Goal: Task Accomplishment & Management: Manage account settings

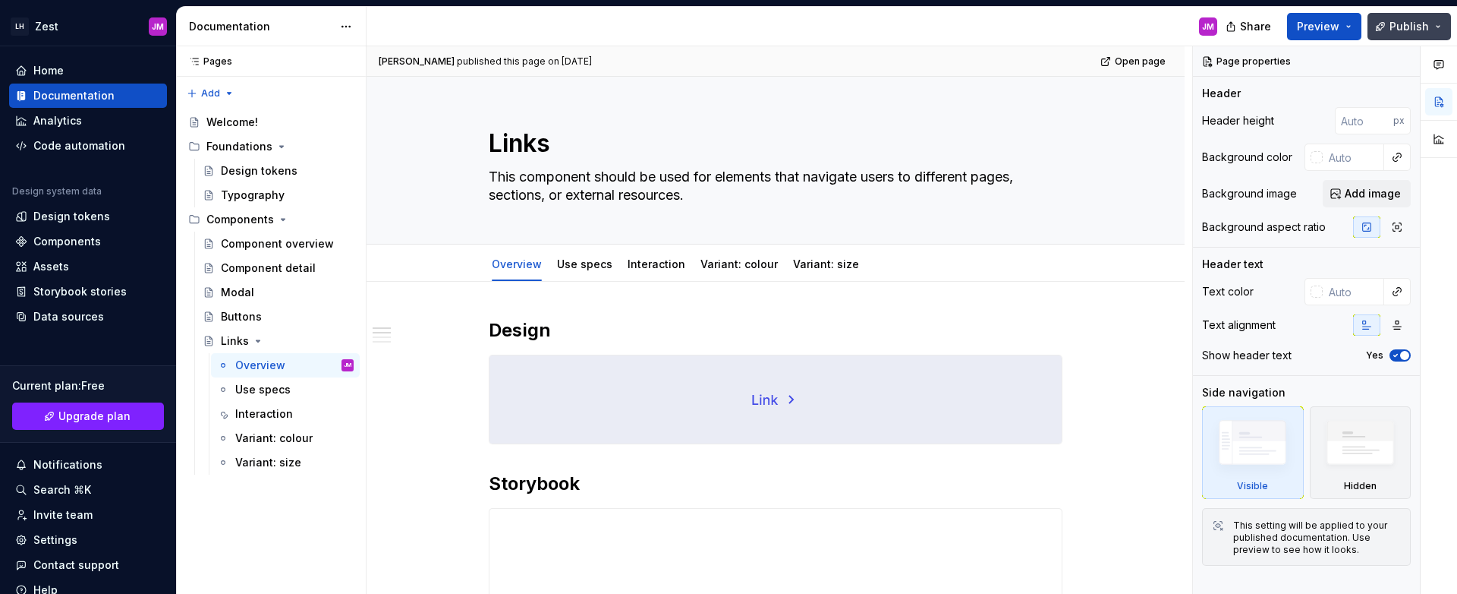
click at [1374, 27] on button "Publish" at bounding box center [1410, 26] width 84 height 27
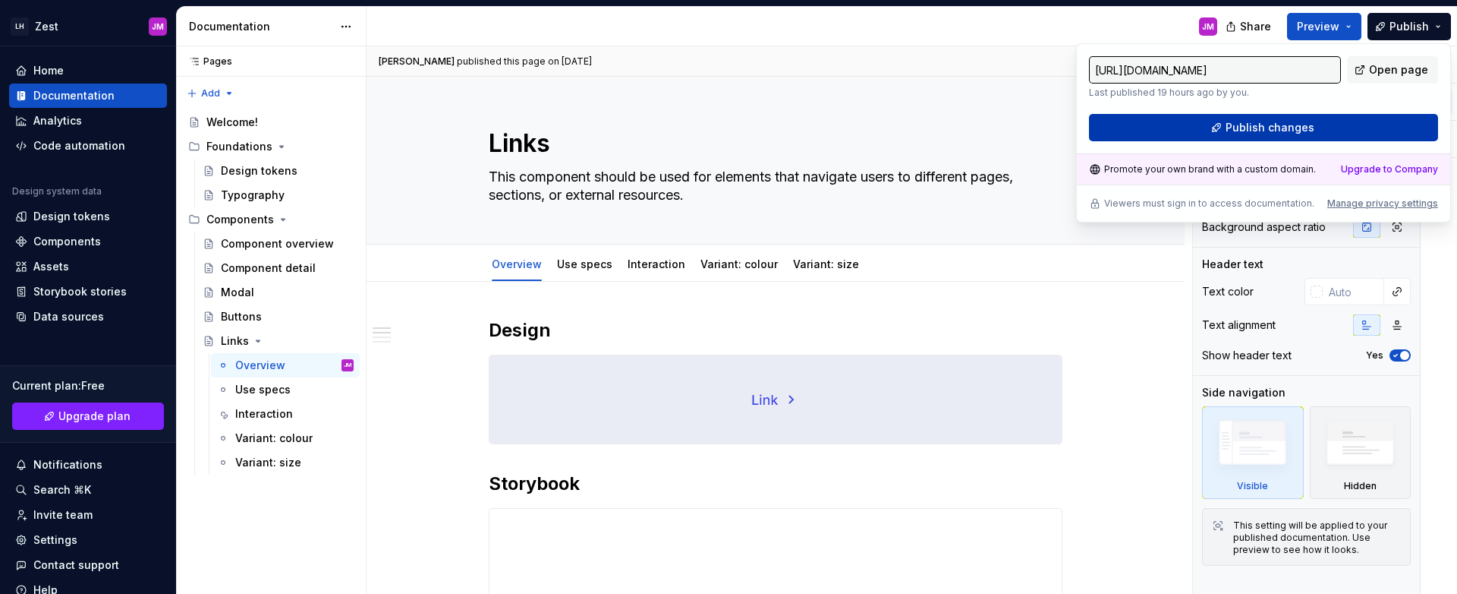
click at [1366, 126] on button "Publish changes" at bounding box center [1263, 127] width 349 height 27
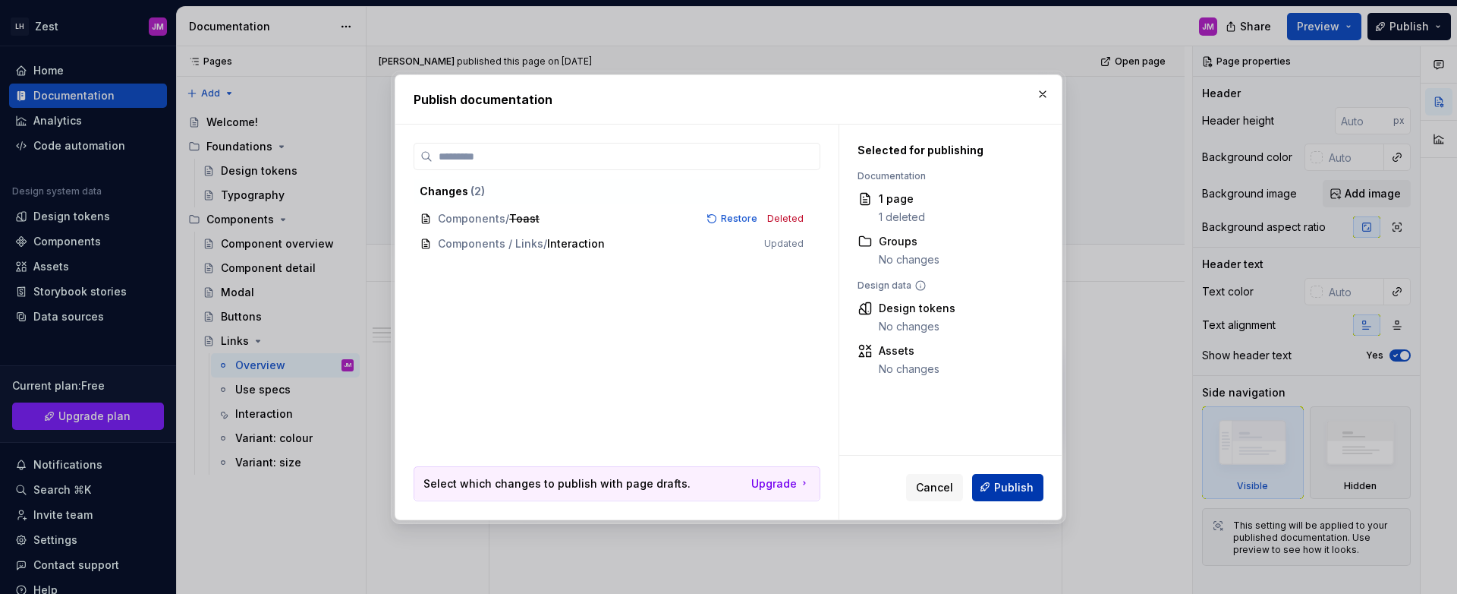
click at [1026, 482] on span "Publish" at bounding box center [1013, 486] width 39 height 15
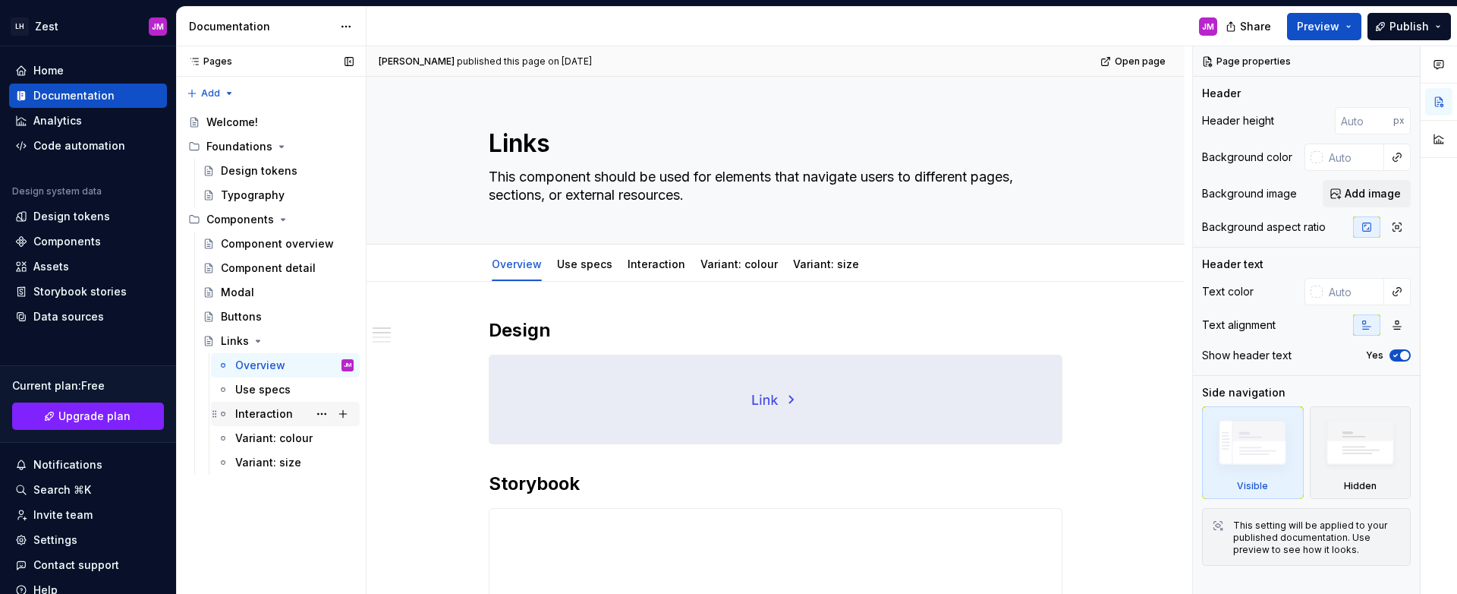
click at [289, 408] on div "Interaction" at bounding box center [294, 413] width 118 height 21
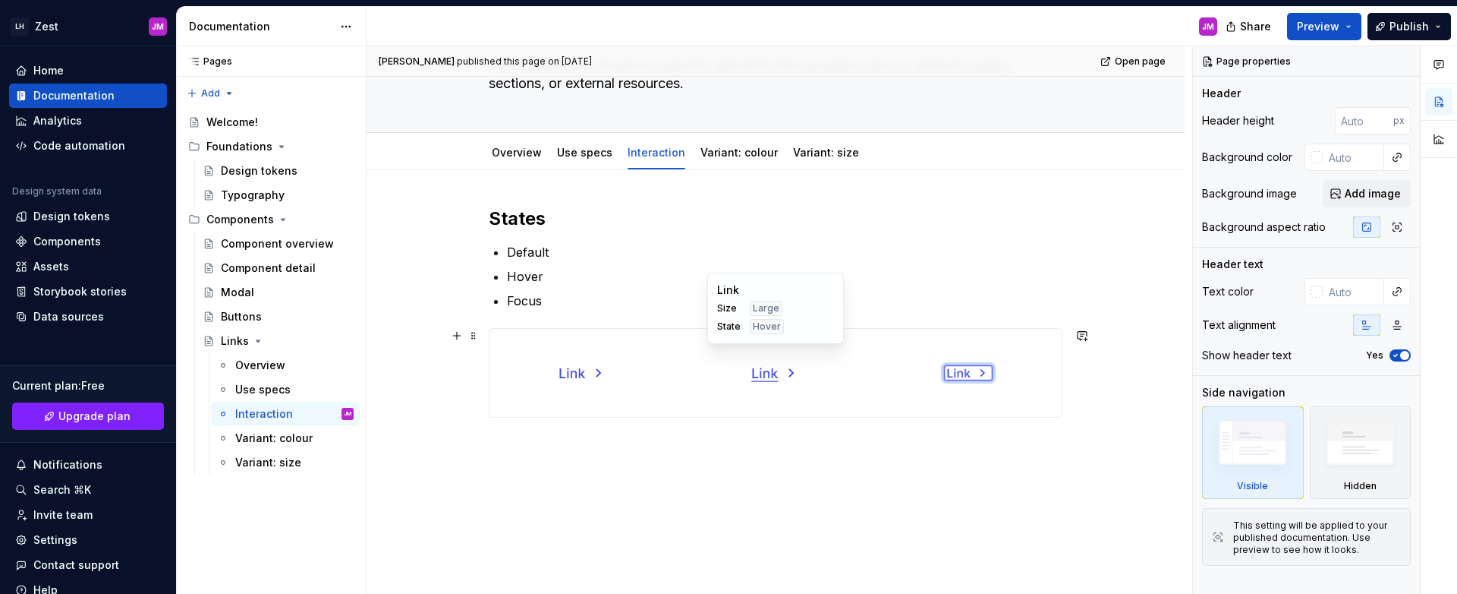
scroll to position [7, 0]
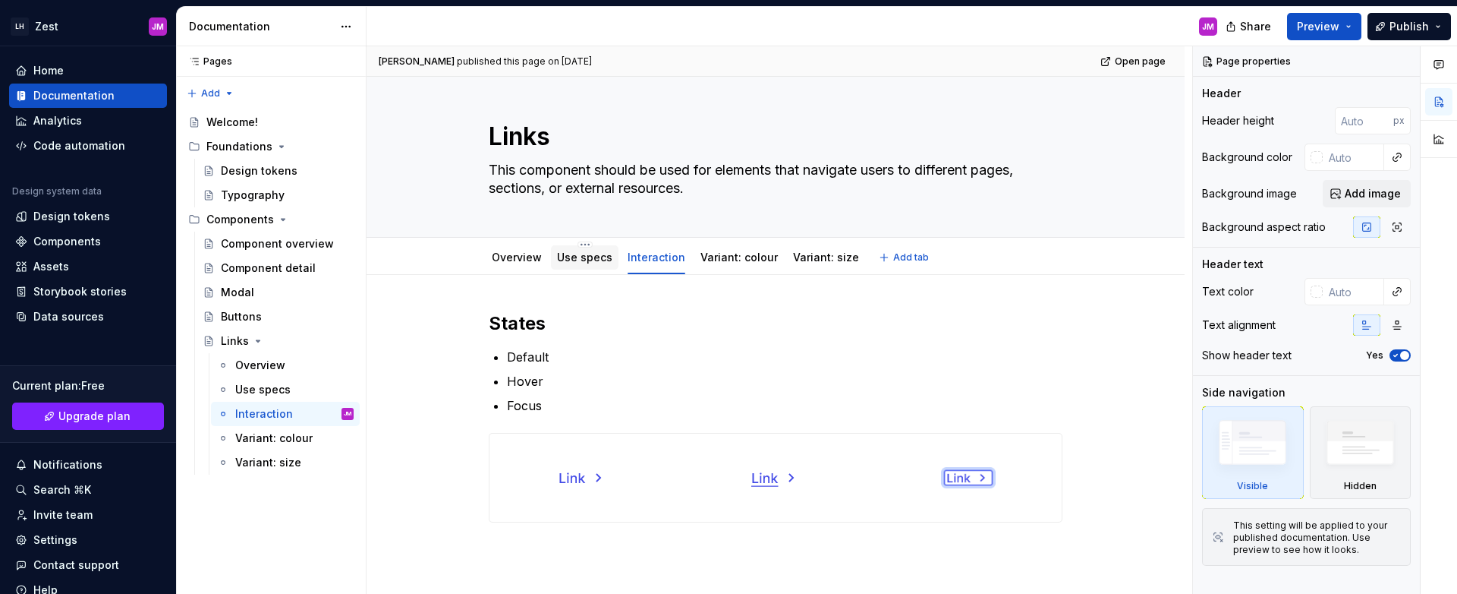
click at [588, 264] on div "Use specs" at bounding box center [584, 257] width 55 height 15
click at [529, 259] on link "Overview" at bounding box center [517, 257] width 50 height 13
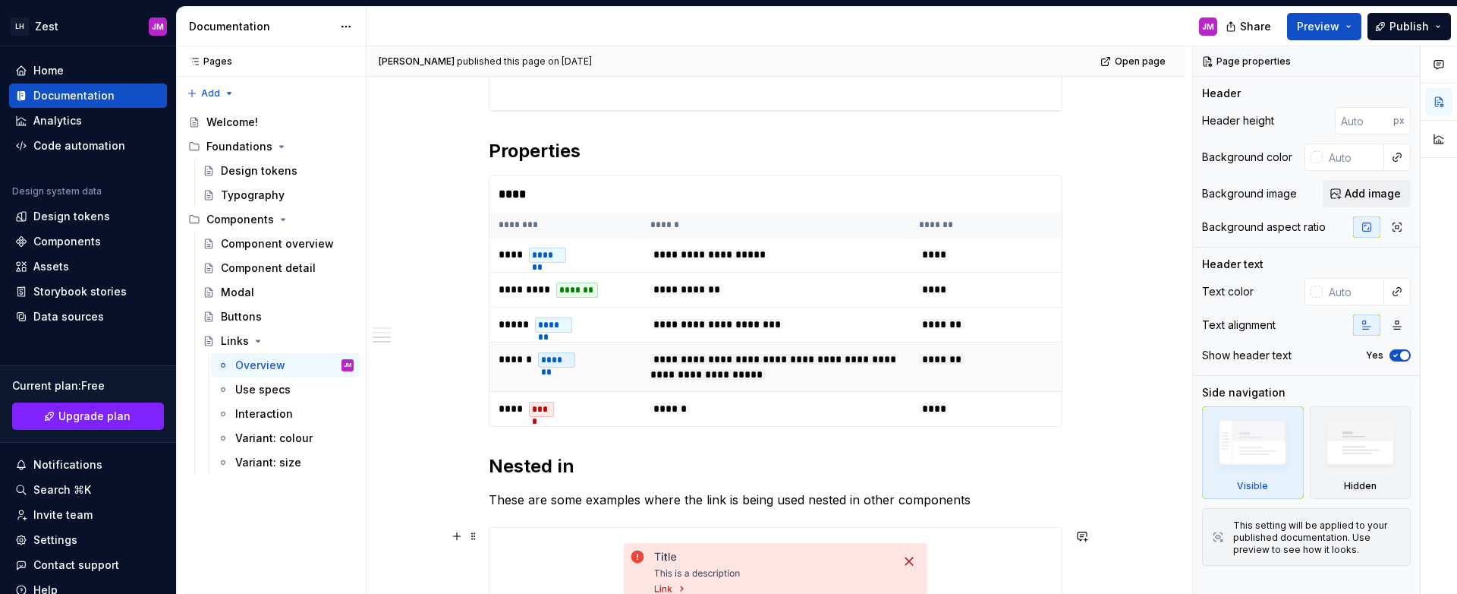
scroll to position [793, 0]
click at [468, 181] on span at bounding box center [474, 182] width 12 height 21
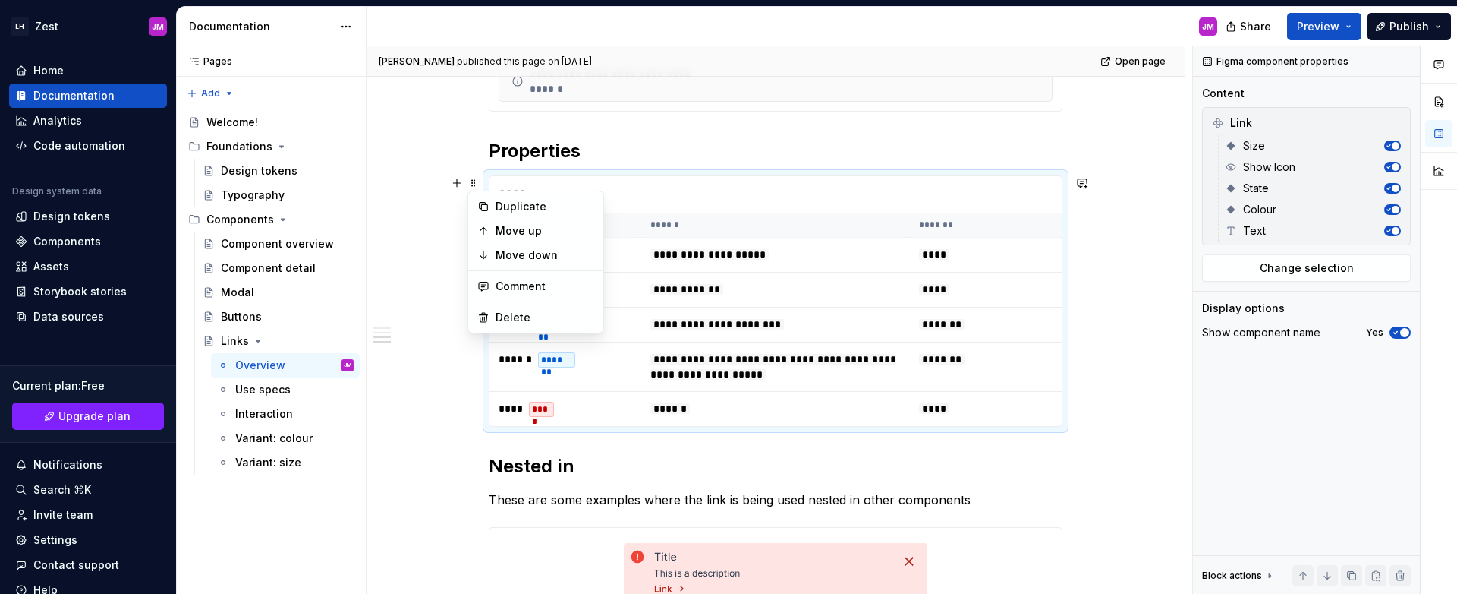
click at [444, 219] on div "**********" at bounding box center [780, 320] width 826 height 548
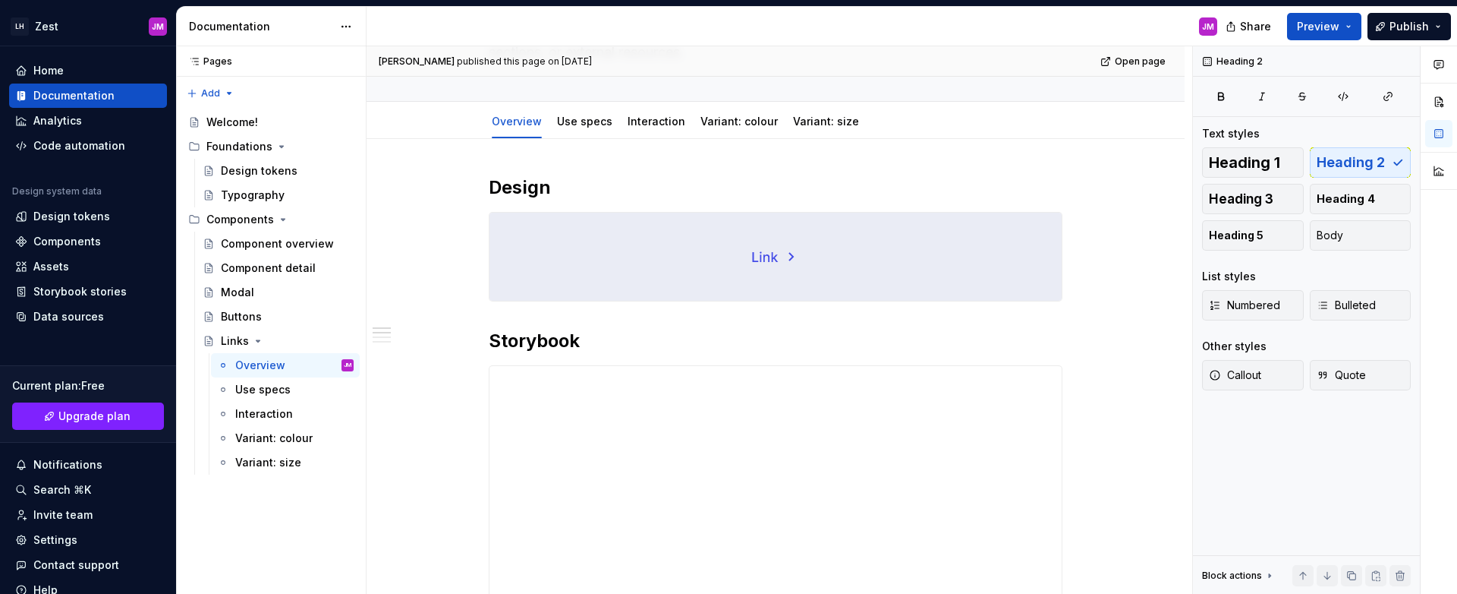
scroll to position [0, 0]
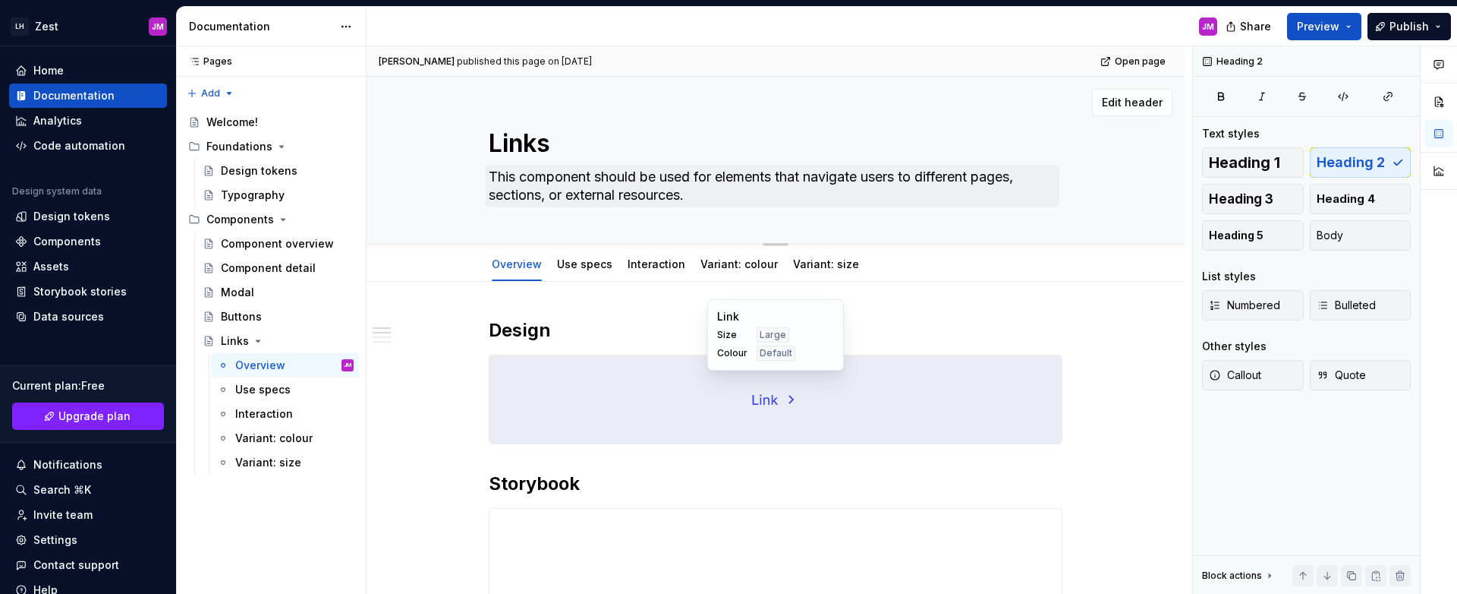
type textarea "*"
click at [893, 266] on span "Add tab" at bounding box center [911, 264] width 36 height 12
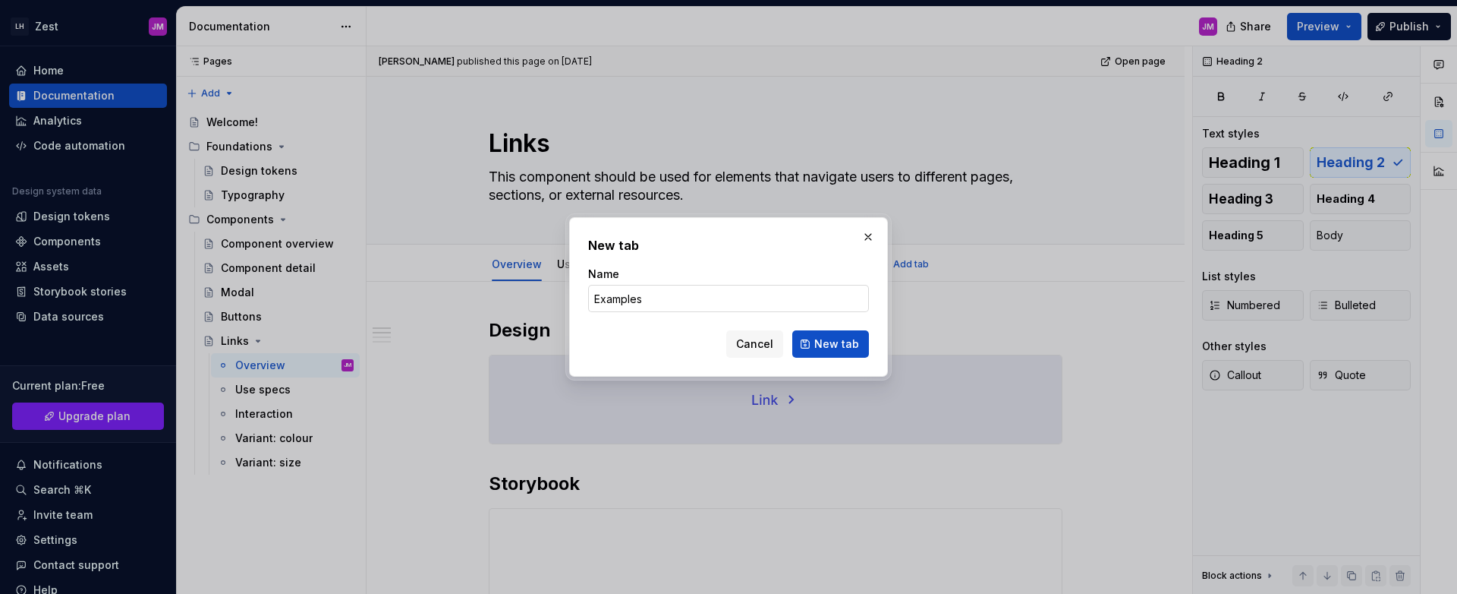
type input "Examples"
click button "New tab" at bounding box center [831, 343] width 77 height 27
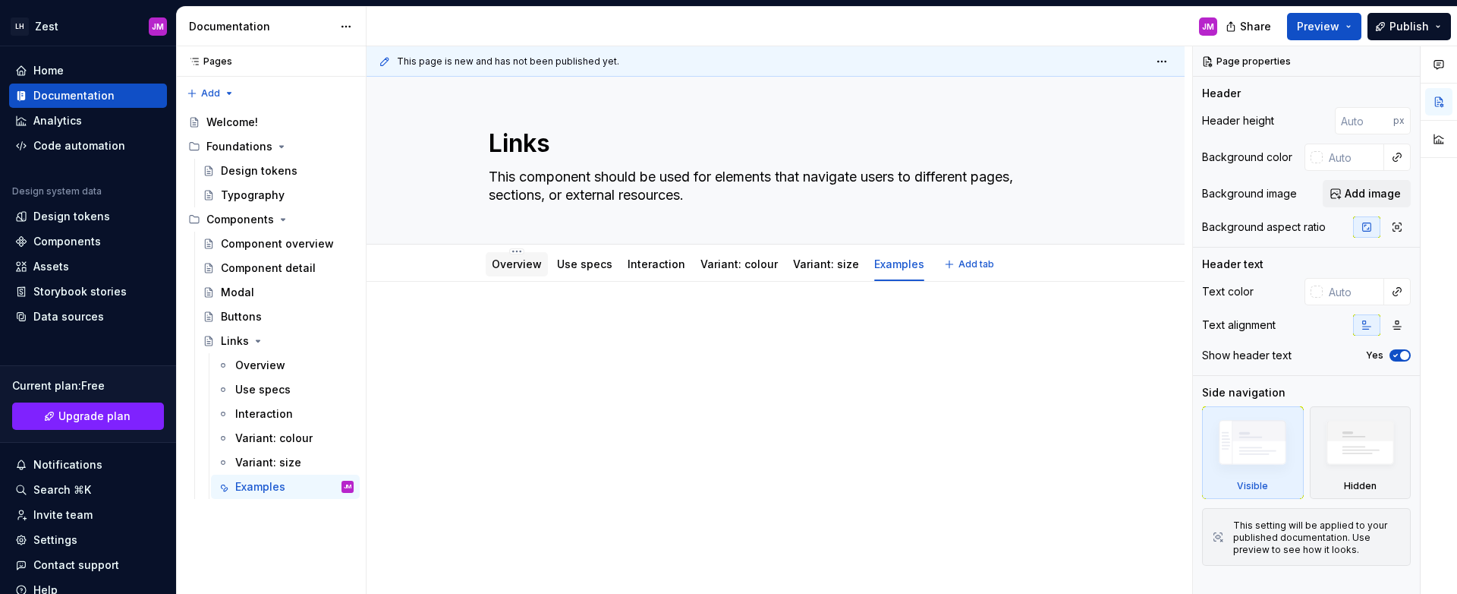
click at [518, 272] on div "Overview" at bounding box center [517, 264] width 50 height 18
click at [507, 269] on link "Overview" at bounding box center [517, 263] width 50 height 13
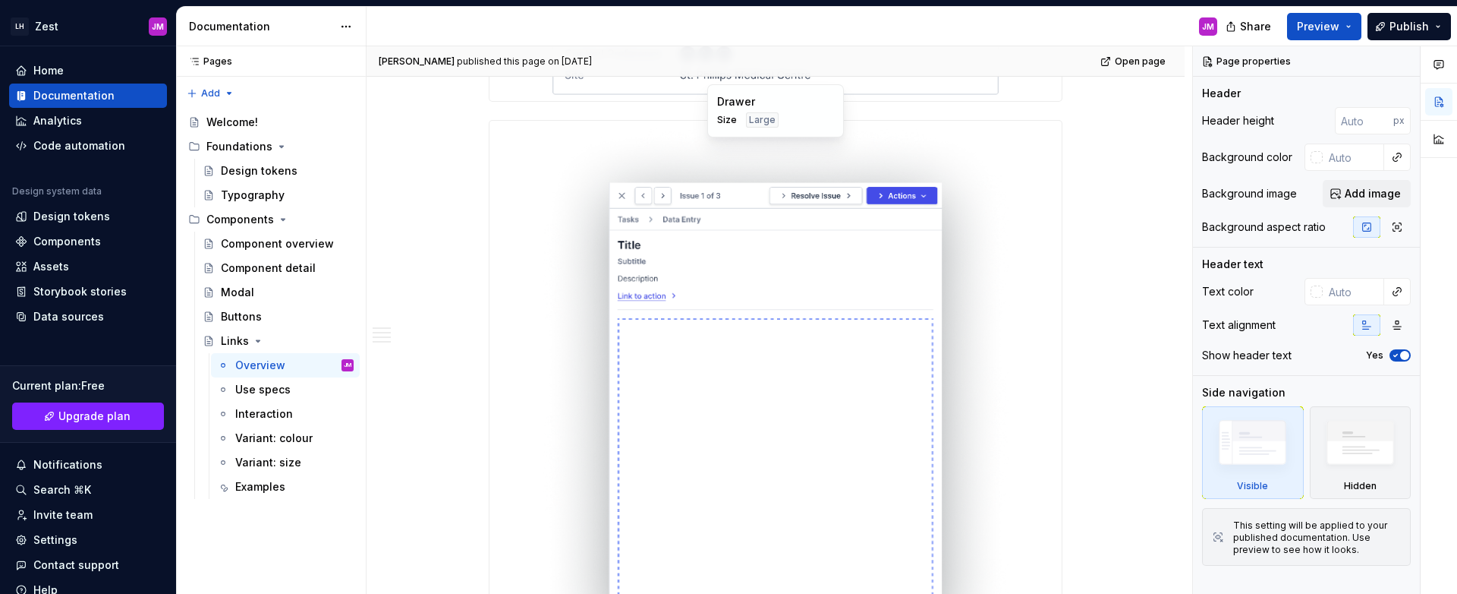
scroll to position [1549, 0]
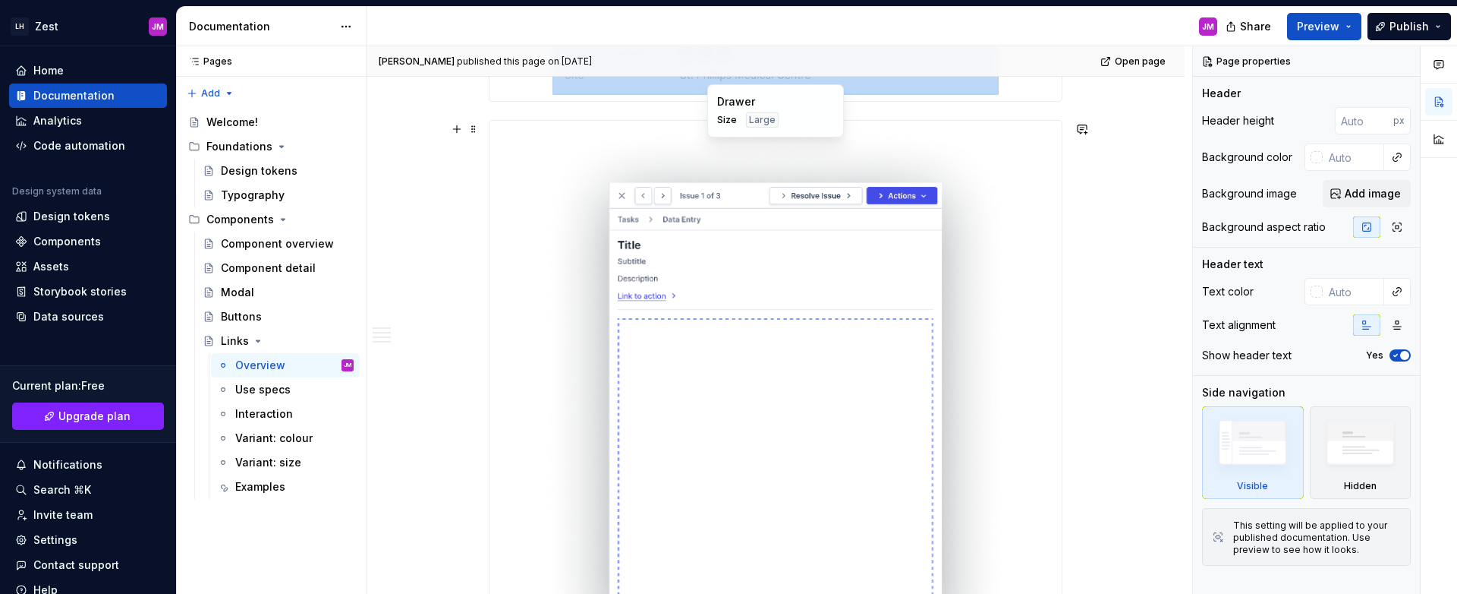
click at [585, 364] on img at bounding box center [775, 414] width 471 height 575
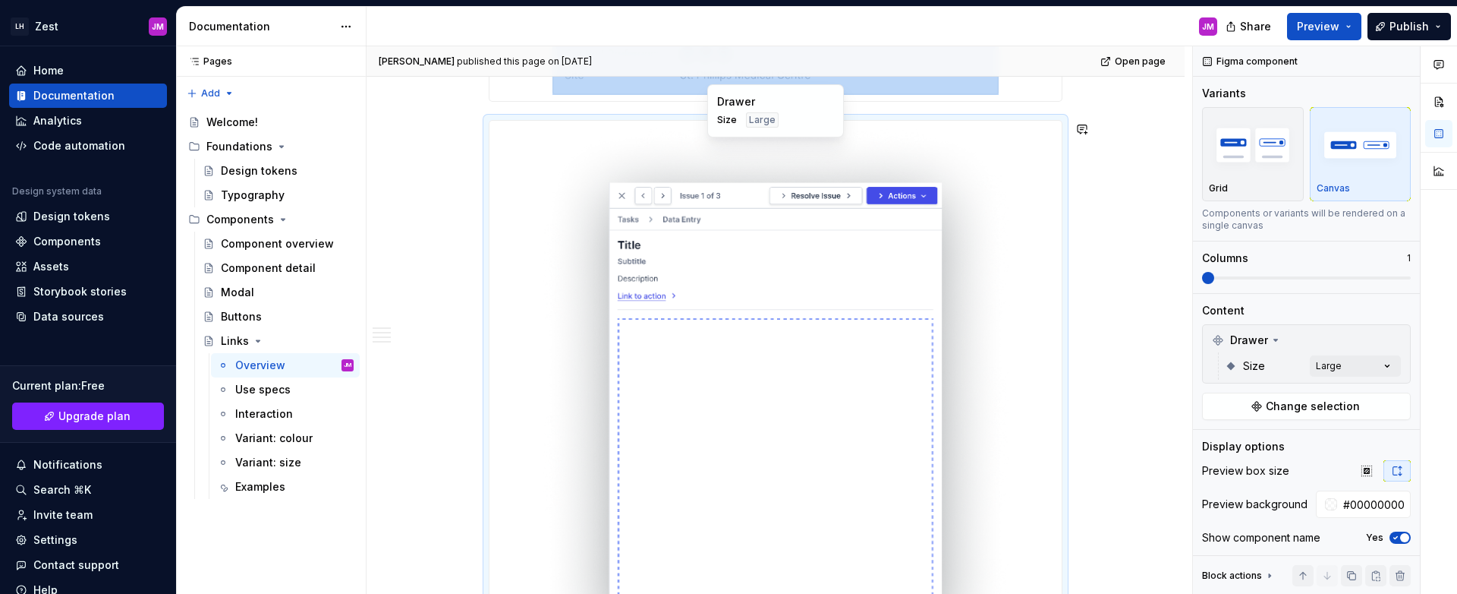
copy div
click at [569, 306] on img at bounding box center [775, 414] width 471 height 575
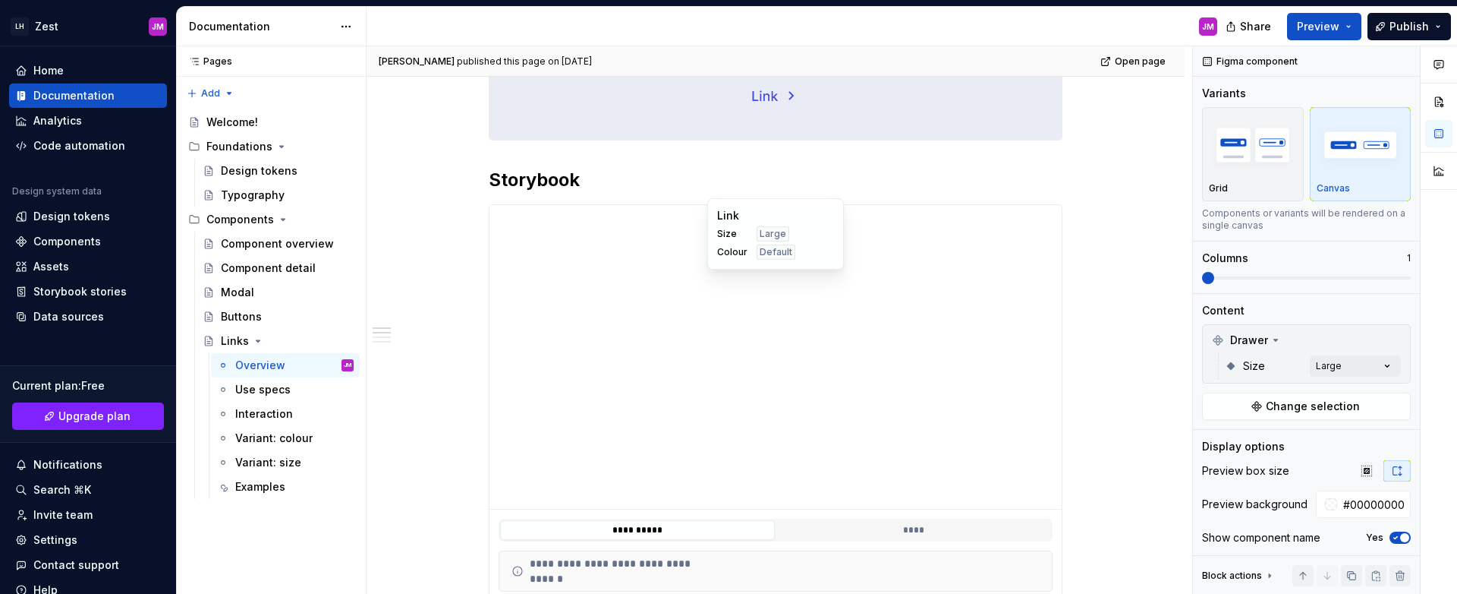
scroll to position [0, 0]
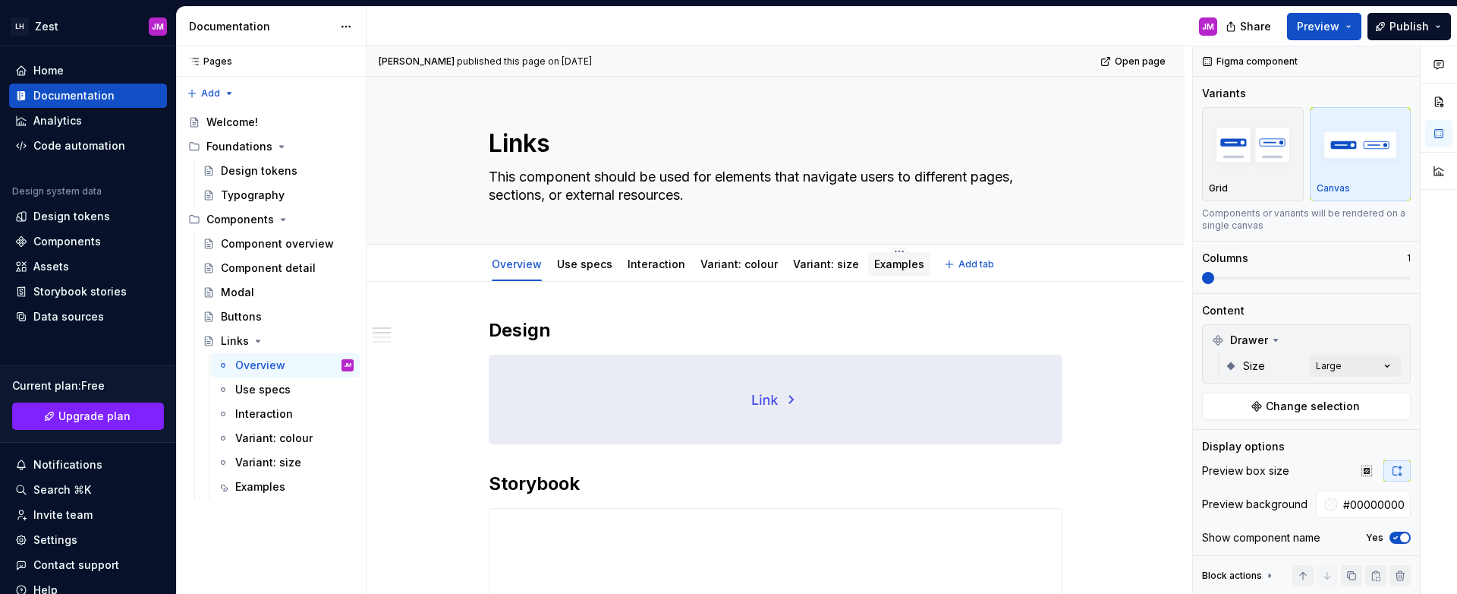
click at [885, 263] on link "Examples" at bounding box center [899, 263] width 50 height 13
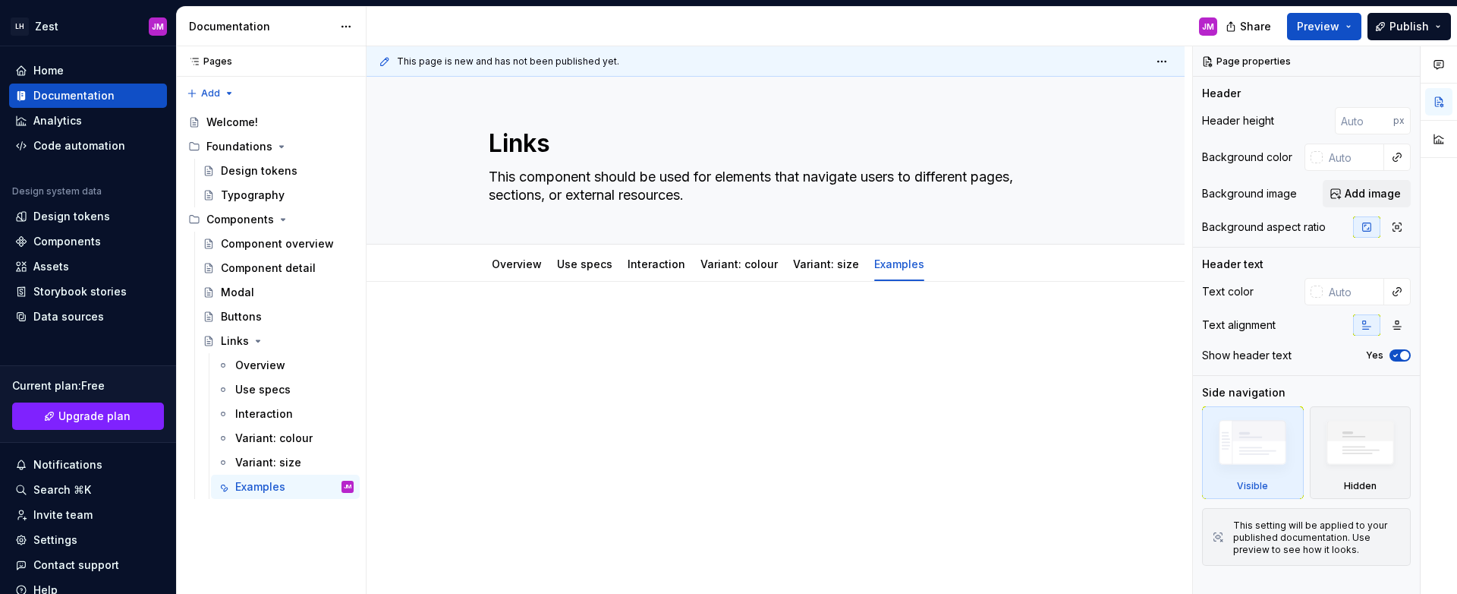
click at [695, 417] on div at bounding box center [776, 427] width 818 height 291
click at [518, 273] on div "Overview" at bounding box center [517, 264] width 62 height 24
click at [526, 272] on div "Overview" at bounding box center [517, 264] width 50 height 18
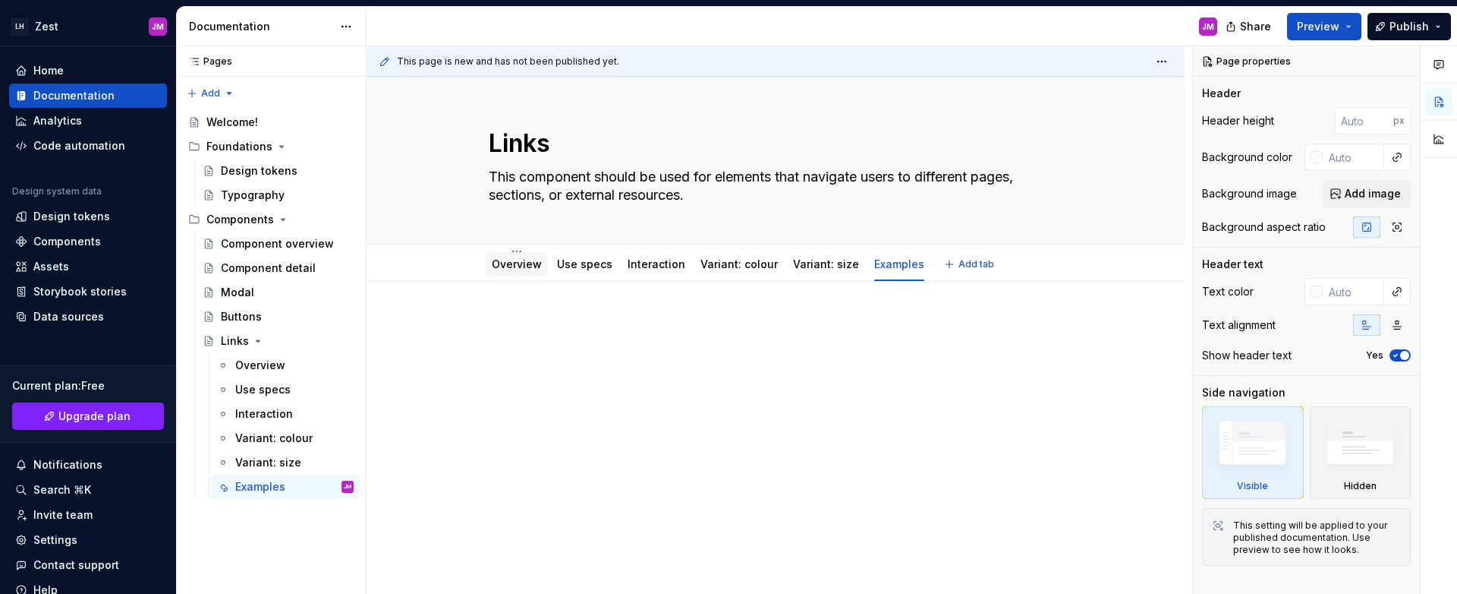
click at [508, 263] on link "Overview" at bounding box center [517, 263] width 50 height 13
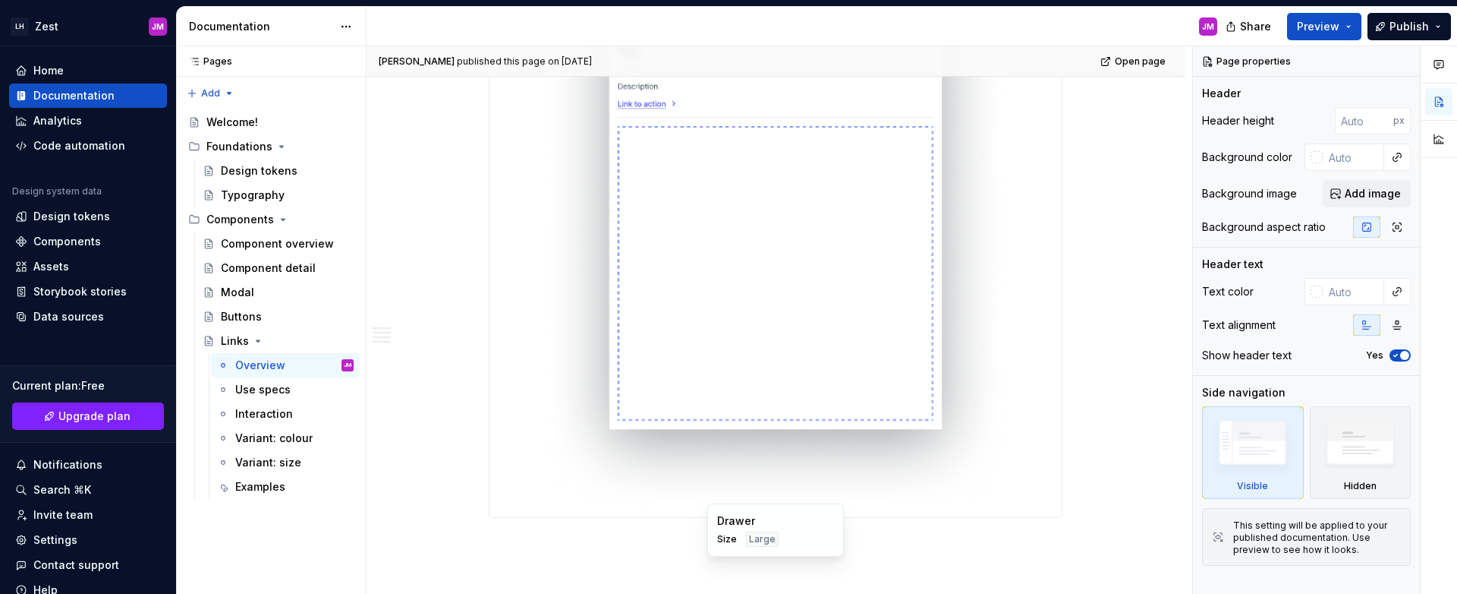
click at [744, 251] on img at bounding box center [775, 222] width 471 height 575
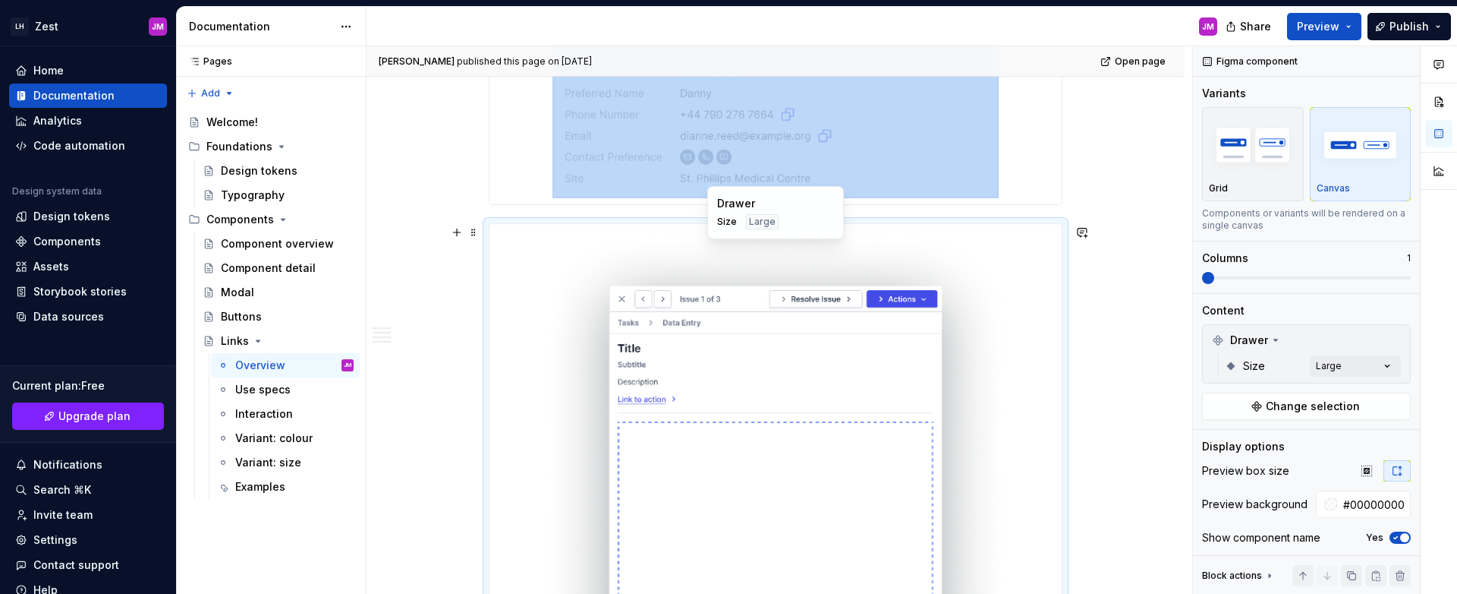
scroll to position [1445, 0]
copy div
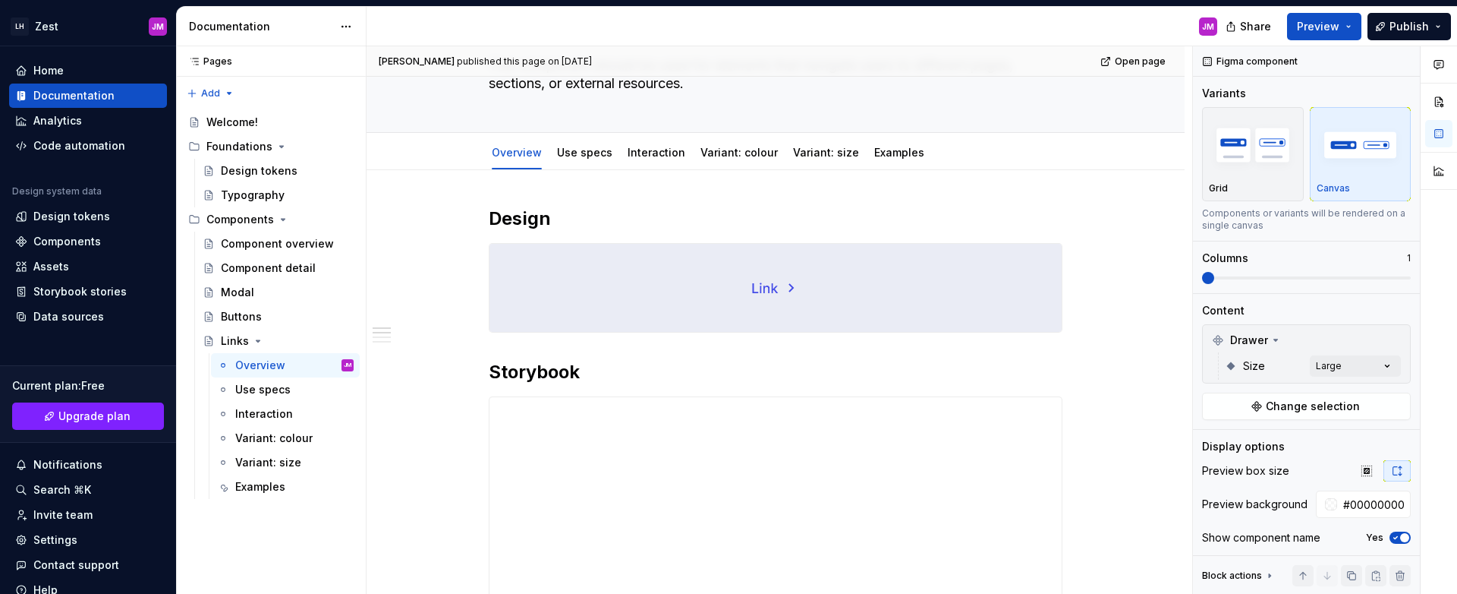
scroll to position [0, 0]
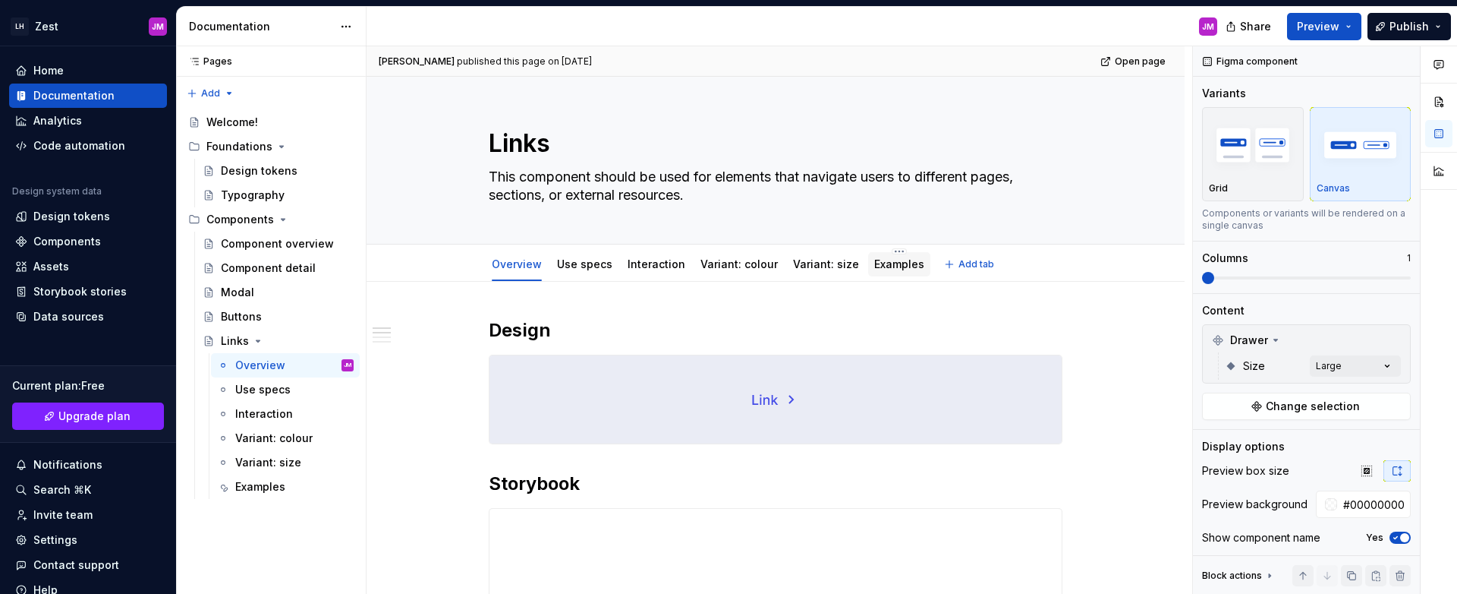
click at [898, 273] on div "Examples" at bounding box center [899, 264] width 50 height 18
click at [874, 269] on link "Examples" at bounding box center [899, 263] width 50 height 13
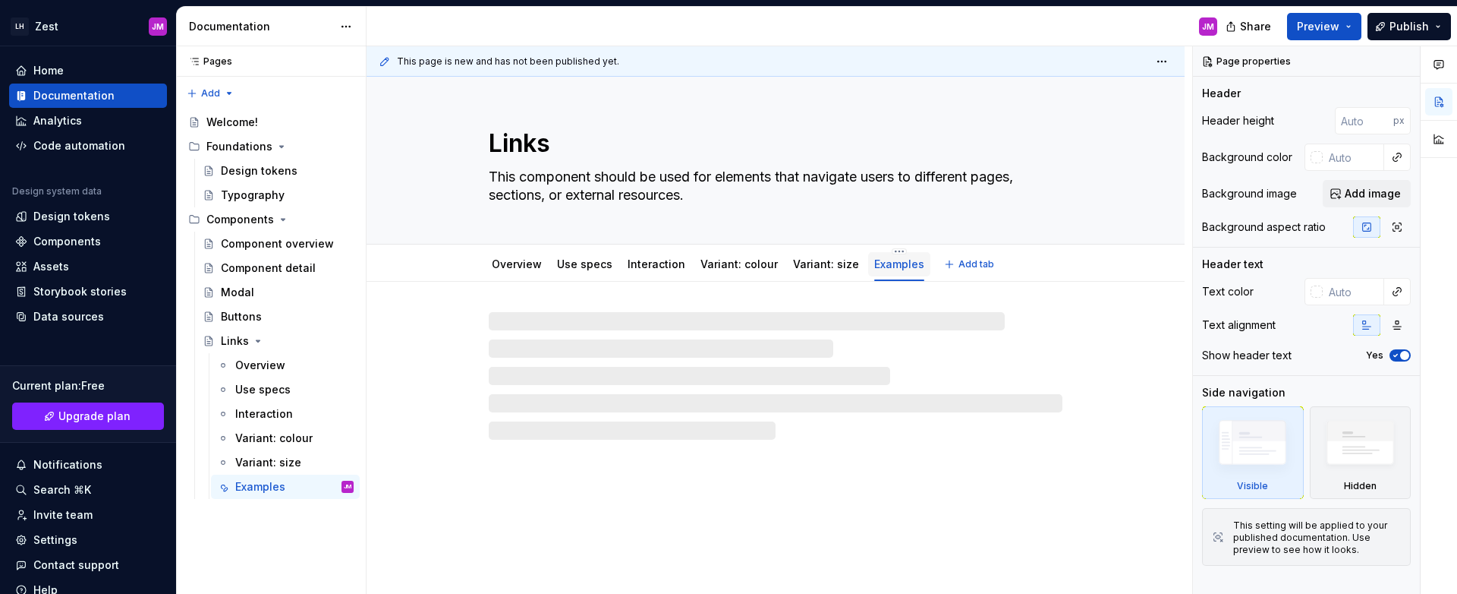
type textarea "*"
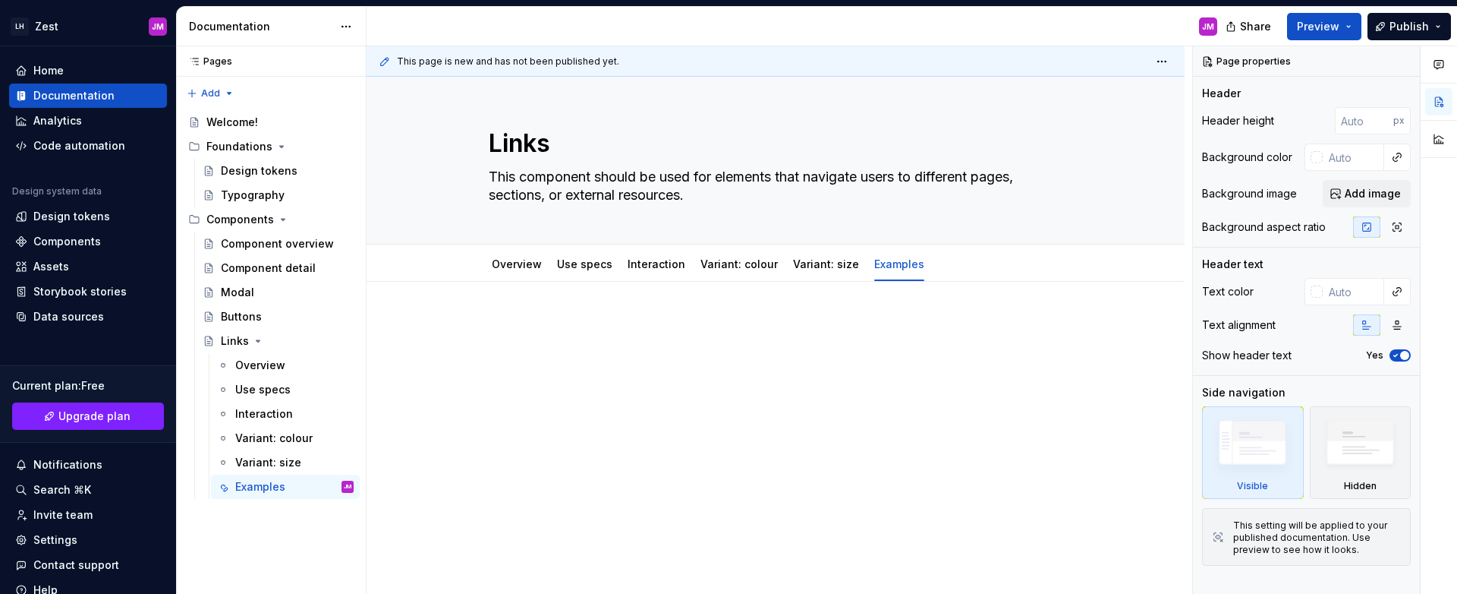
click at [719, 345] on div at bounding box center [776, 347] width 574 height 58
paste div
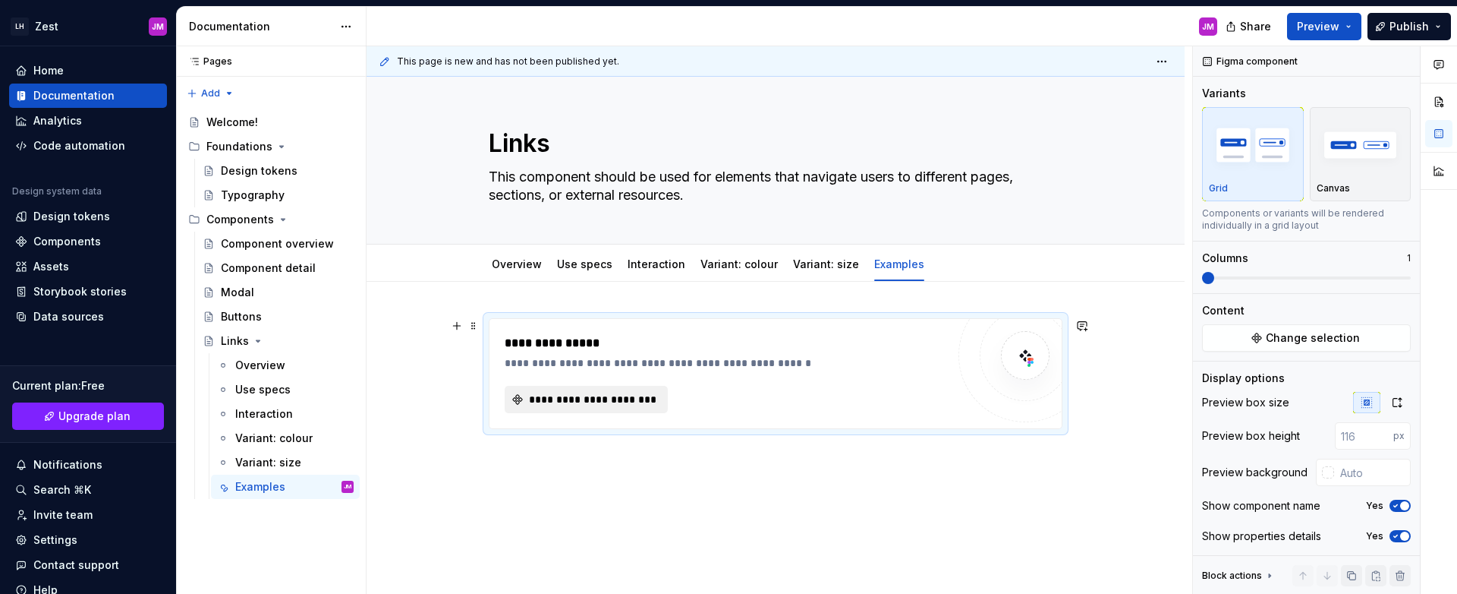
click at [566, 401] on span "**********" at bounding box center [592, 399] width 131 height 15
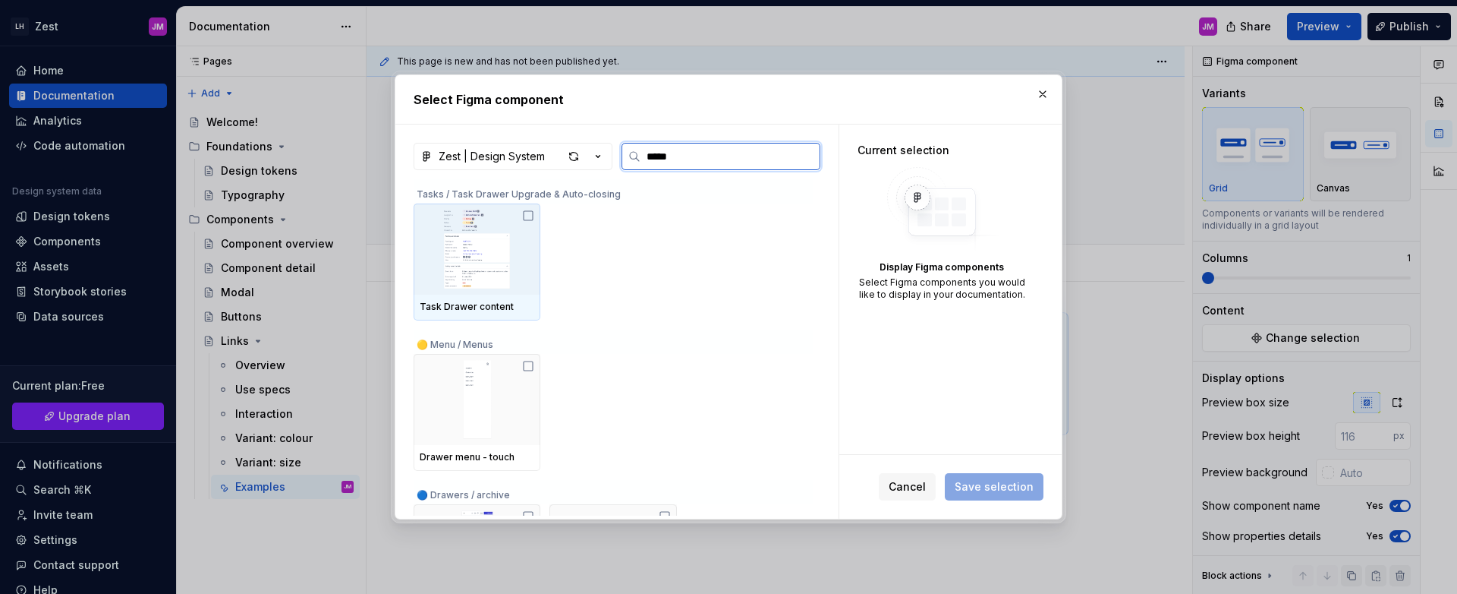
type input "******"
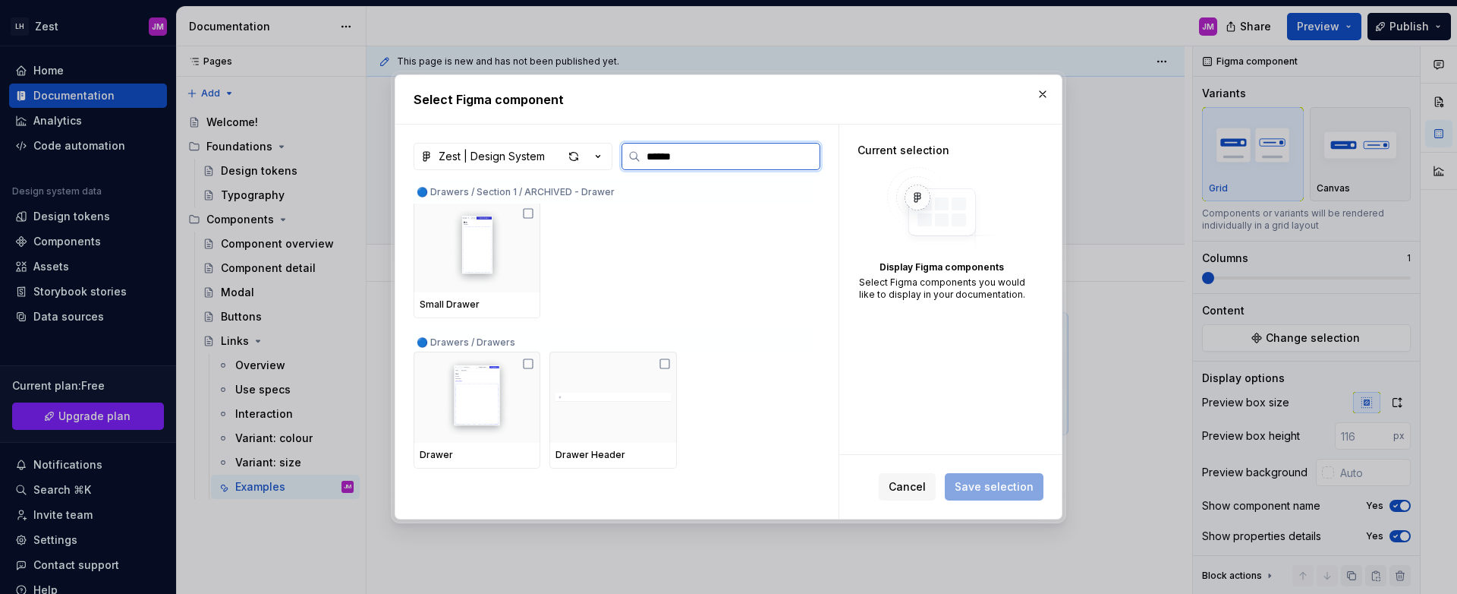
scroll to position [591, 0]
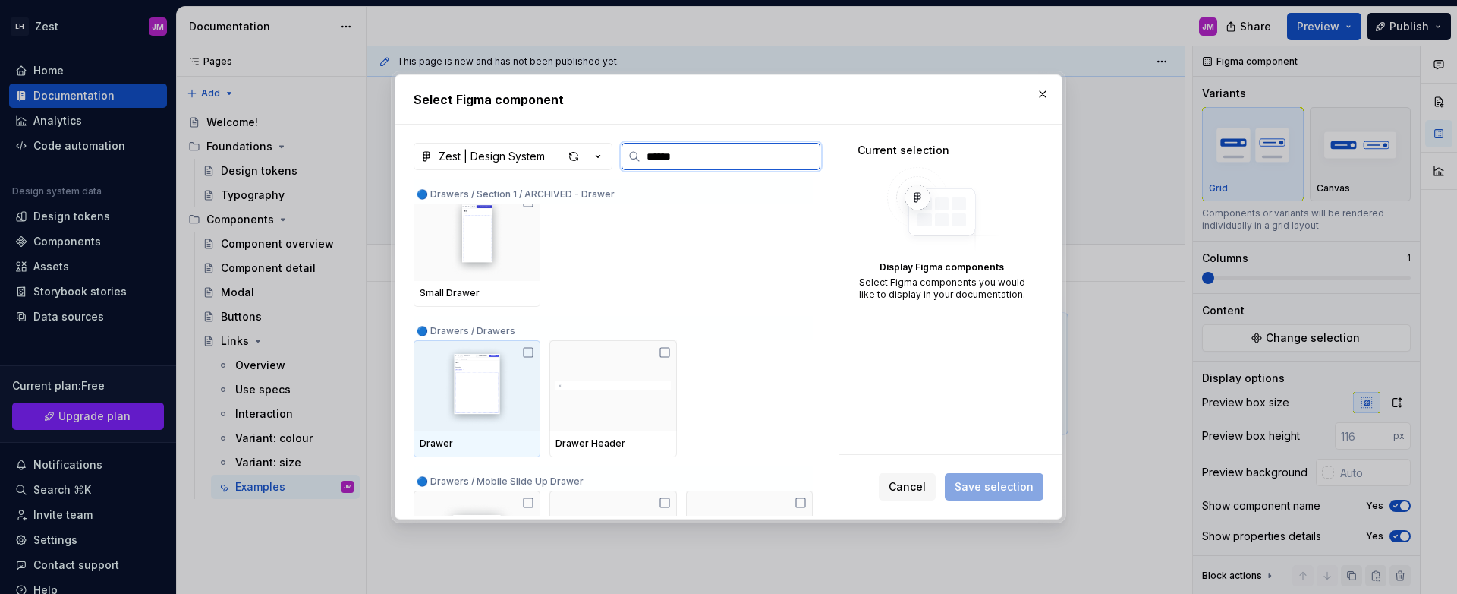
click at [532, 349] on icon at bounding box center [528, 352] width 12 height 12
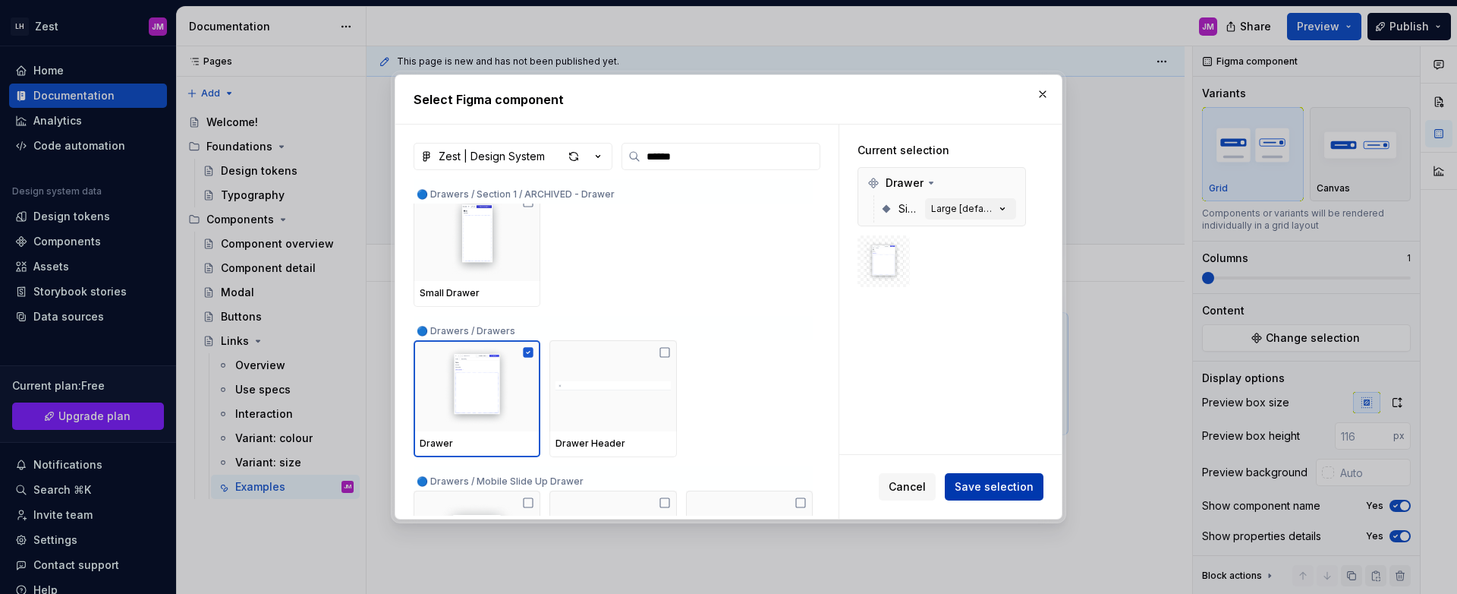
click at [975, 479] on span "Save selection" at bounding box center [994, 486] width 79 height 15
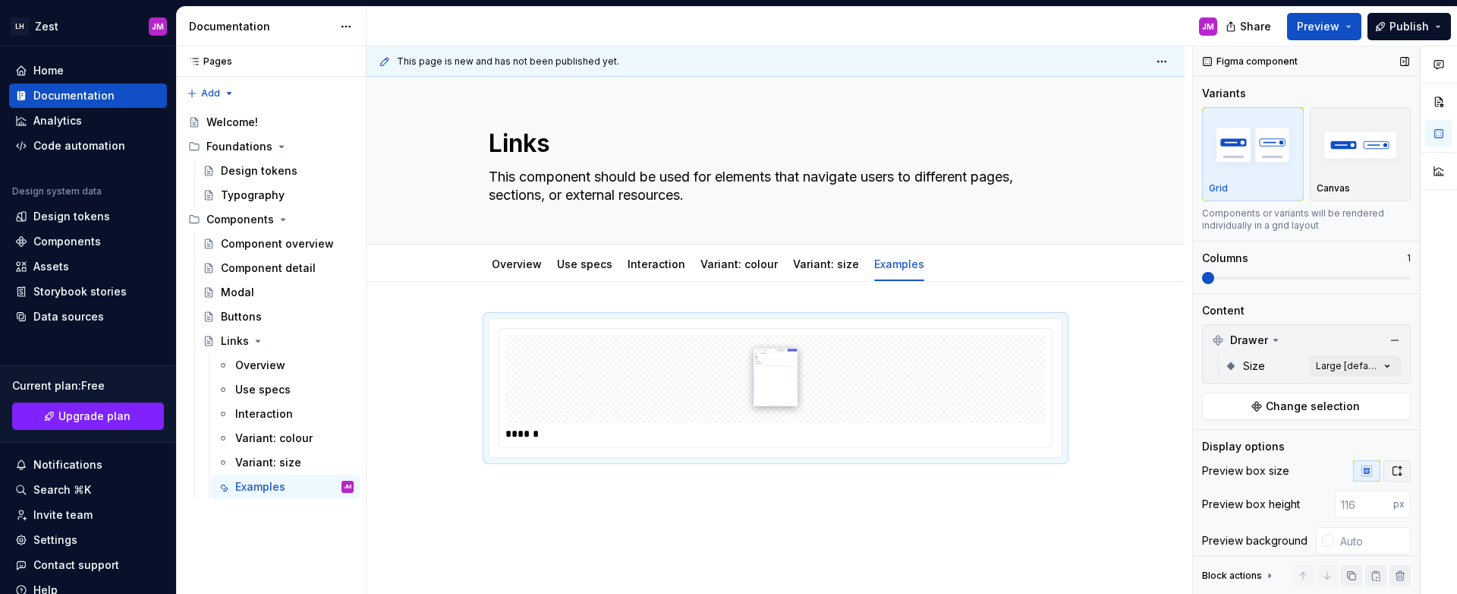
click at [1391, 468] on icon "button" at bounding box center [1397, 471] width 12 height 12
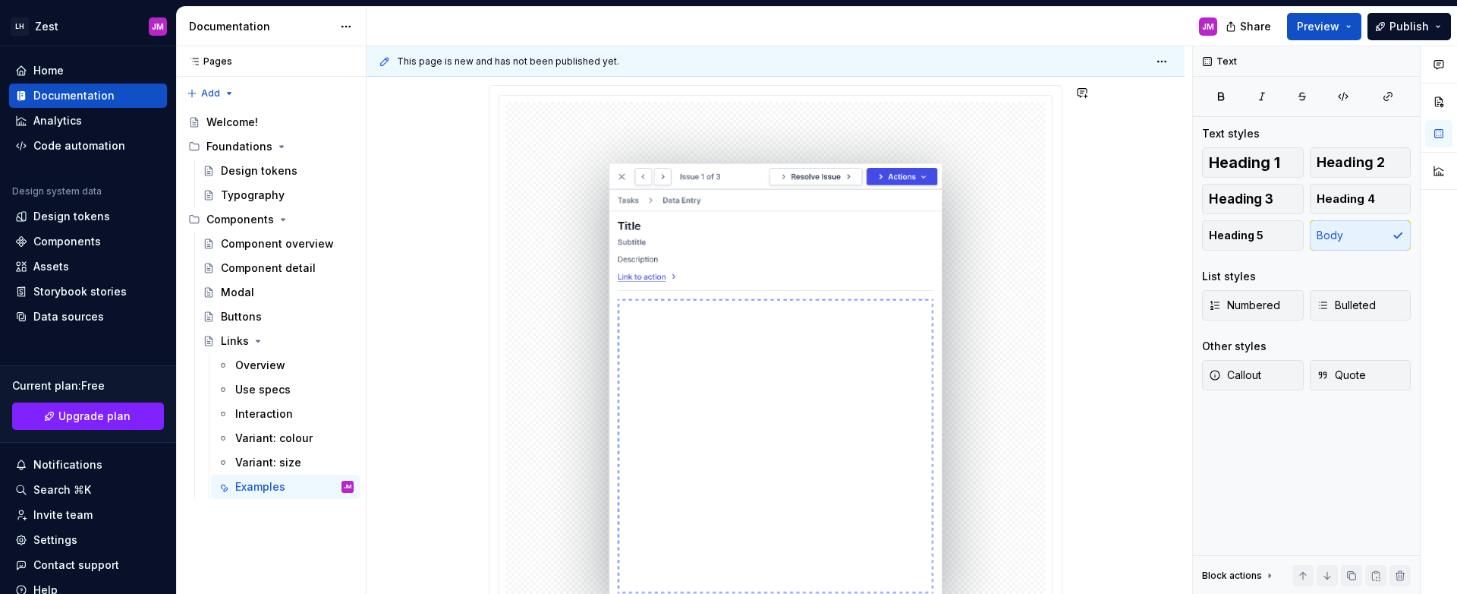
scroll to position [7, 0]
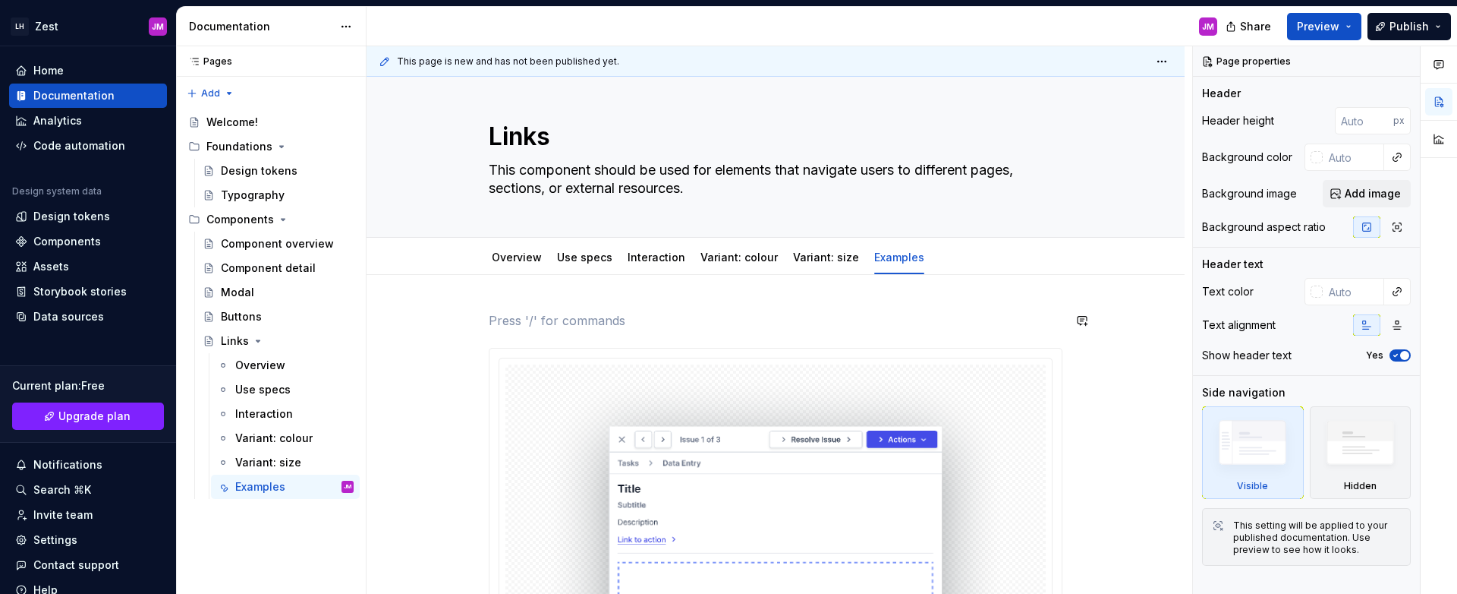
click at [521, 265] on div "Overview" at bounding box center [517, 257] width 50 height 18
click at [510, 261] on link "Overview" at bounding box center [517, 257] width 50 height 13
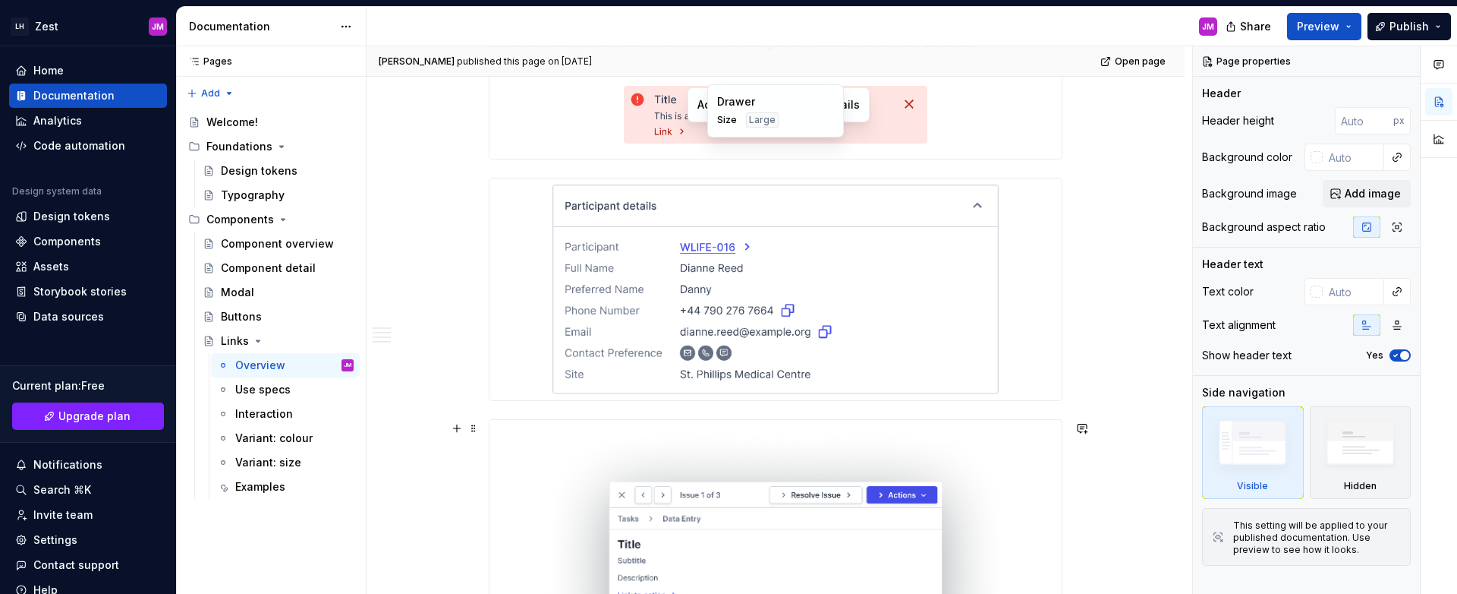
scroll to position [1549, 0]
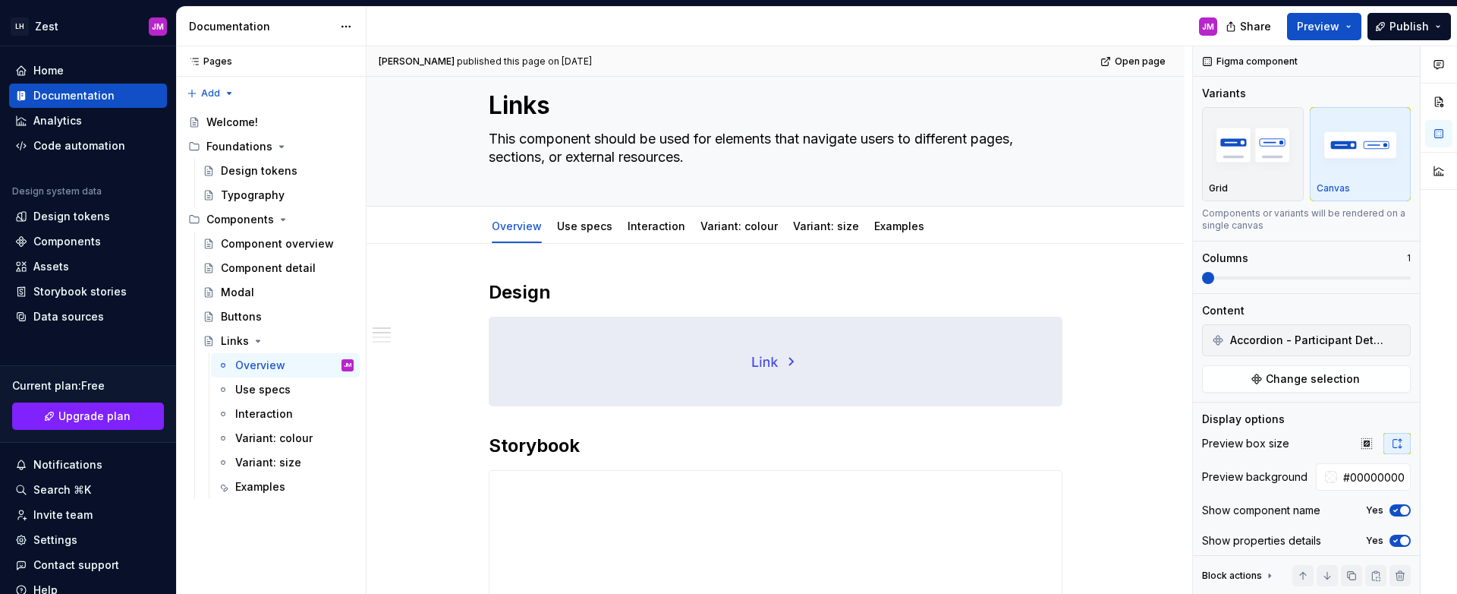
scroll to position [20, 0]
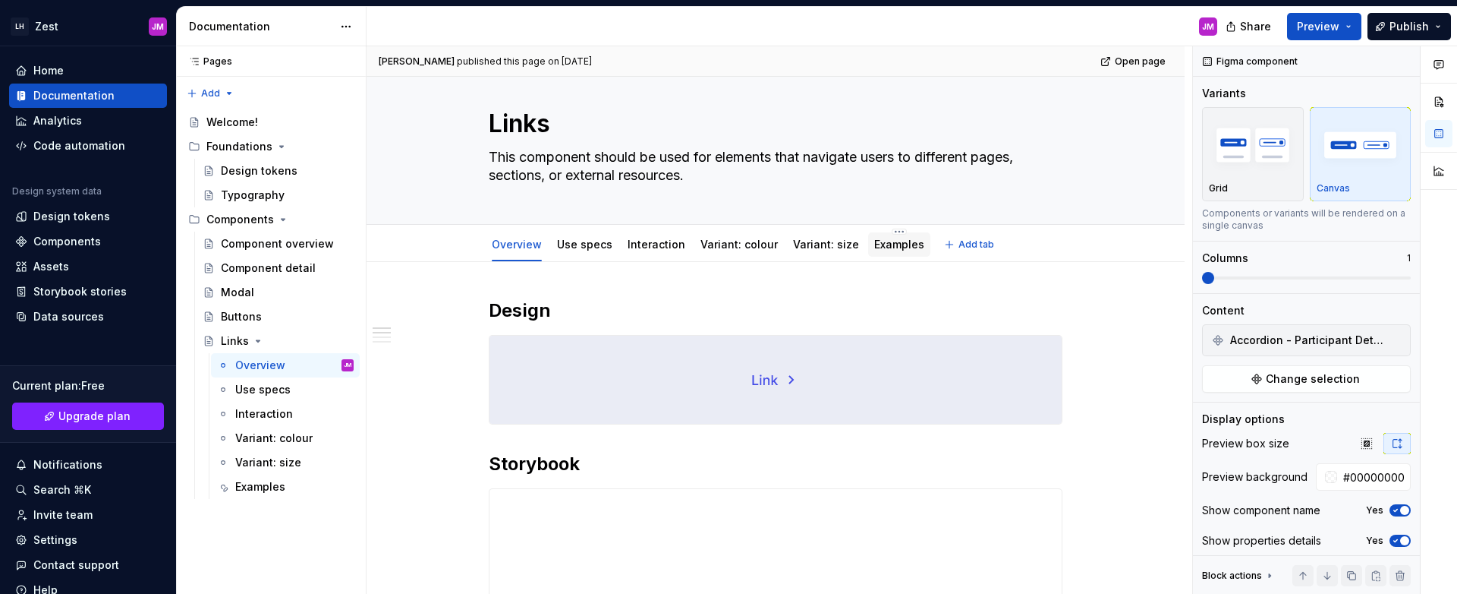
click at [874, 259] on div at bounding box center [899, 259] width 62 height 2
click at [878, 247] on link "Examples" at bounding box center [899, 244] width 50 height 13
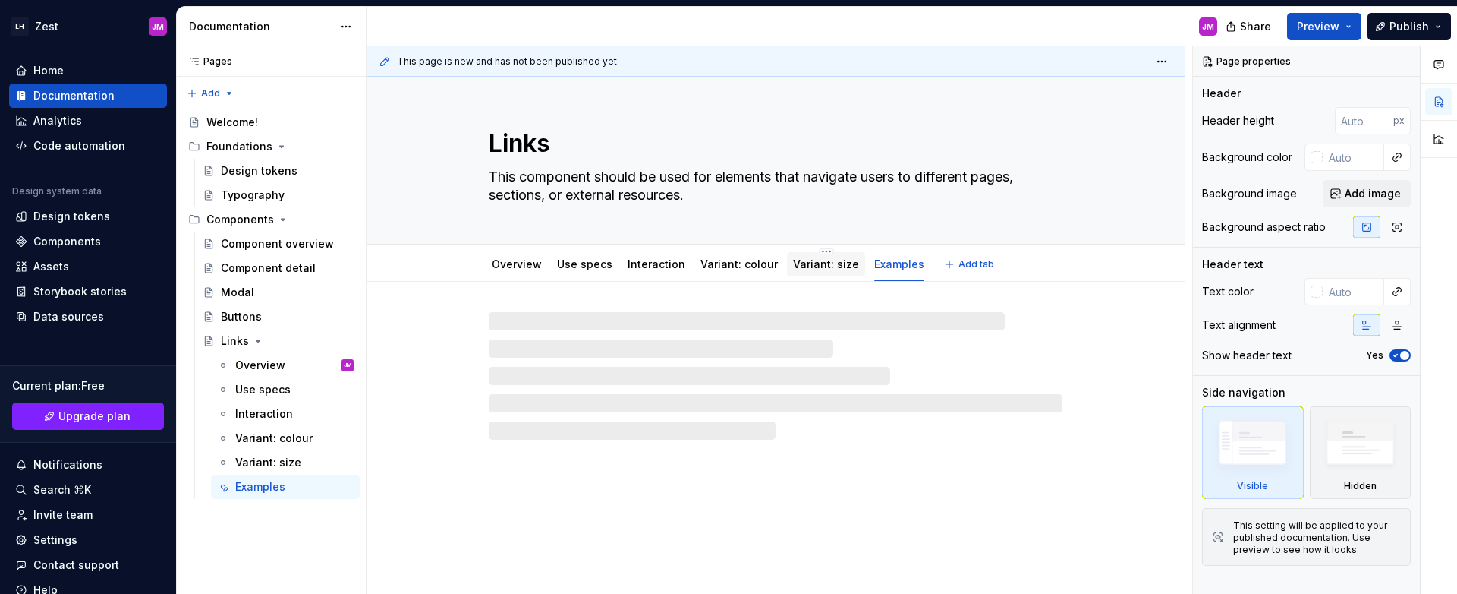
type textarea "*"
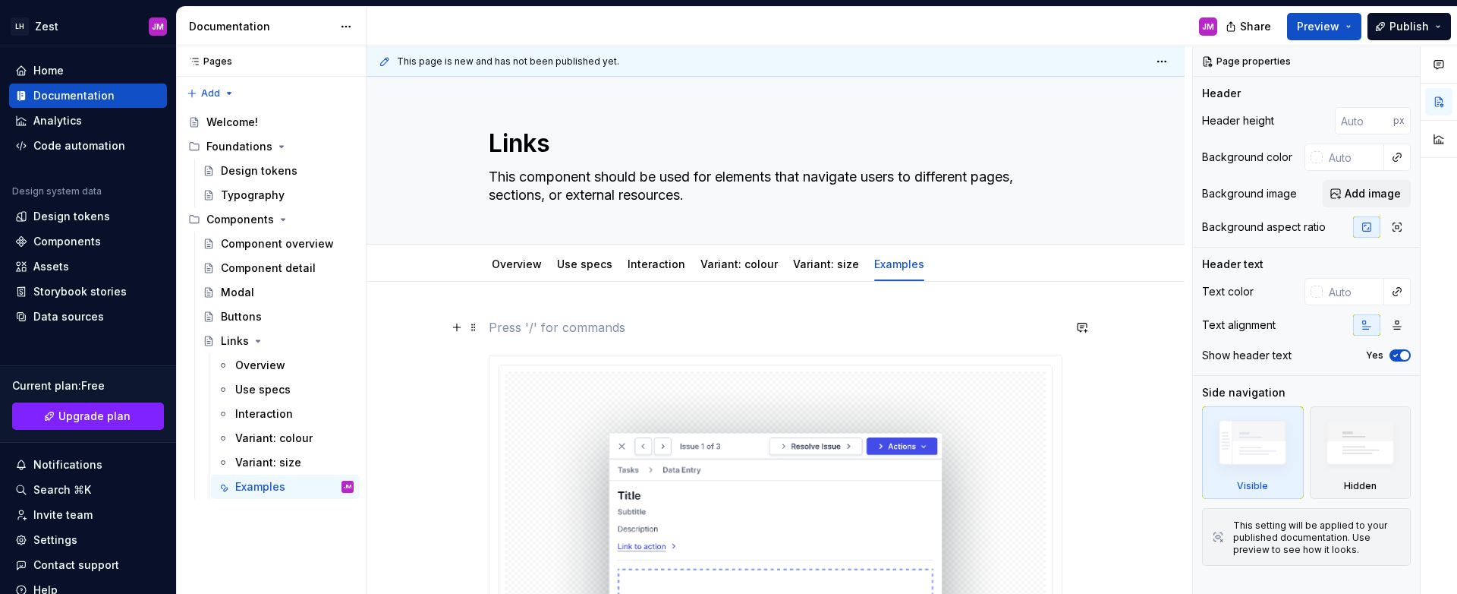
click at [595, 334] on p at bounding box center [776, 327] width 574 height 18
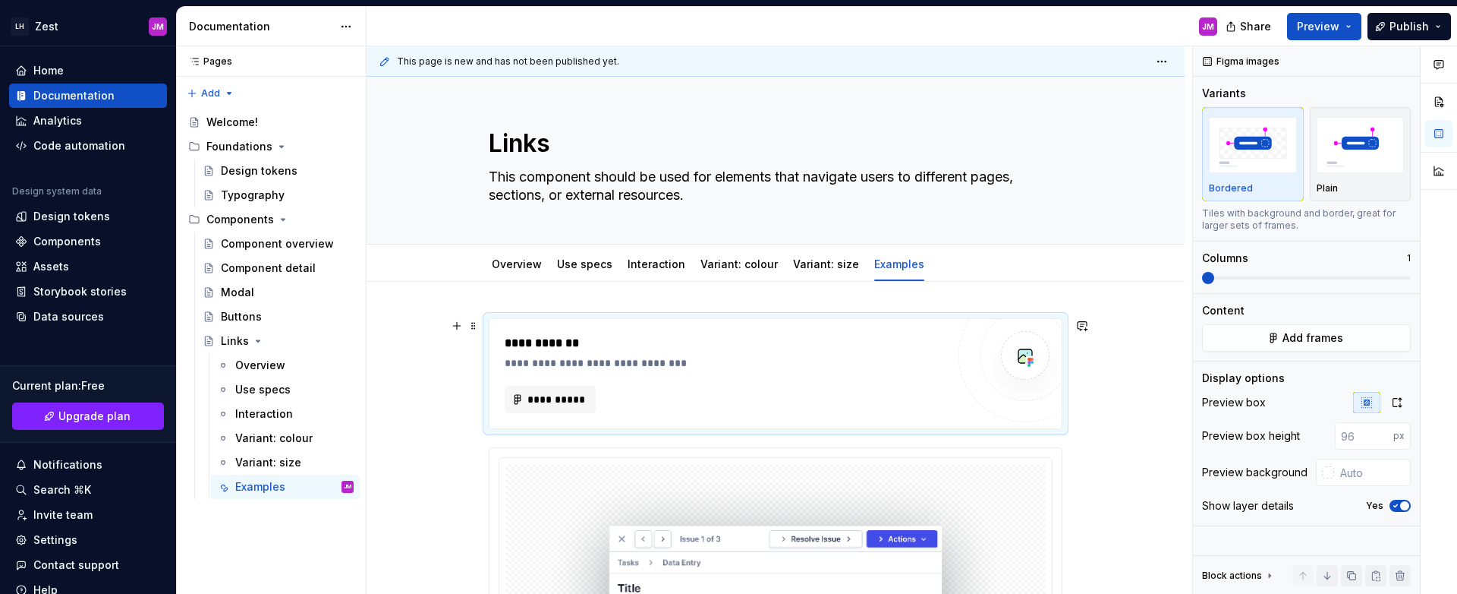
click at [792, 365] on div "**********" at bounding box center [726, 362] width 442 height 15
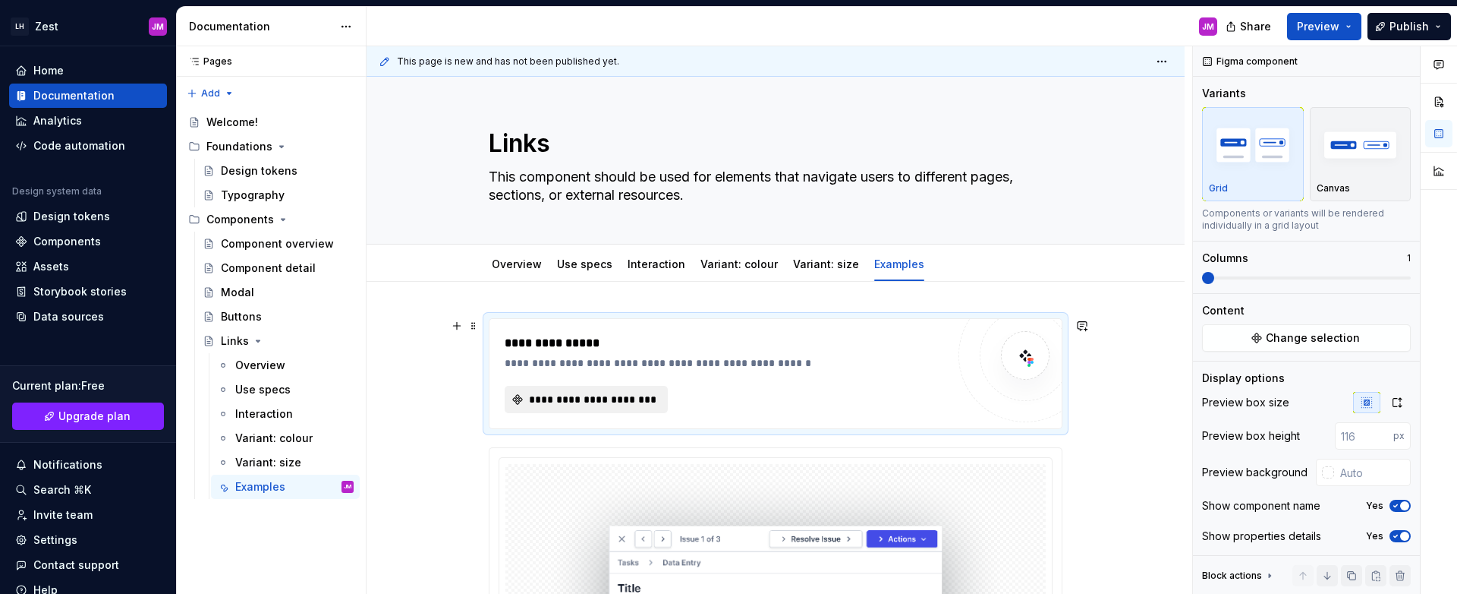
click at [581, 406] on span "**********" at bounding box center [592, 399] width 131 height 15
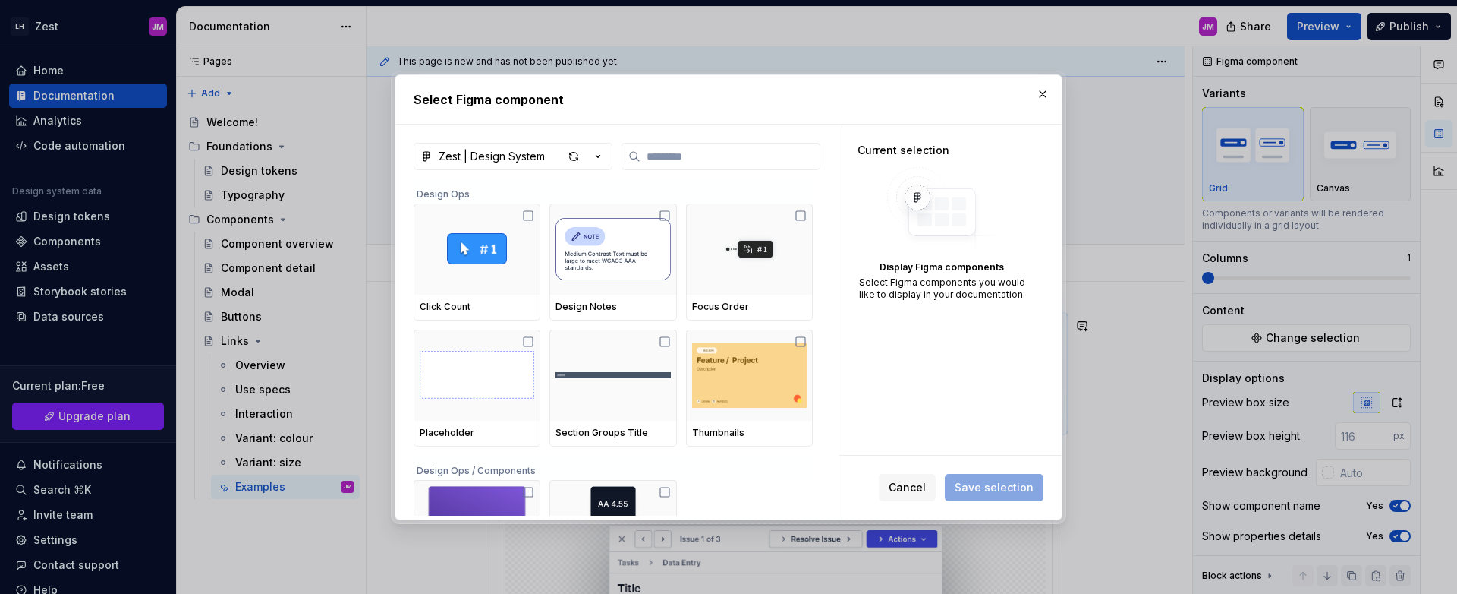
type textarea "*"
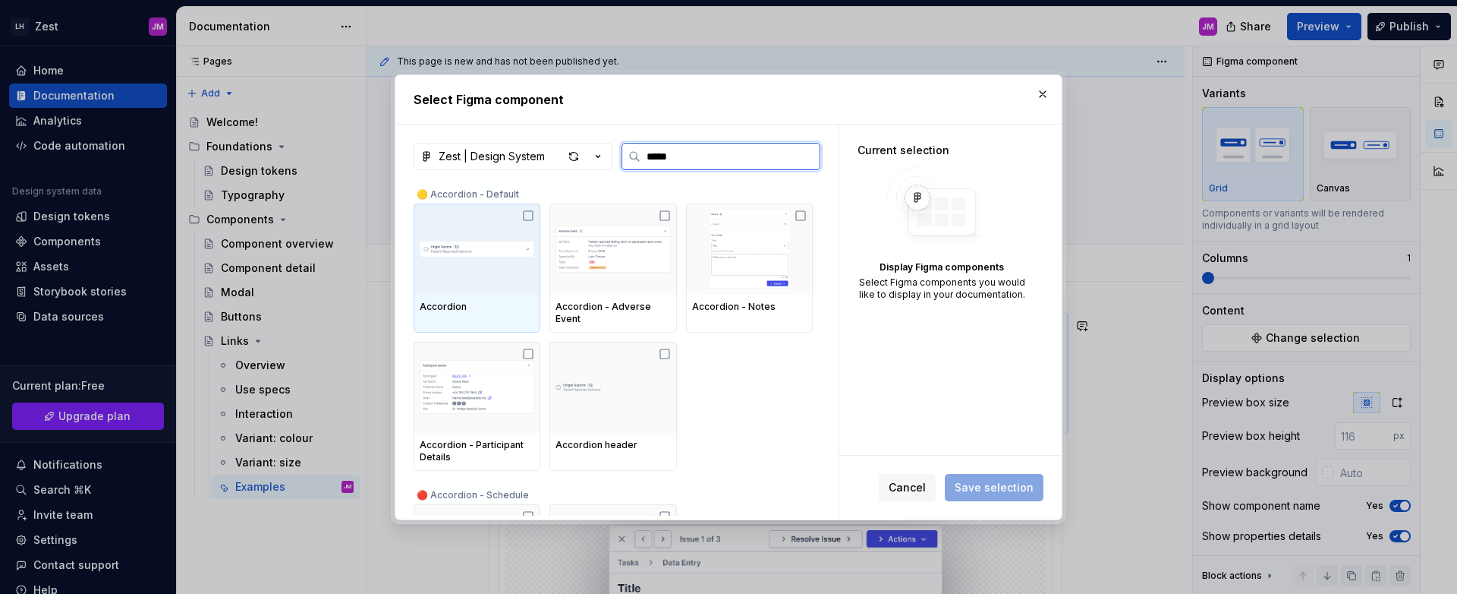
type input "******"
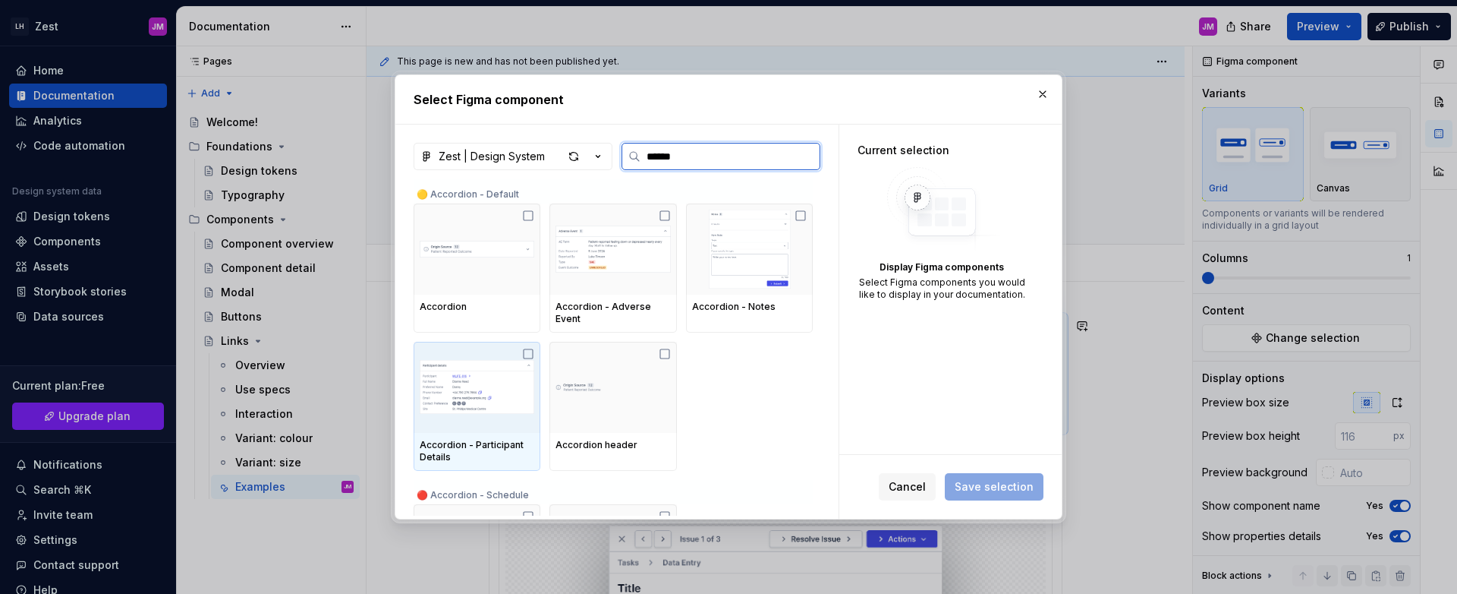
click at [528, 358] on icon at bounding box center [528, 354] width 12 height 12
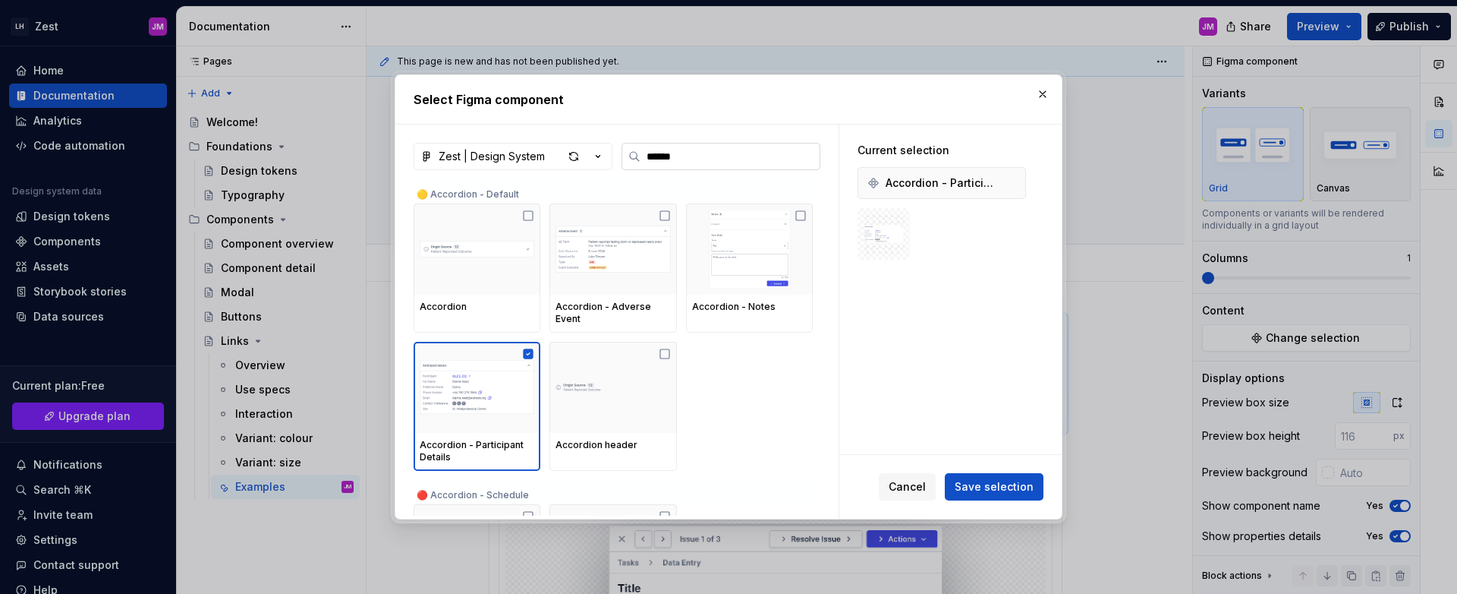
click at [698, 150] on input "******" at bounding box center [730, 156] width 179 height 15
type textarea "*"
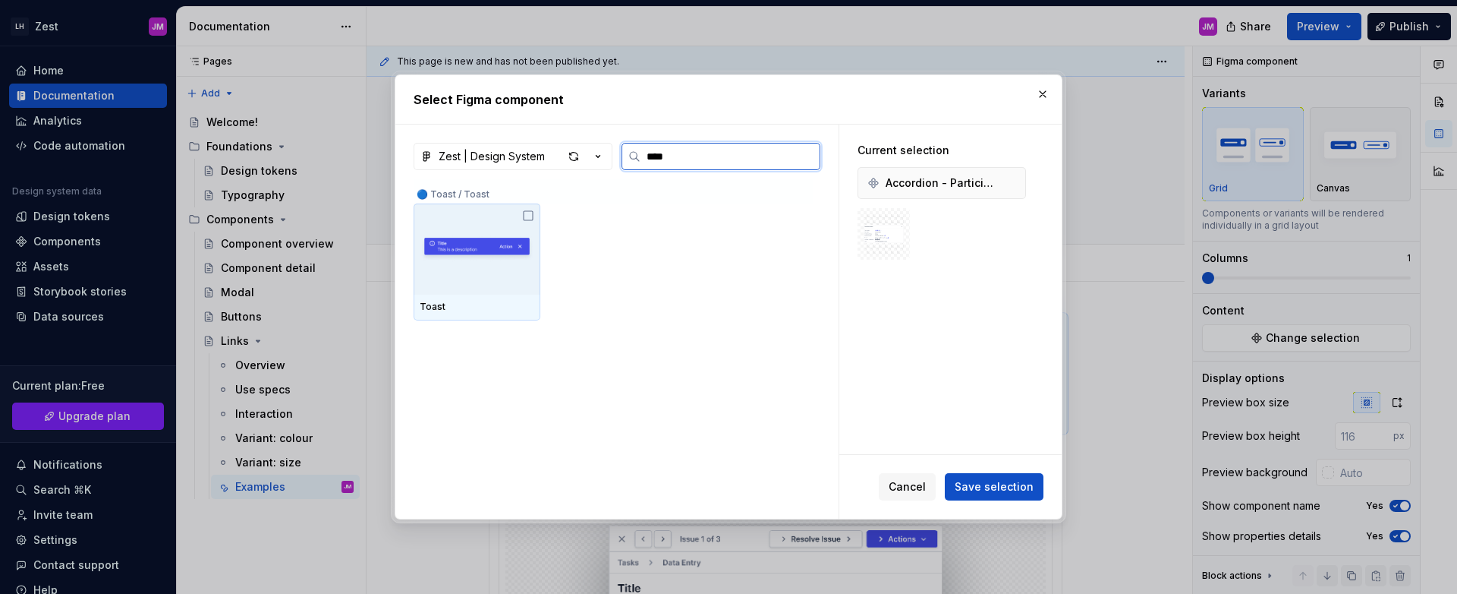
type input "*****"
click at [526, 212] on icon at bounding box center [528, 216] width 12 height 12
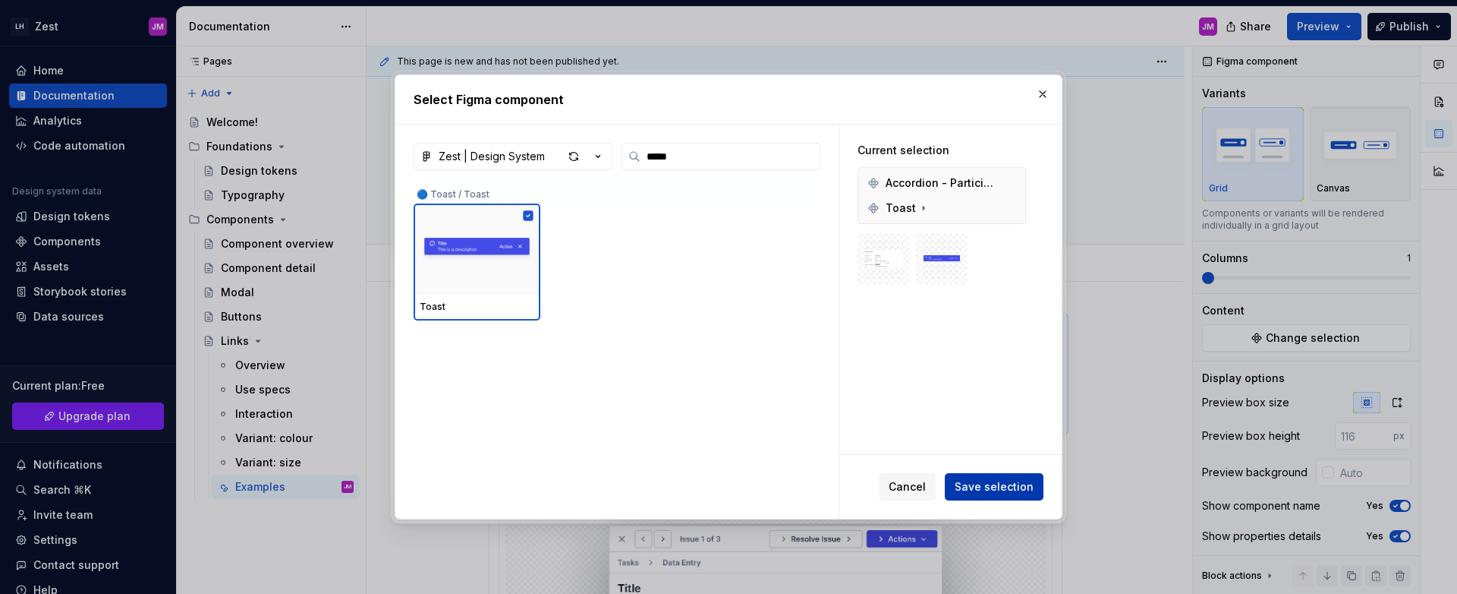
click at [1018, 490] on span "Save selection" at bounding box center [994, 486] width 79 height 15
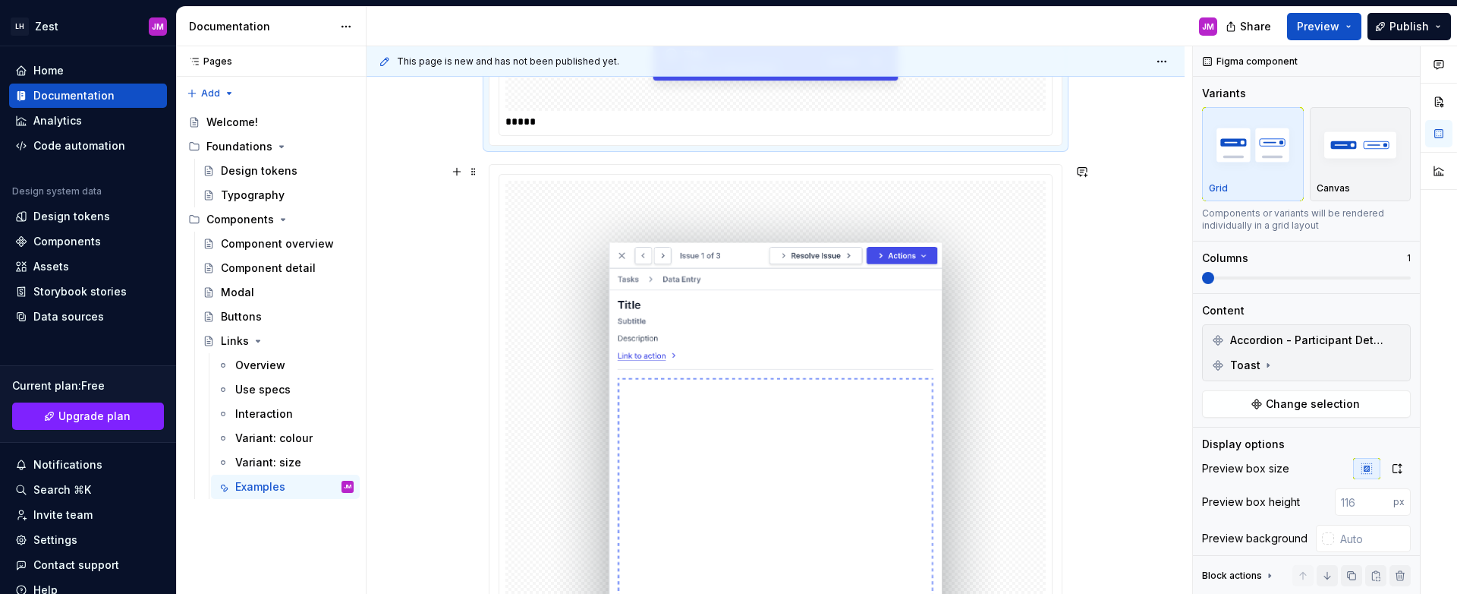
scroll to position [437, 0]
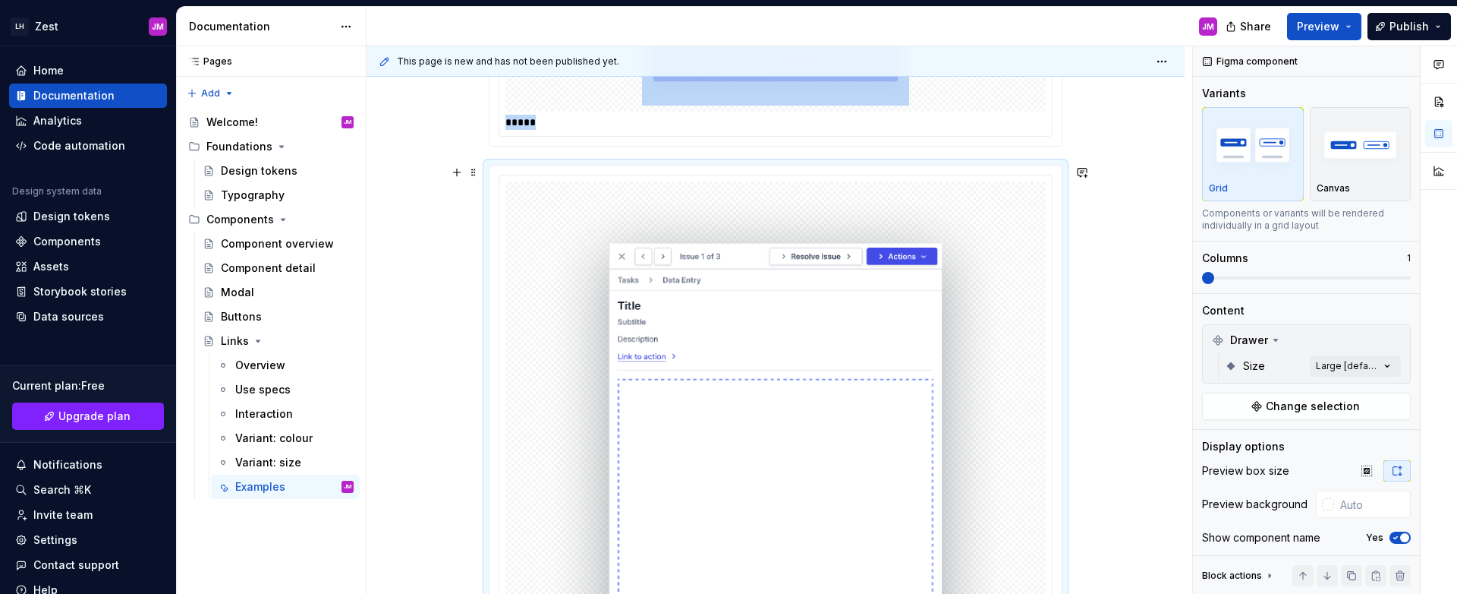
click at [1012, 179] on div "******" at bounding box center [775, 484] width 553 height 618
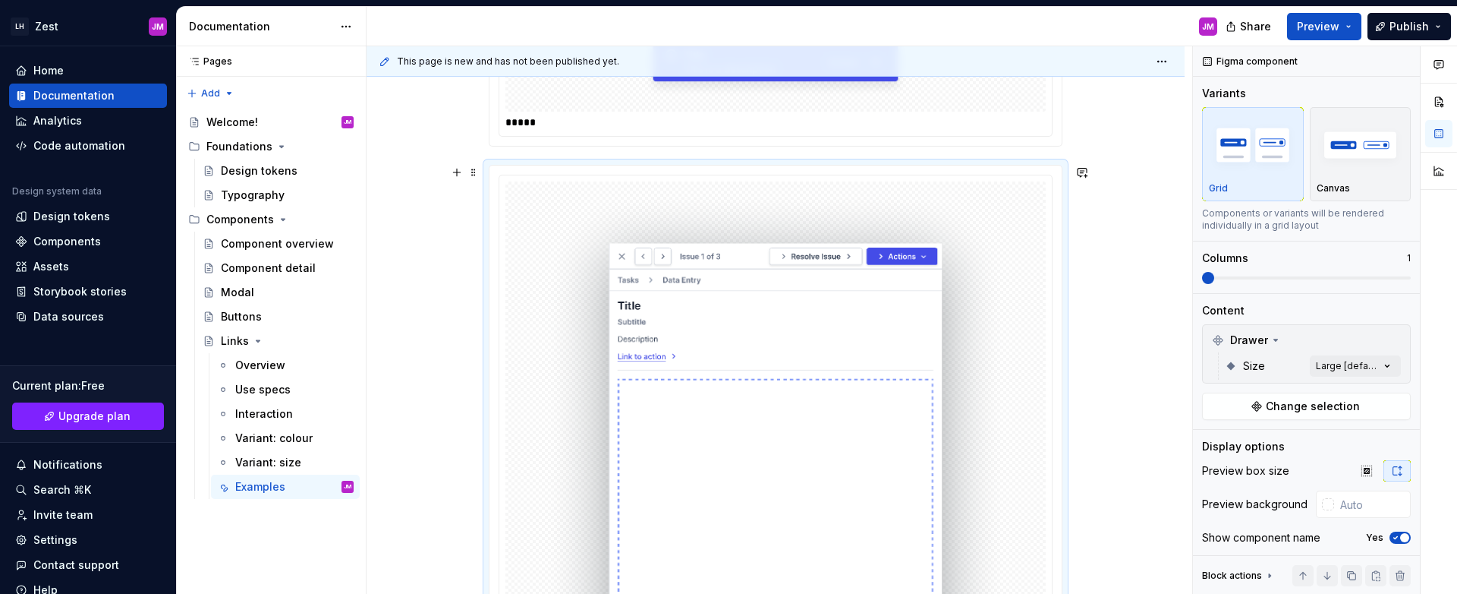
scroll to position [222, 0]
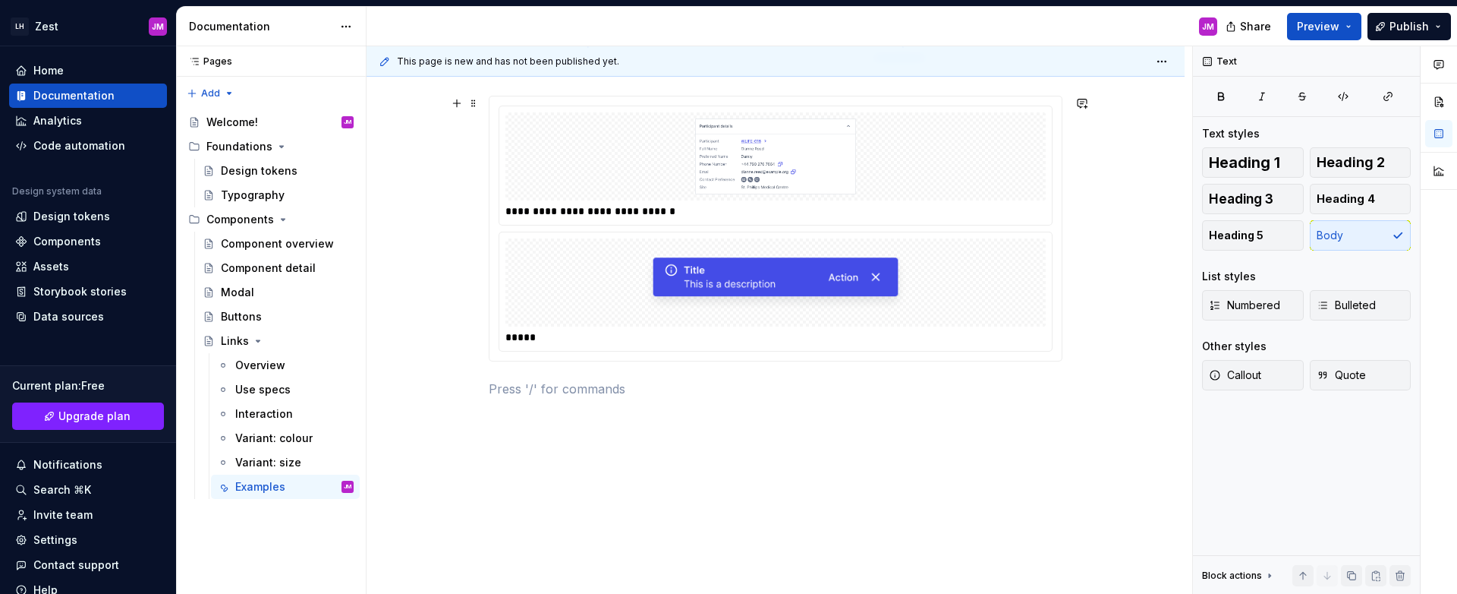
click at [1048, 358] on div "**********" at bounding box center [776, 228] width 572 height 264
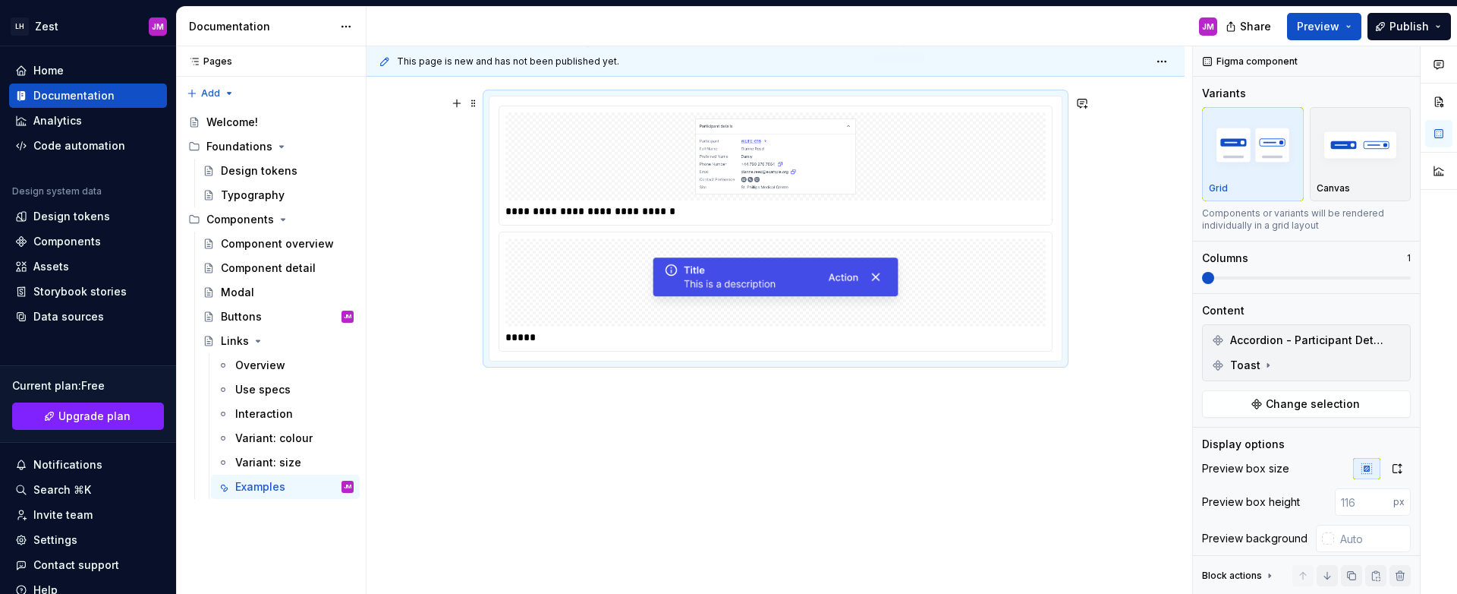
click at [527, 217] on div "**********" at bounding box center [776, 210] width 540 height 15
click at [1269, 401] on span "Change selection" at bounding box center [1313, 403] width 94 height 15
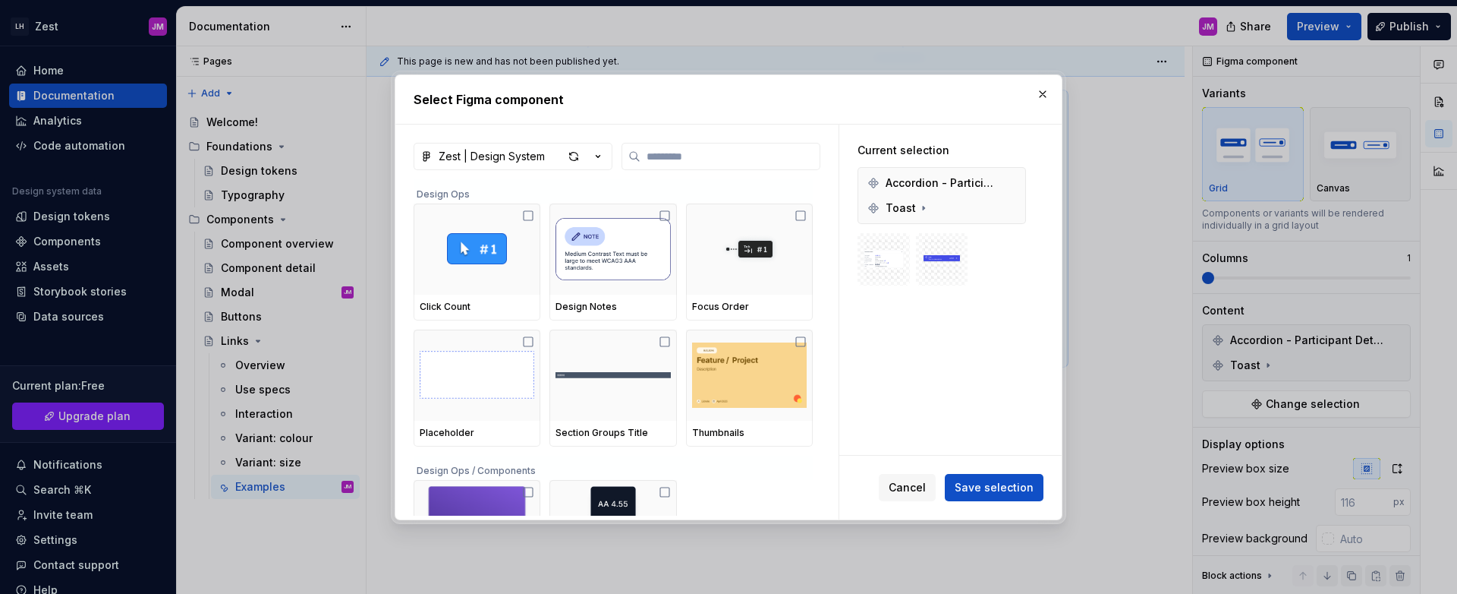
type textarea "*"
click at [685, 153] on input "search" at bounding box center [730, 156] width 179 height 15
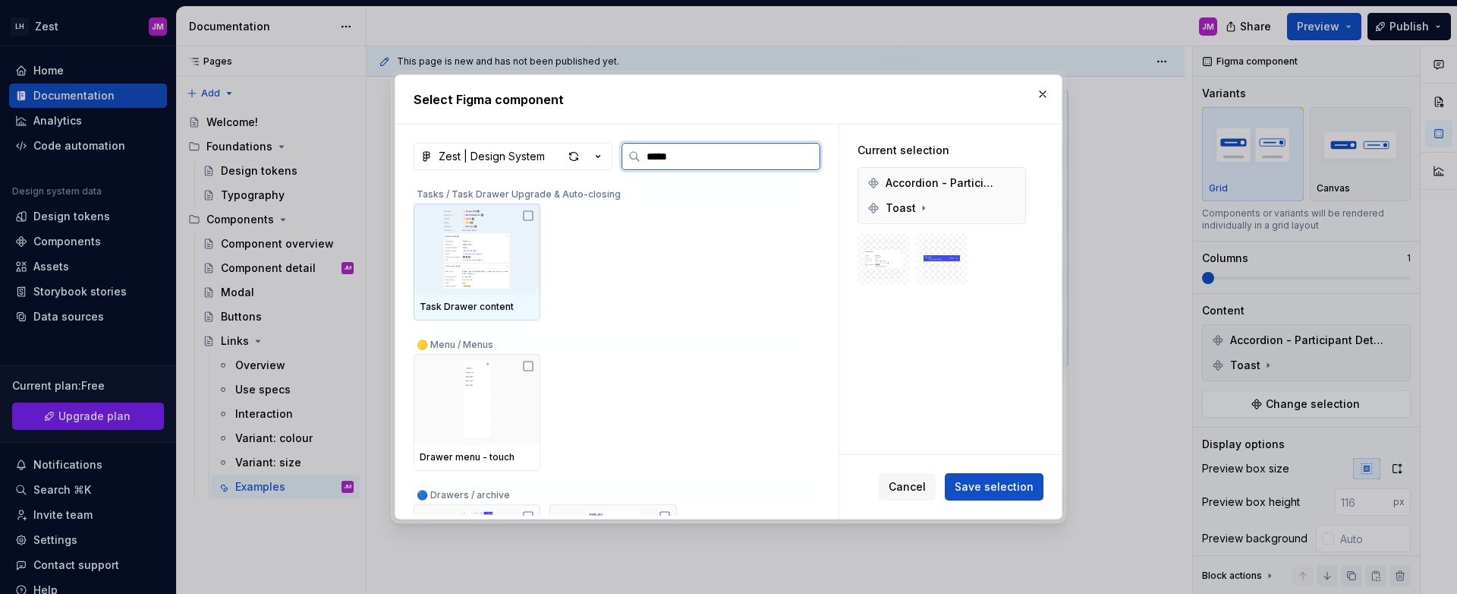
type input "******"
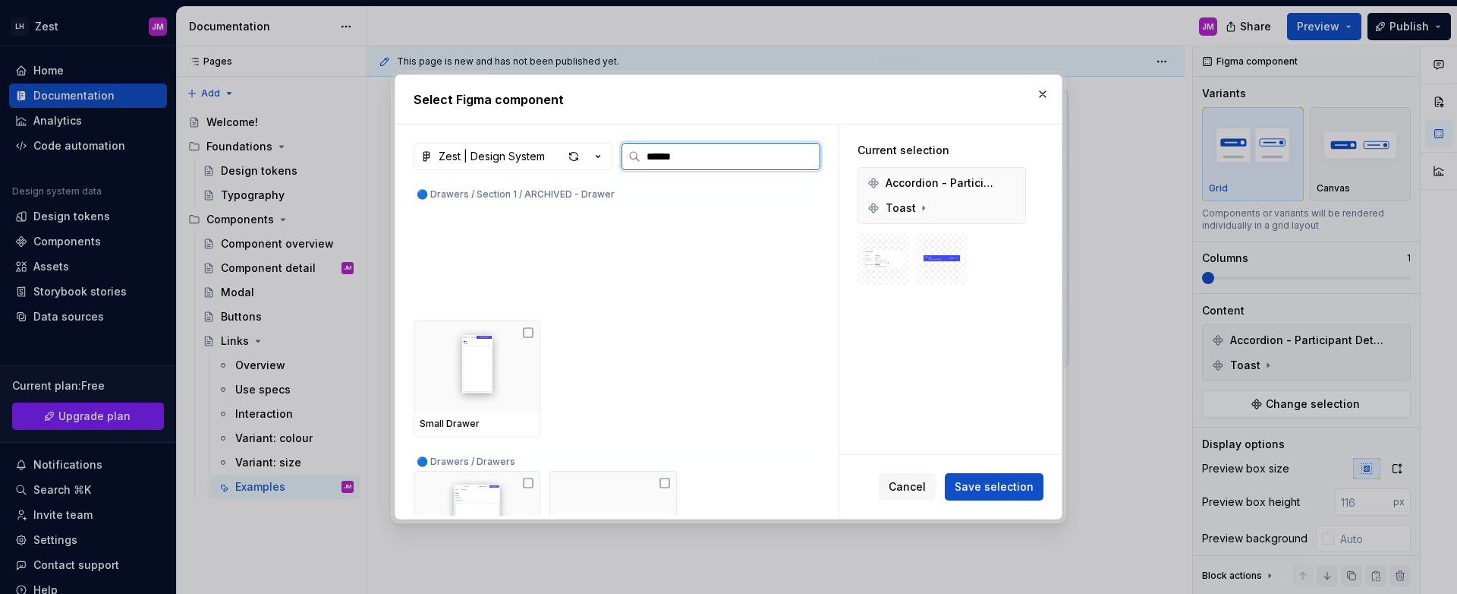
scroll to position [694, 0]
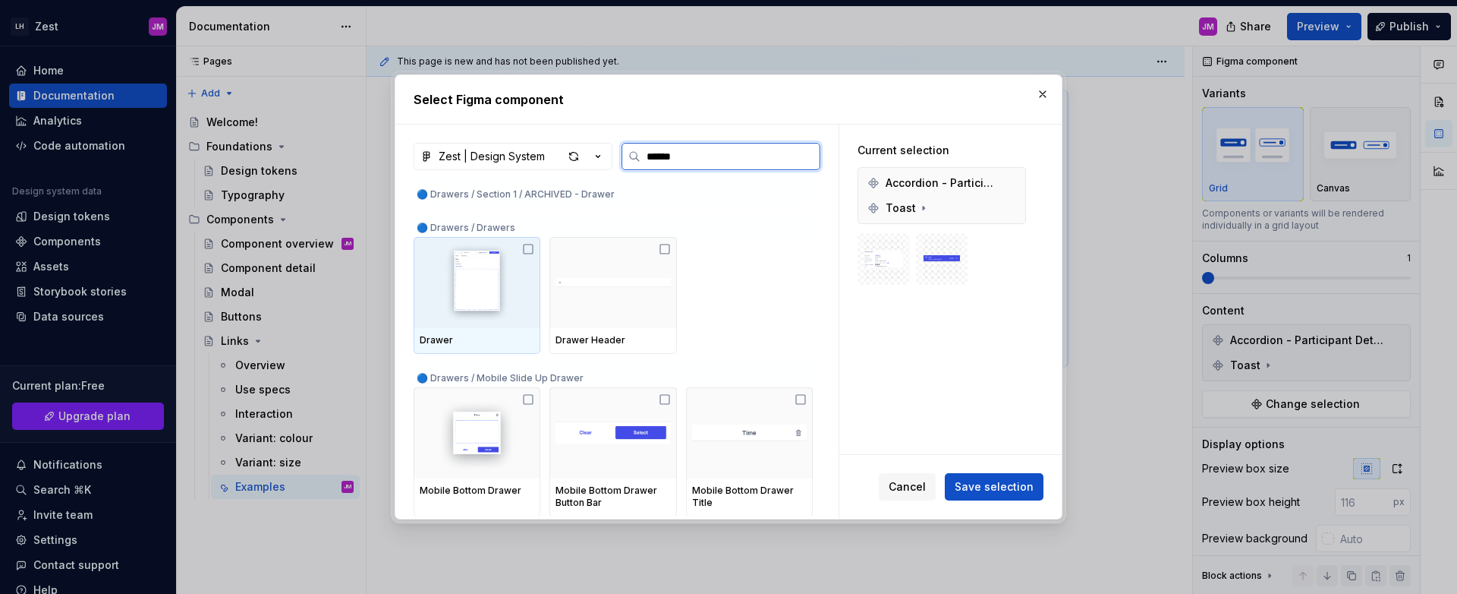
click at [530, 251] on icon at bounding box center [528, 249] width 12 height 12
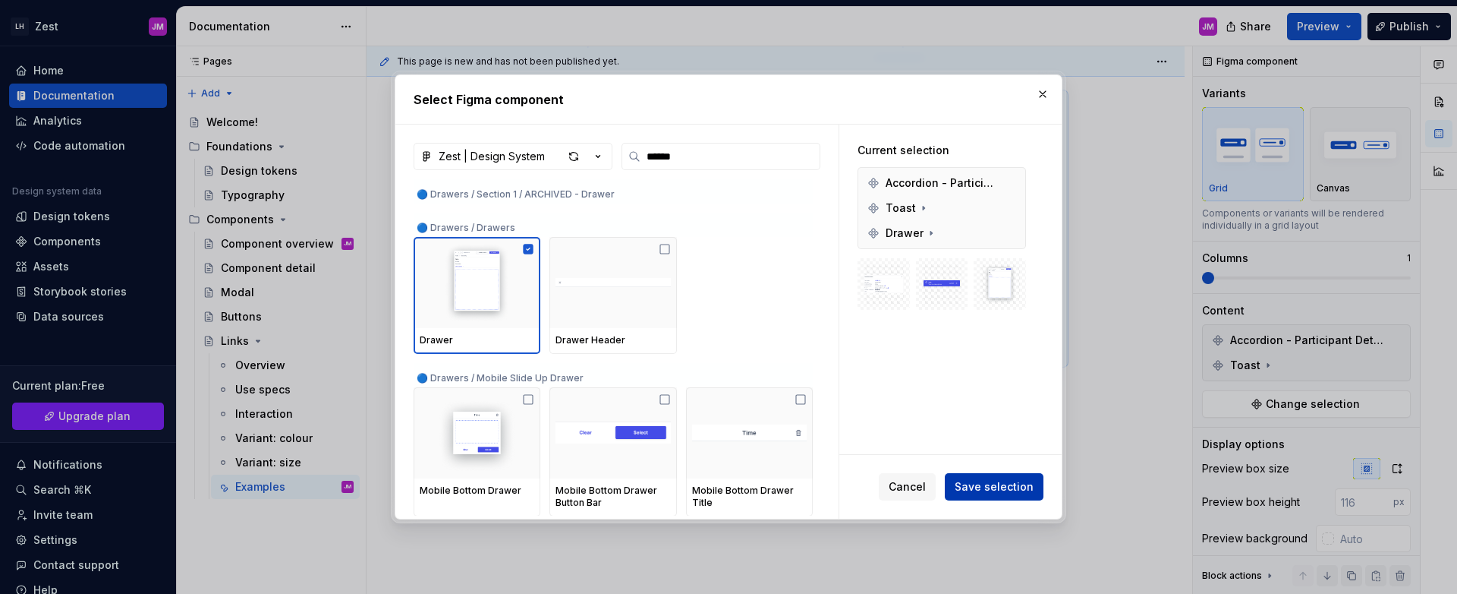
click at [1004, 486] on span "Save selection" at bounding box center [994, 486] width 79 height 15
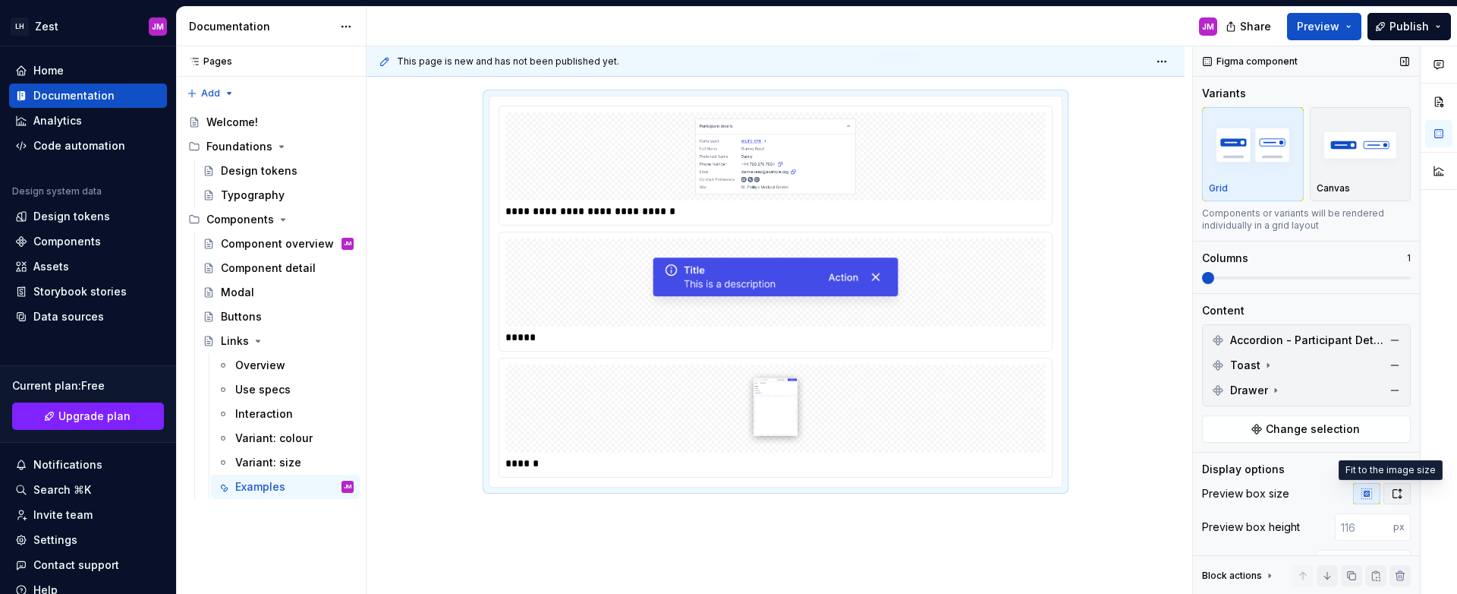
click at [1391, 488] on icon "button" at bounding box center [1397, 493] width 12 height 12
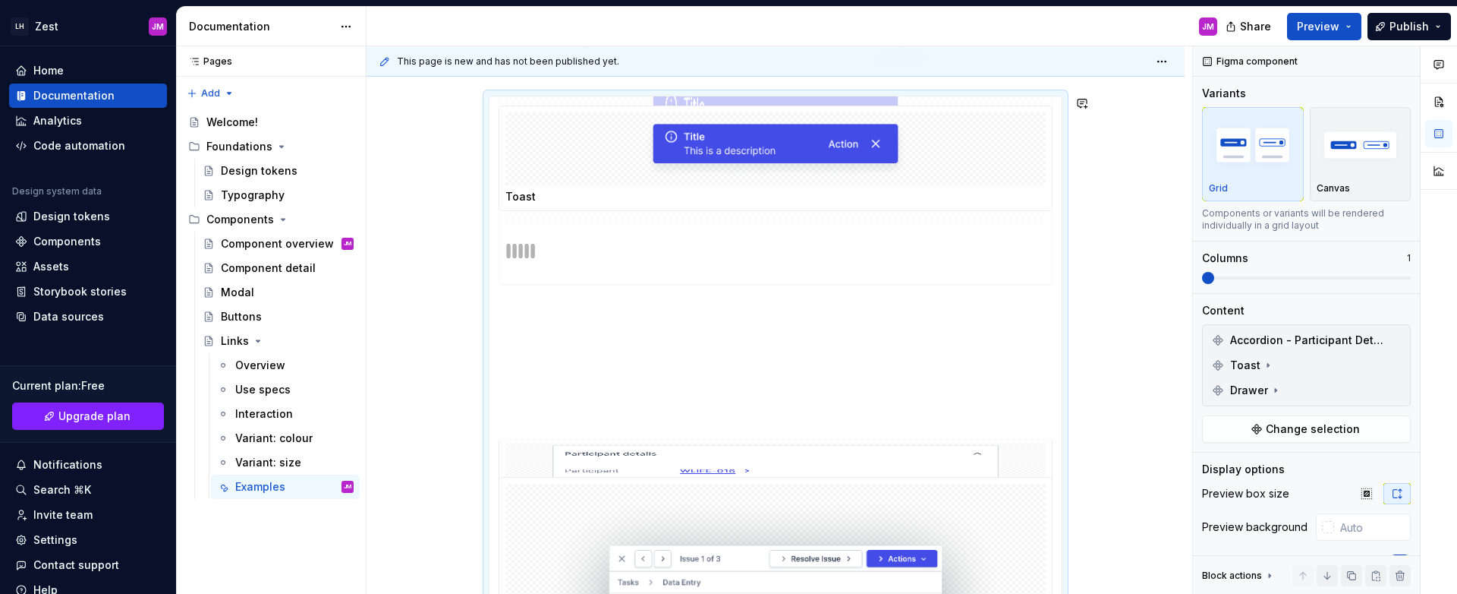
drag, startPoint x: 1000, startPoint y: 393, endPoint x: 989, endPoint y: 254, distance: 140.1
click at [989, 254] on body "LH Zest JM Home Documentation Analytics Code automation Design system data Desi…" at bounding box center [728, 297] width 1457 height 594
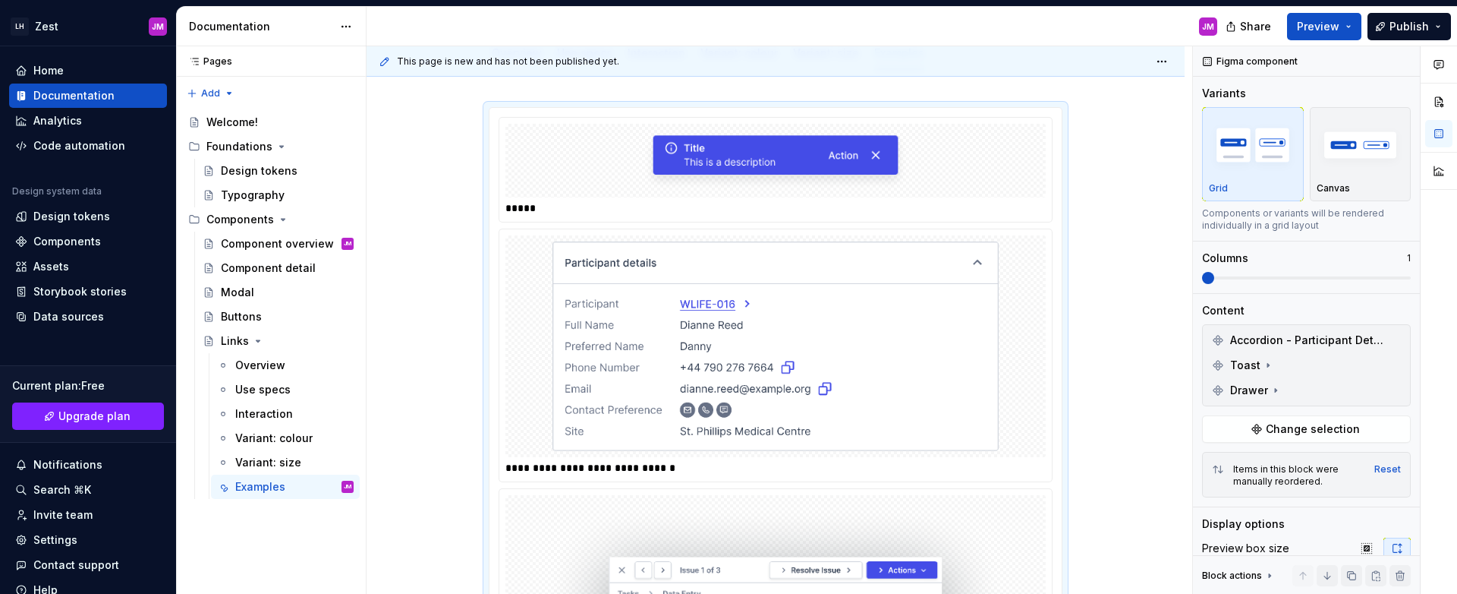
scroll to position [0, 0]
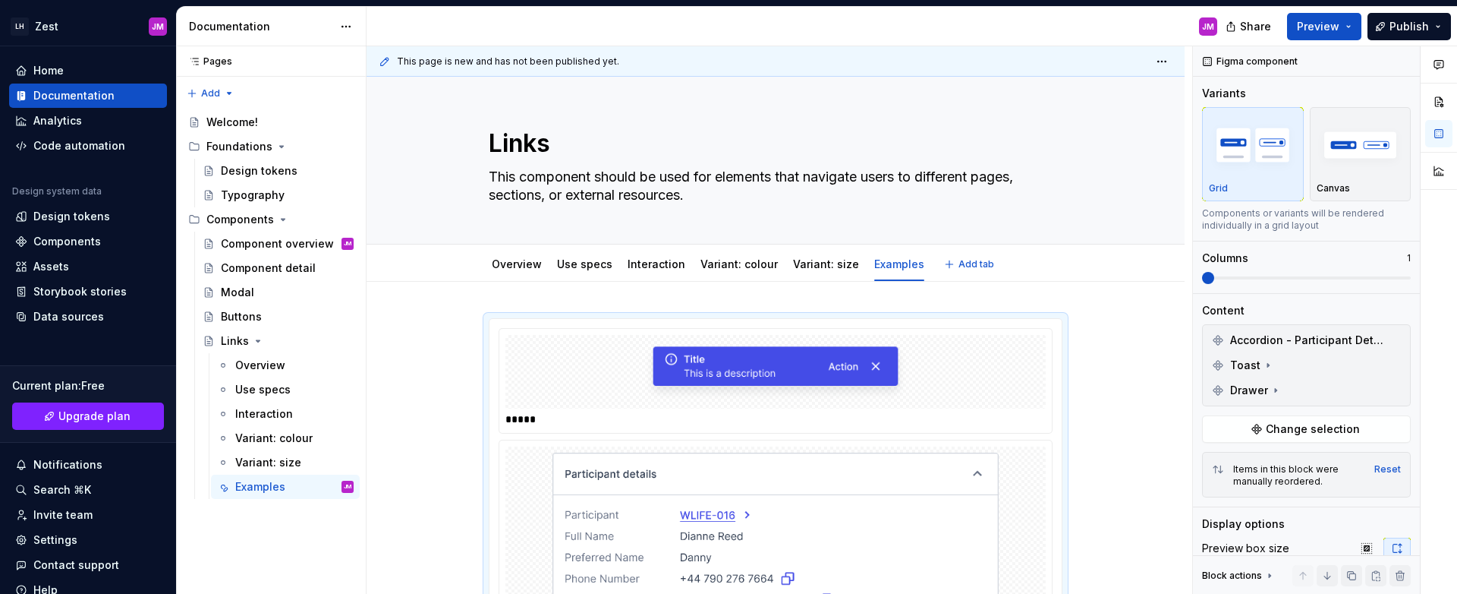
type textarea "*"
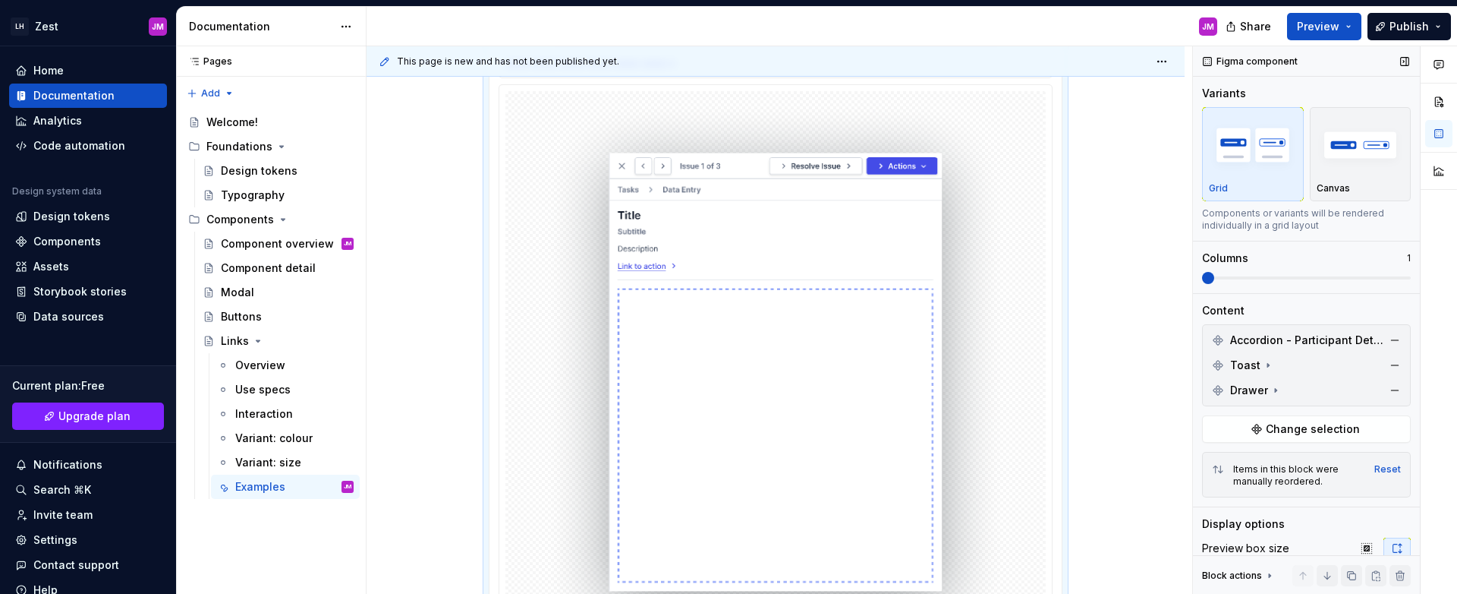
scroll to position [143, 0]
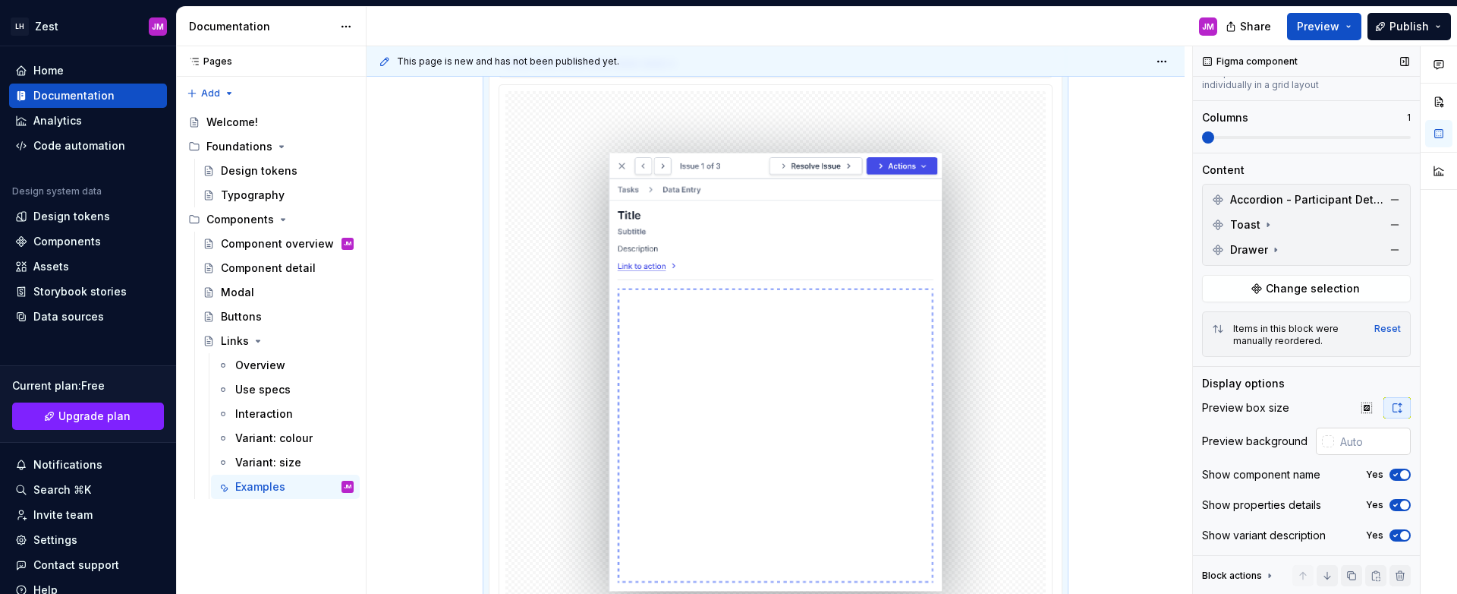
click at [1322, 443] on div at bounding box center [1328, 441] width 12 height 12
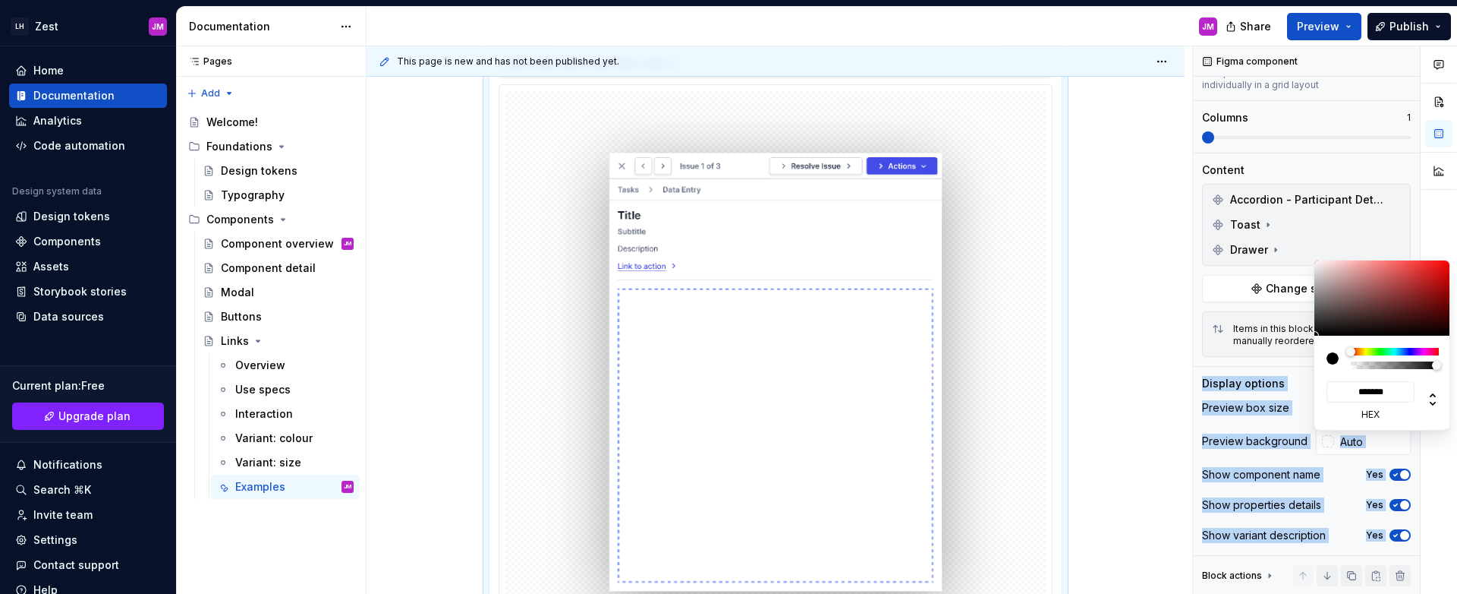
drag, startPoint x: 1360, startPoint y: 369, endPoint x: 1272, endPoint y: 370, distance: 88.1
click at [1275, 370] on body "LH Zest JM Home Documentation Analytics Code automation Design system data Desi…" at bounding box center [728, 297] width 1457 height 594
type input "#00000021"
type input "*"
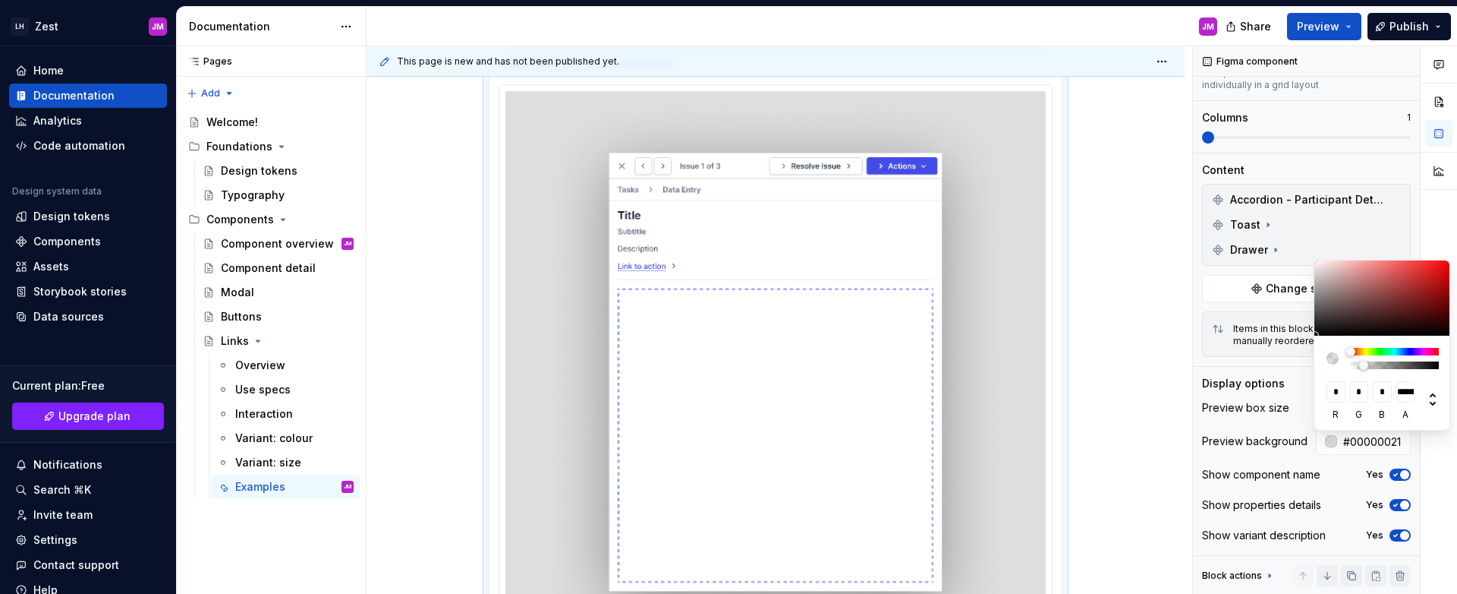
type input "#0000001F"
type input "**********"
type input "#0000001A"
type input "**********"
type input "#00000012"
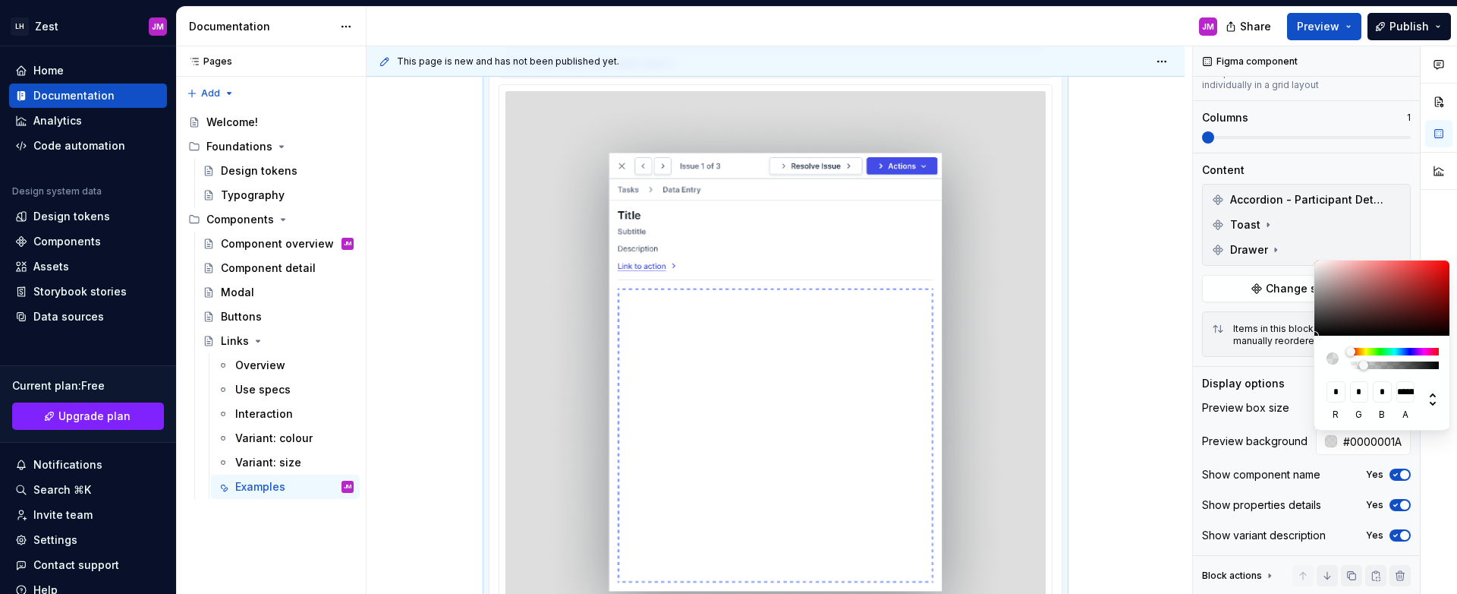
type input "**********"
type input "#00000008"
type input "**********"
type input "#00000000"
type input "*"
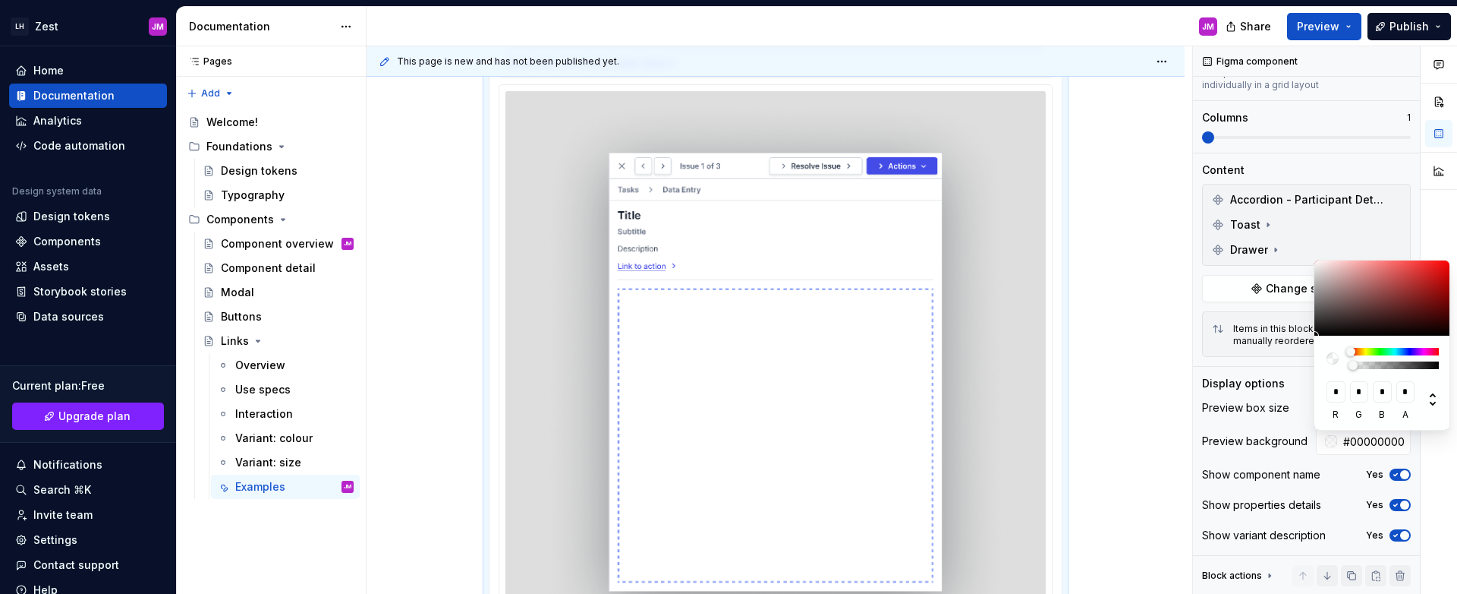
drag, startPoint x: 1364, startPoint y: 365, endPoint x: 1314, endPoint y: 366, distance: 50.1
click at [1315, 366] on div "* r * g * b * a" at bounding box center [1383, 383] width 137 height 94
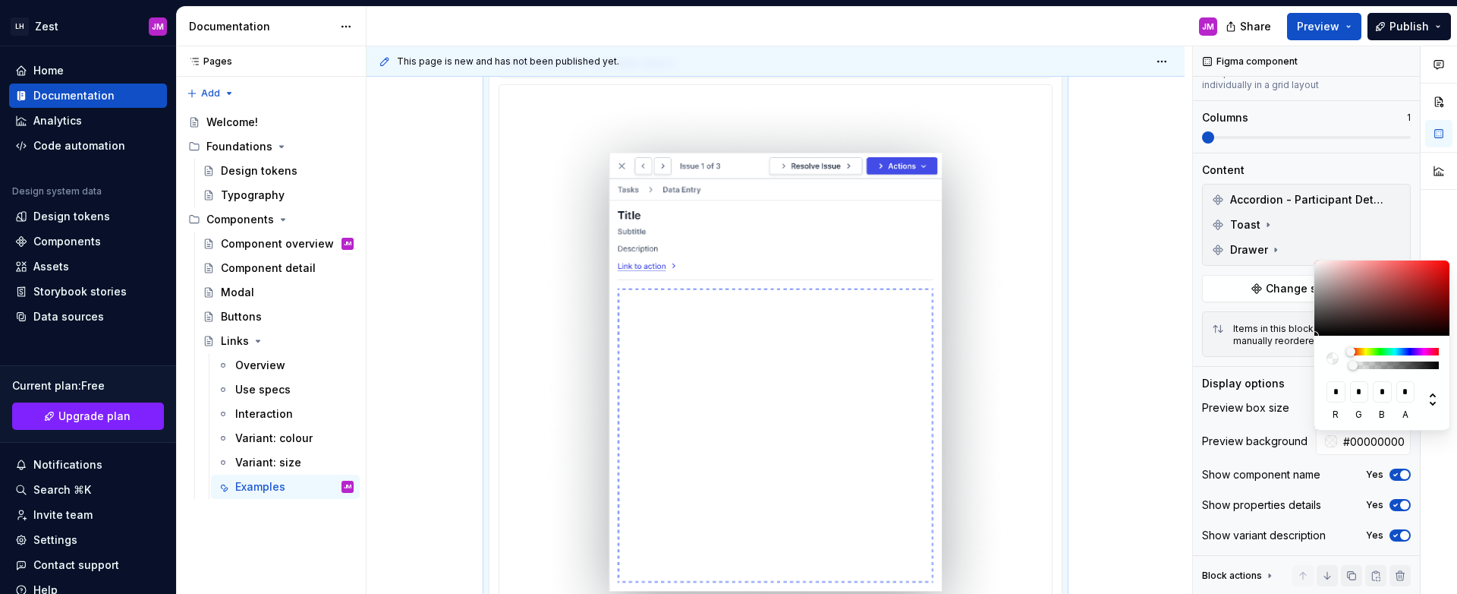
type input "#0000001A"
type input "**********"
type input "#00000017"
type input "**********"
type input "#00000012"
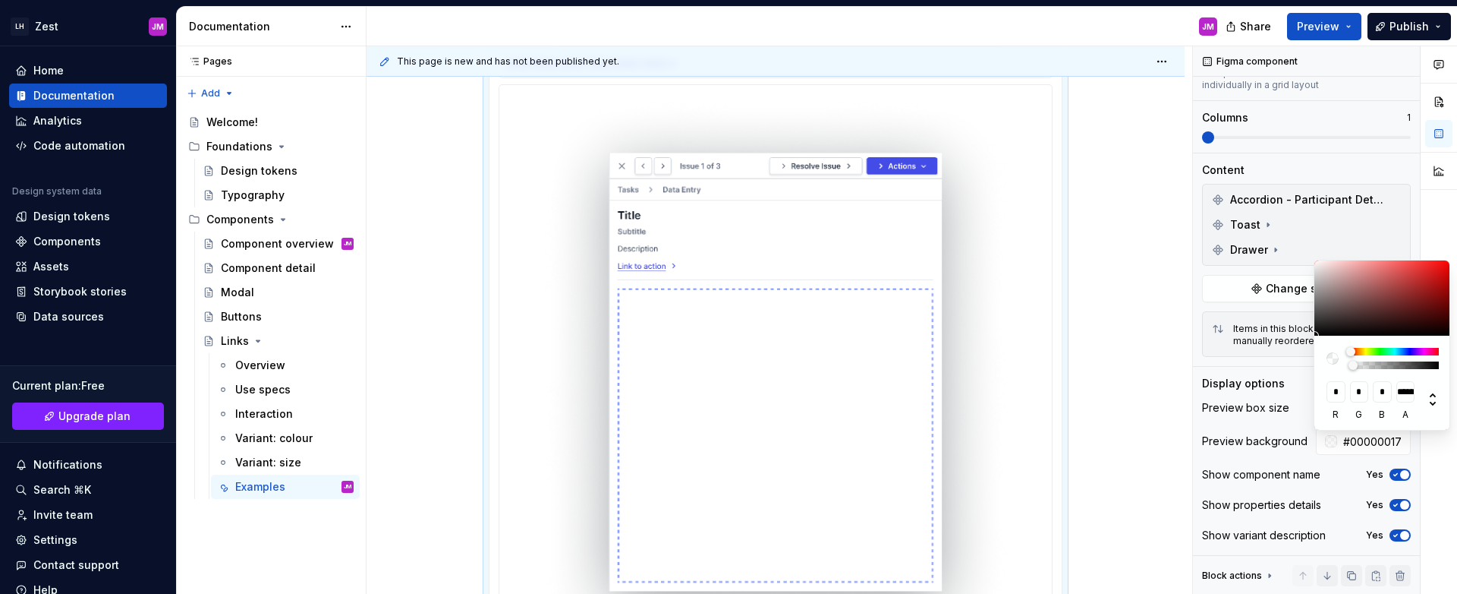
type input "**********"
type input "#0000000D"
type input "**********"
type input "#0000000A"
type input "**********"
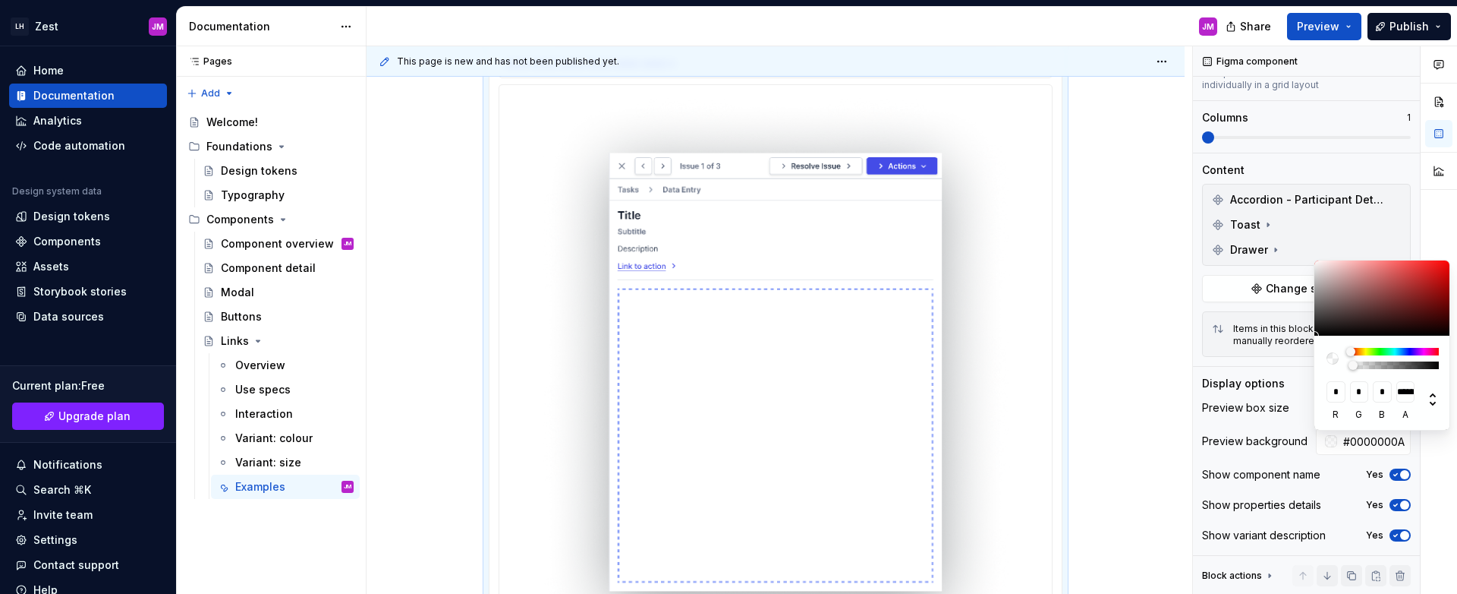
type input "#00000003"
type input "**********"
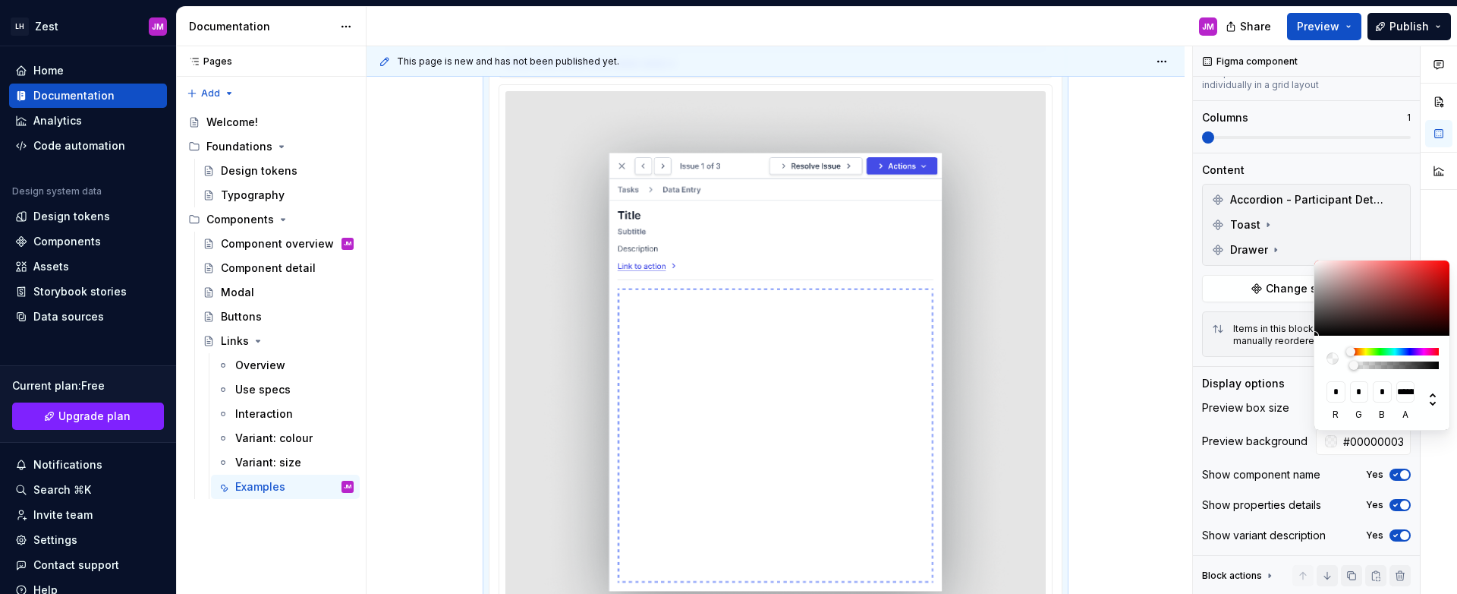
type input "#00000000"
type input "*"
drag, startPoint x: 1362, startPoint y: 365, endPoint x: 1334, endPoint y: 366, distance: 28.1
click at [1334, 366] on div at bounding box center [1383, 358] width 112 height 21
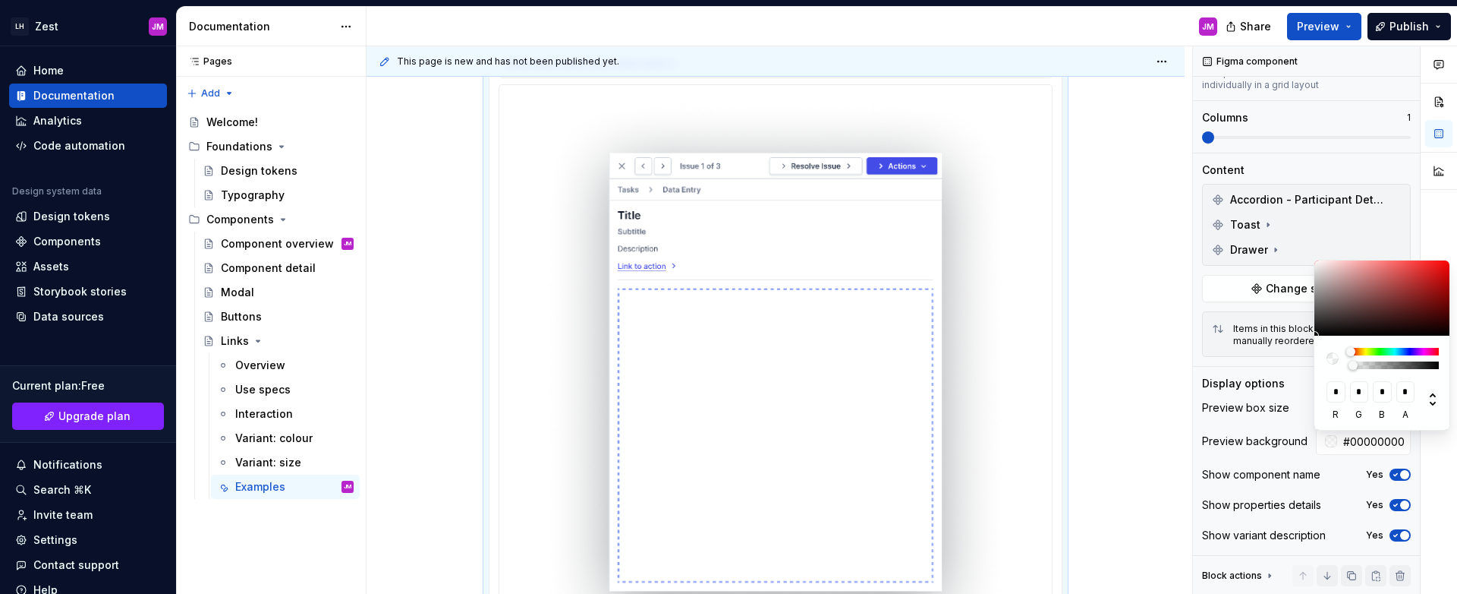
click at [1089, 219] on html "LH Zest JM Home Documentation Analytics Code automation Design system data Desi…" at bounding box center [728, 297] width 1457 height 594
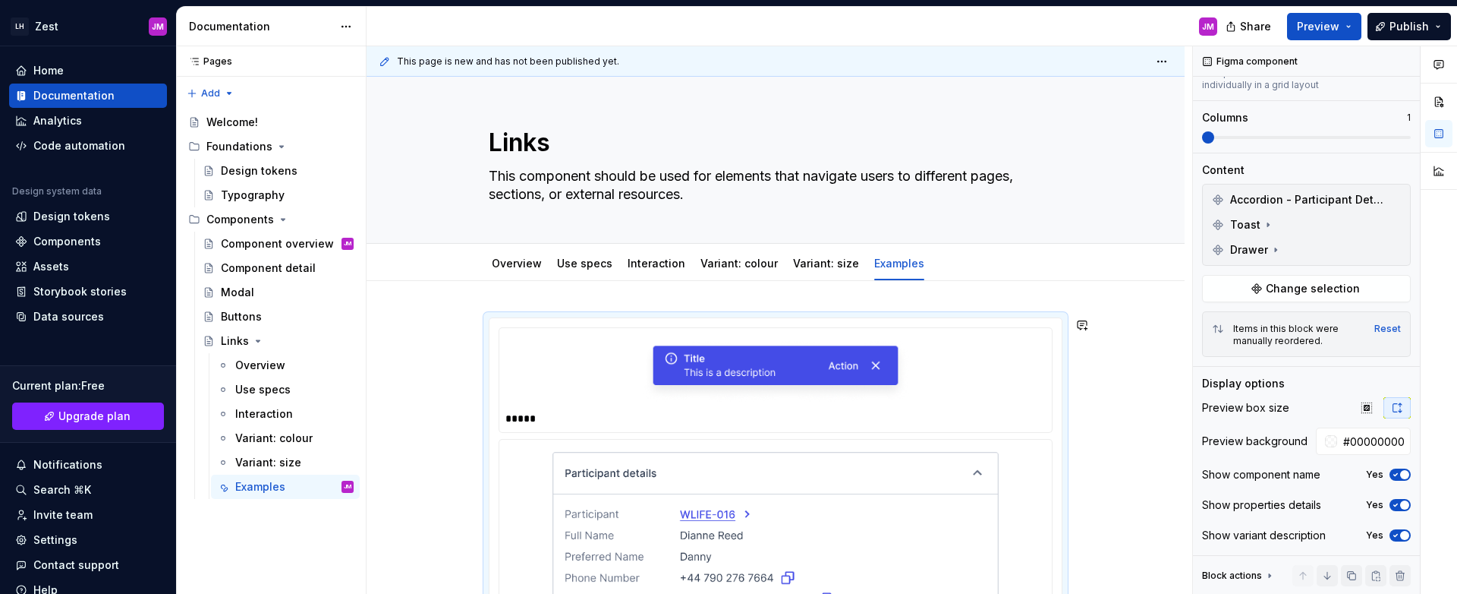
scroll to position [0, 0]
click at [519, 257] on link "Overview" at bounding box center [517, 263] width 50 height 13
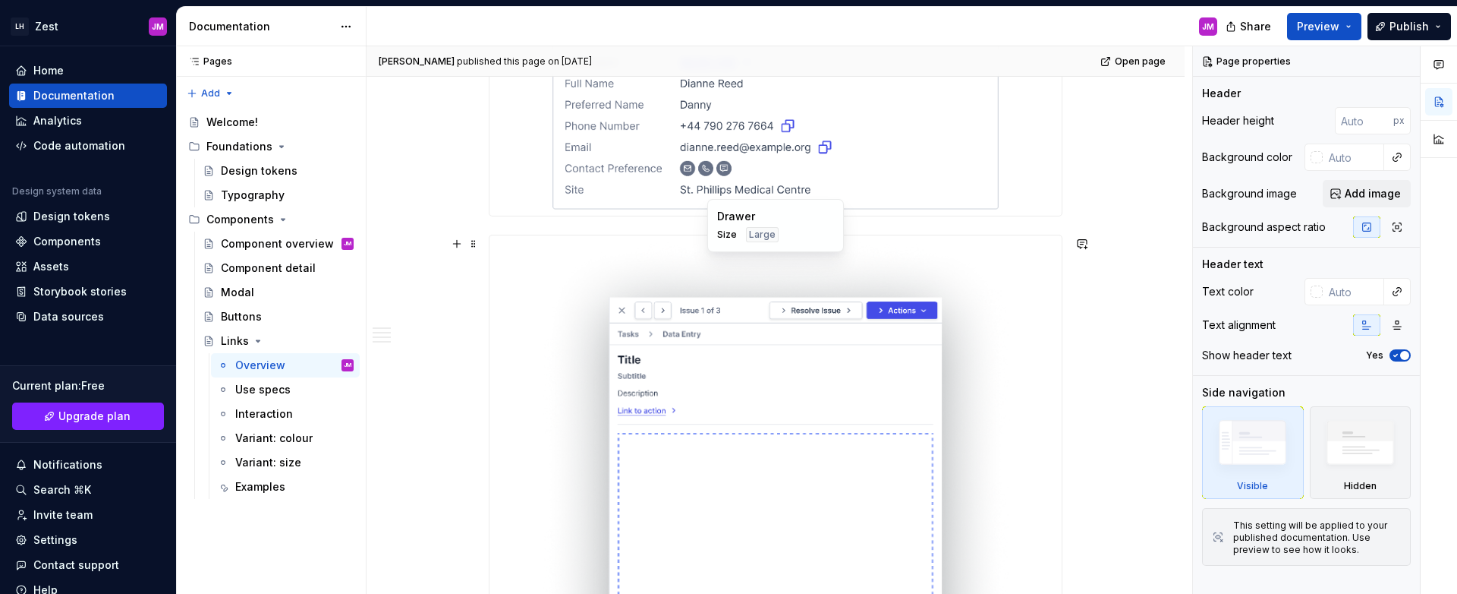
scroll to position [1549, 0]
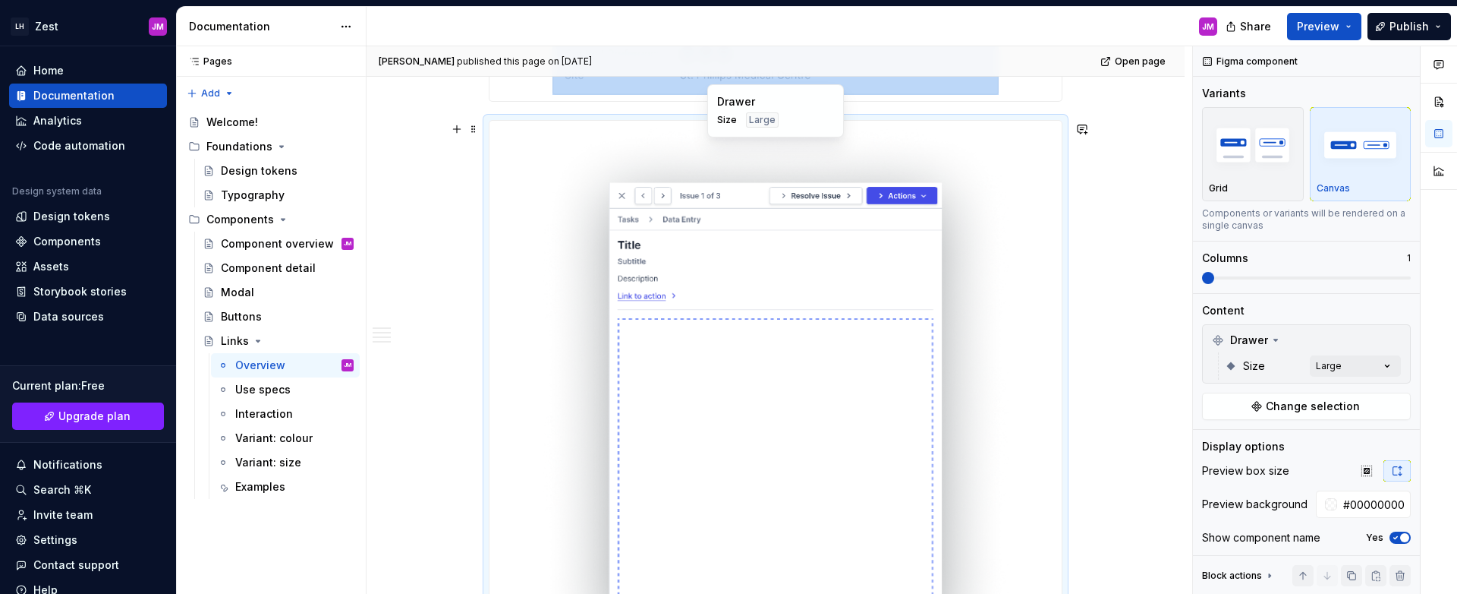
click at [553, 311] on img at bounding box center [775, 414] width 471 height 575
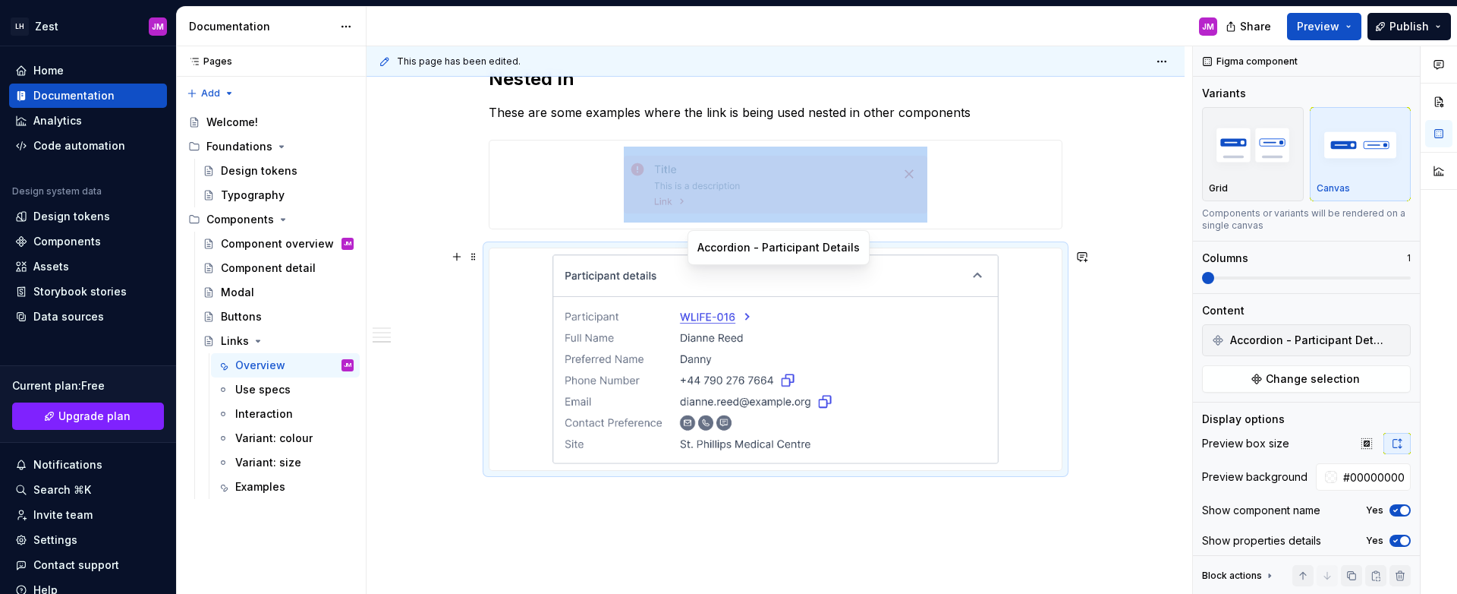
click at [562, 390] on img at bounding box center [776, 359] width 446 height 210
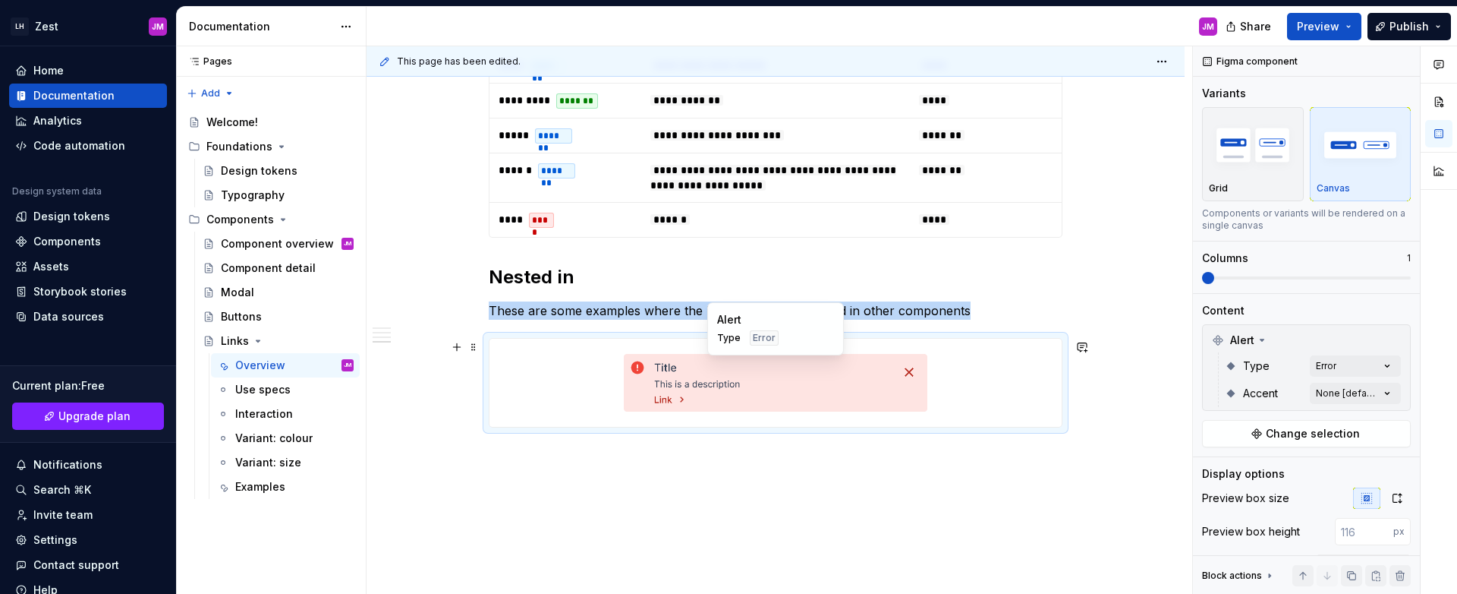
click at [559, 410] on div at bounding box center [776, 383] width 572 height 88
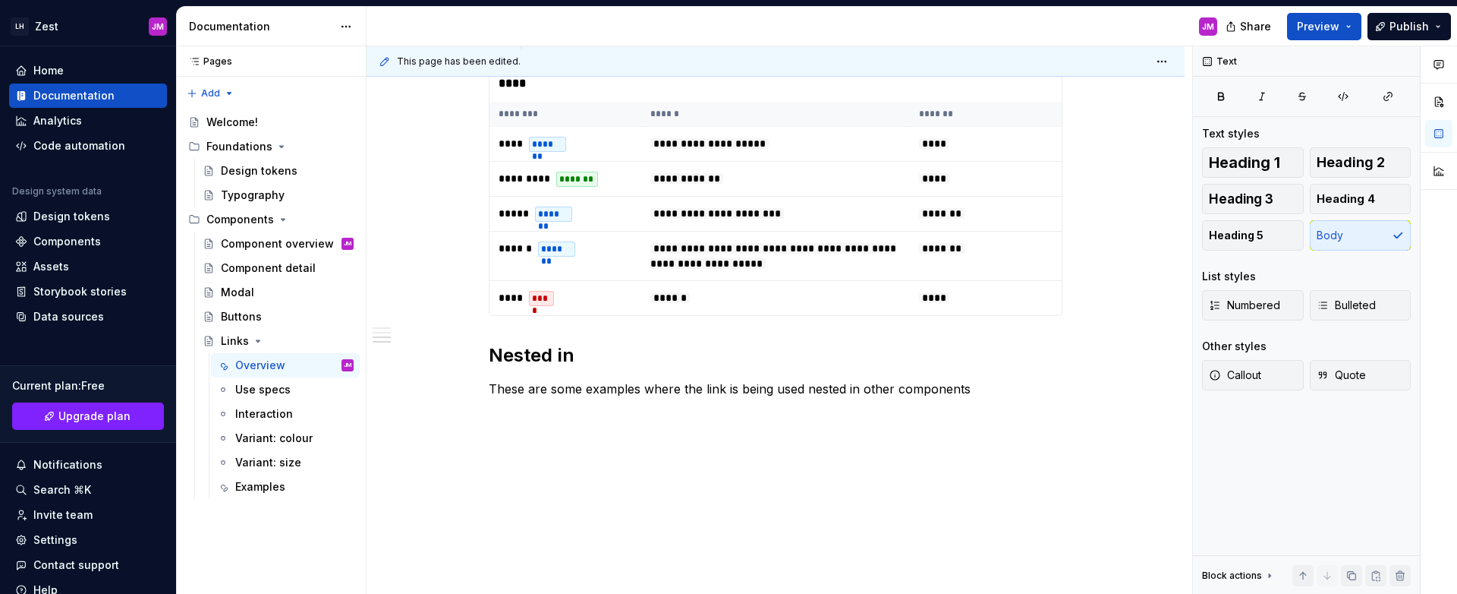
scroll to position [906, 0]
click at [659, 390] on p "These are some examples where the link is being used nested in other components" at bounding box center [776, 389] width 574 height 18
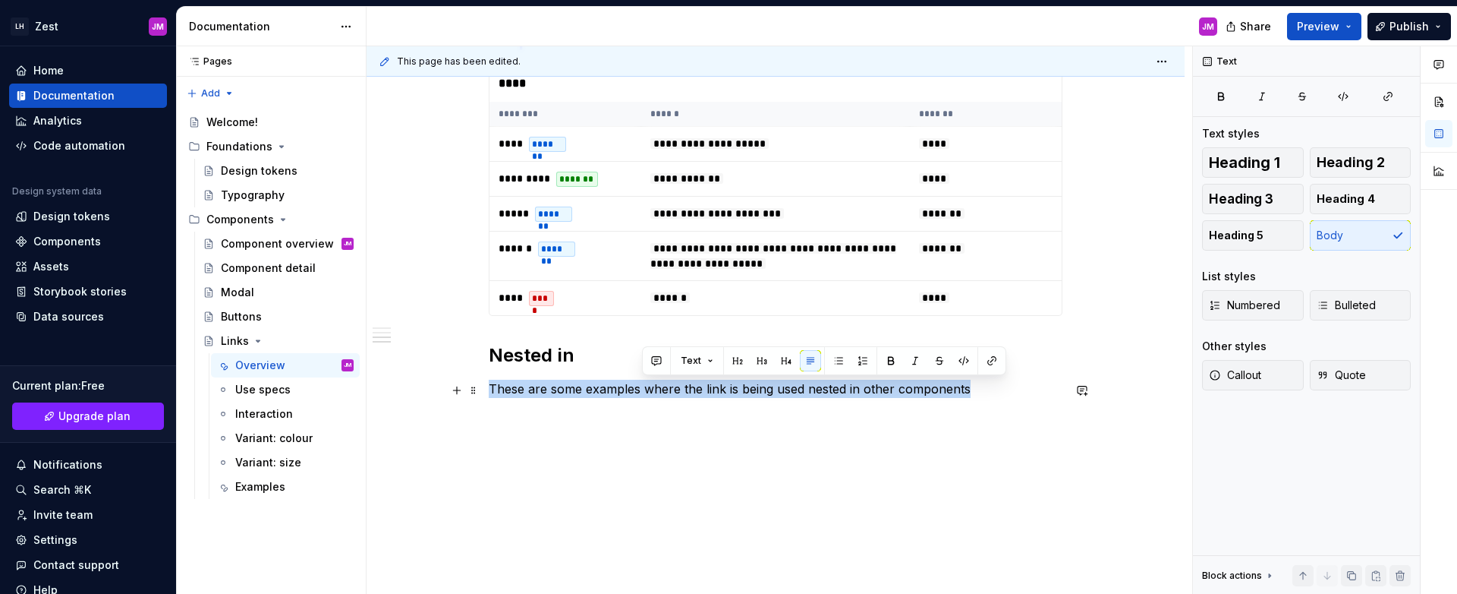
click at [659, 390] on p "These are some examples where the link is being used nested in other components" at bounding box center [776, 389] width 574 height 18
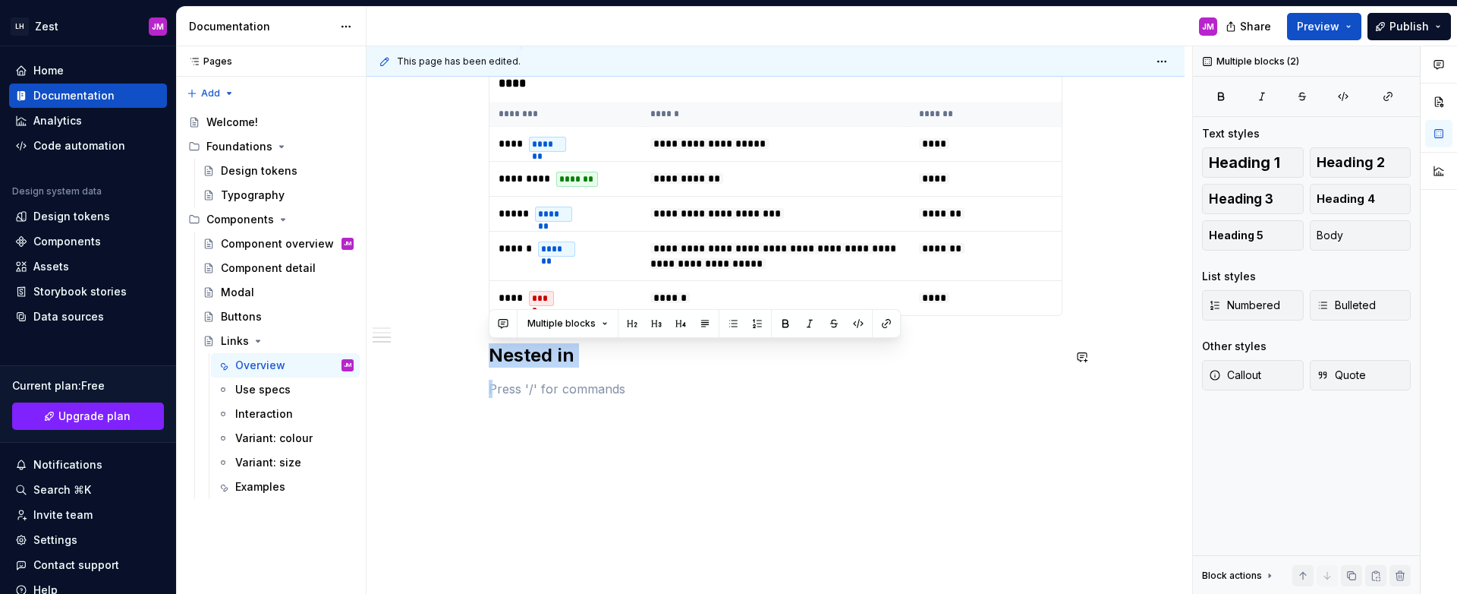
drag, startPoint x: 638, startPoint y: 396, endPoint x: 465, endPoint y: 340, distance: 182.0
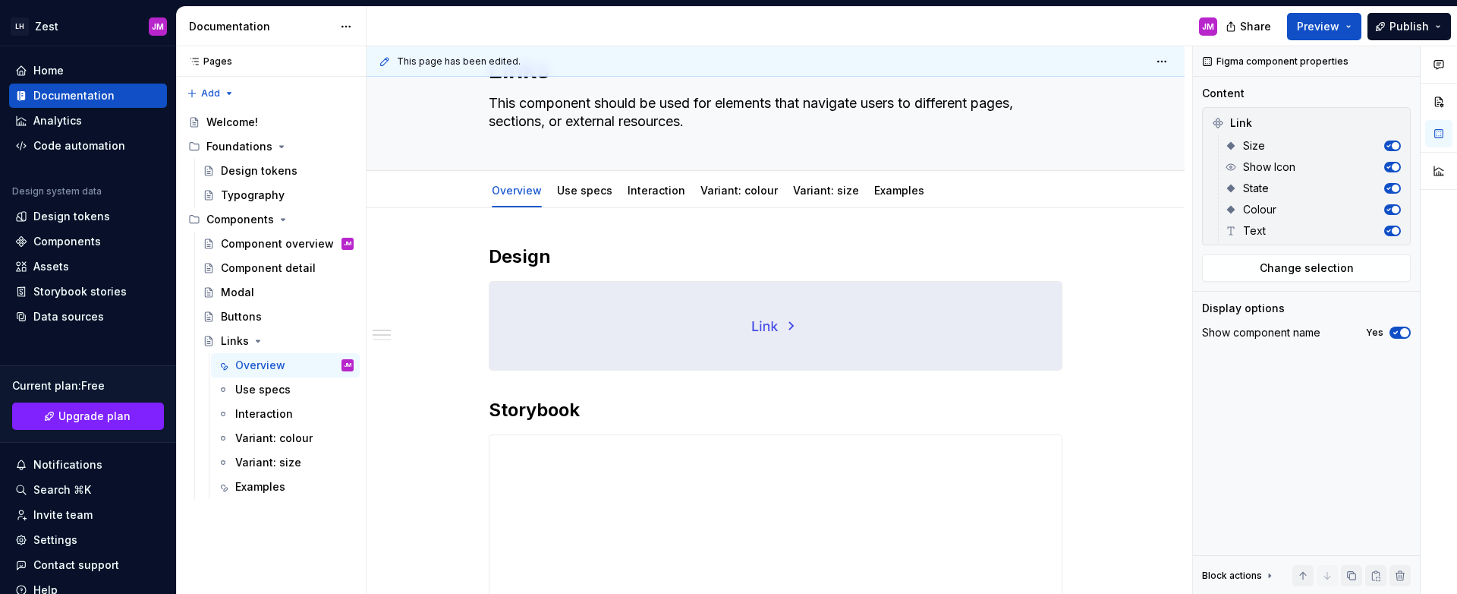
scroll to position [0, 0]
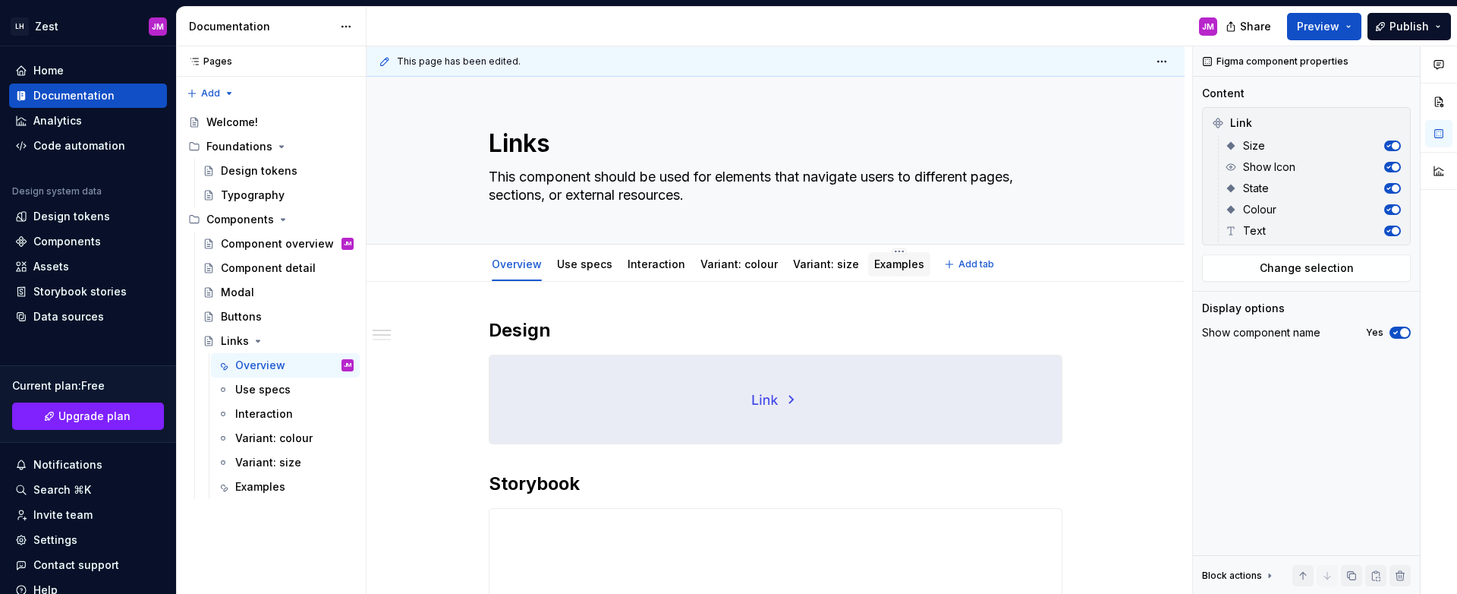
click at [881, 272] on div "Examples" at bounding box center [899, 264] width 50 height 18
click at [878, 271] on div "Examples" at bounding box center [899, 264] width 50 height 15
click at [874, 266] on link "Examples" at bounding box center [899, 263] width 50 height 13
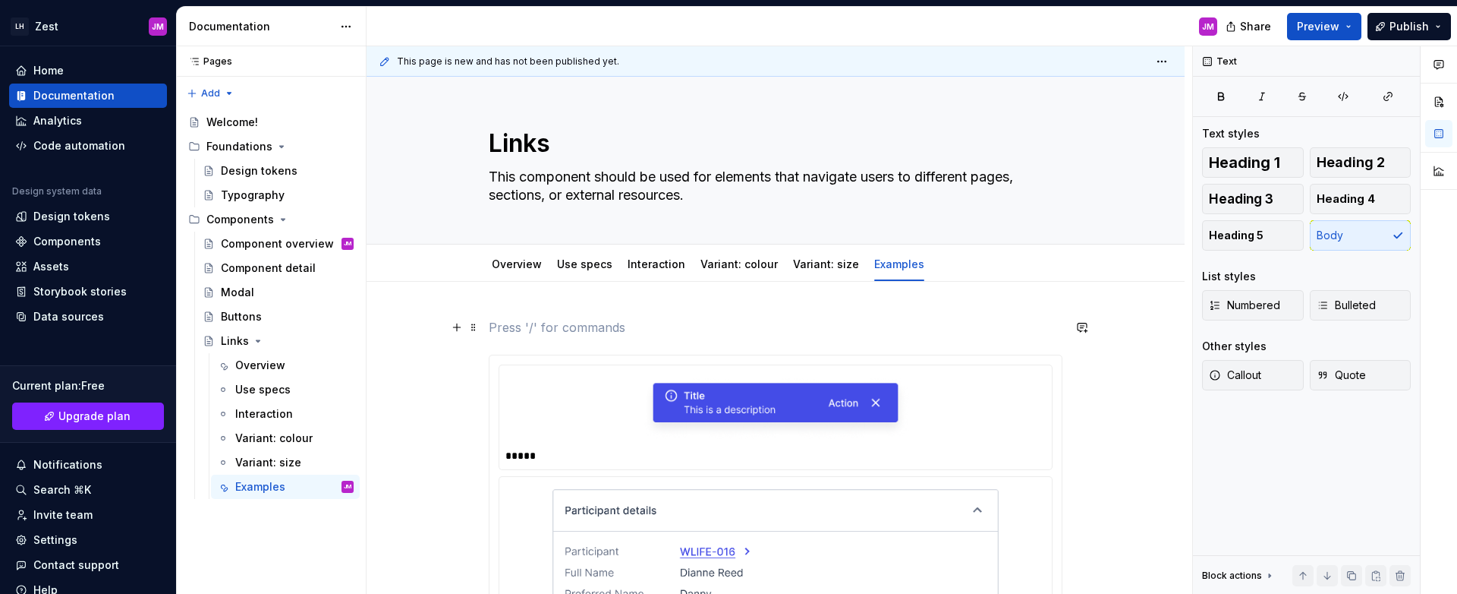
click at [505, 322] on p at bounding box center [776, 327] width 574 height 18
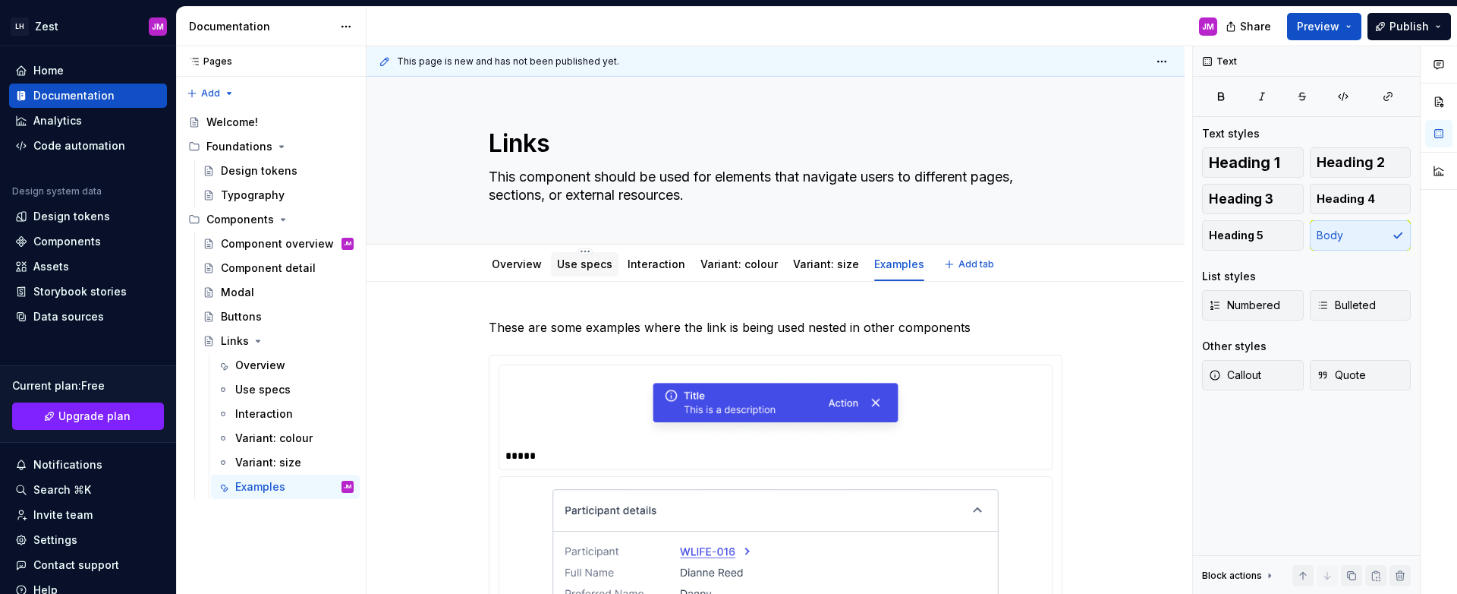
click at [591, 257] on div "Use specs" at bounding box center [584, 264] width 55 height 15
click at [534, 267] on link "Overview" at bounding box center [517, 263] width 50 height 13
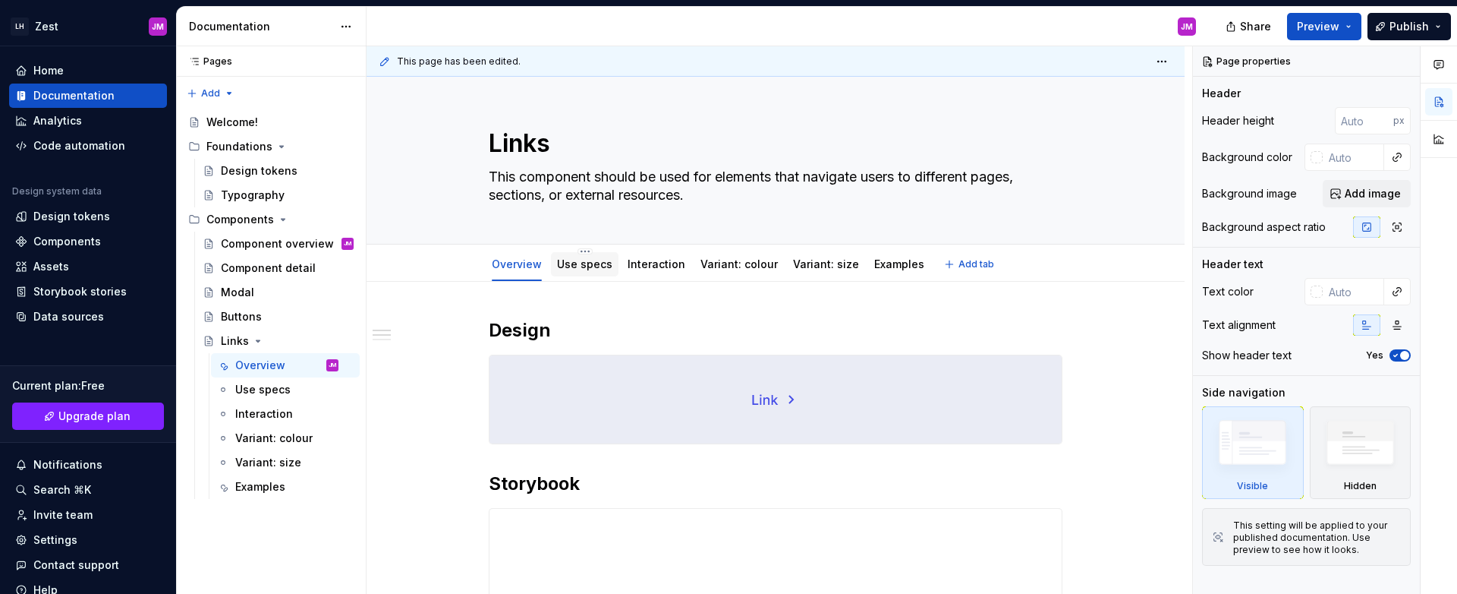
click at [593, 265] on link "Use specs" at bounding box center [584, 263] width 55 height 13
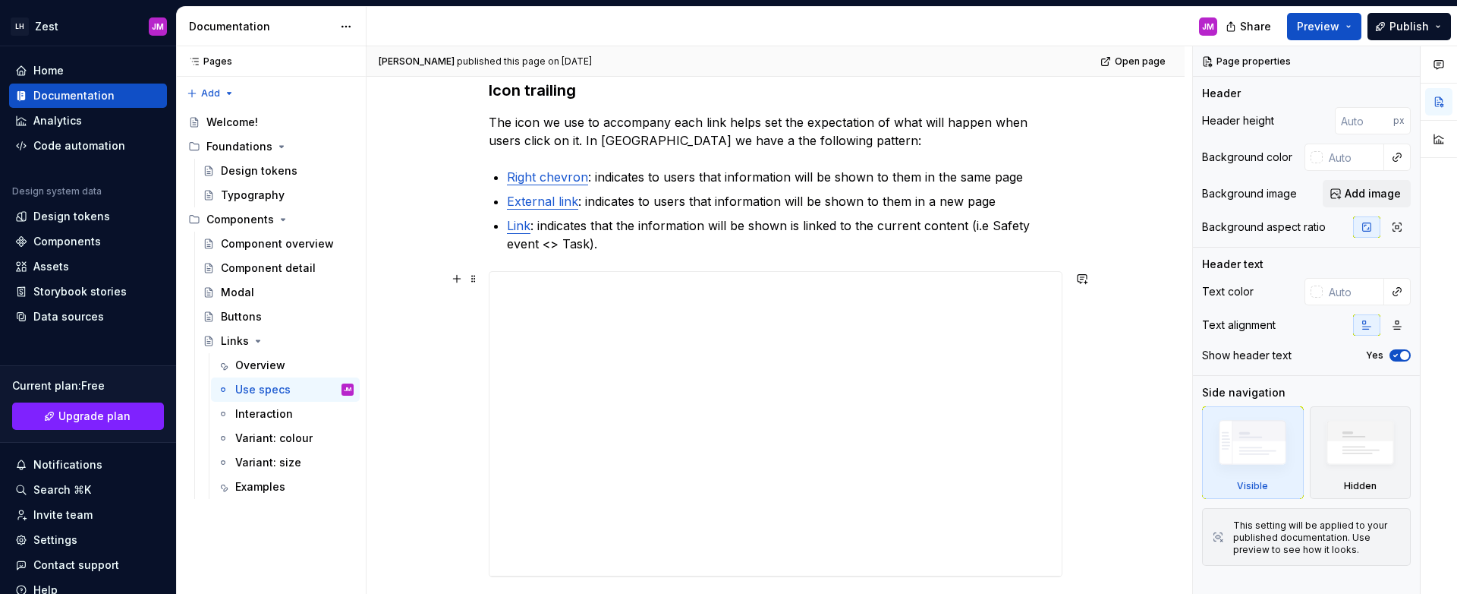
scroll to position [178, 0]
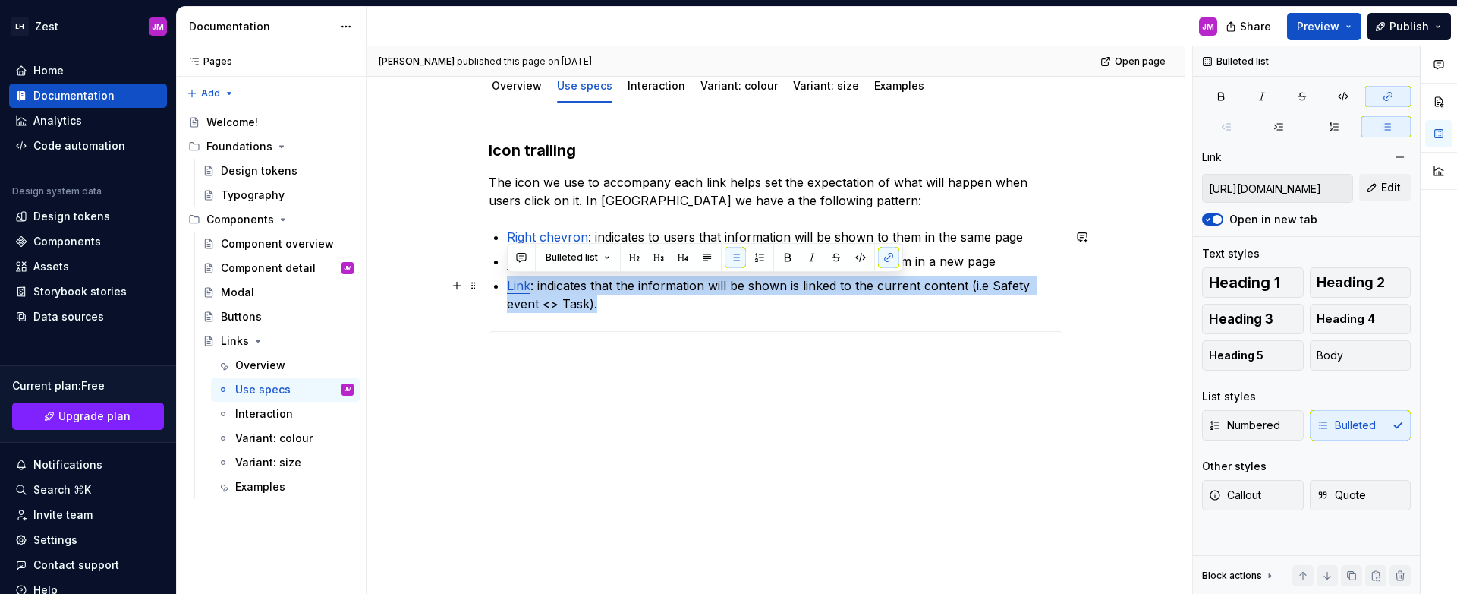
drag, startPoint x: 651, startPoint y: 304, endPoint x: 487, endPoint y: 276, distance: 166.5
click at [489, 276] on div "**********" at bounding box center [776, 388] width 574 height 497
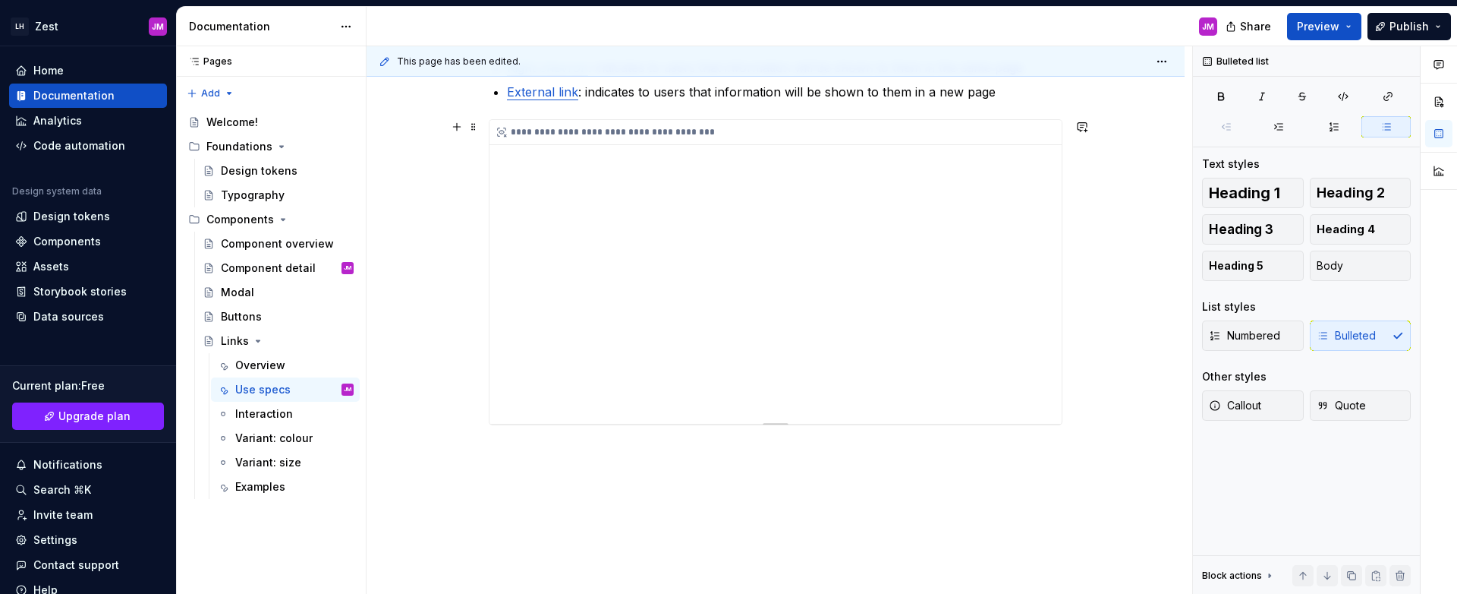
scroll to position [375, 0]
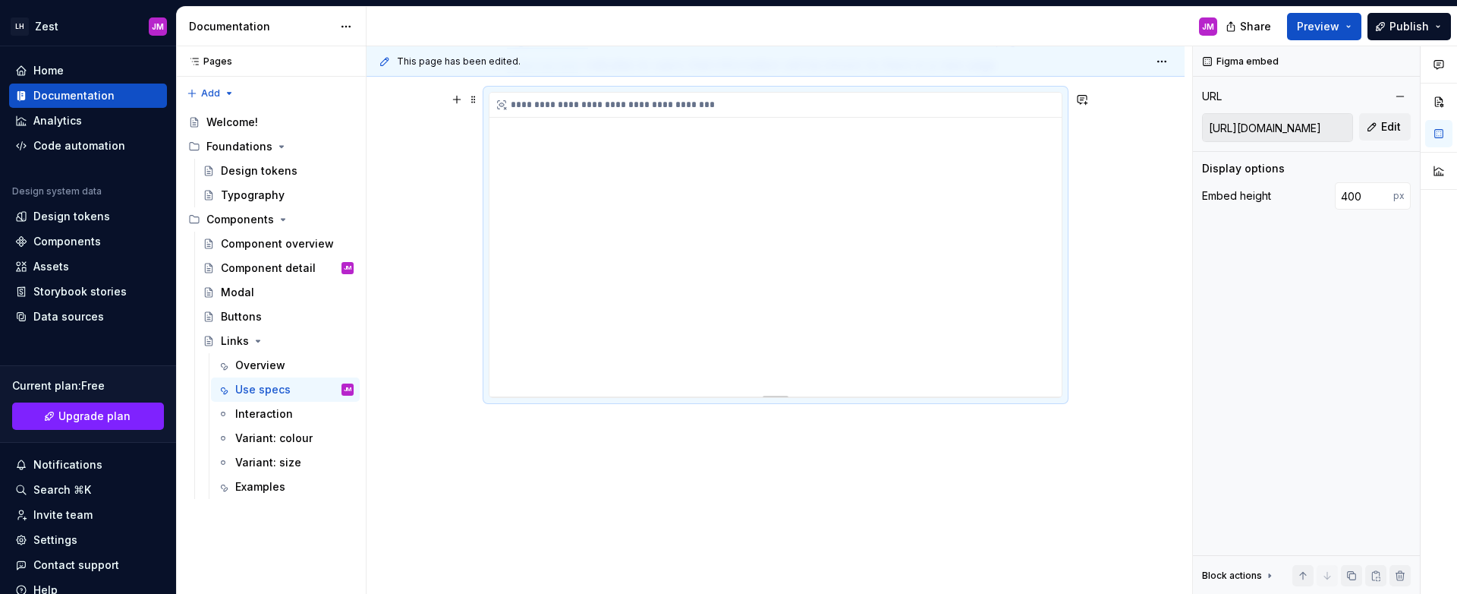
drag, startPoint x: 745, startPoint y: 316, endPoint x: 815, endPoint y: 200, distance: 135.3
click at [815, 200] on div "**********" at bounding box center [776, 245] width 572 height 304
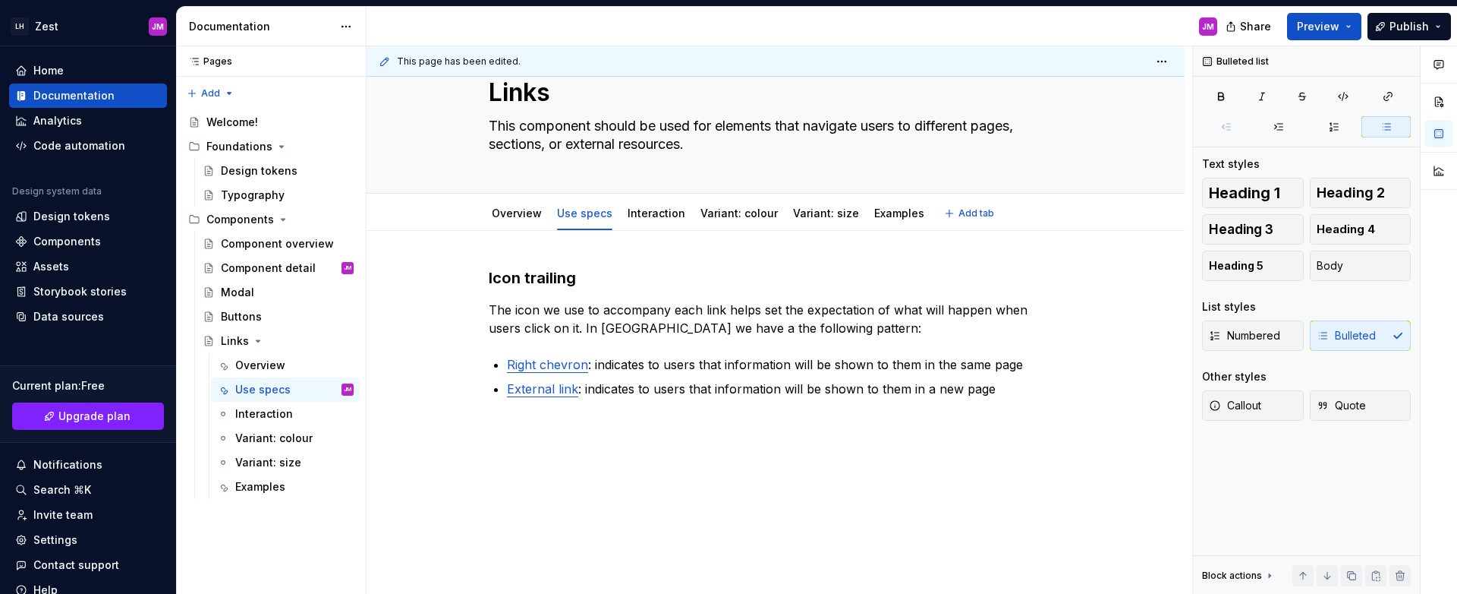
scroll to position [51, 0]
click at [736, 456] on div "Icon trailing The icon we use to accompany each link helps set the expectation …" at bounding box center [776, 413] width 818 height 364
click at [995, 397] on p "External link : indicates to users that information will be shown to them in a …" at bounding box center [785, 389] width 556 height 18
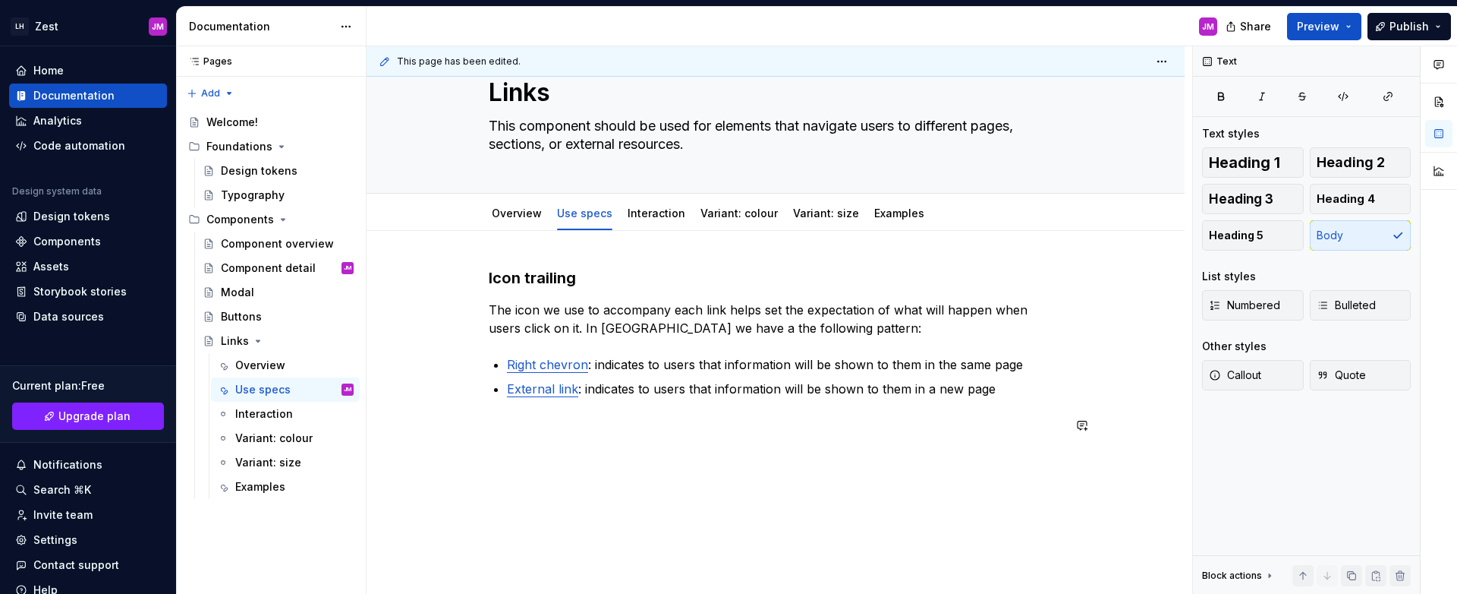
type textarea "*"
click at [705, 330] on p "The icon we use to accompany each link helps set the expectation of what will h…" at bounding box center [776, 319] width 574 height 36
click at [639, 439] on div "Icon trailing The icon we use to accompany each link helps set the expectation …" at bounding box center [776, 359] width 574 height 185
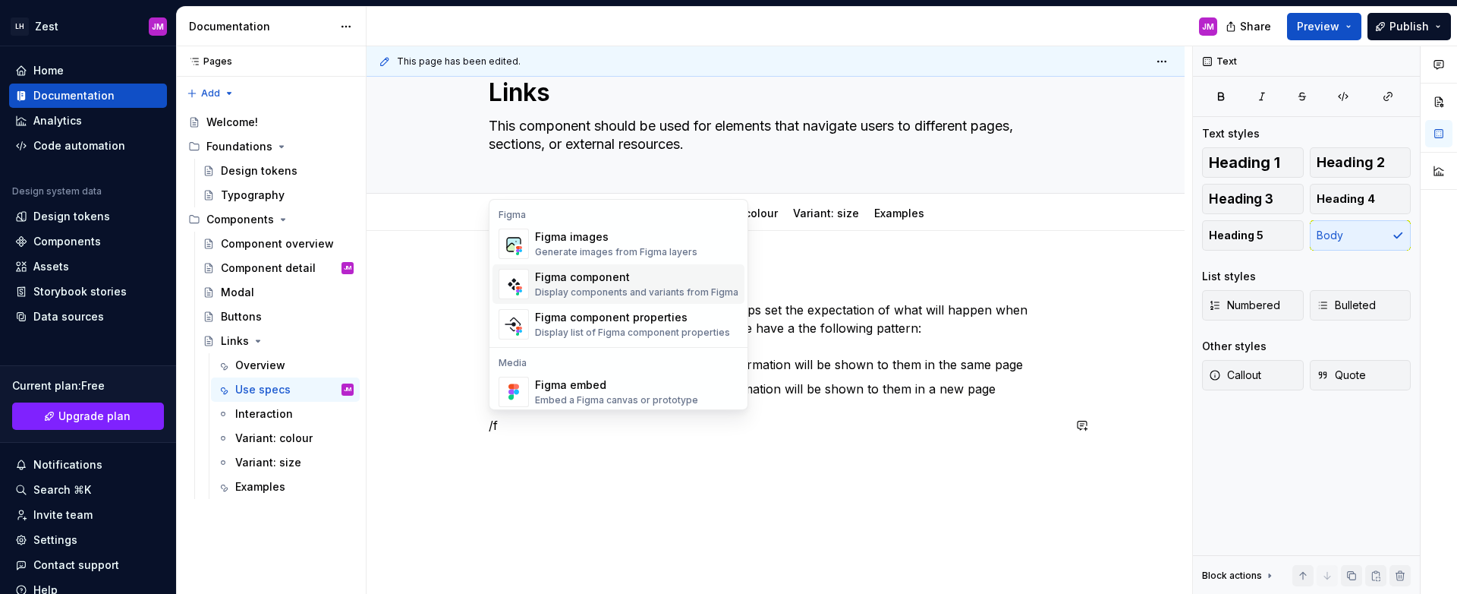
scroll to position [126, 0]
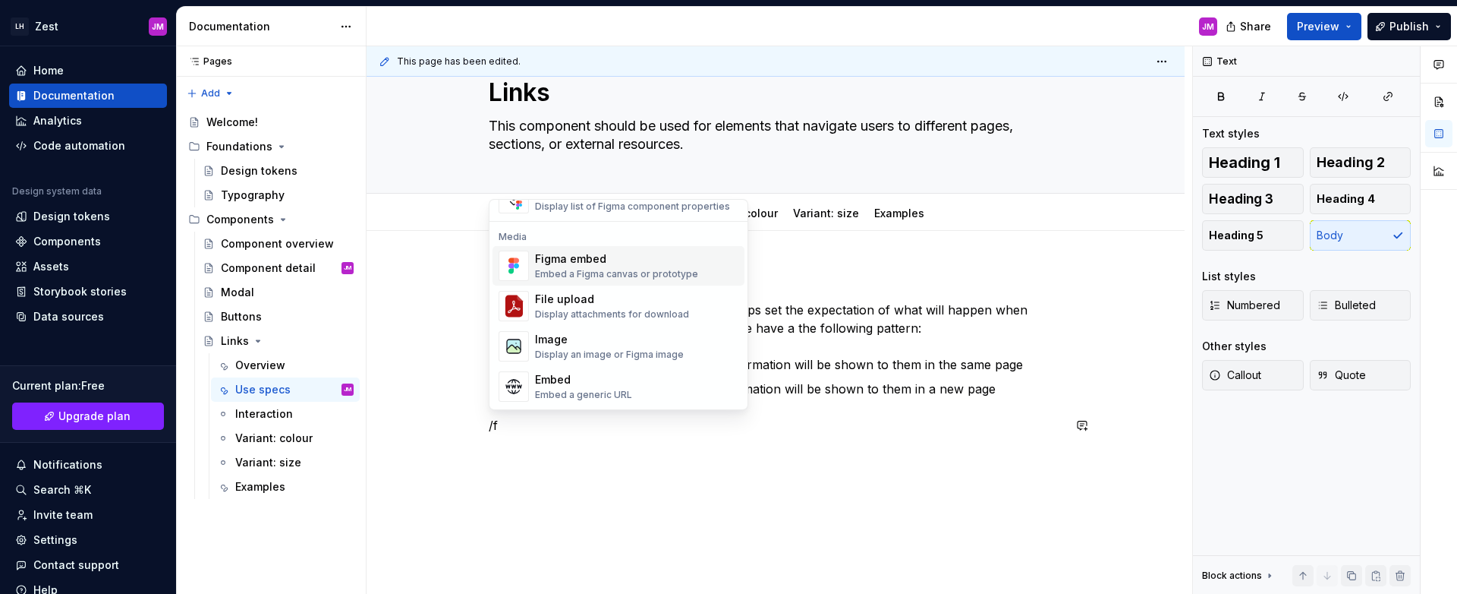
click at [615, 265] on div "Figma embed" at bounding box center [616, 258] width 163 height 15
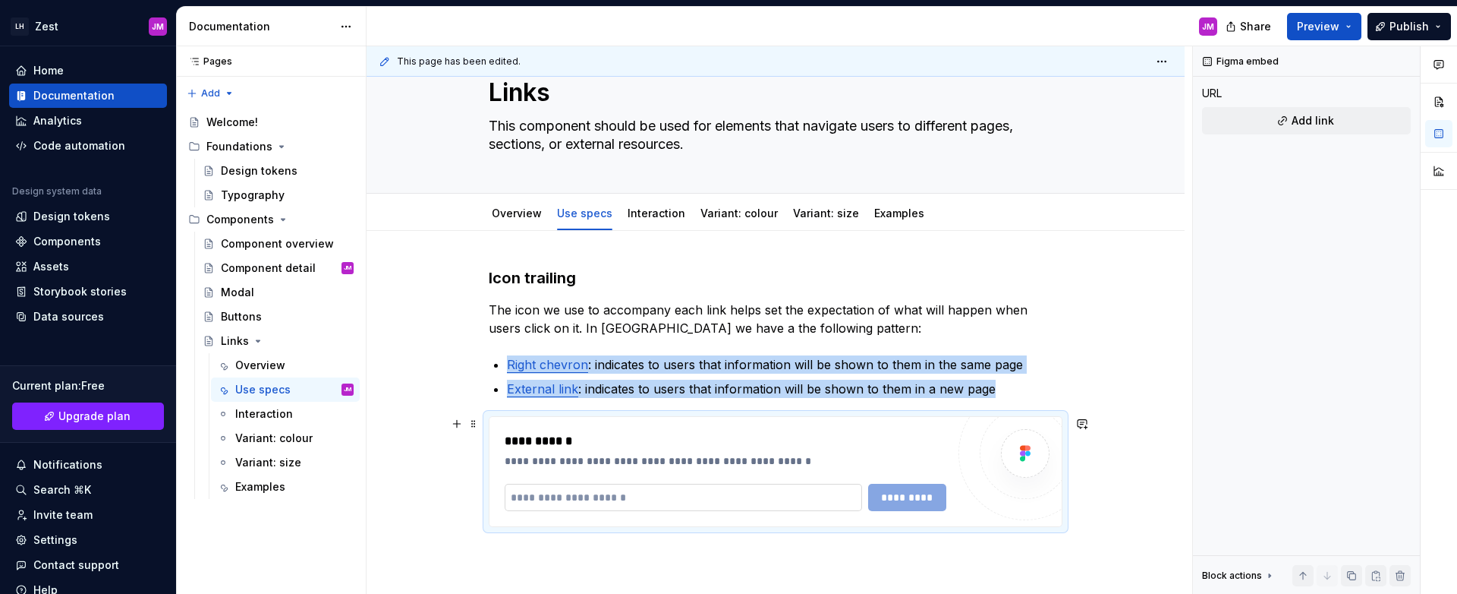
type textarea "*"
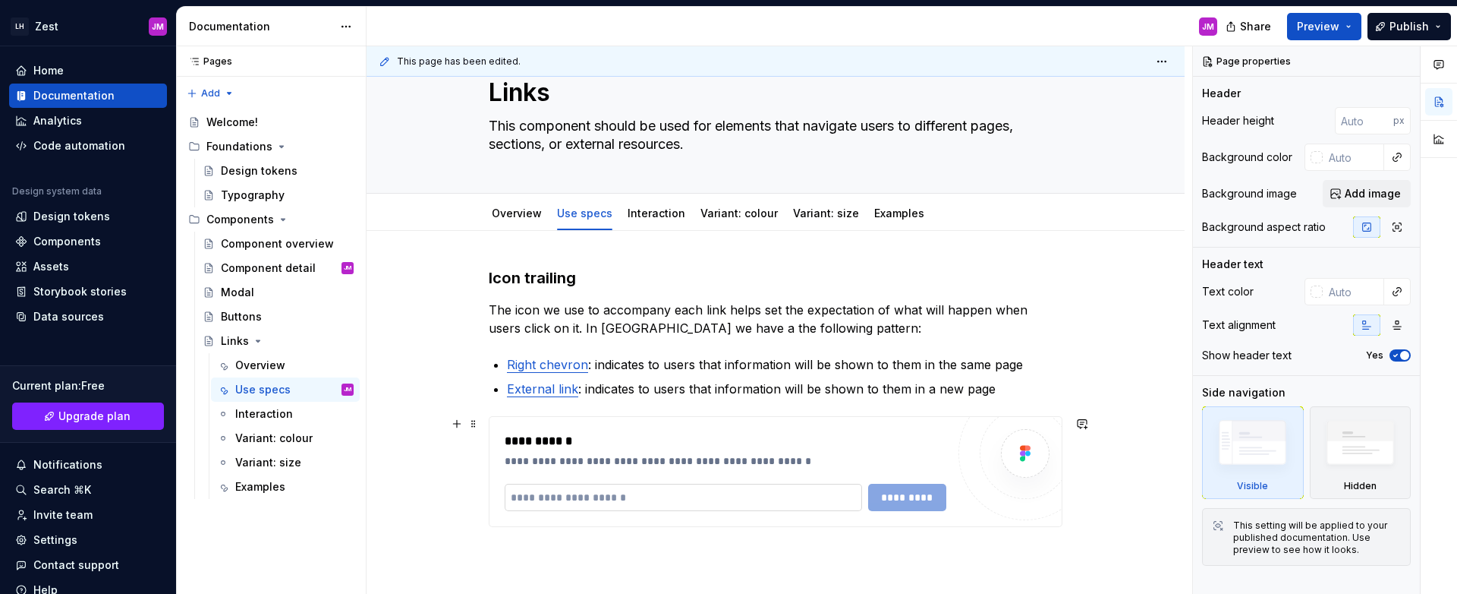
click at [644, 494] on input "text" at bounding box center [684, 497] width 358 height 27
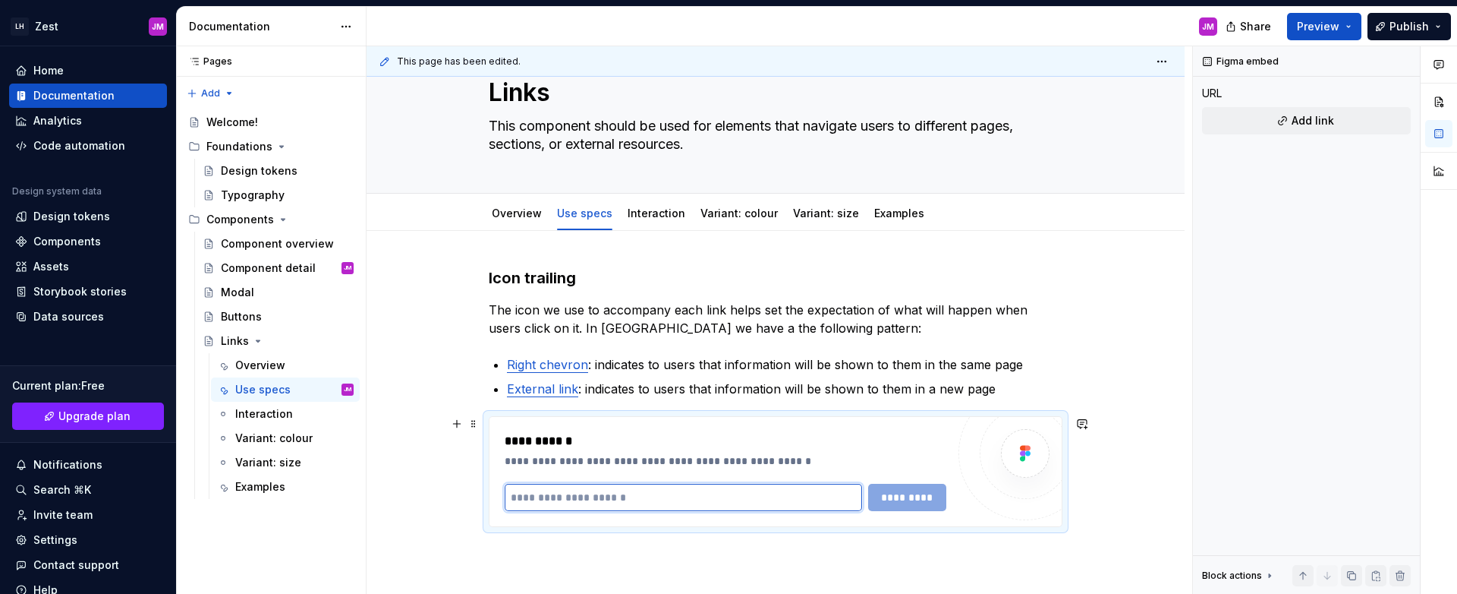
paste input "**********"
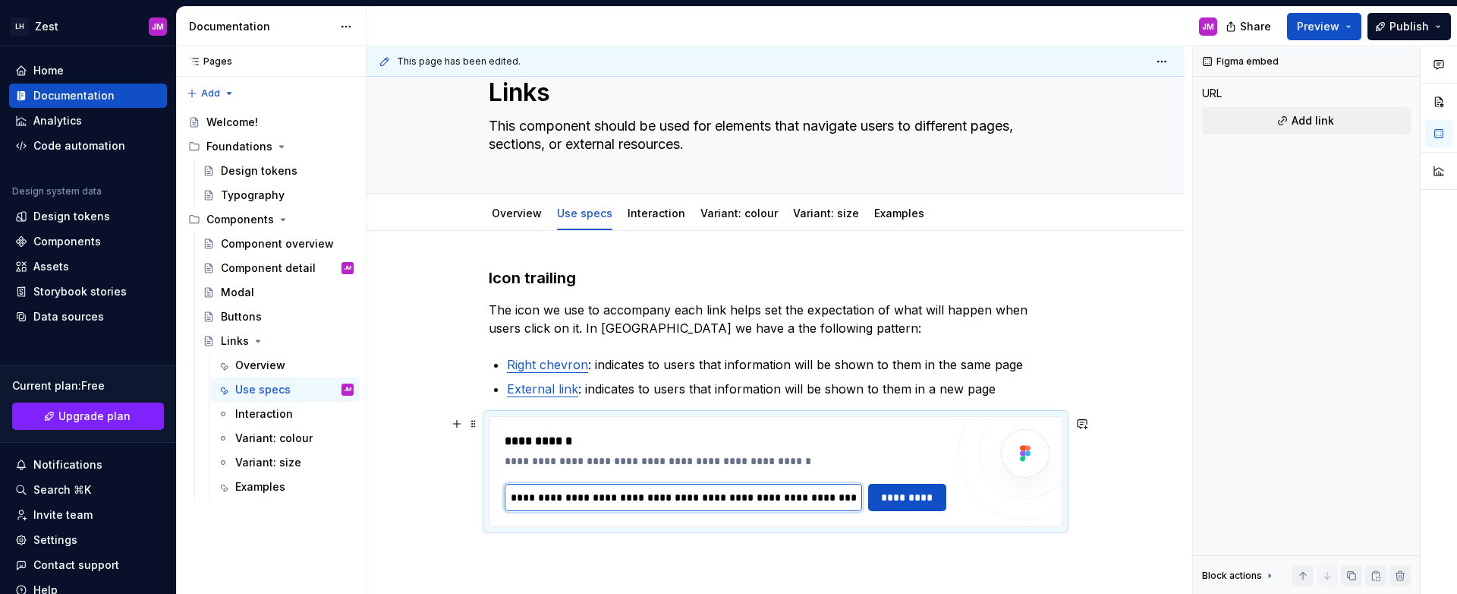
scroll to position [0, 331]
type input "**********"
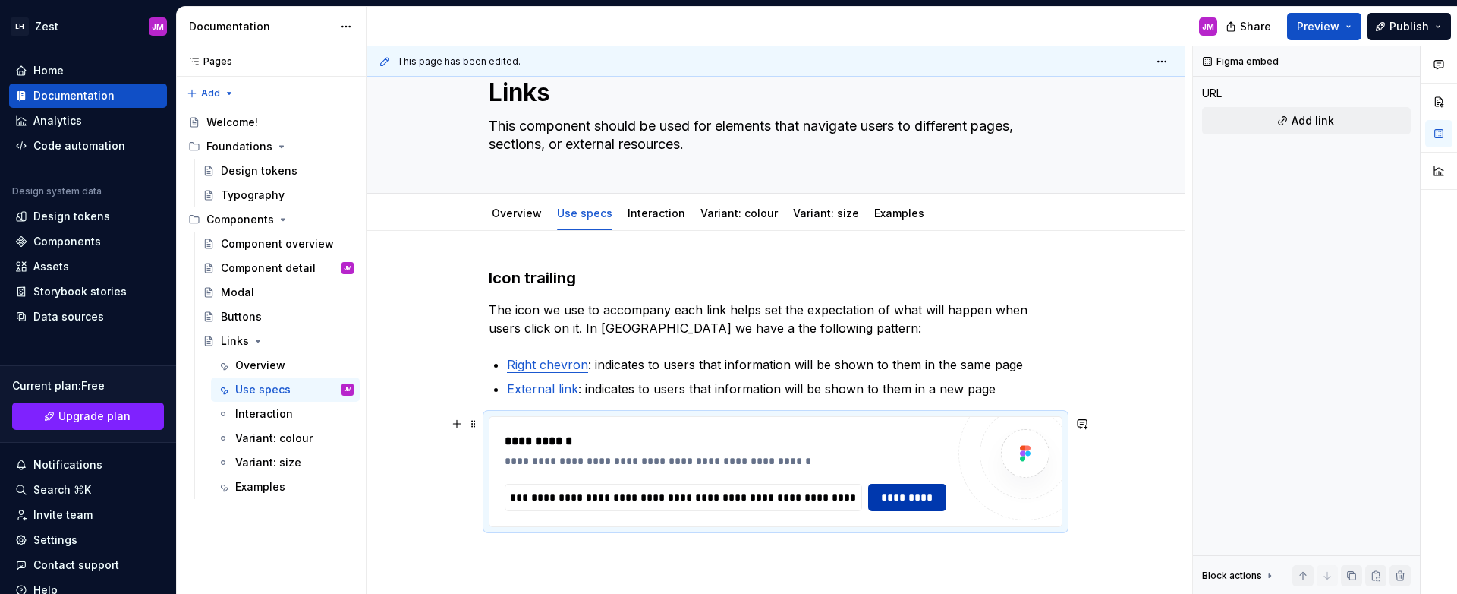
click at [935, 499] on span "*********" at bounding box center [907, 497] width 59 height 15
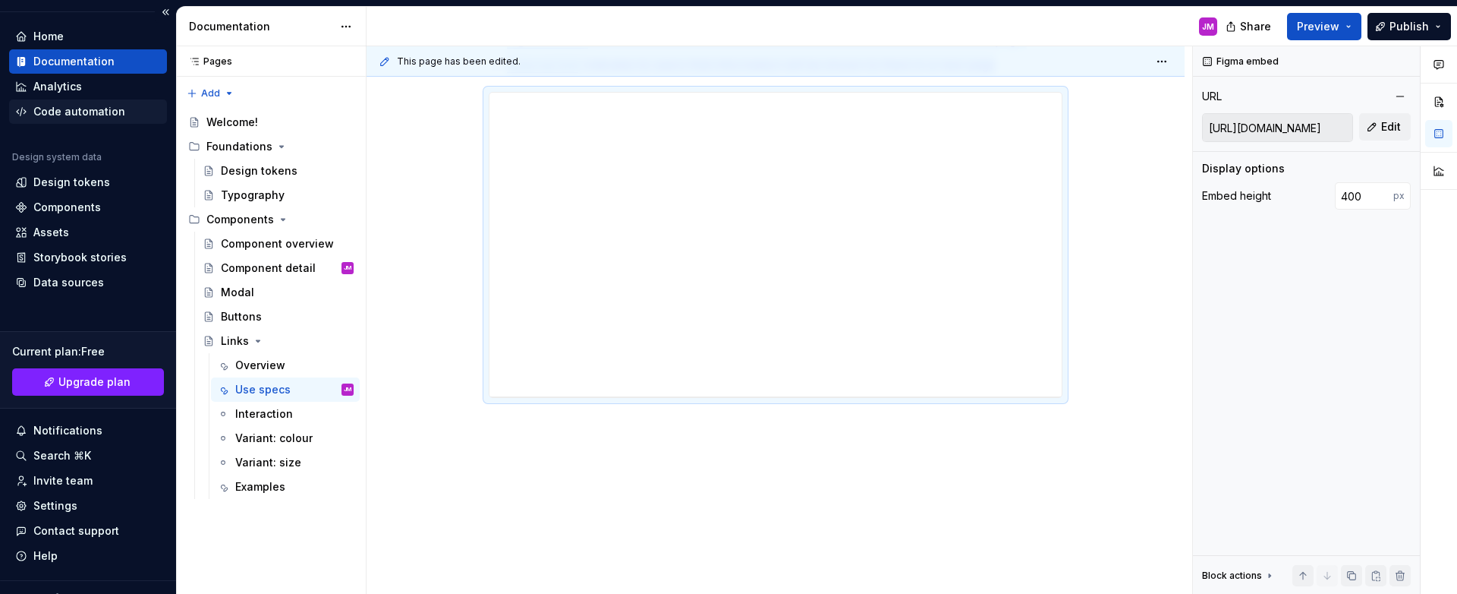
scroll to position [0, 0]
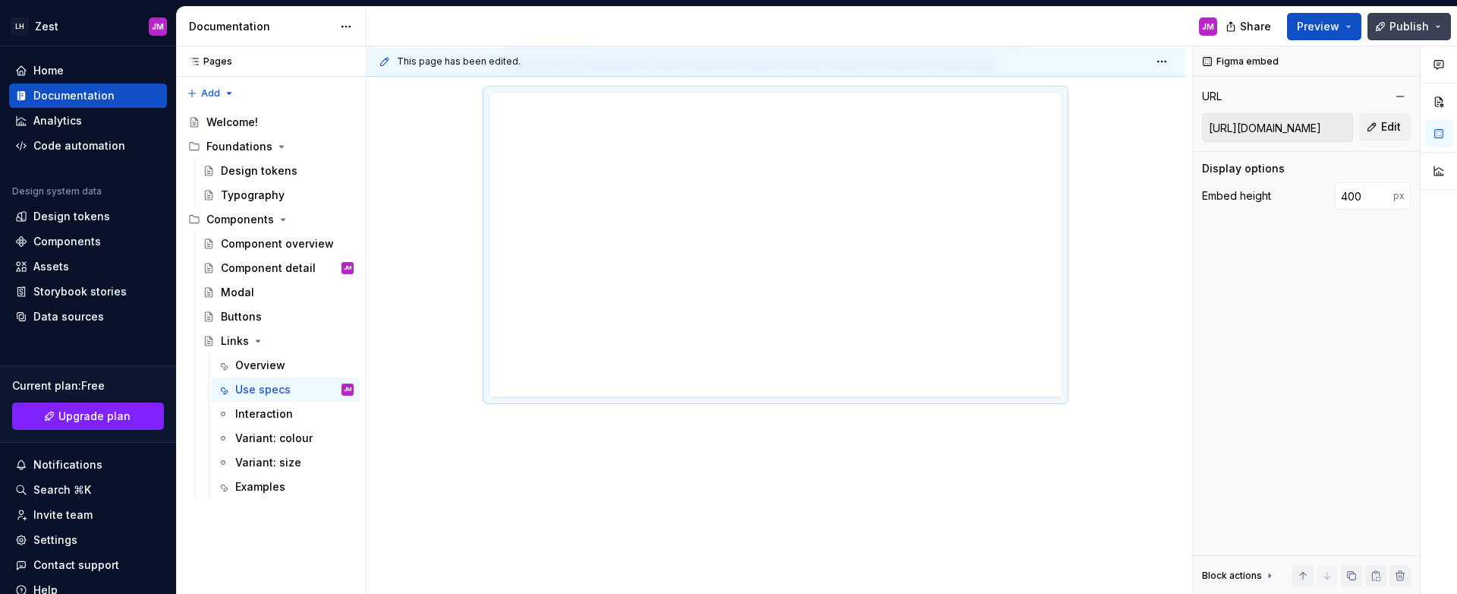
click at [1439, 32] on button "Publish" at bounding box center [1410, 26] width 84 height 27
click at [1341, 336] on div "Figma embed URL [URL][DOMAIN_NAME] Edit Display options Embed height 400 px Blo…" at bounding box center [1306, 320] width 227 height 548
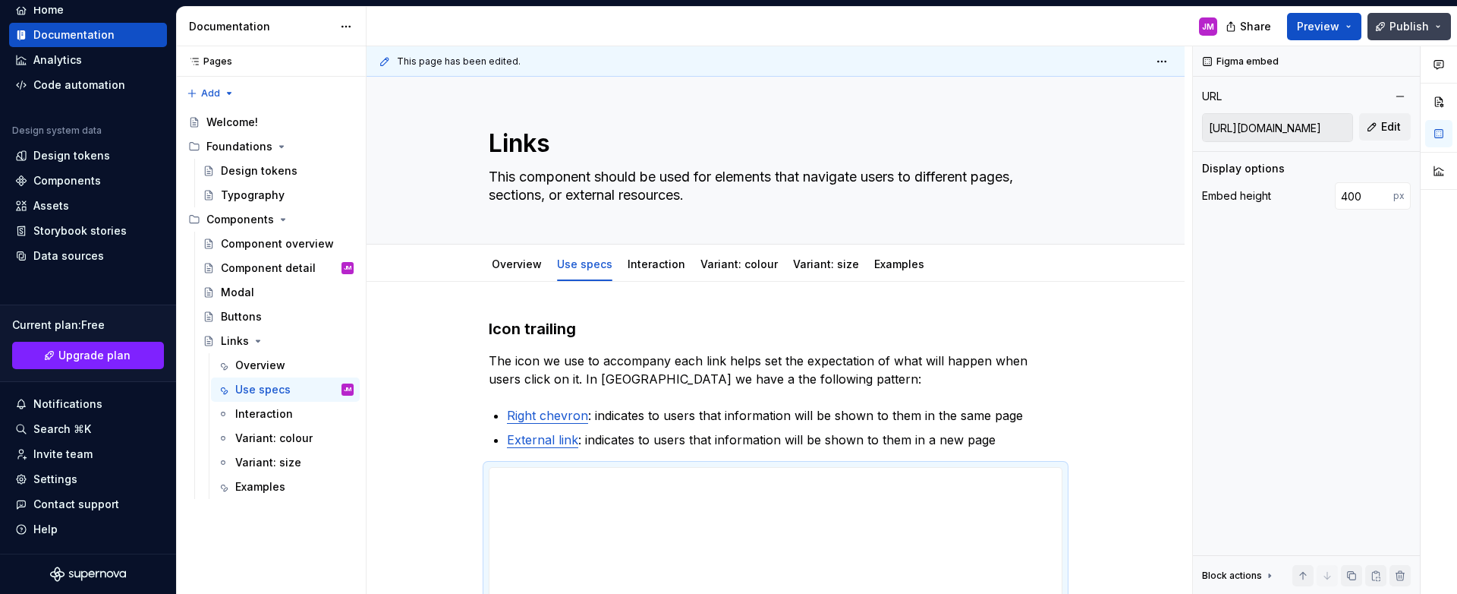
click at [1403, 33] on span "Publish" at bounding box center [1409, 26] width 39 height 15
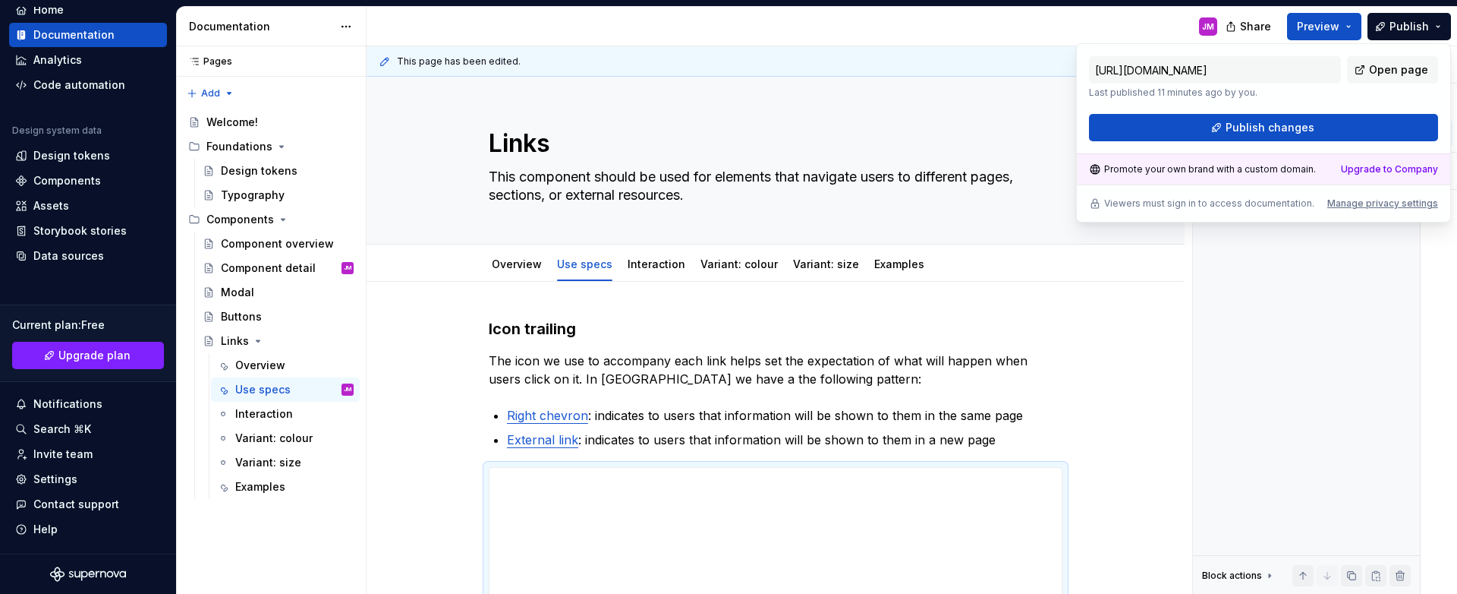
drag, startPoint x: 1300, startPoint y: 120, endPoint x: 1292, endPoint y: 199, distance: 79.3
click at [1245, 216] on div "[URL][DOMAIN_NAME] Last published 11 minutes ago by you. Open page Publish chan…" at bounding box center [1263, 132] width 375 height 179
click at [1299, 131] on span "Publish changes" at bounding box center [1270, 127] width 89 height 15
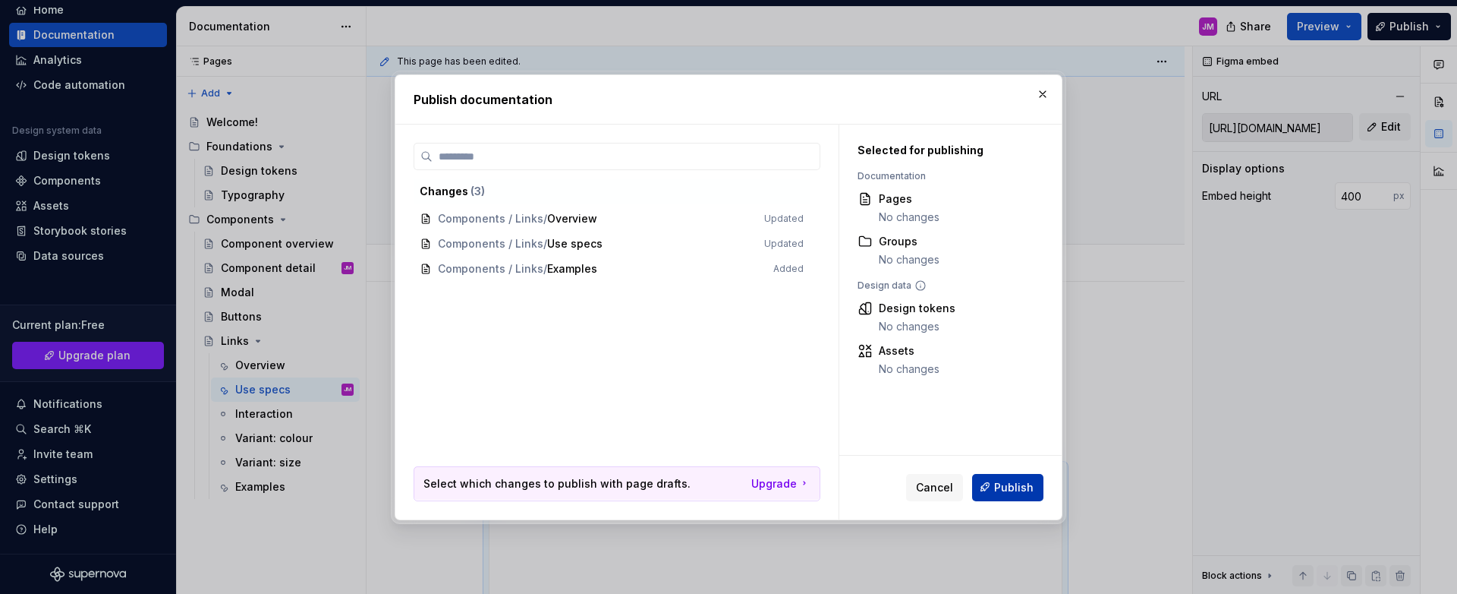
click at [1008, 486] on span "Publish" at bounding box center [1013, 486] width 39 height 15
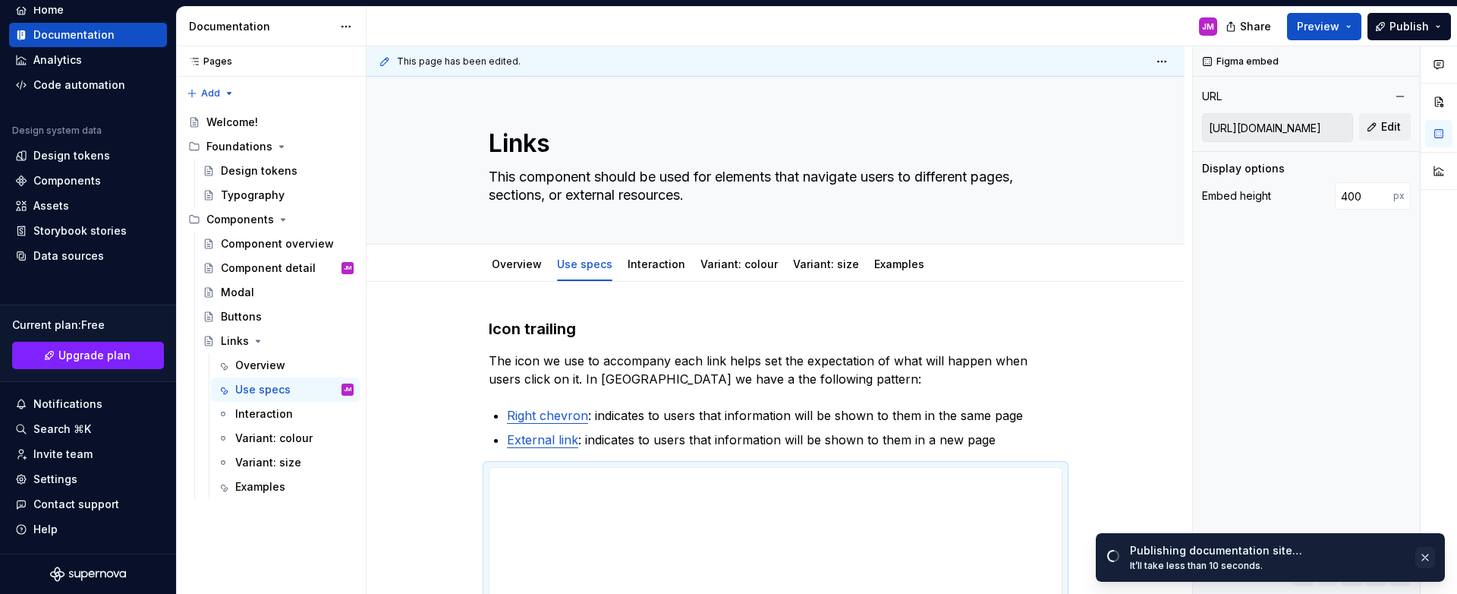
click at [1428, 559] on button "button" at bounding box center [1426, 557] width 20 height 21
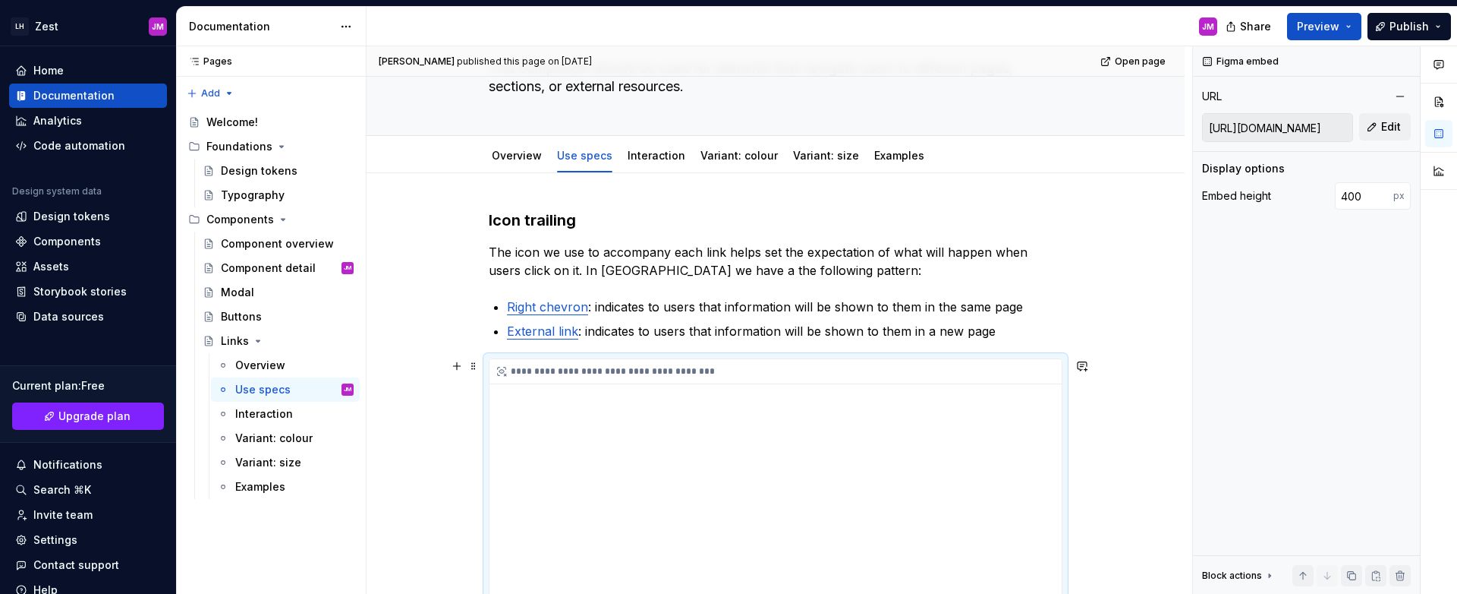
scroll to position [106, 0]
drag, startPoint x: 817, startPoint y: 431, endPoint x: 825, endPoint y: 418, distance: 15.4
click at [818, 430] on div "**********" at bounding box center [776, 514] width 572 height 304
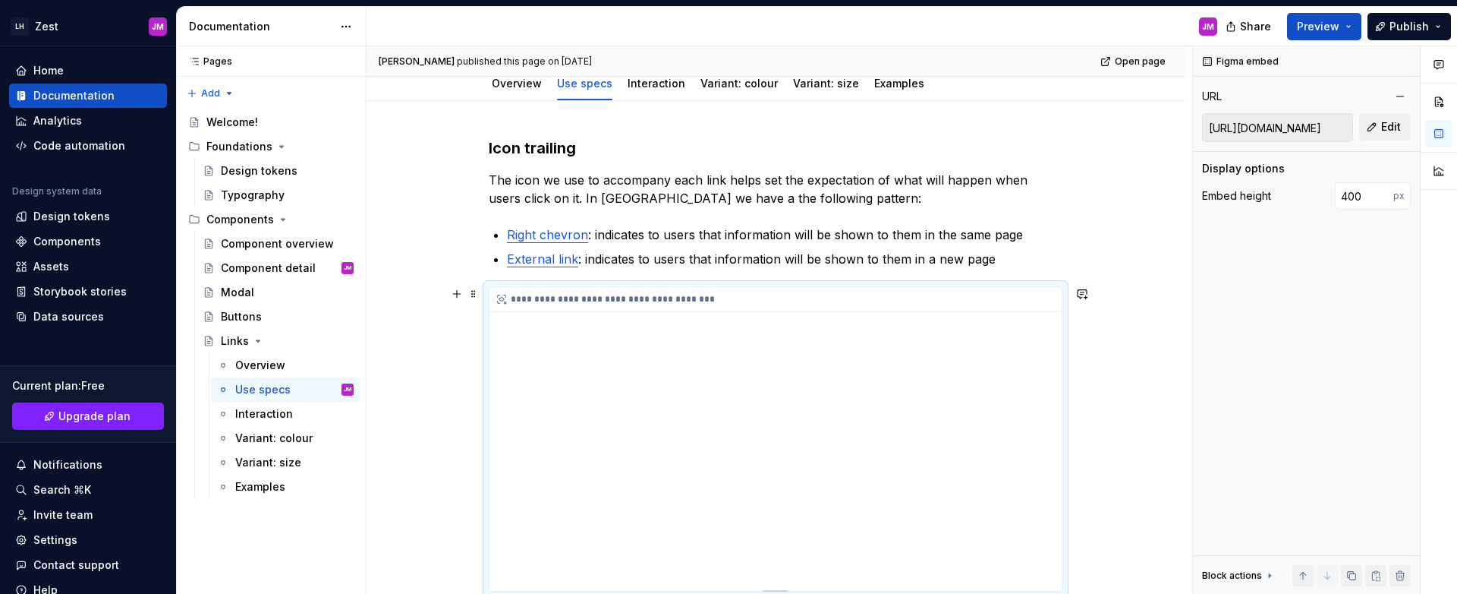
scroll to position [375, 0]
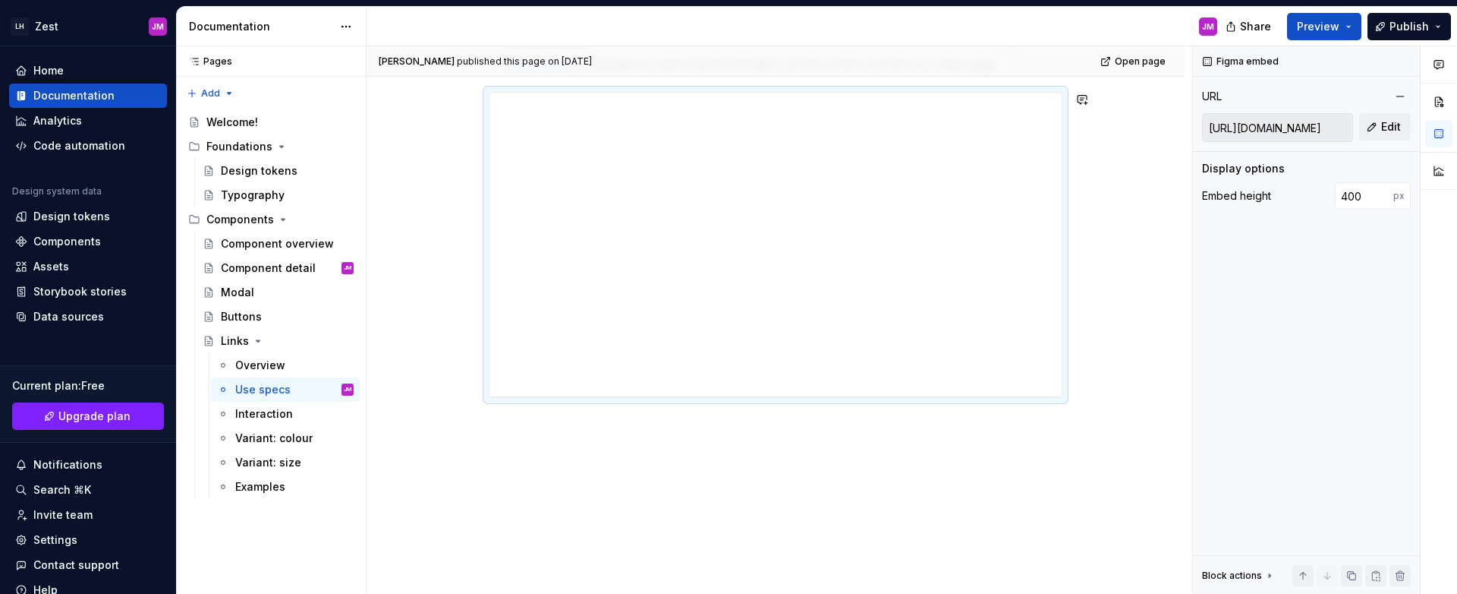
click at [748, 444] on div "**********" at bounding box center [776, 251] width 818 height 688
drag, startPoint x: 712, startPoint y: 436, endPoint x: 796, endPoint y: 427, distance: 84.8
click at [711, 436] on div "**********" at bounding box center [780, 320] width 826 height 548
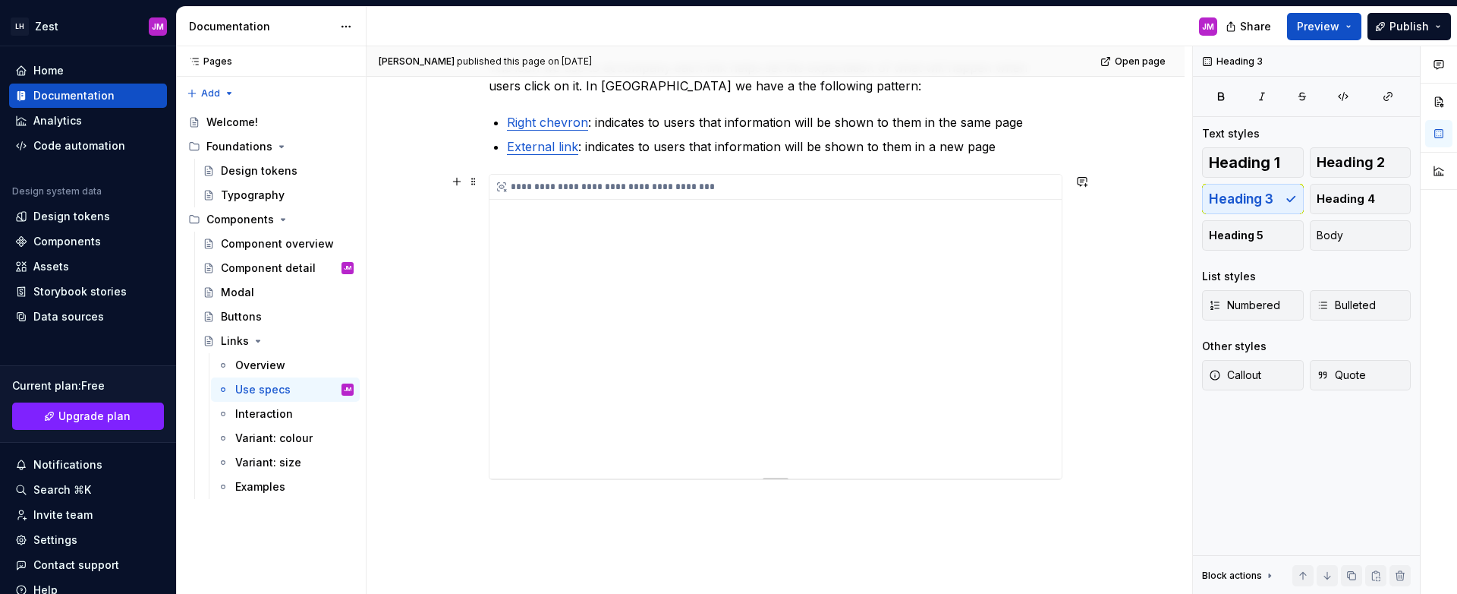
scroll to position [291, 0]
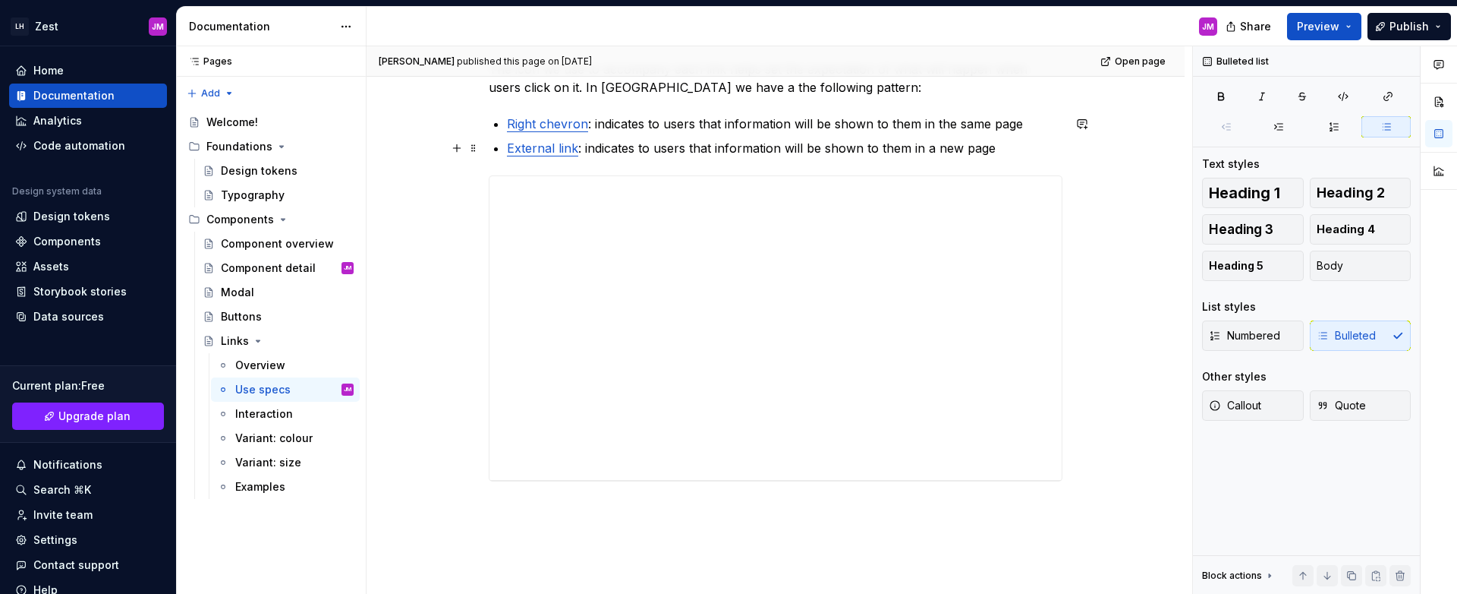
click at [1007, 150] on p "External link : indicates to users that information will be shown to them in a …" at bounding box center [785, 148] width 556 height 18
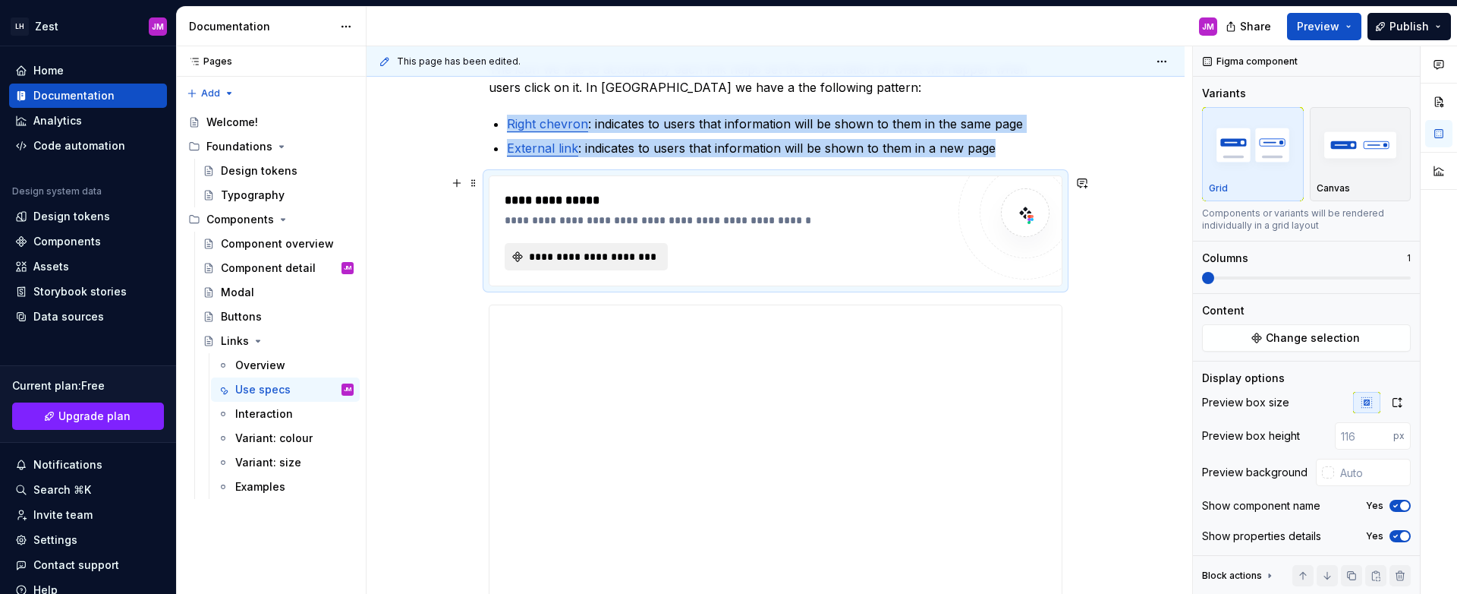
click at [551, 257] on span "**********" at bounding box center [592, 256] width 131 height 15
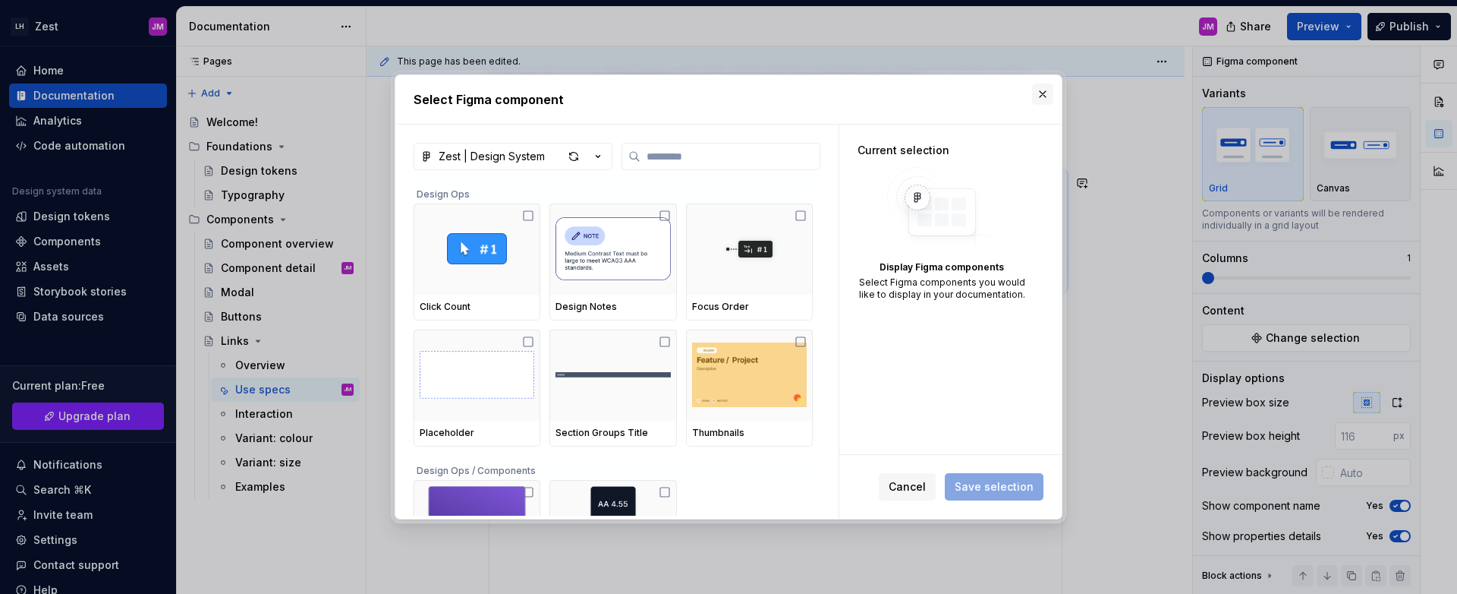
click at [1044, 97] on button "button" at bounding box center [1042, 94] width 21 height 21
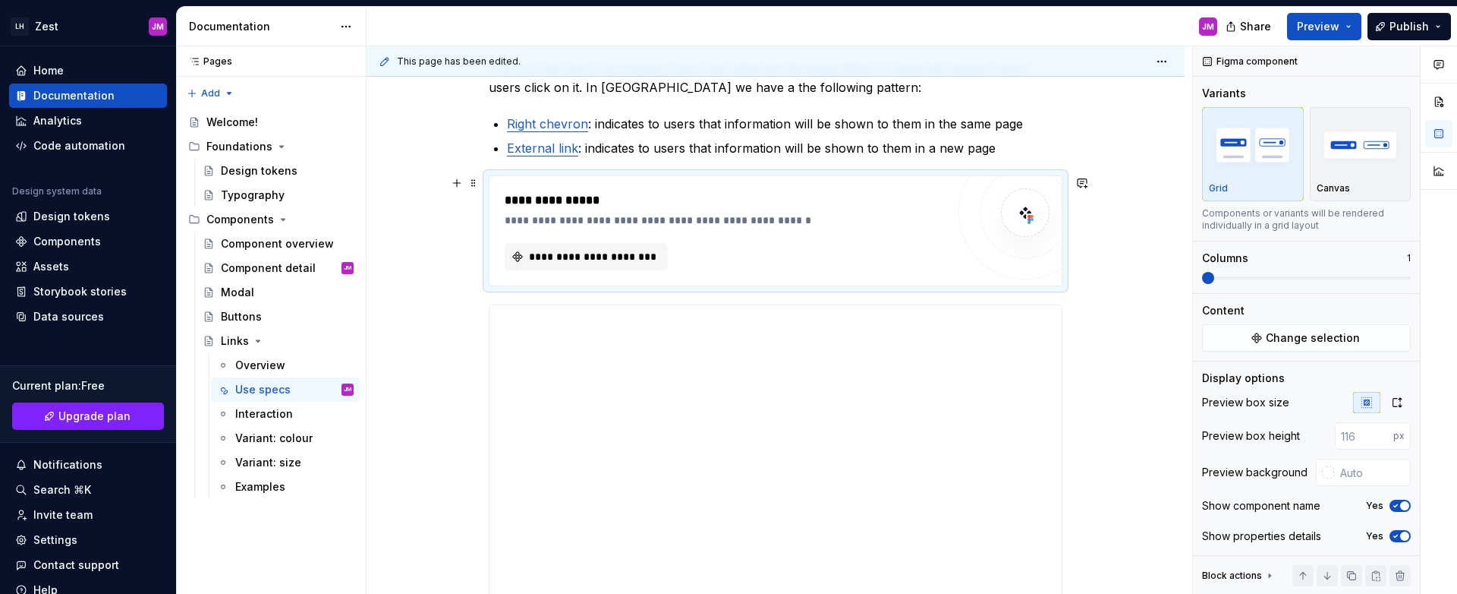
click at [837, 227] on div "**********" at bounding box center [726, 220] width 442 height 15
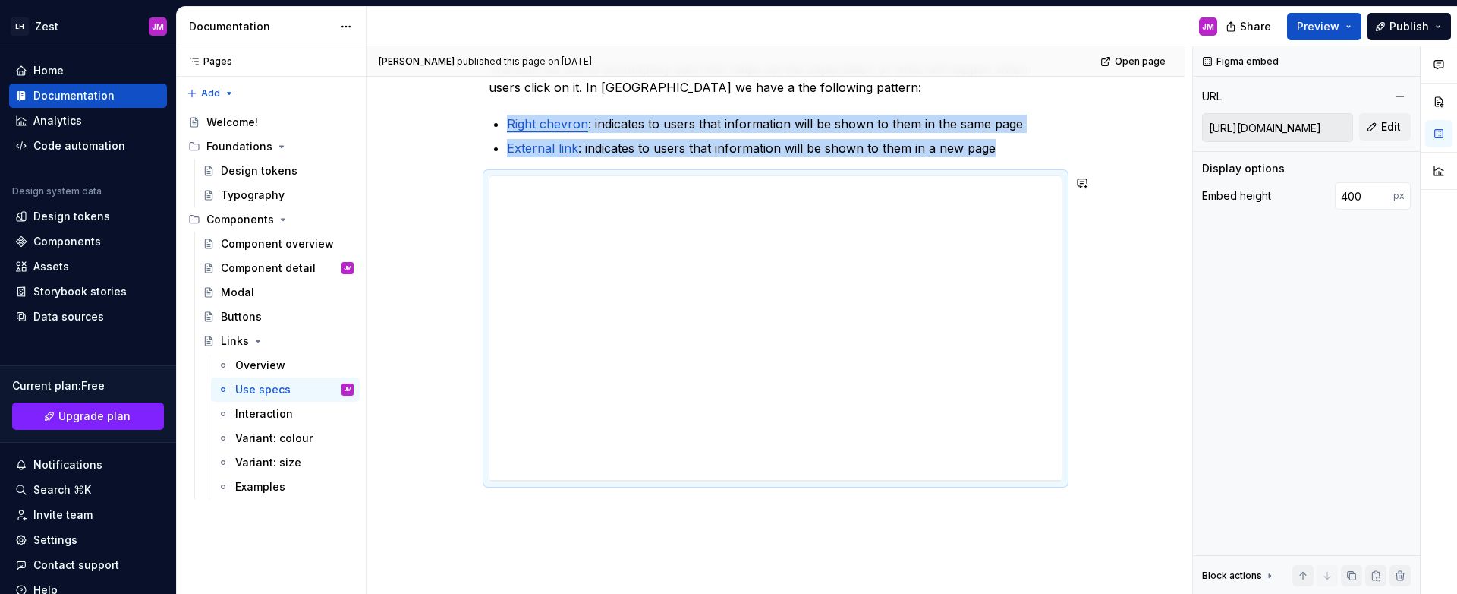
click at [818, 529] on div "**********" at bounding box center [776, 334] width 818 height 688
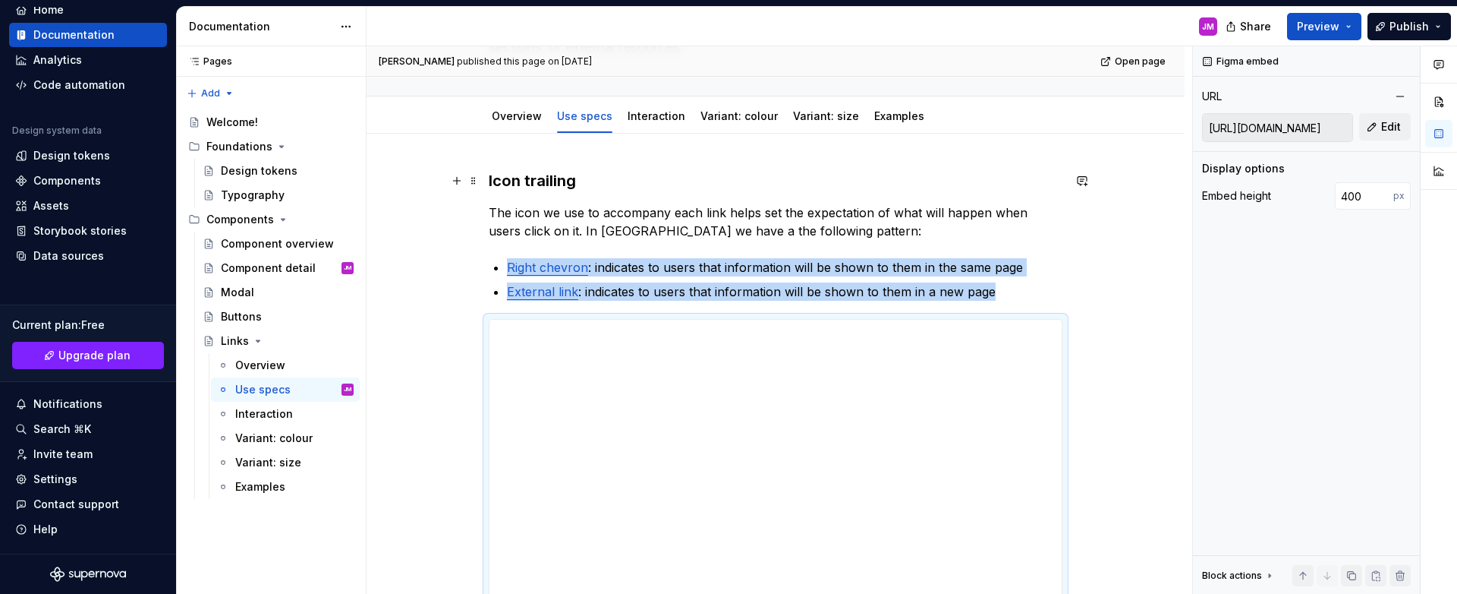
scroll to position [309, 0]
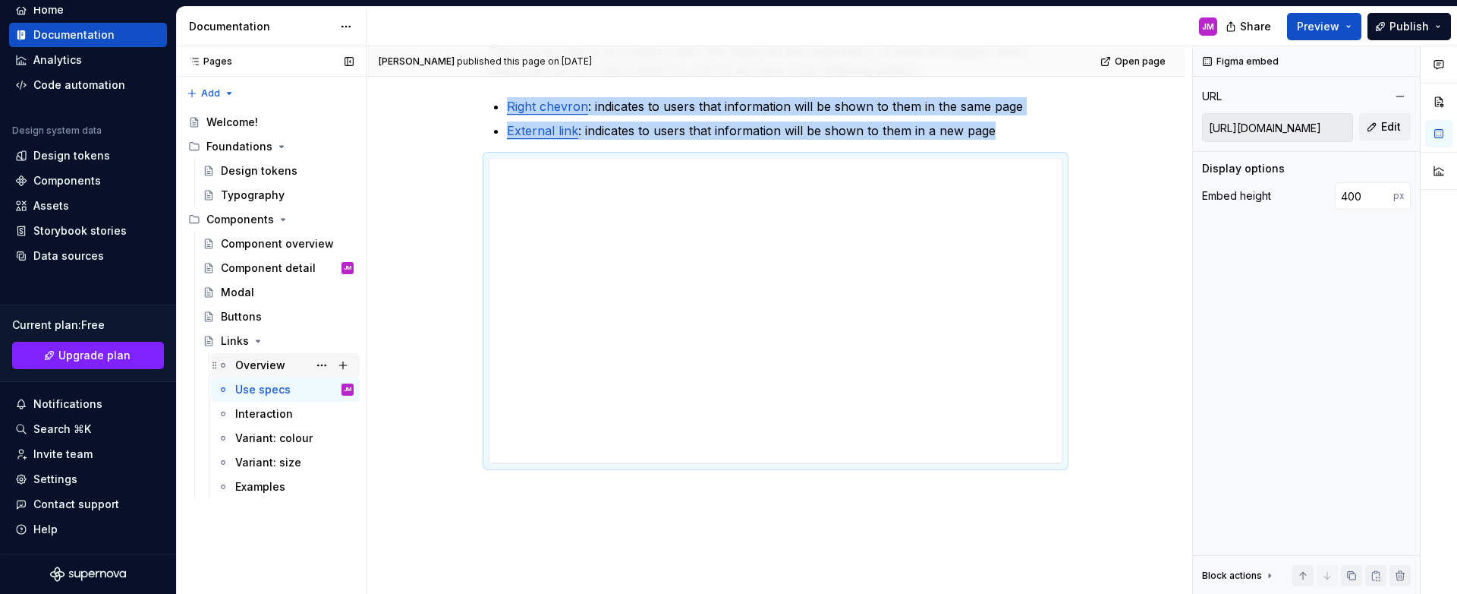
click at [277, 359] on div "Overview" at bounding box center [260, 365] width 50 height 15
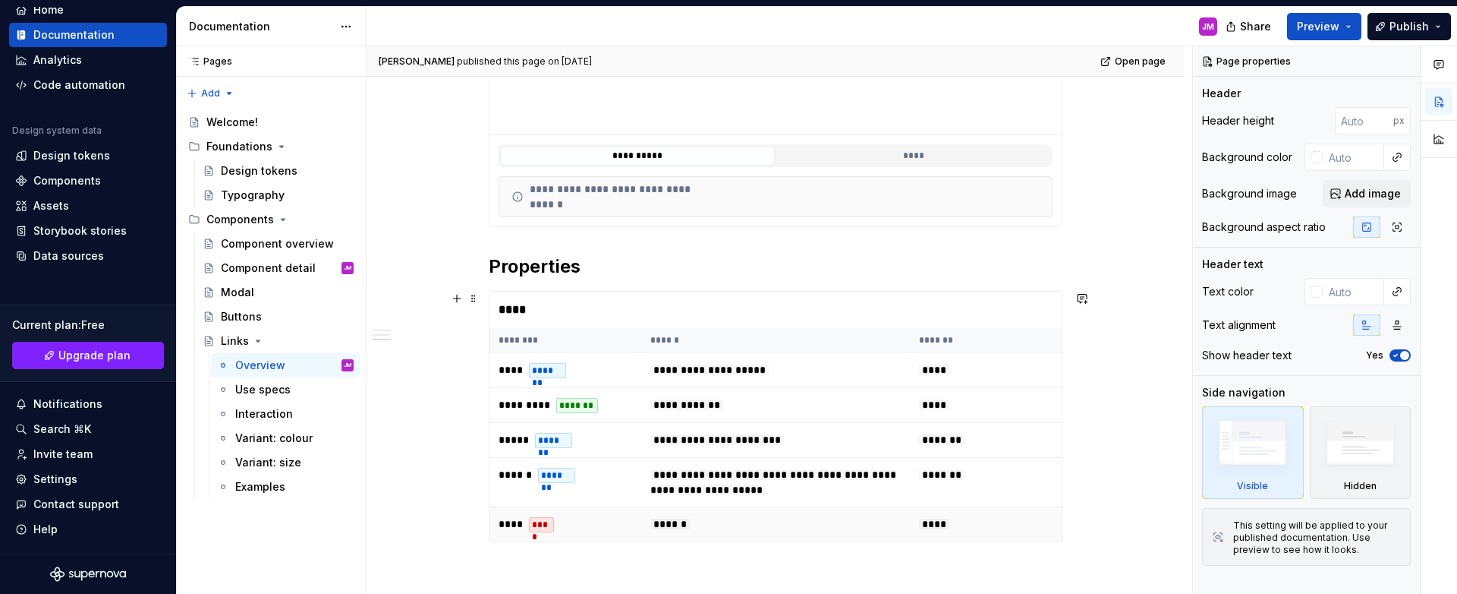
scroll to position [321, 0]
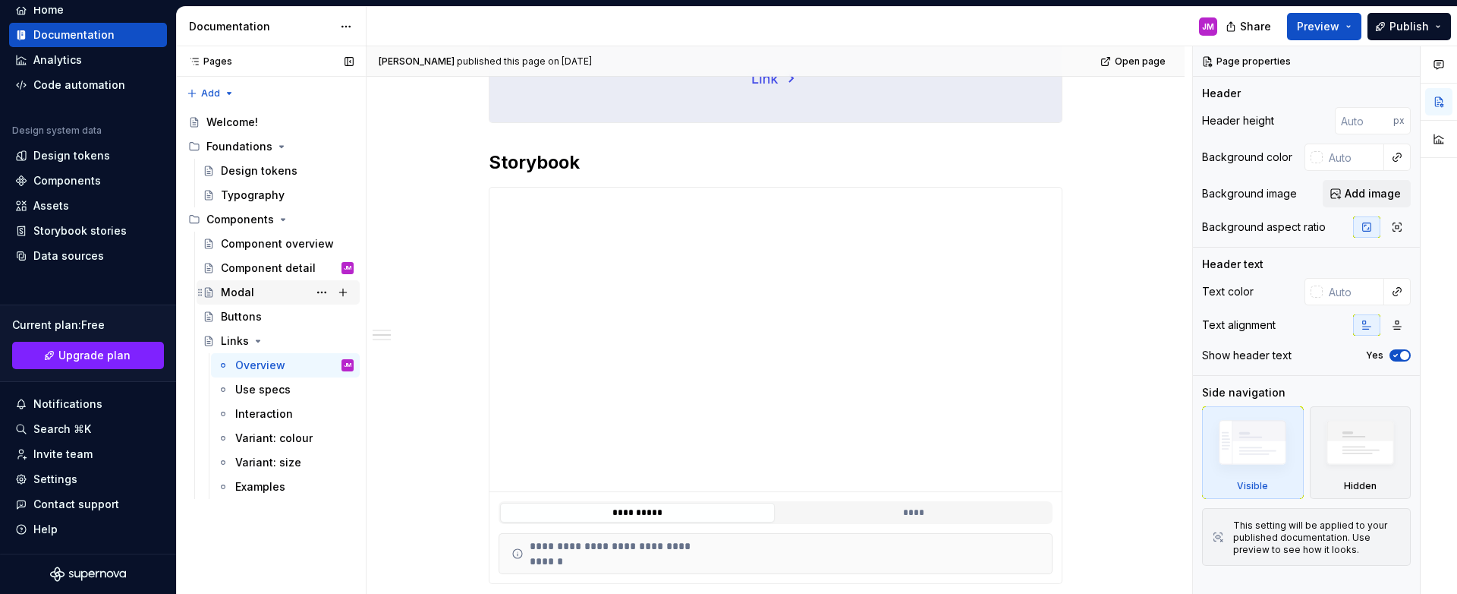
click at [277, 301] on div "Modal" at bounding box center [287, 292] width 133 height 21
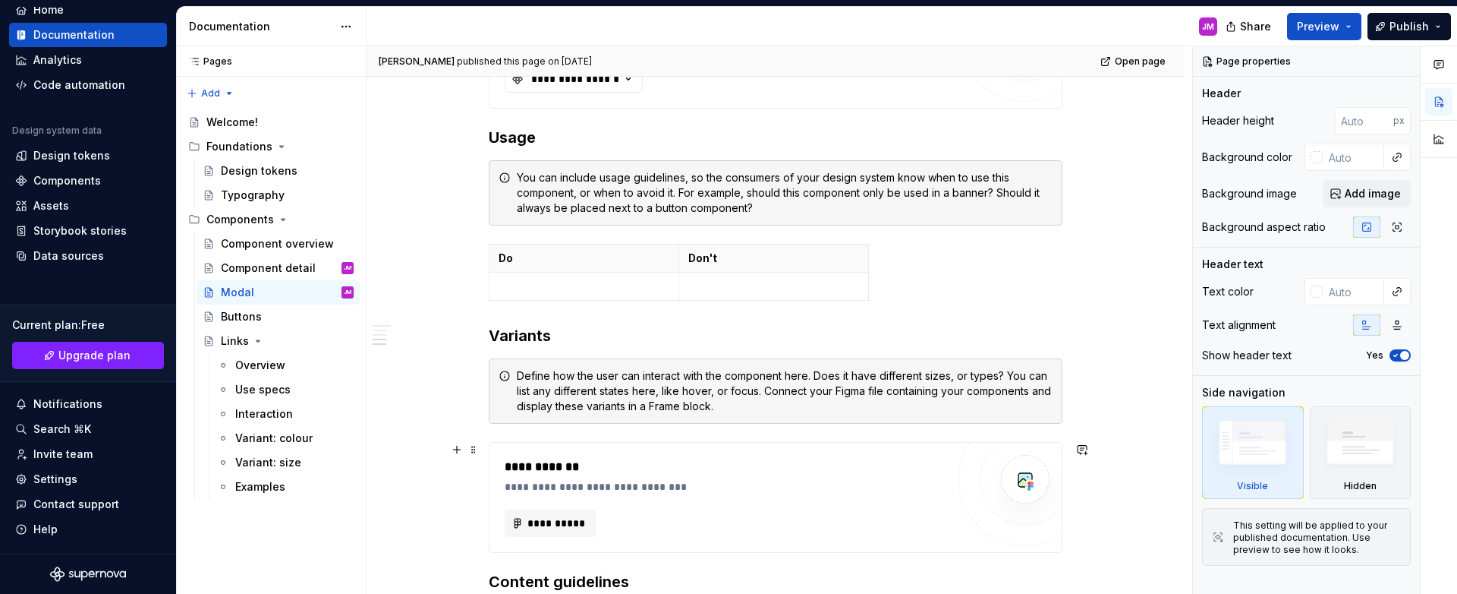
scroll to position [1321, 0]
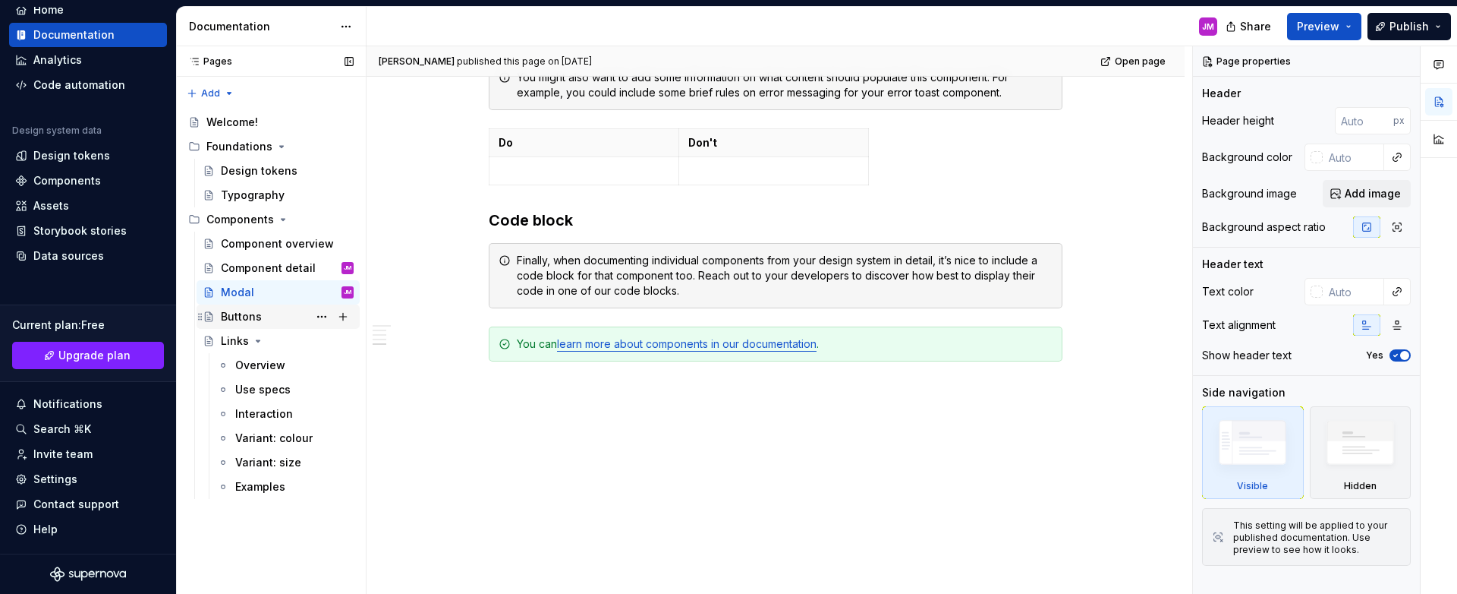
click at [246, 316] on div "Buttons" at bounding box center [241, 316] width 41 height 15
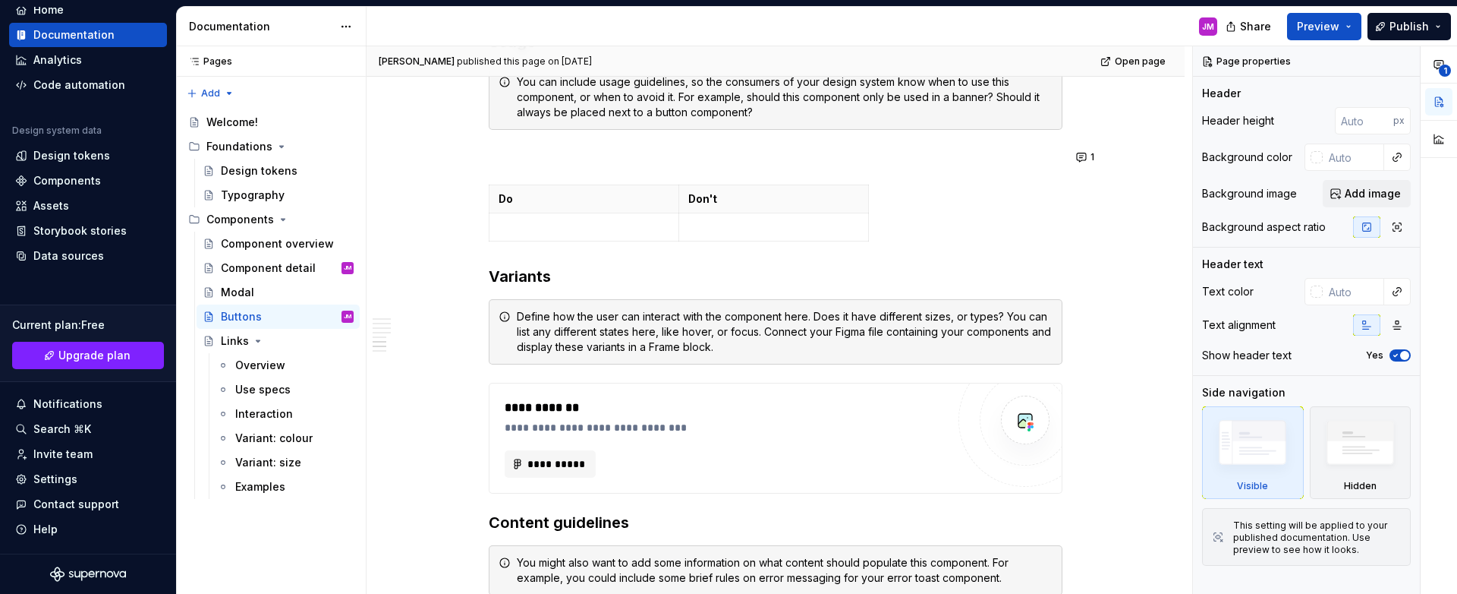
scroll to position [3297, 0]
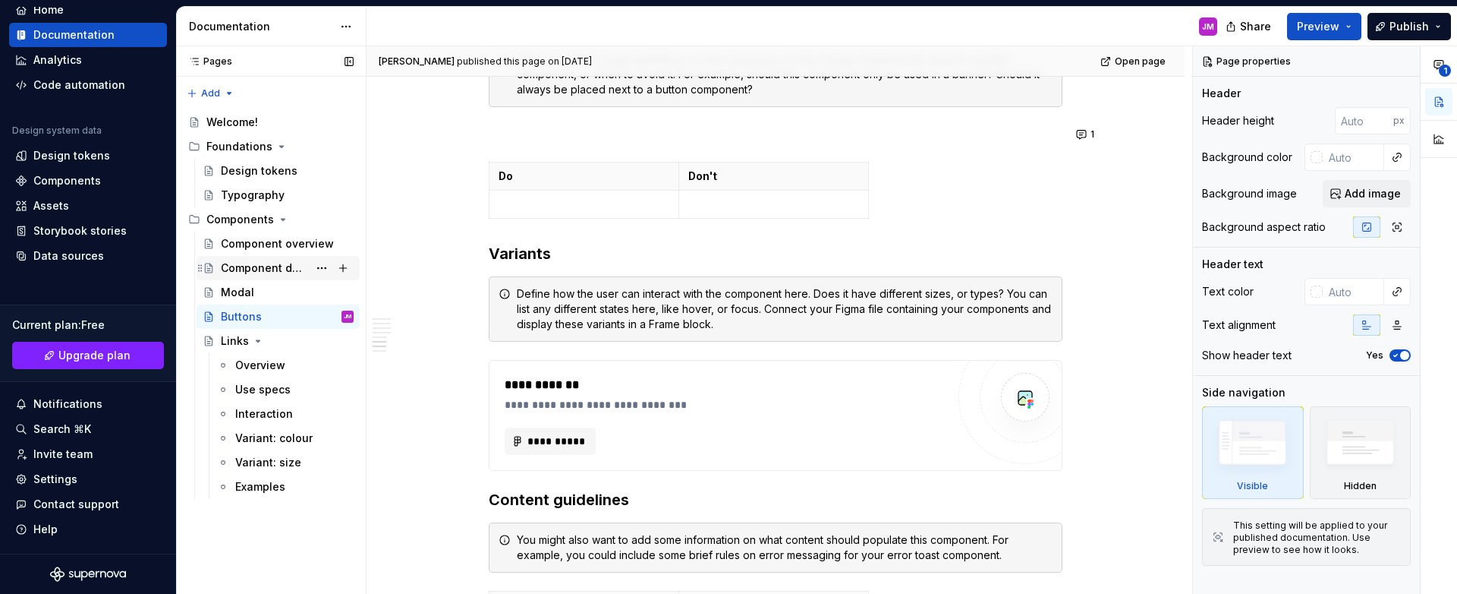
click at [255, 278] on div "Component detail JM" at bounding box center [287, 267] width 133 height 21
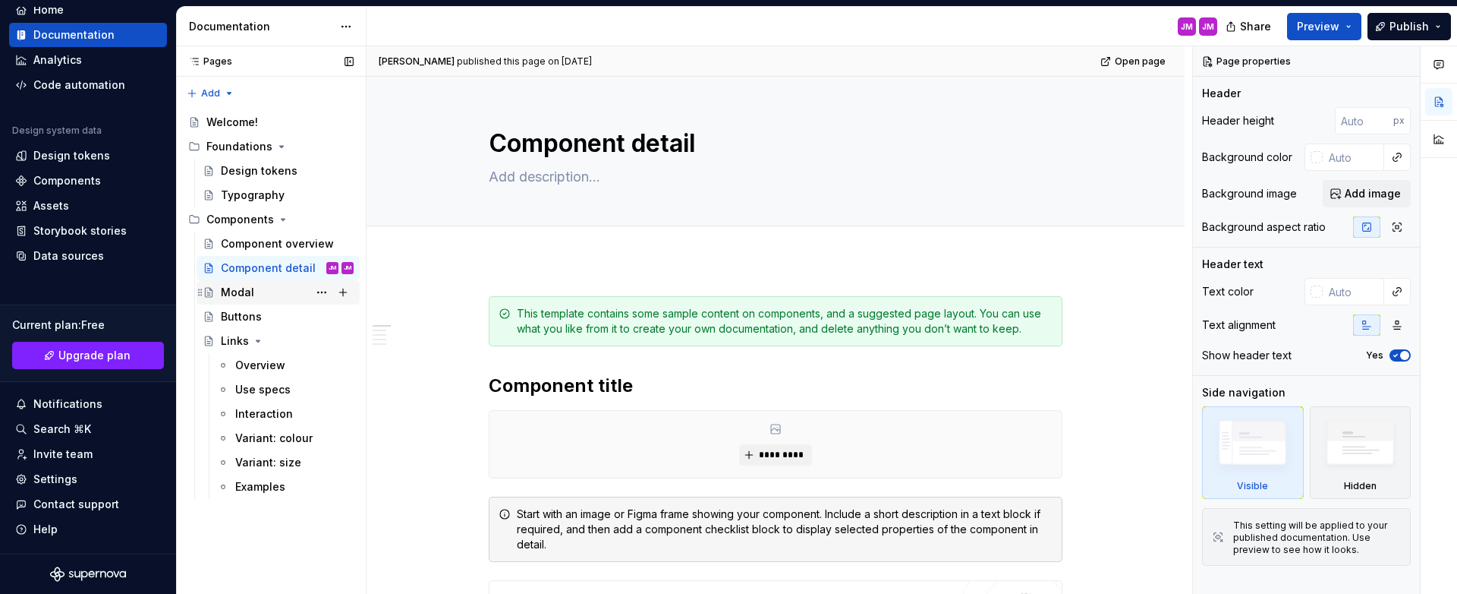
click at [254, 292] on div "Modal" at bounding box center [287, 292] width 133 height 21
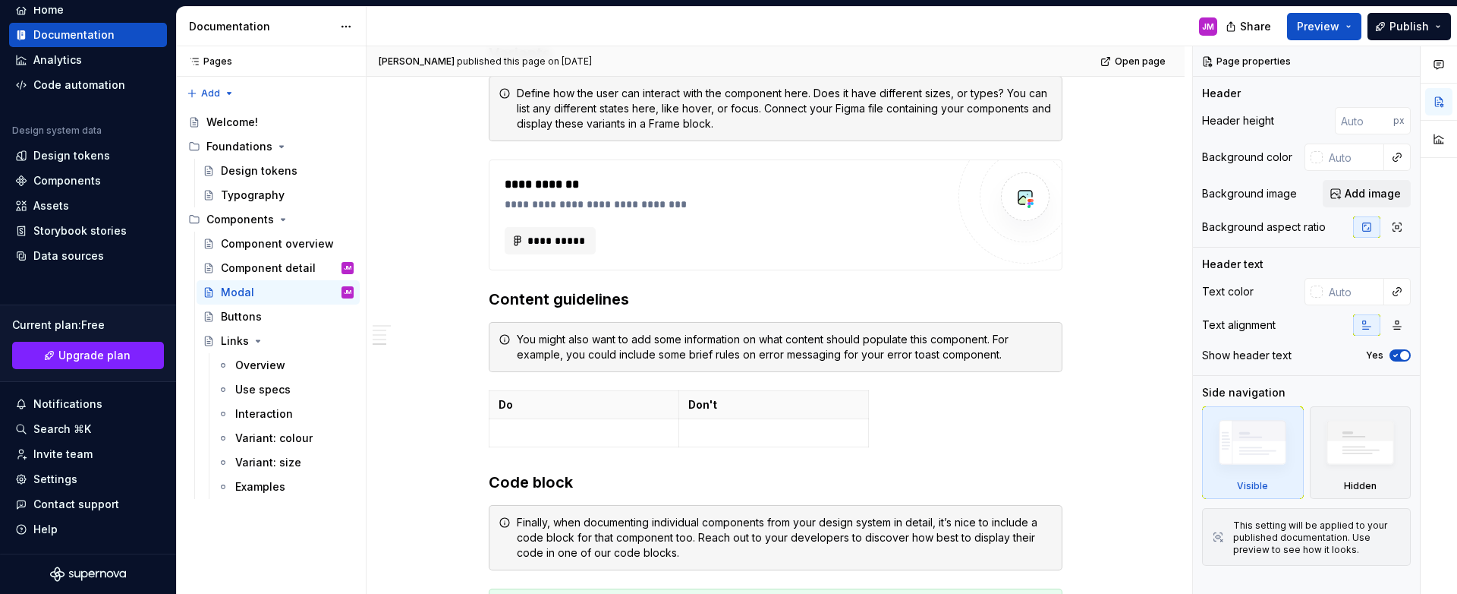
scroll to position [1321, 0]
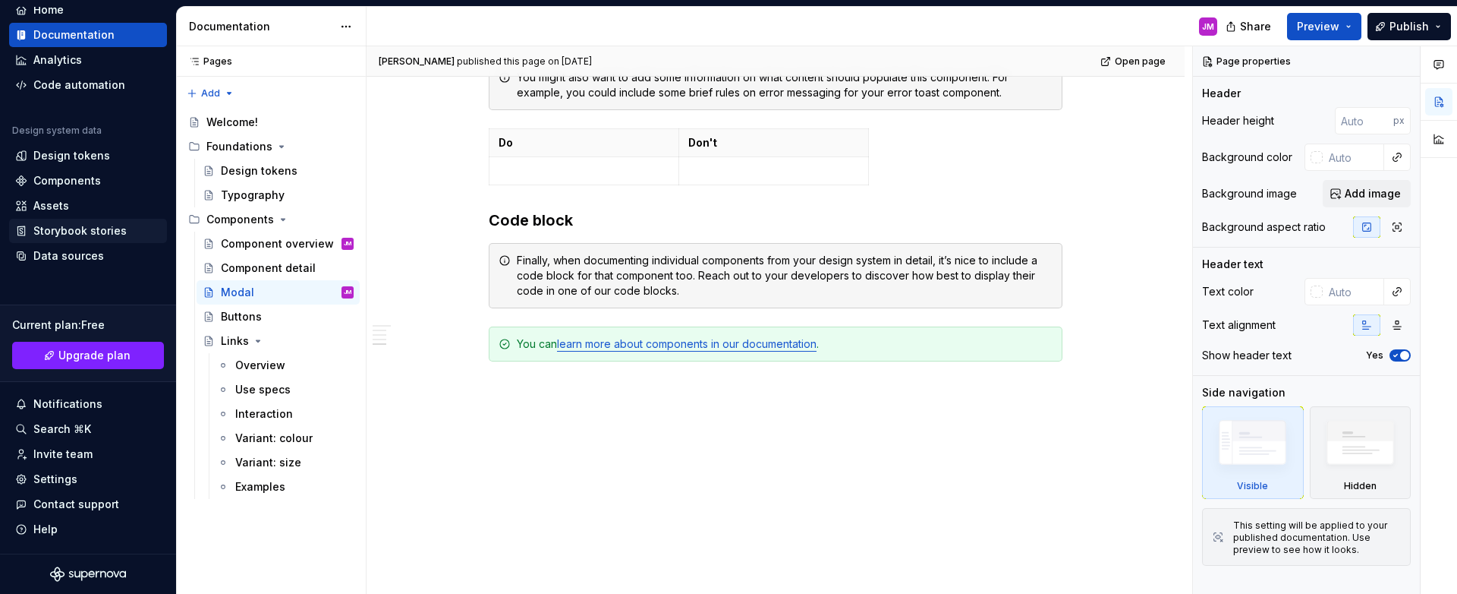
click at [86, 232] on div "Storybook stories" at bounding box center [79, 230] width 93 height 15
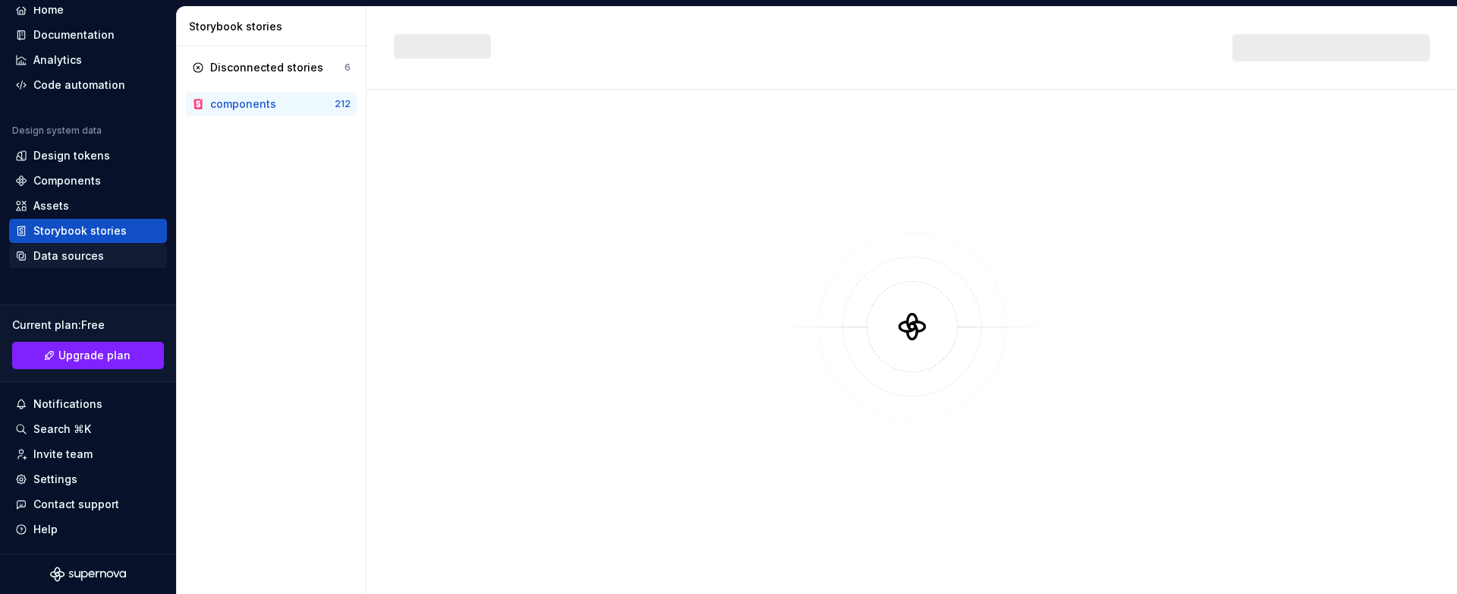
click at [84, 253] on div "Data sources" at bounding box center [68, 255] width 71 height 15
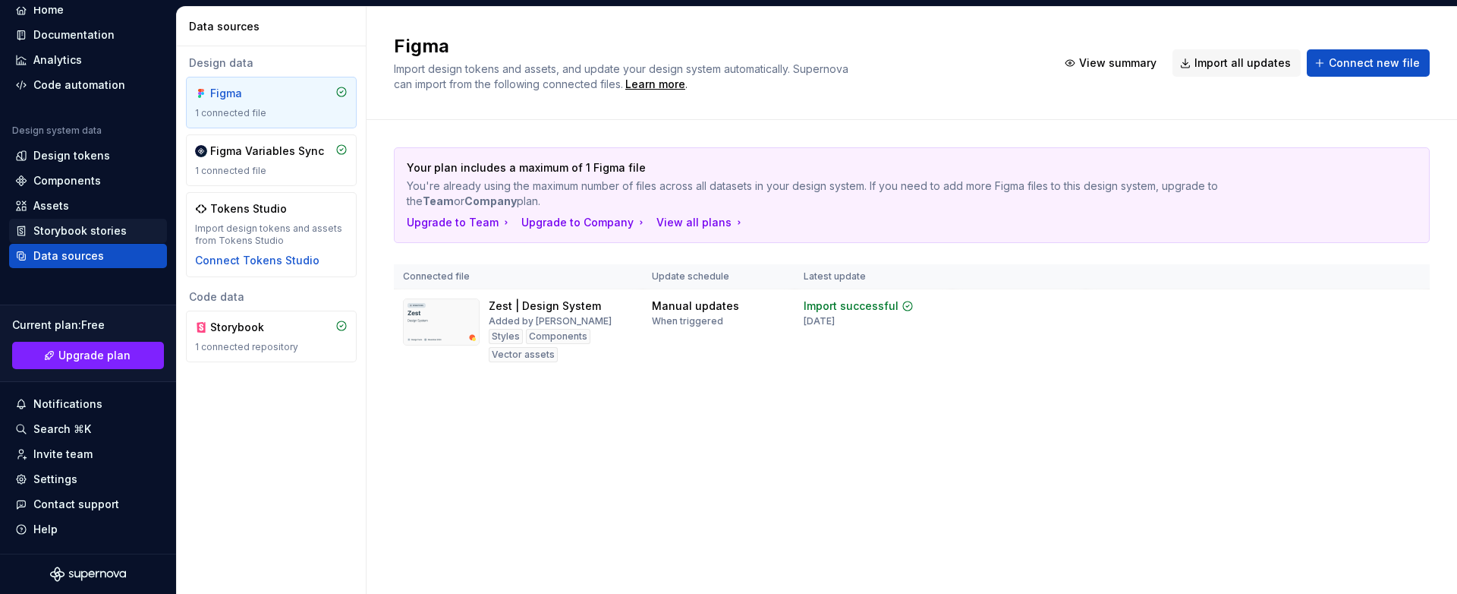
click at [80, 227] on div "Storybook stories" at bounding box center [79, 230] width 93 height 15
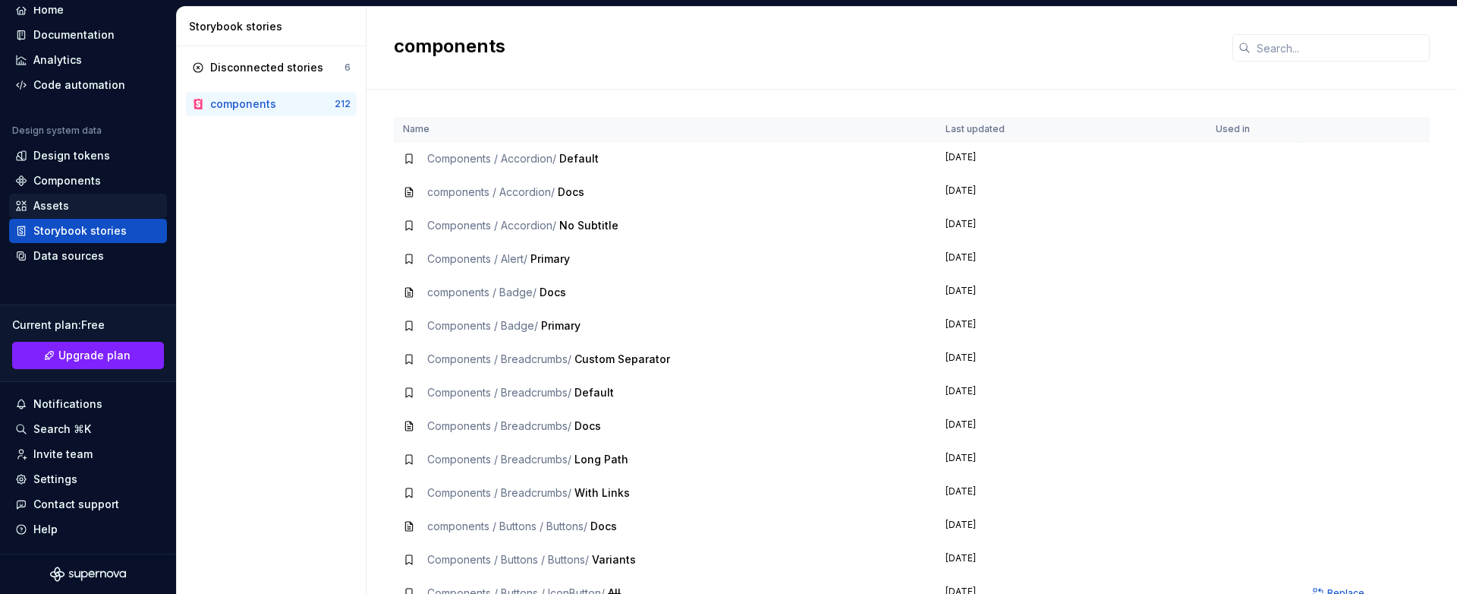
click at [88, 213] on div "Assets" at bounding box center [88, 206] width 158 height 24
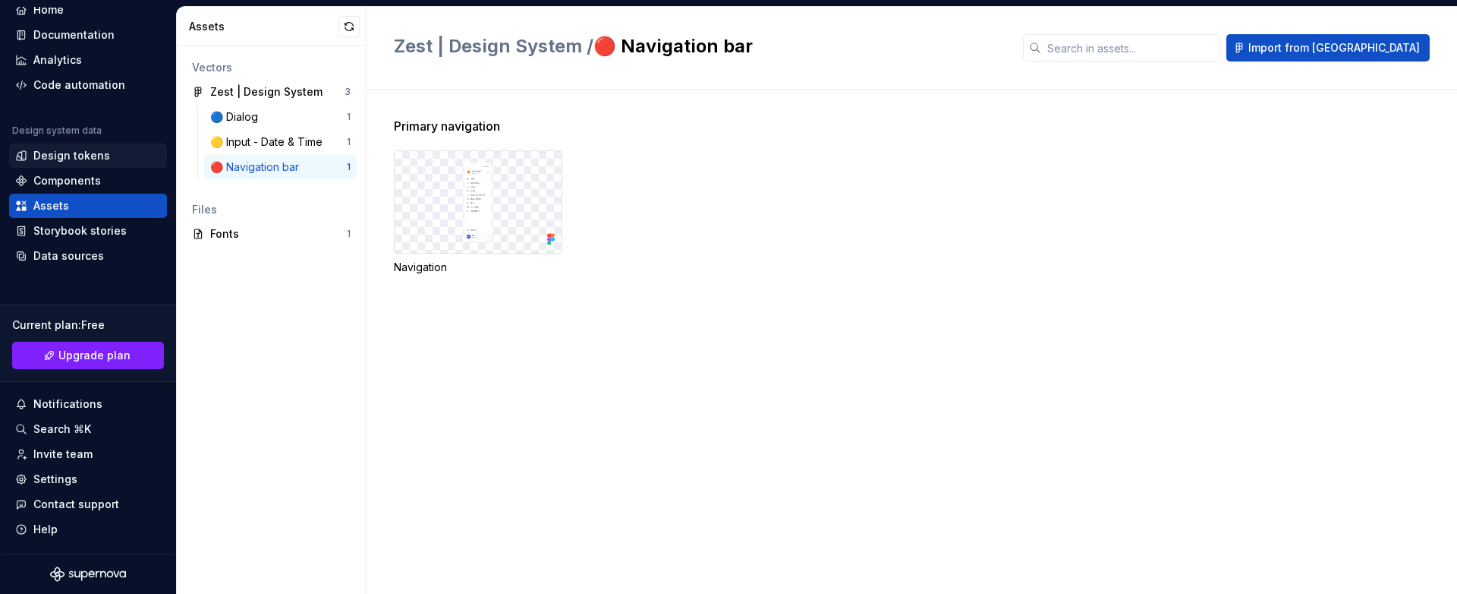
click at [52, 159] on div "Design tokens" at bounding box center [71, 155] width 77 height 15
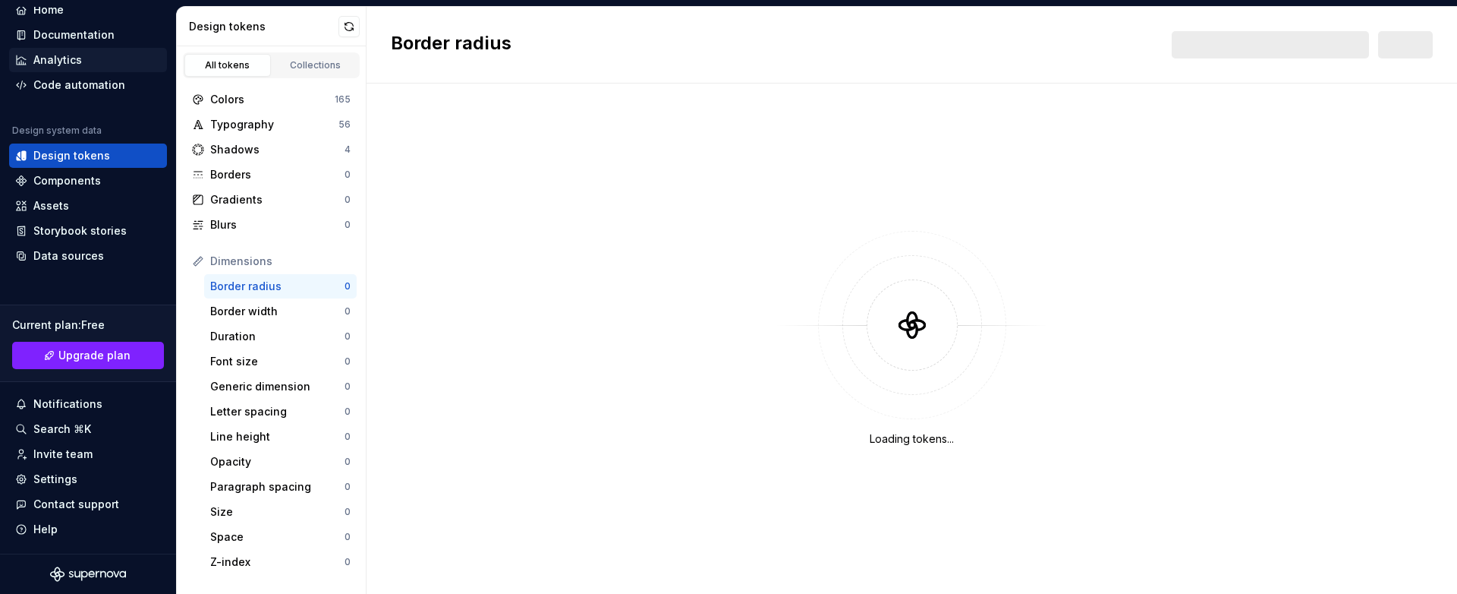
click at [68, 66] on div "Analytics" at bounding box center [57, 59] width 49 height 15
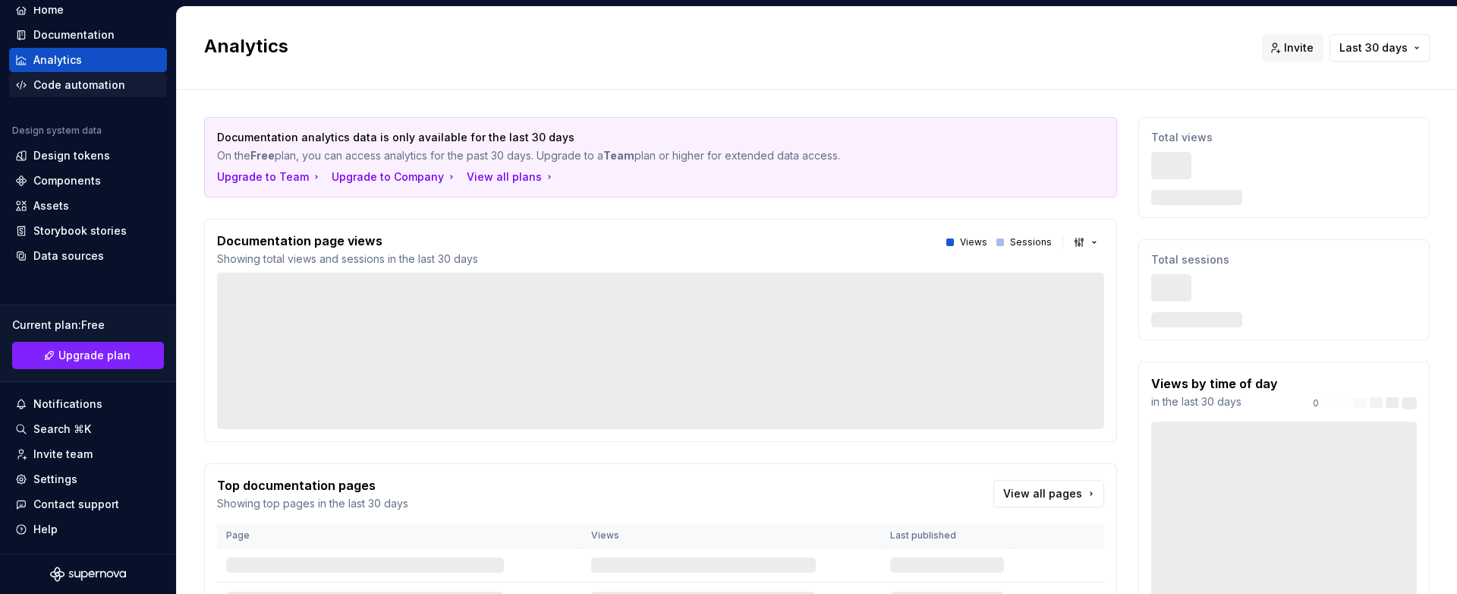
click at [77, 90] on div "Code automation" at bounding box center [79, 84] width 92 height 15
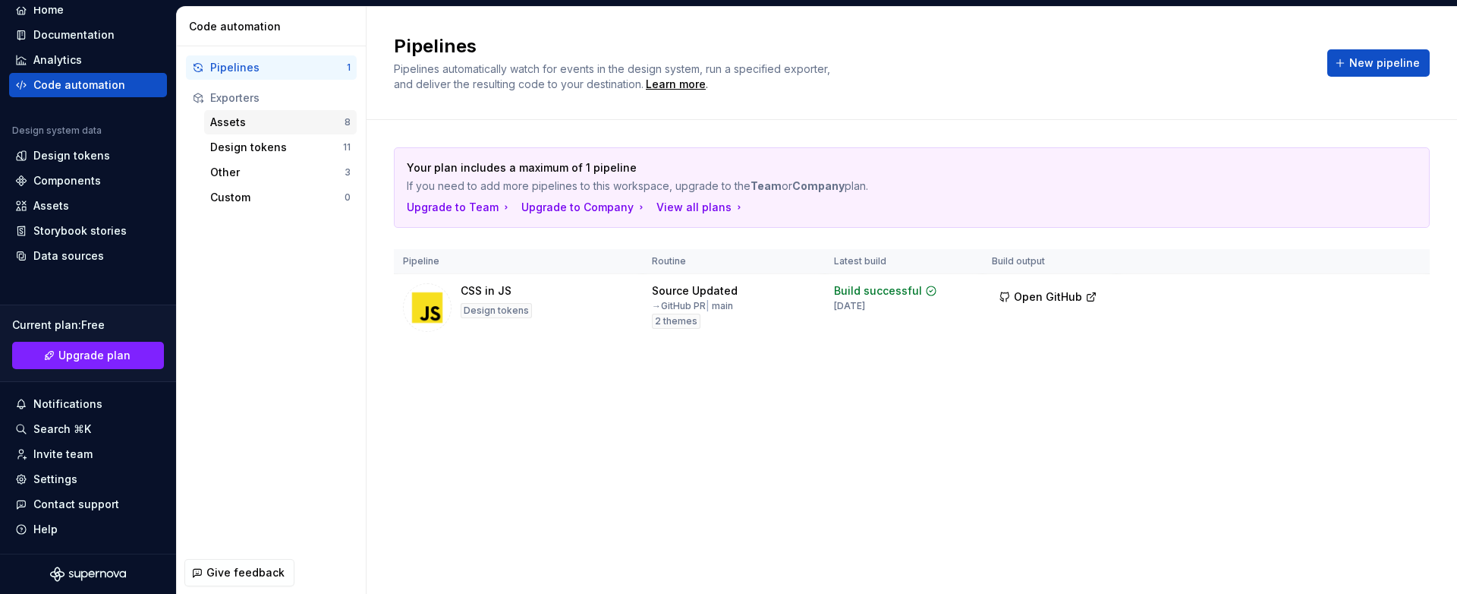
click at [233, 125] on div "Assets" at bounding box center [277, 122] width 134 height 15
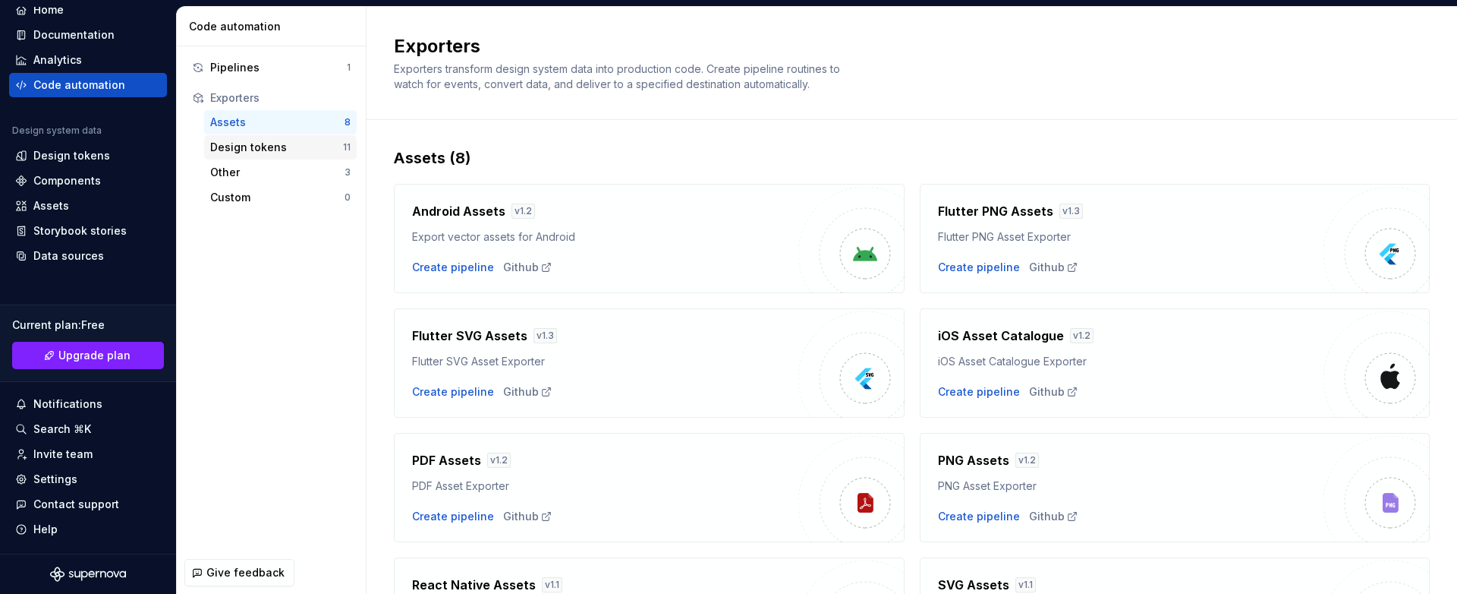
click at [259, 159] on div "Design tokens 11" at bounding box center [280, 147] width 153 height 24
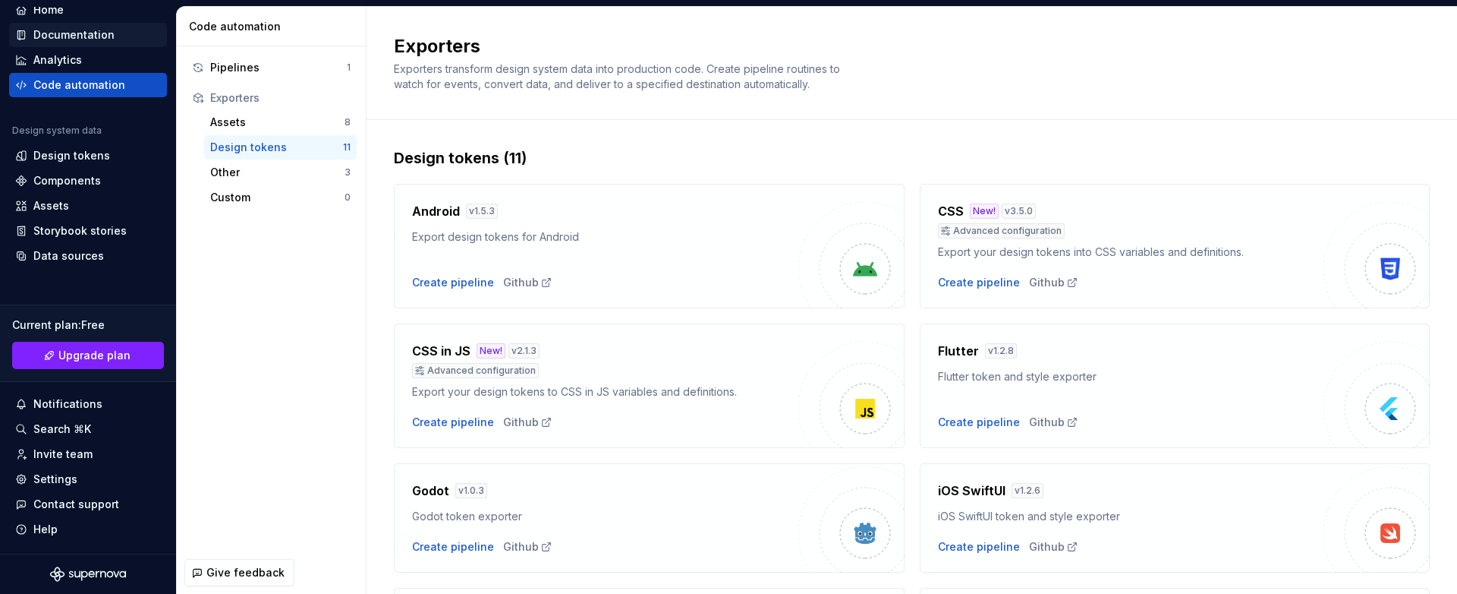
click at [87, 33] on div "Documentation" at bounding box center [73, 34] width 81 height 15
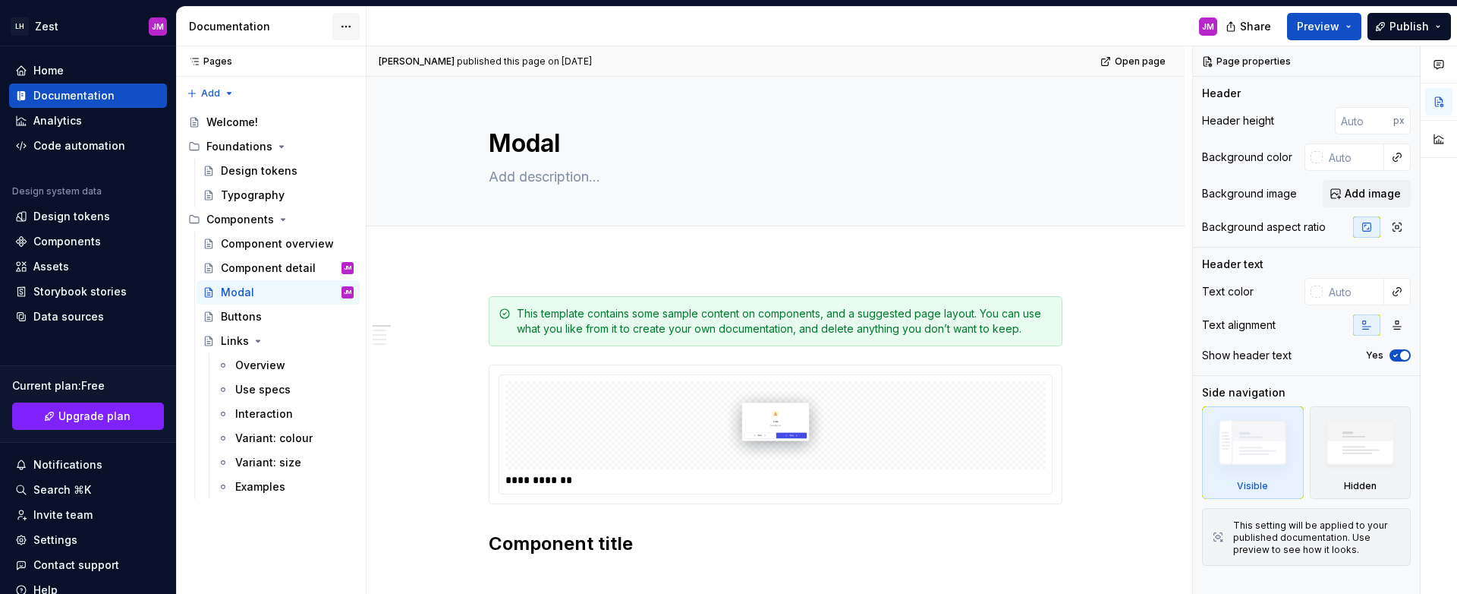
click at [345, 28] on html "LH Zest JM Home Documentation Analytics Code automation Design system data Desi…" at bounding box center [728, 297] width 1457 height 594
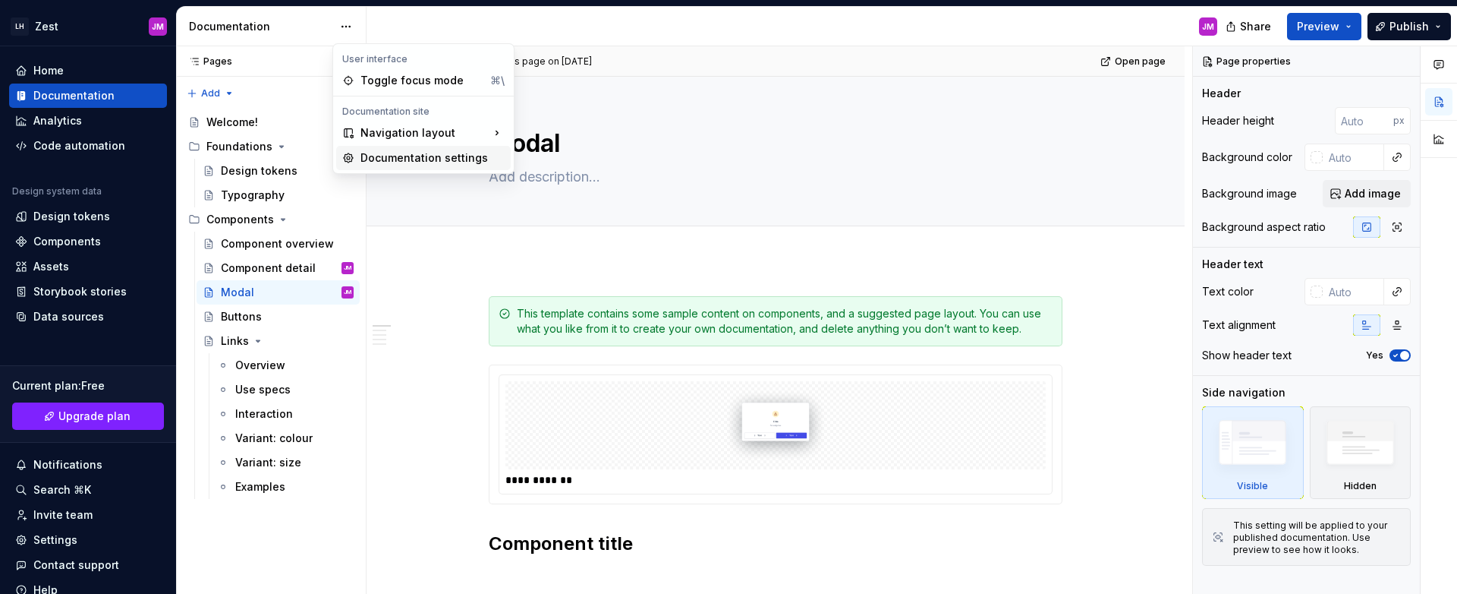
click at [471, 153] on div "Documentation settings" at bounding box center [433, 157] width 144 height 15
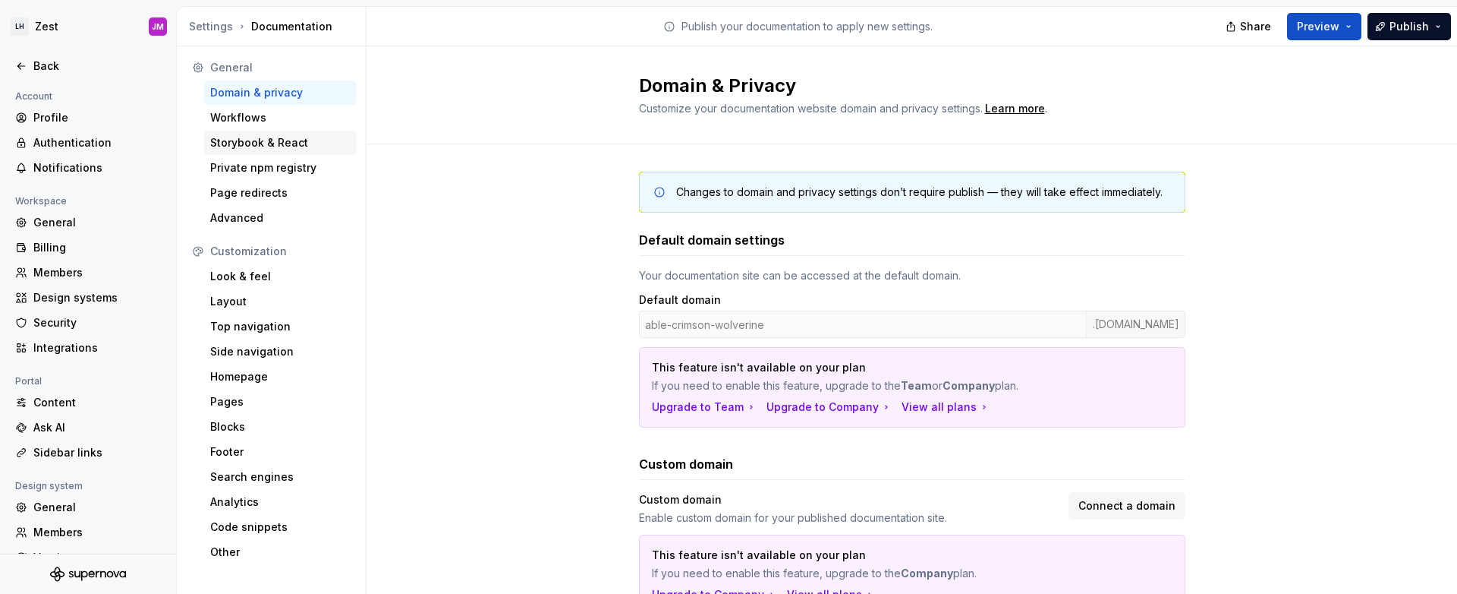
click at [307, 141] on div "Storybook & React" at bounding box center [280, 142] width 140 height 15
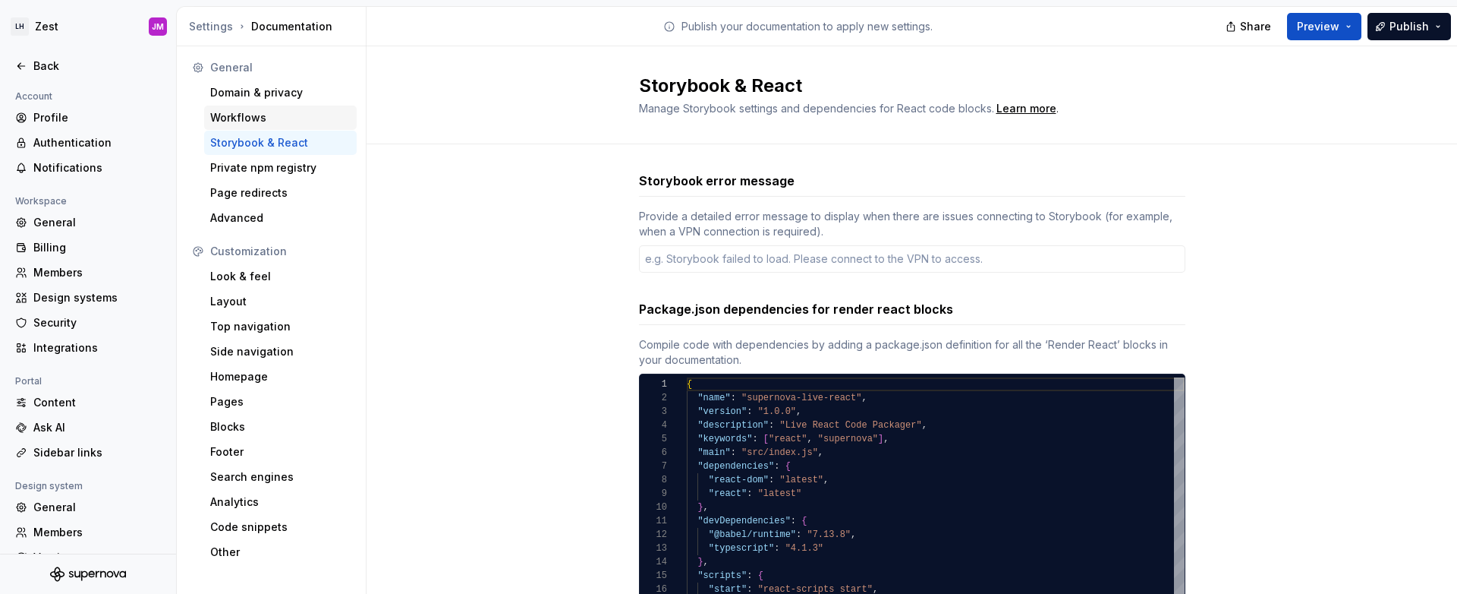
click at [304, 117] on div "Workflows" at bounding box center [280, 117] width 140 height 15
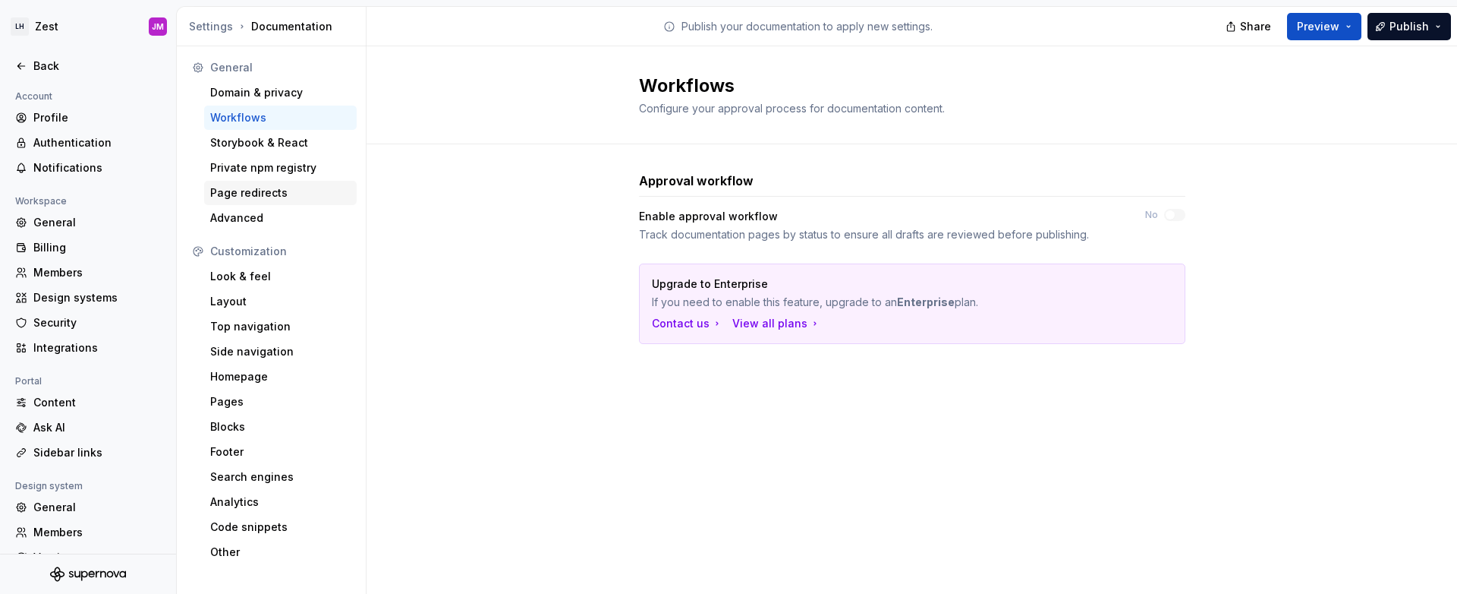
click at [295, 187] on div "Page redirects" at bounding box center [280, 192] width 140 height 15
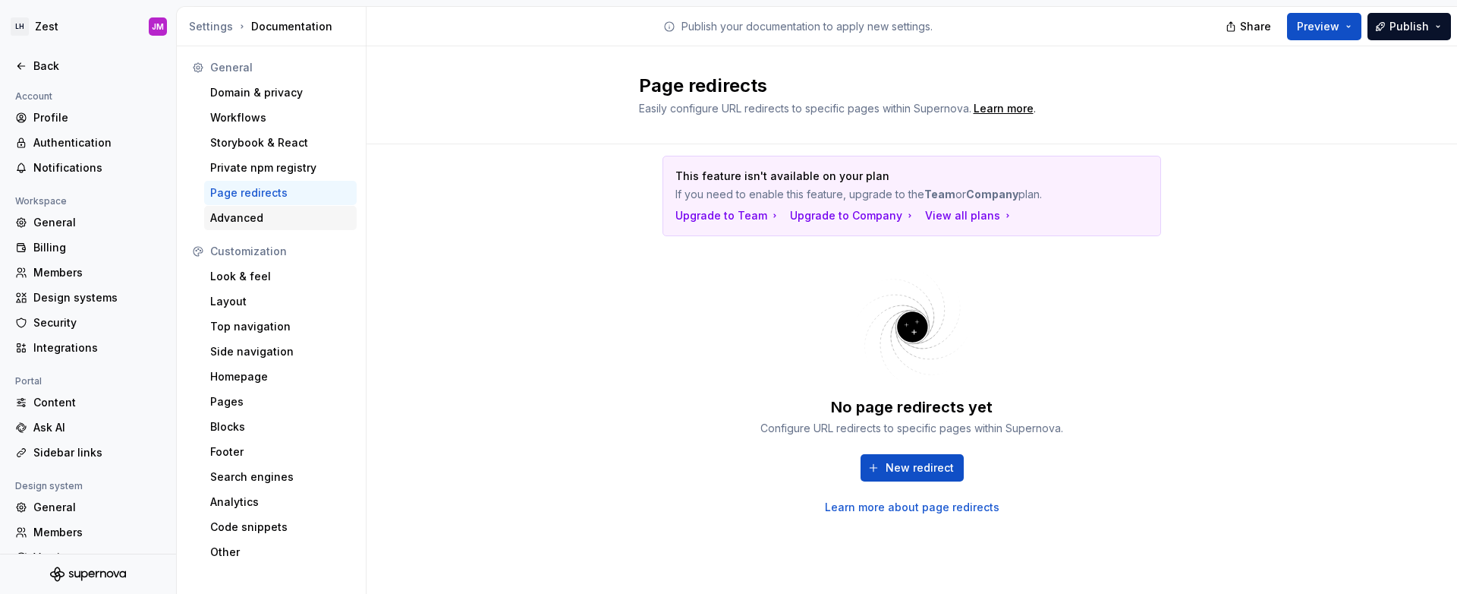
click at [307, 214] on div "Advanced" at bounding box center [280, 217] width 140 height 15
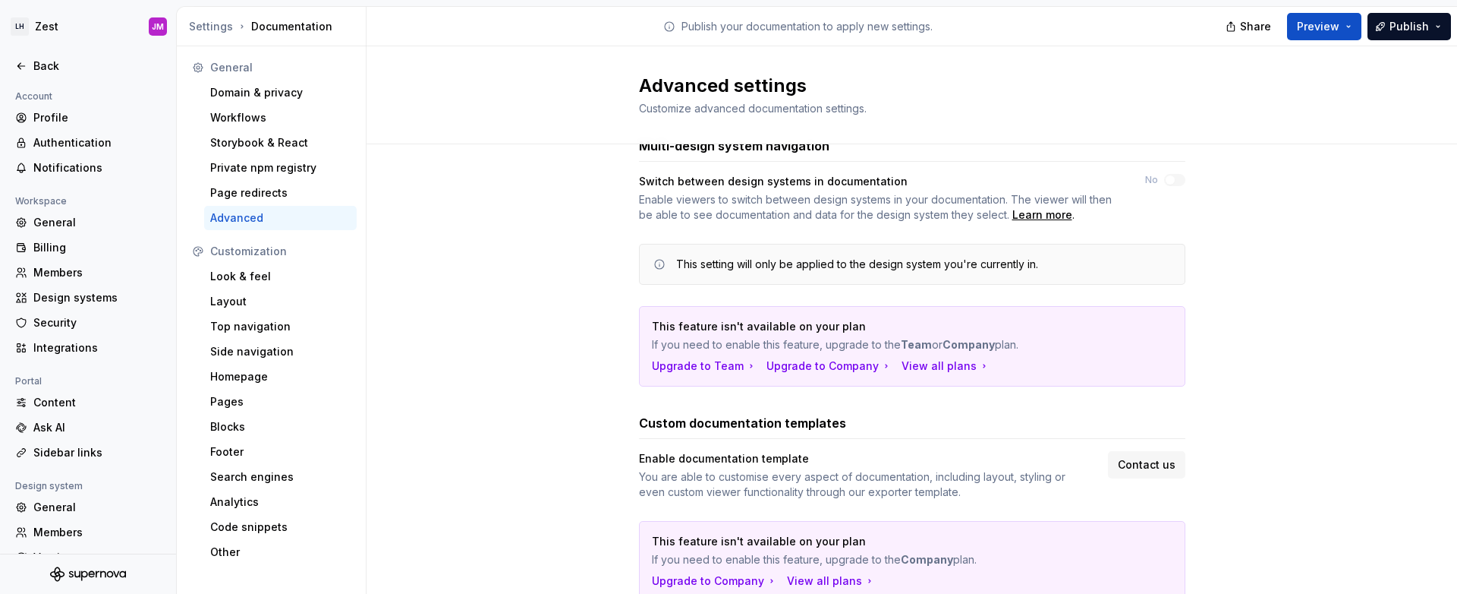
scroll to position [93, 0]
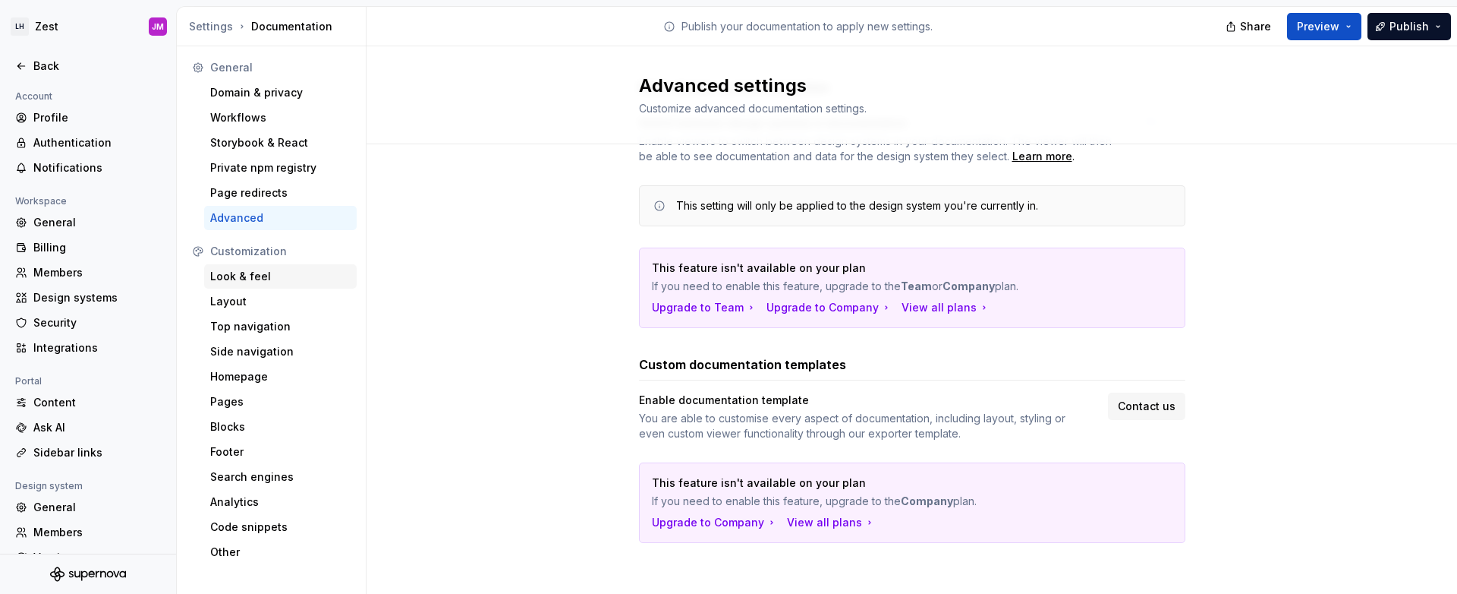
click at [239, 266] on div "Look & feel" at bounding box center [280, 276] width 153 height 24
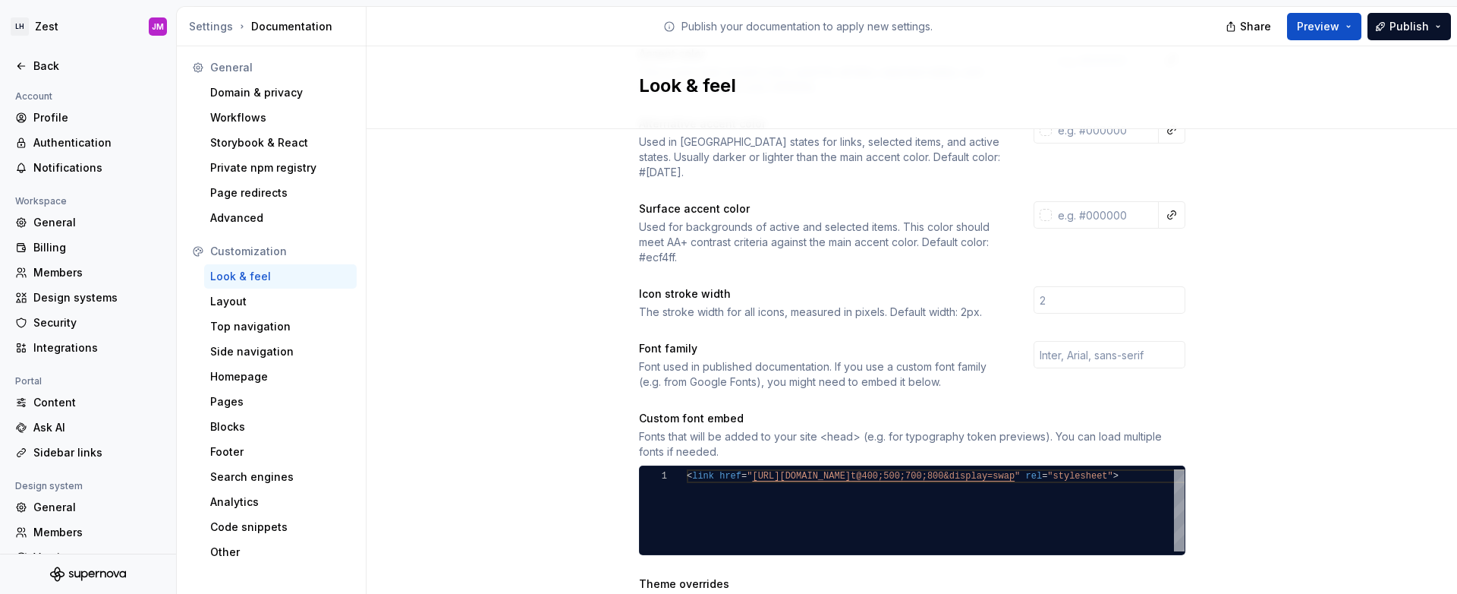
scroll to position [632, 0]
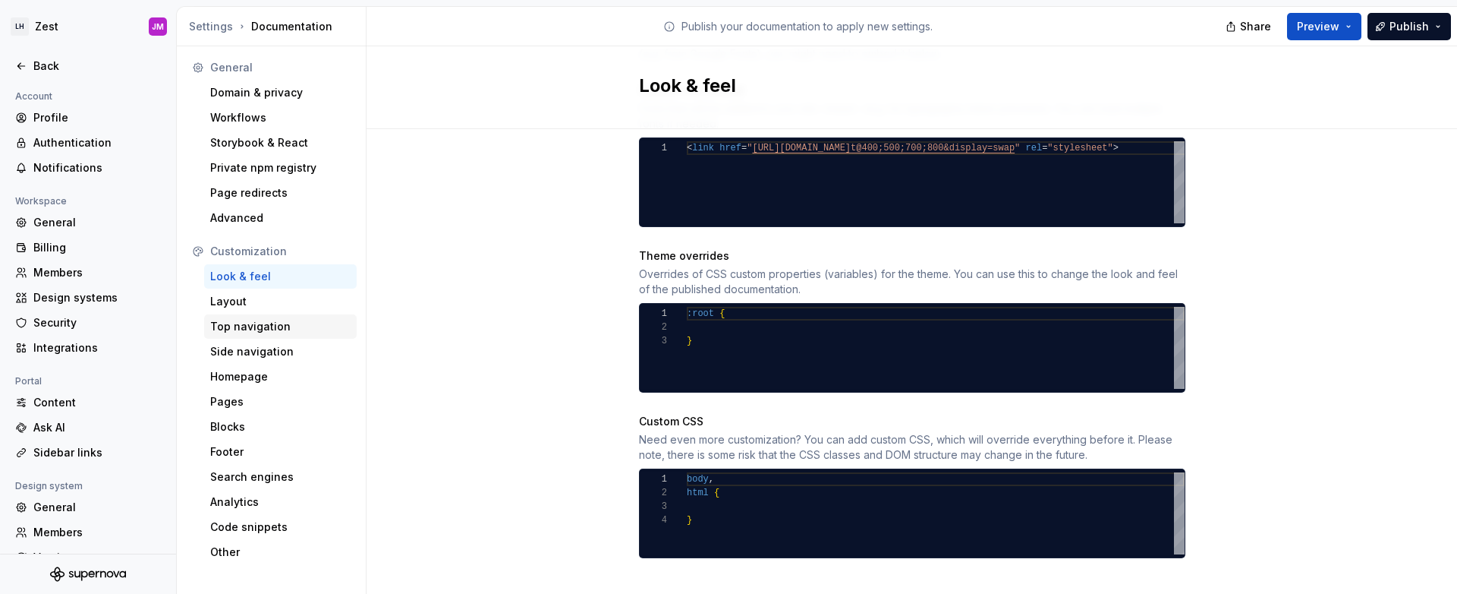
click at [267, 329] on div "Top navigation" at bounding box center [280, 326] width 140 height 15
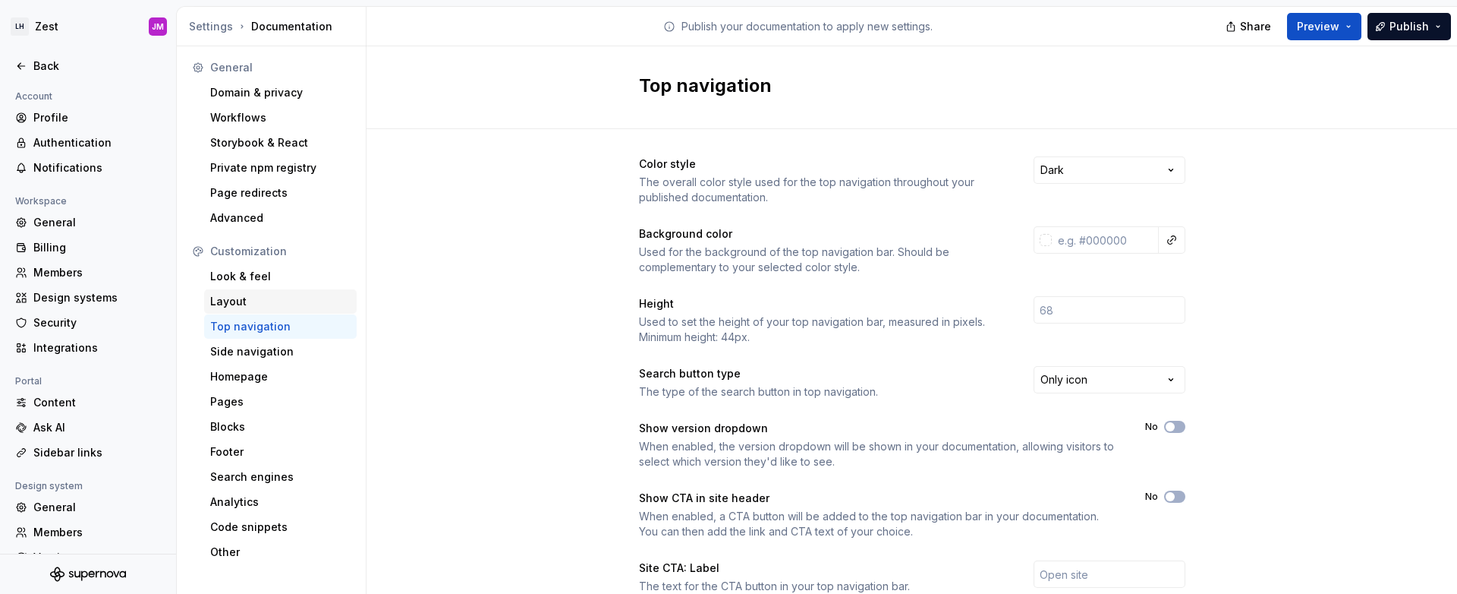
click at [273, 298] on div "Layout" at bounding box center [280, 301] width 140 height 15
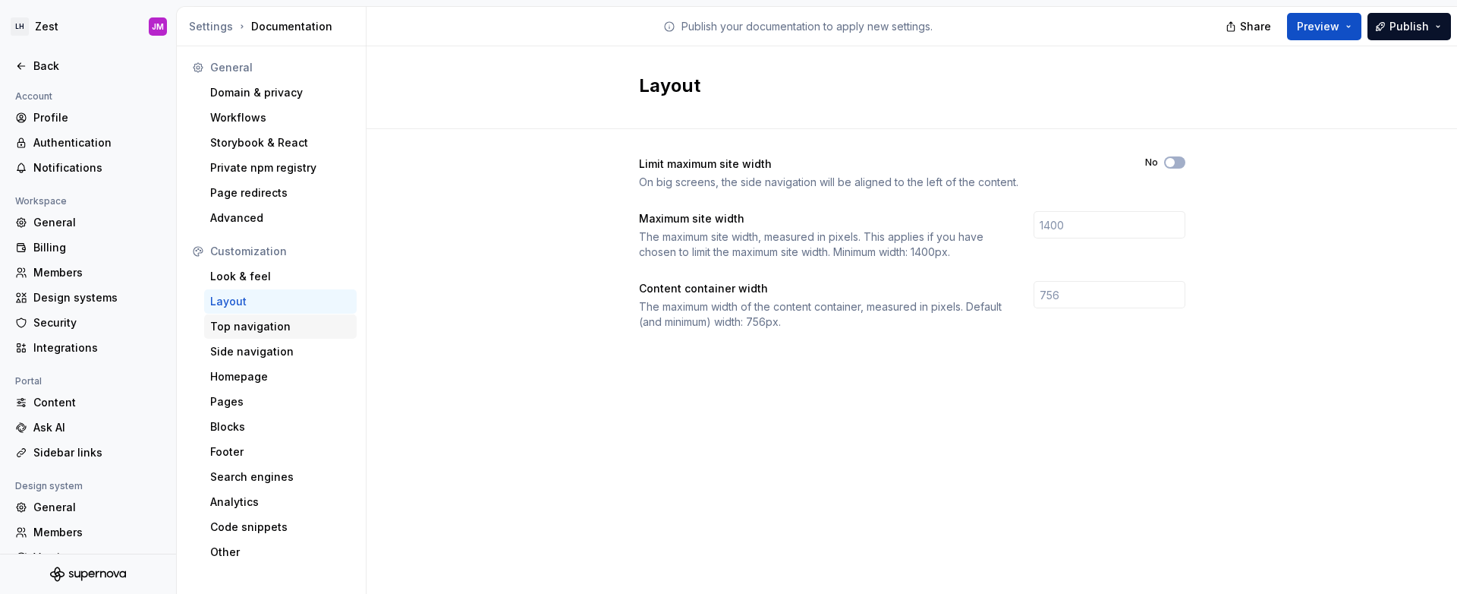
click at [274, 336] on div "Top navigation" at bounding box center [280, 326] width 153 height 24
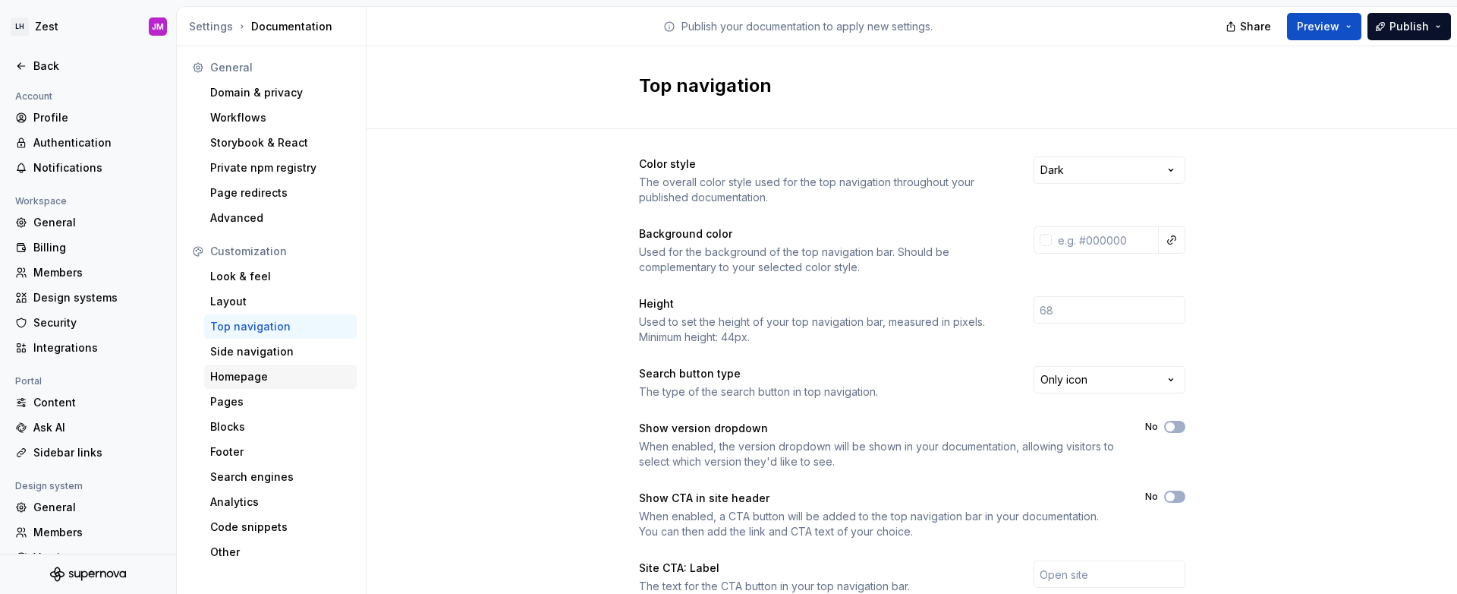
click at [292, 369] on div "Homepage" at bounding box center [280, 376] width 140 height 15
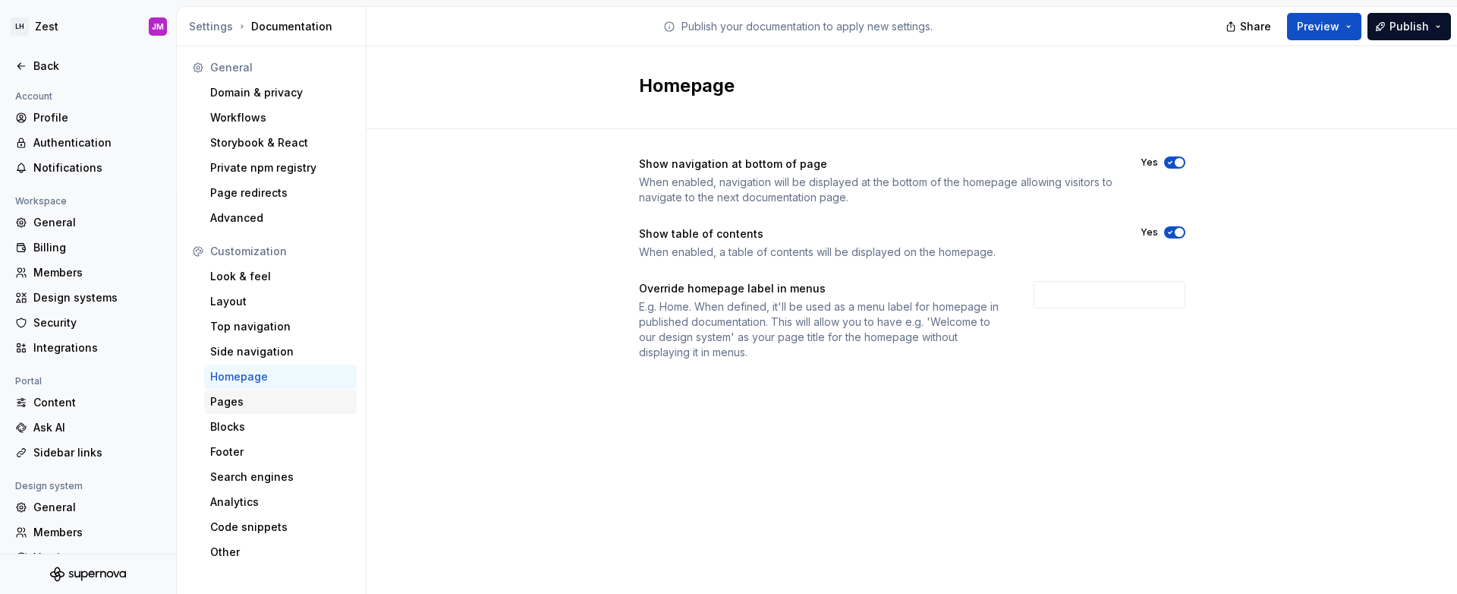
click at [286, 398] on div "Pages" at bounding box center [280, 401] width 140 height 15
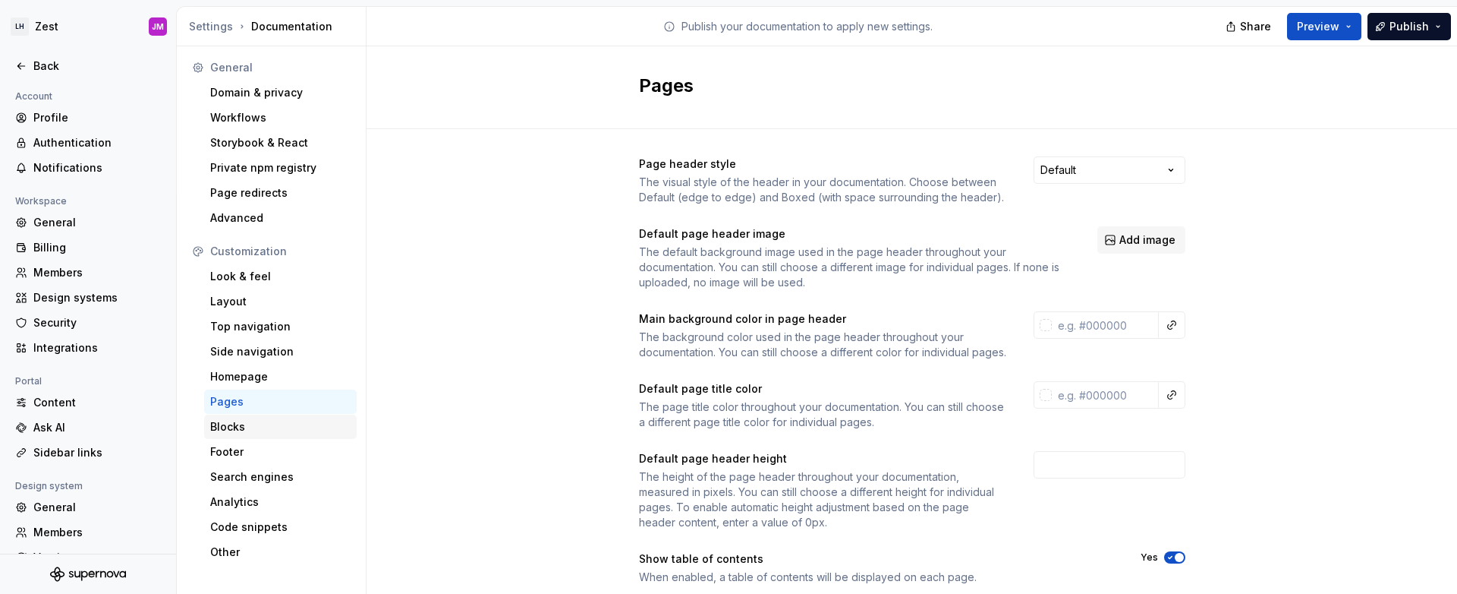
click at [288, 414] on div "Blocks" at bounding box center [280, 426] width 153 height 24
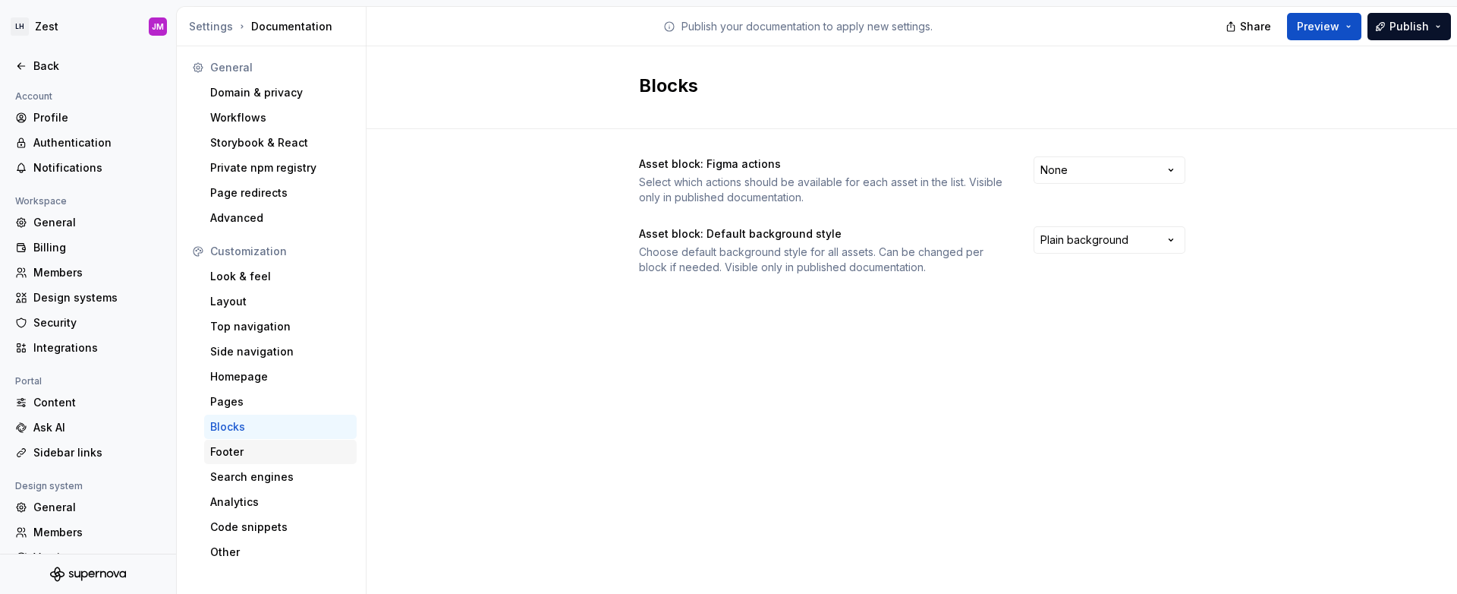
click at [287, 458] on div "Footer" at bounding box center [280, 451] width 140 height 15
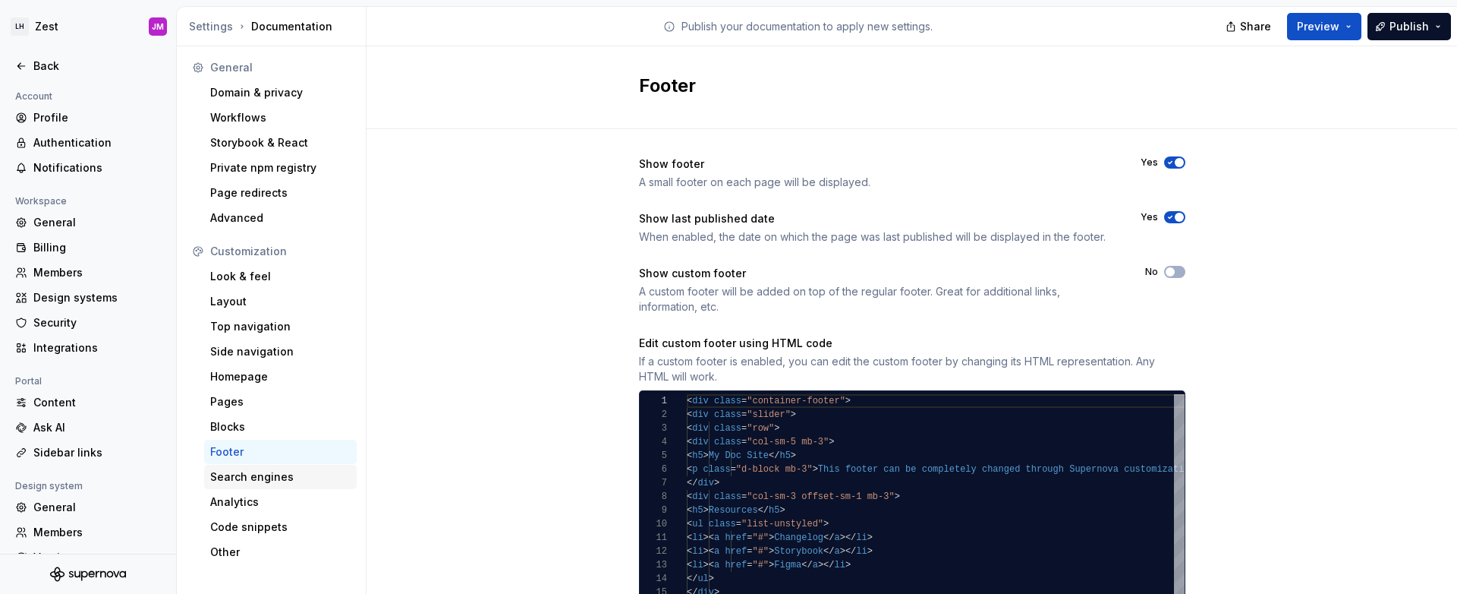
click at [291, 486] on div "Search engines" at bounding box center [280, 477] width 153 height 24
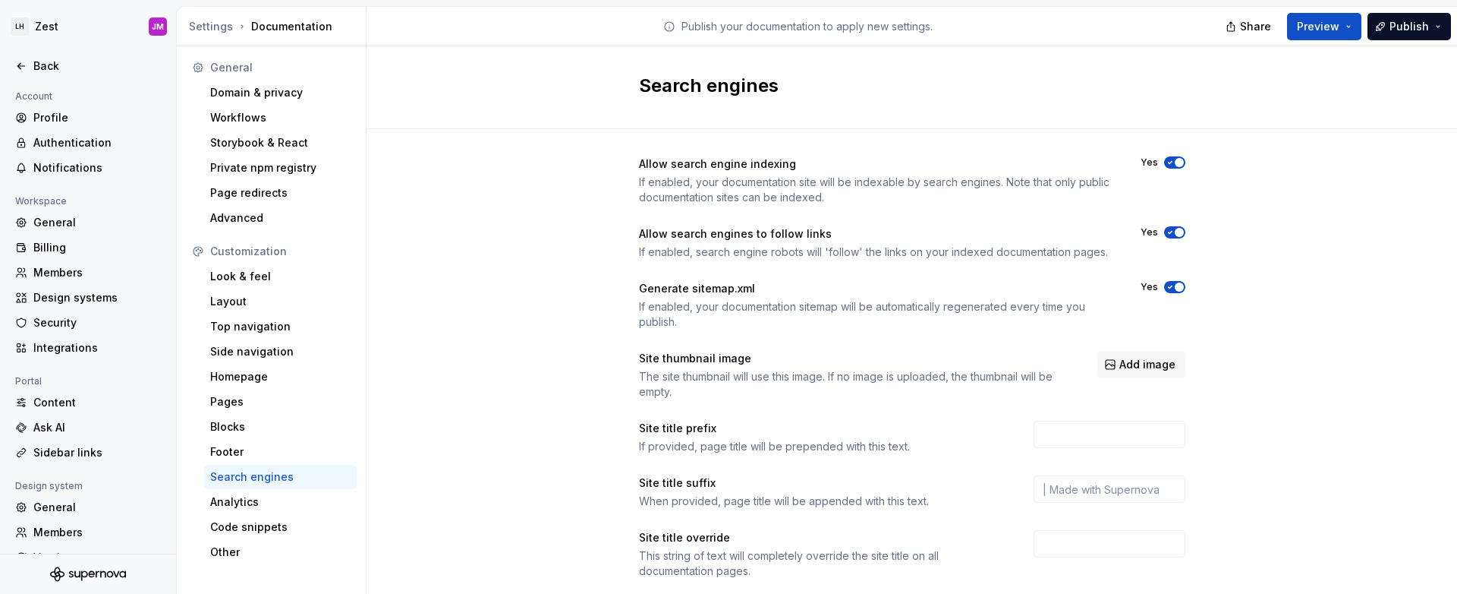
scroll to position [230, 0]
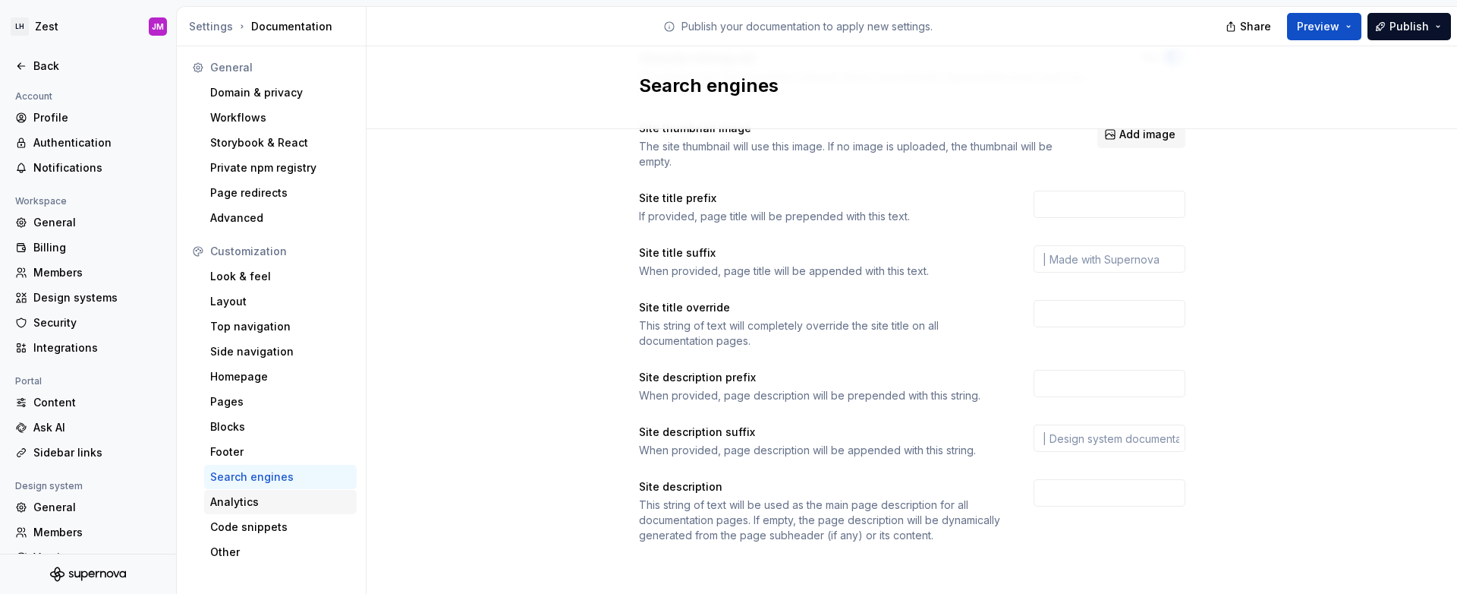
click at [255, 502] on div "Analytics" at bounding box center [280, 501] width 140 height 15
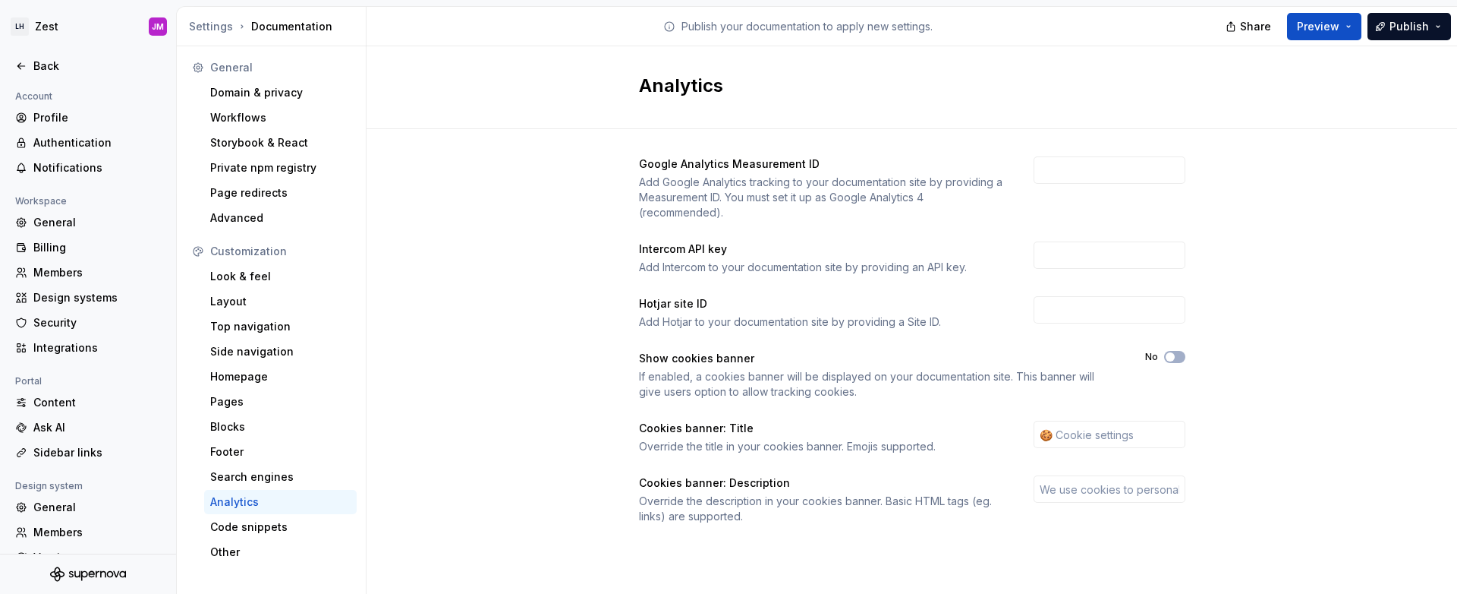
click at [269, 506] on div "Analytics" at bounding box center [280, 501] width 140 height 15
click at [273, 522] on div "Code snippets" at bounding box center [280, 526] width 140 height 15
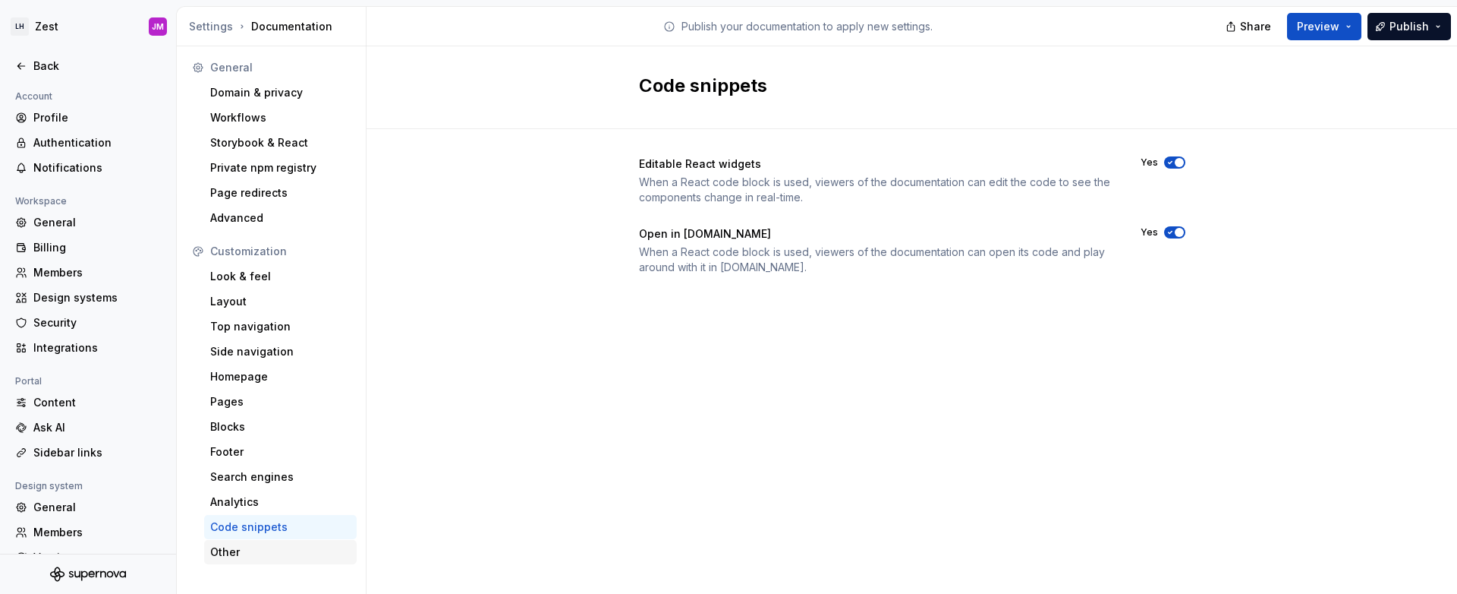
click at [269, 549] on div "Other" at bounding box center [280, 551] width 140 height 15
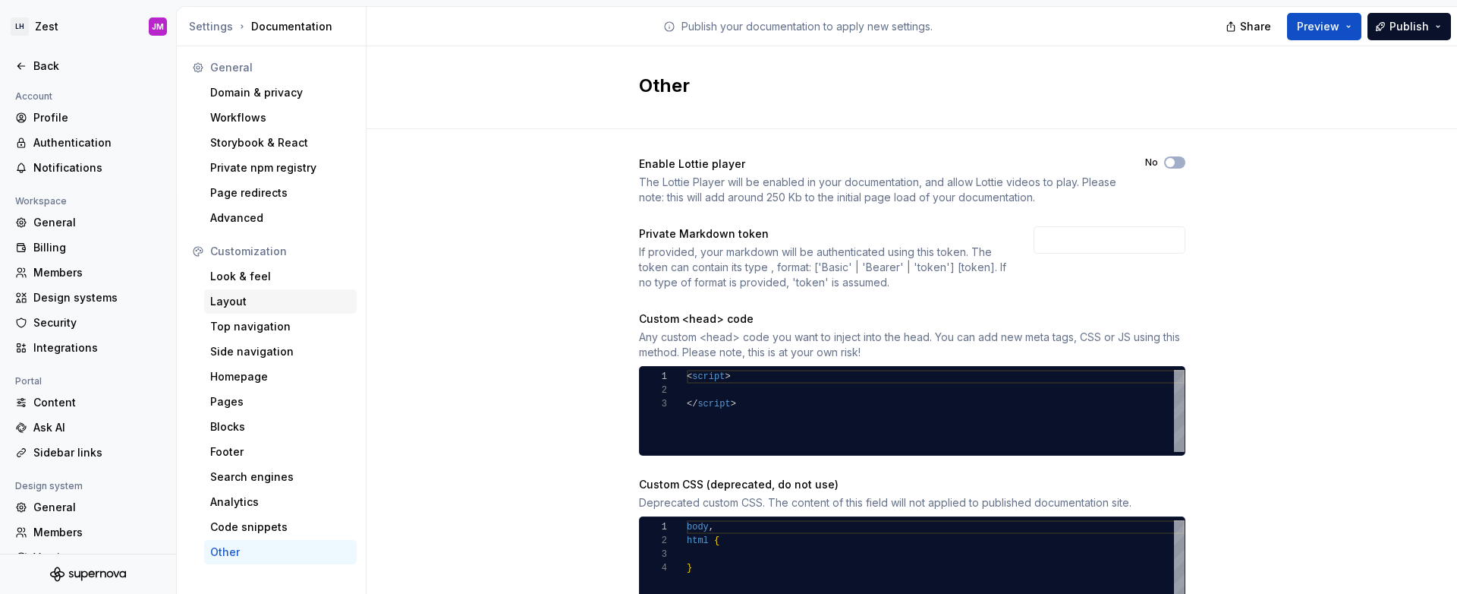
click at [288, 301] on div "Layout" at bounding box center [280, 301] width 140 height 15
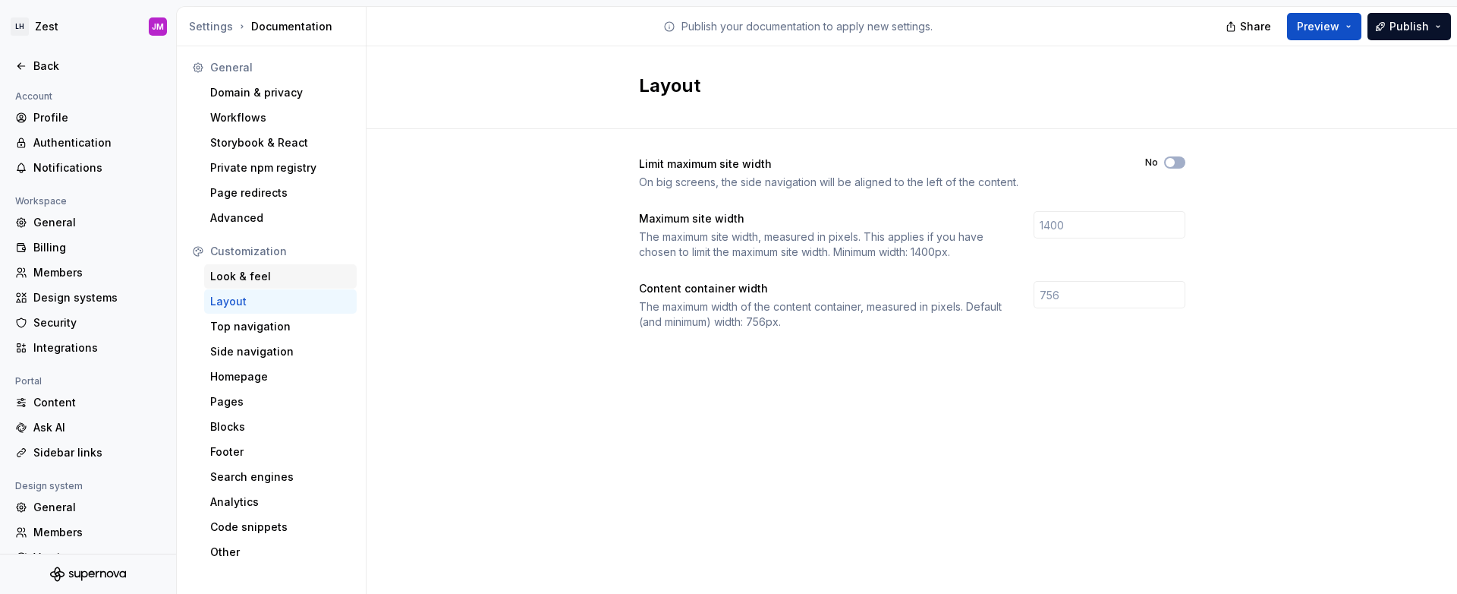
click at [280, 269] on div "Look & feel" at bounding box center [280, 276] width 140 height 15
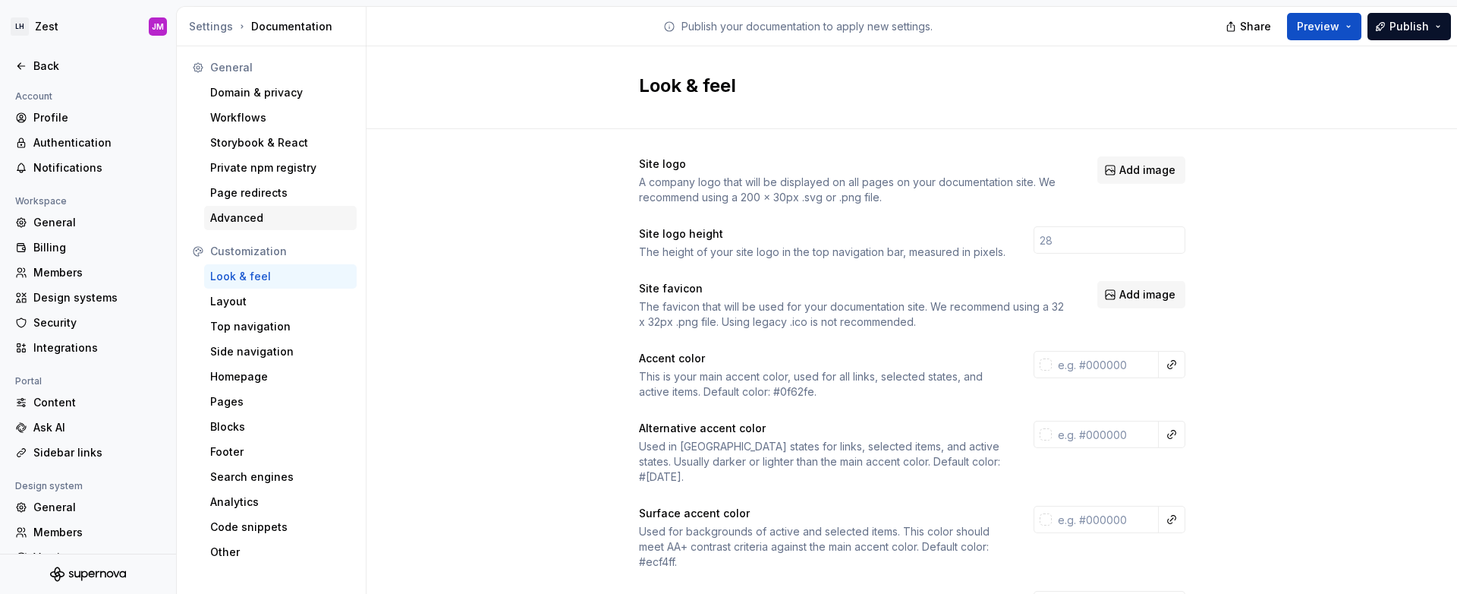
click at [279, 217] on div "Advanced" at bounding box center [280, 217] width 140 height 15
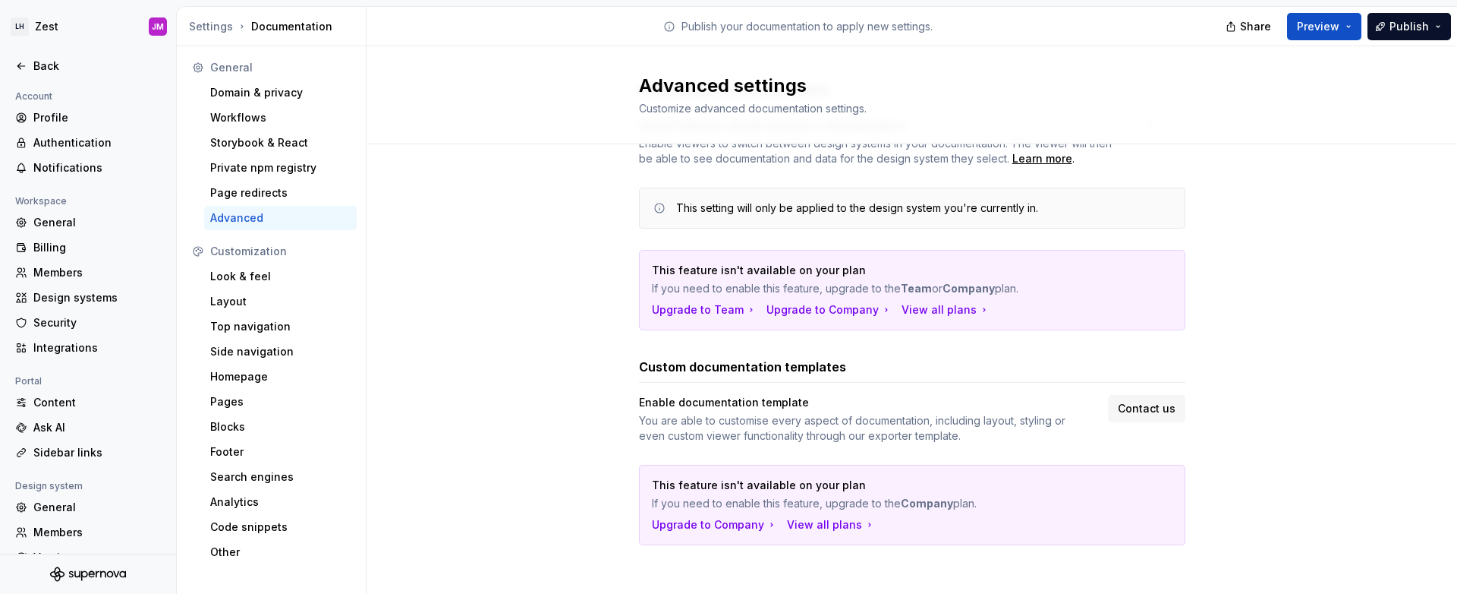
scroll to position [93, 0]
click at [1007, 262] on p "This feature isn't available on your plan" at bounding box center [859, 267] width 414 height 15
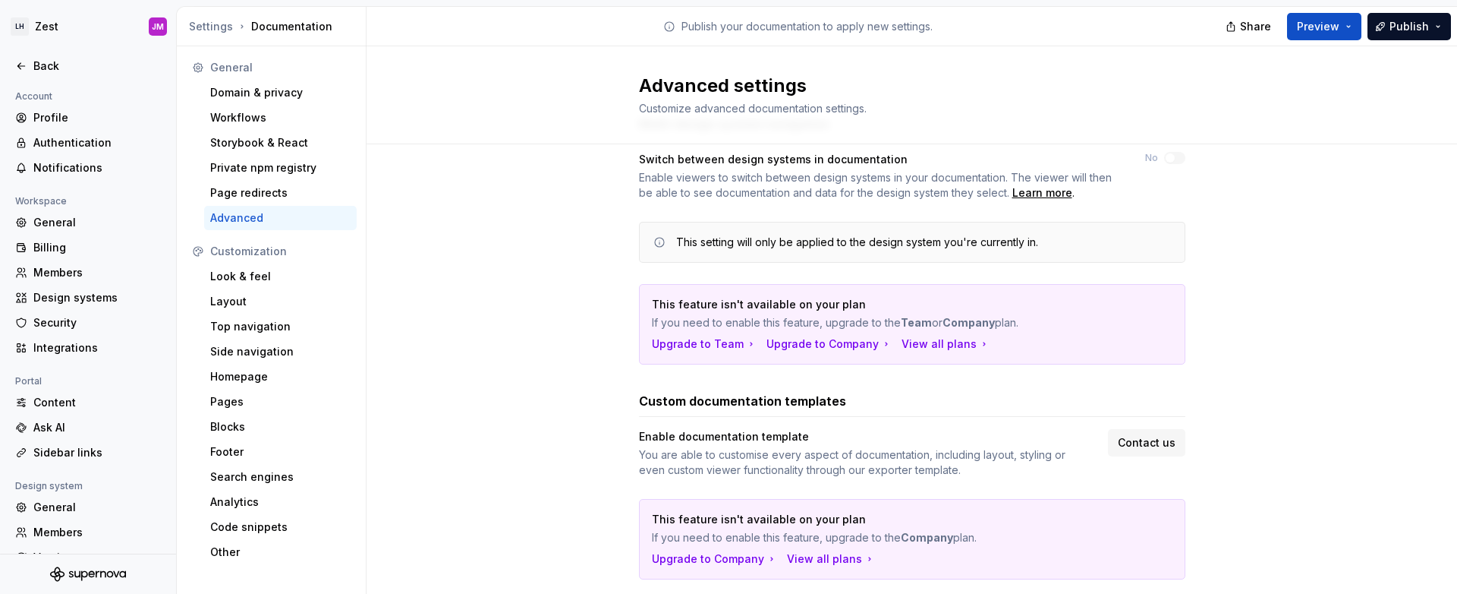
scroll to position [0, 0]
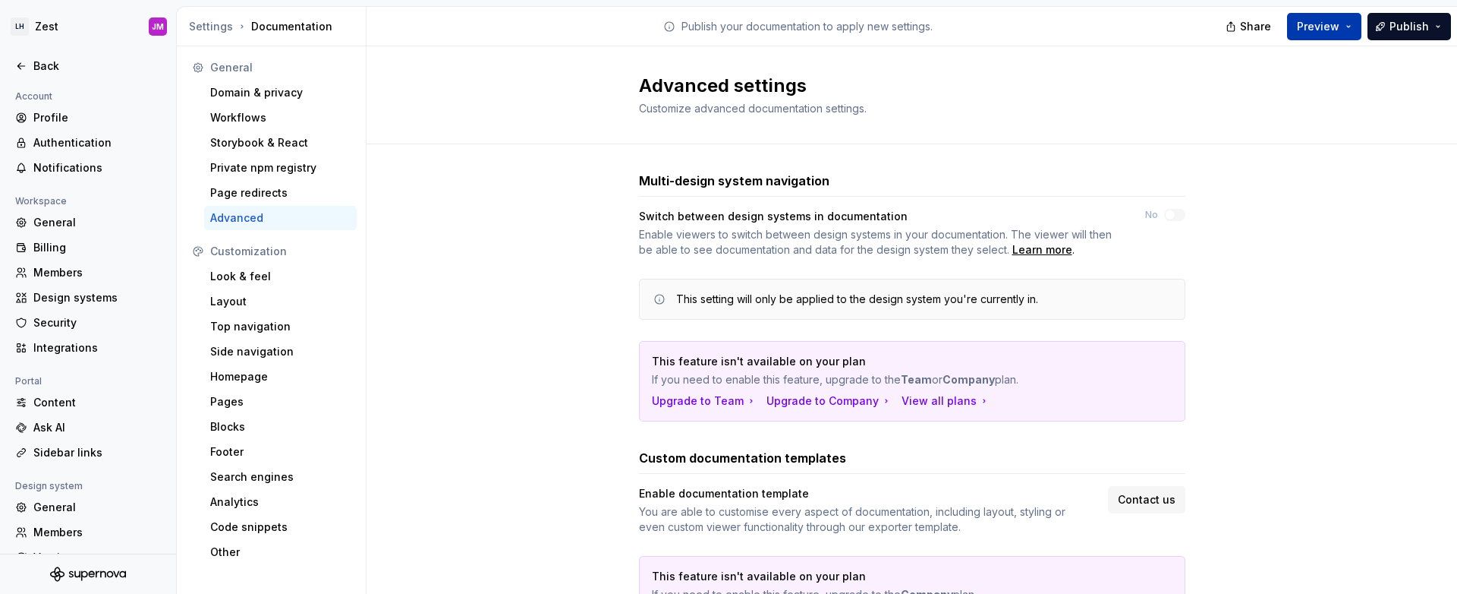
click at [1345, 21] on button "Preview" at bounding box center [1324, 26] width 74 height 27
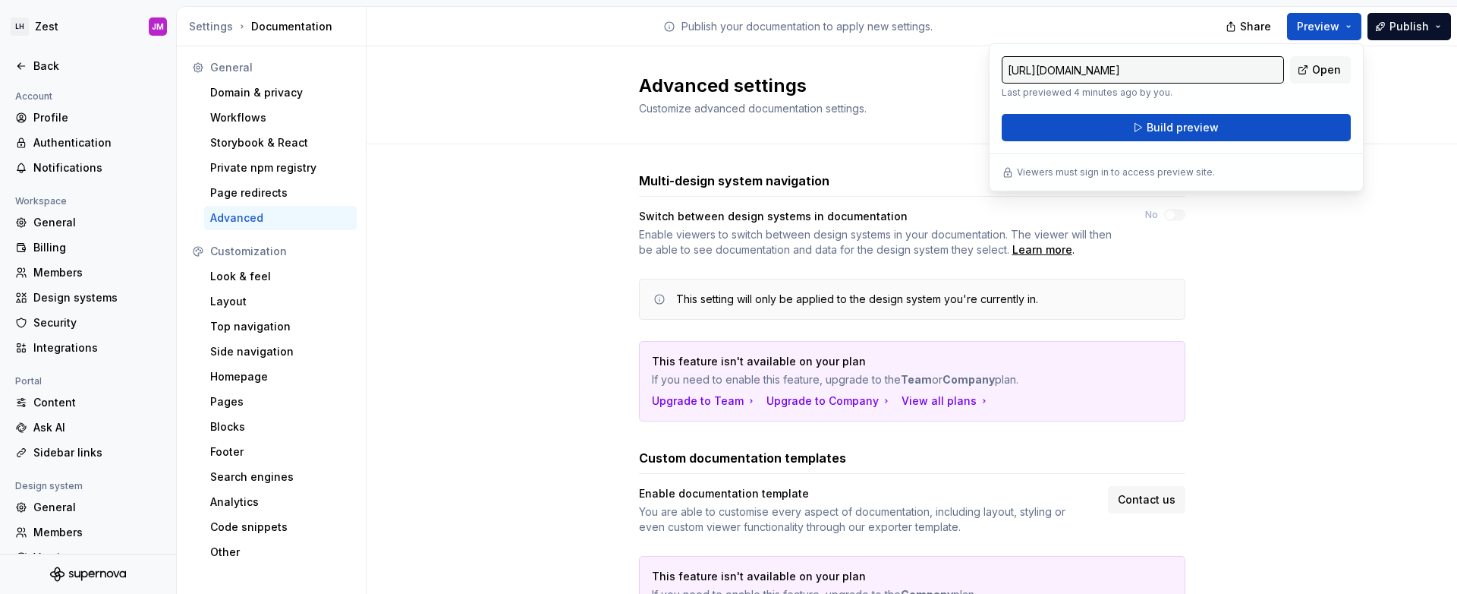
click at [1268, 348] on div "Multi-design system navigation Switch between design systems in documentation E…" at bounding box center [912, 419] width 1091 height 550
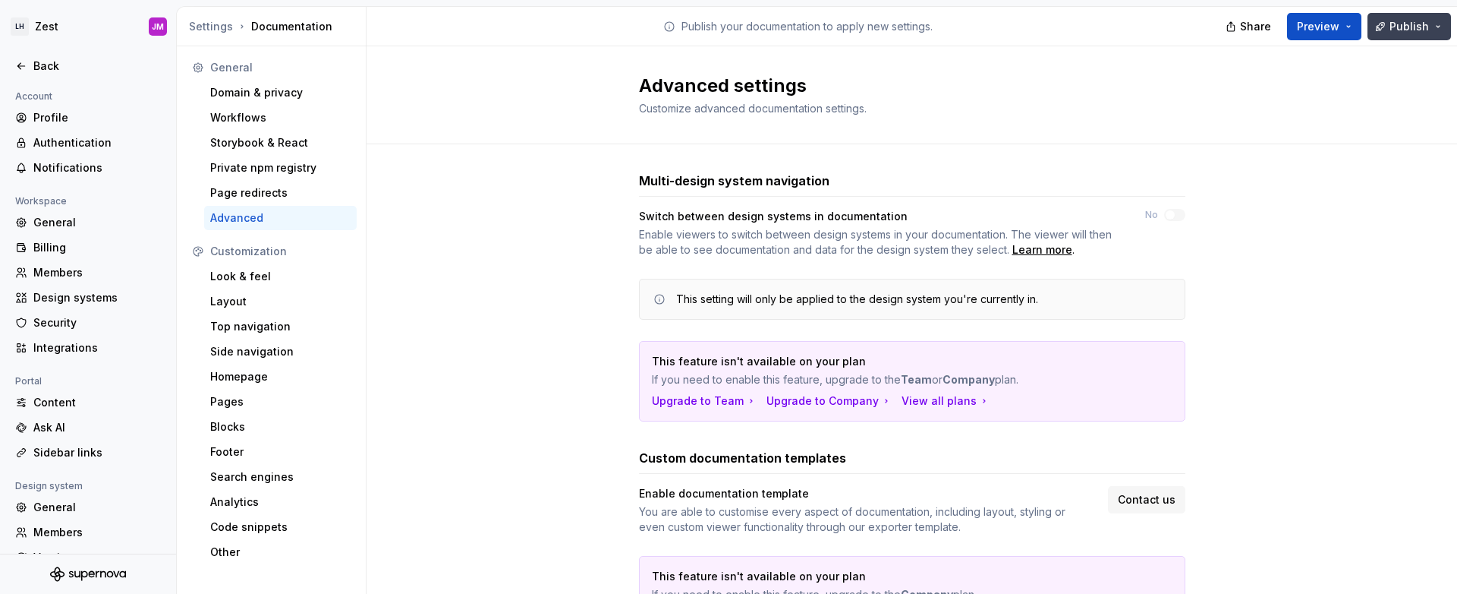
click at [1442, 21] on button "Publish" at bounding box center [1410, 26] width 84 height 27
click at [989, 127] on div "Advanced settings Customize advanced documentation settings." at bounding box center [912, 95] width 1091 height 98
drag, startPoint x: 212, startPoint y: 65, endPoint x: 213, endPoint y: 87, distance: 22.8
click at [212, 65] on div "General" at bounding box center [280, 67] width 140 height 15
click at [273, 552] on div "Other" at bounding box center [280, 551] width 140 height 15
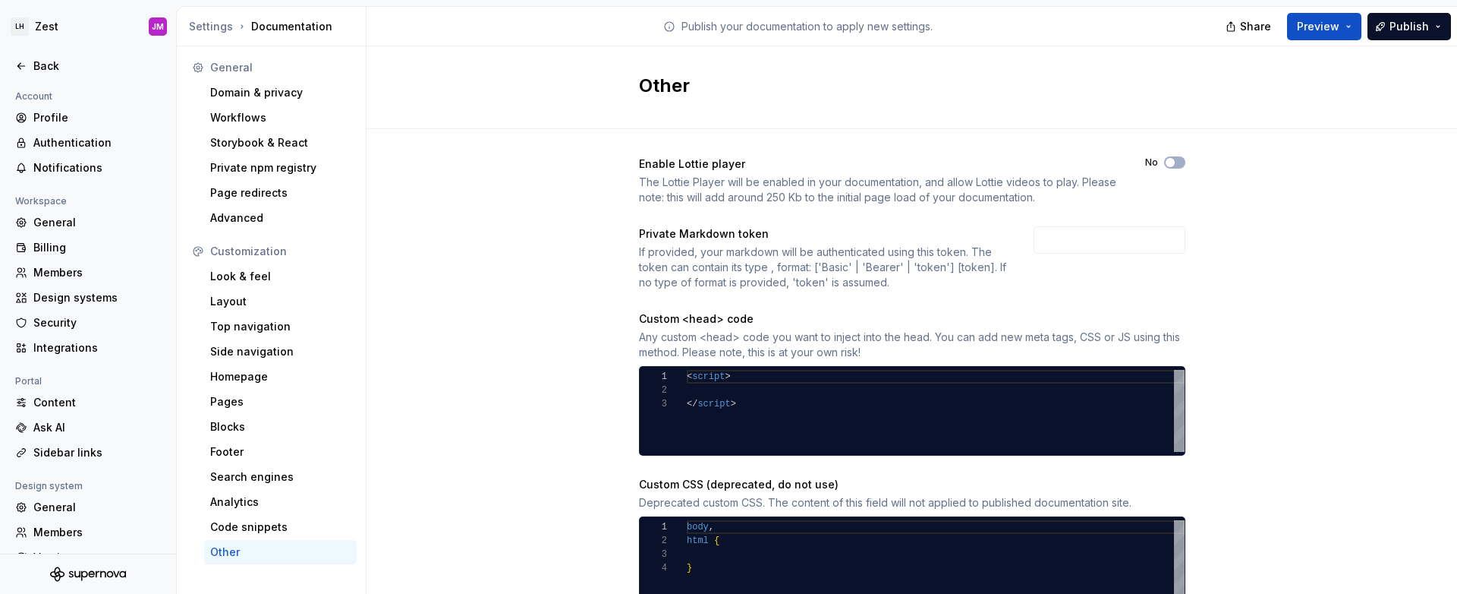
click at [446, 357] on div "Enable Lottie player The Lottie Player will be enabled in your documentation, a…" at bounding box center [912, 396] width 1091 height 534
click at [269, 531] on div "Code snippets" at bounding box center [280, 526] width 140 height 15
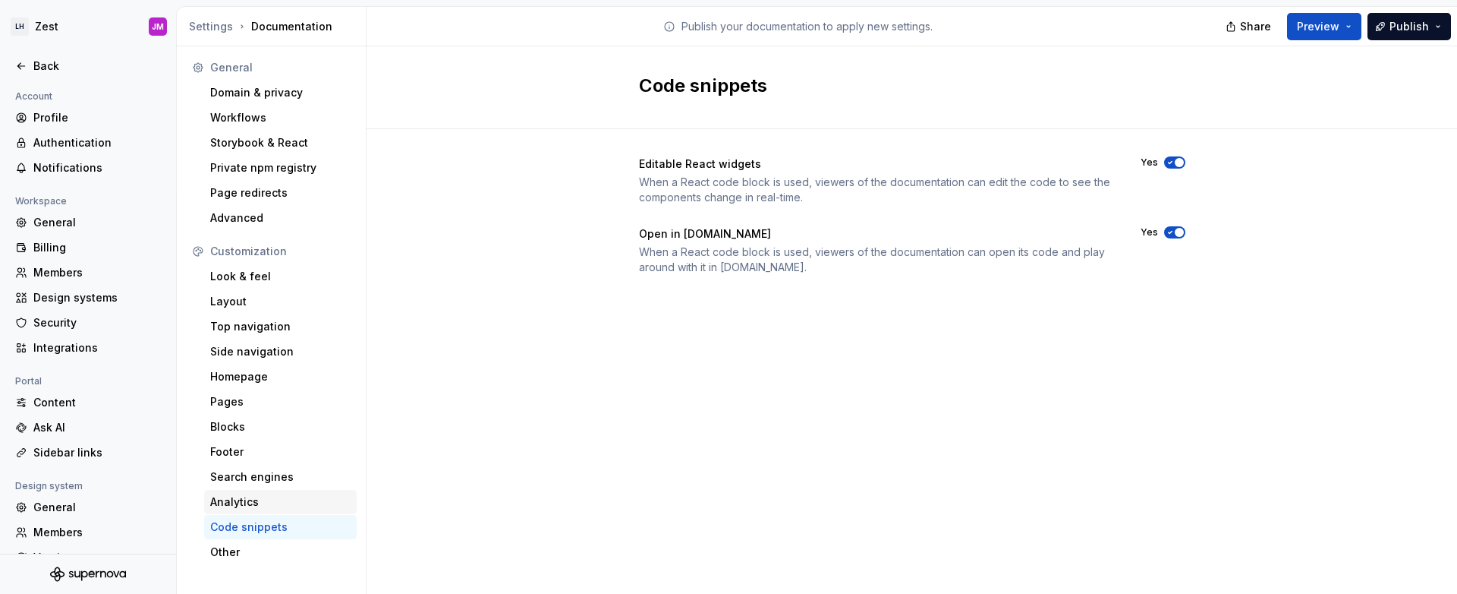
click at [271, 499] on div "Analytics" at bounding box center [280, 501] width 140 height 15
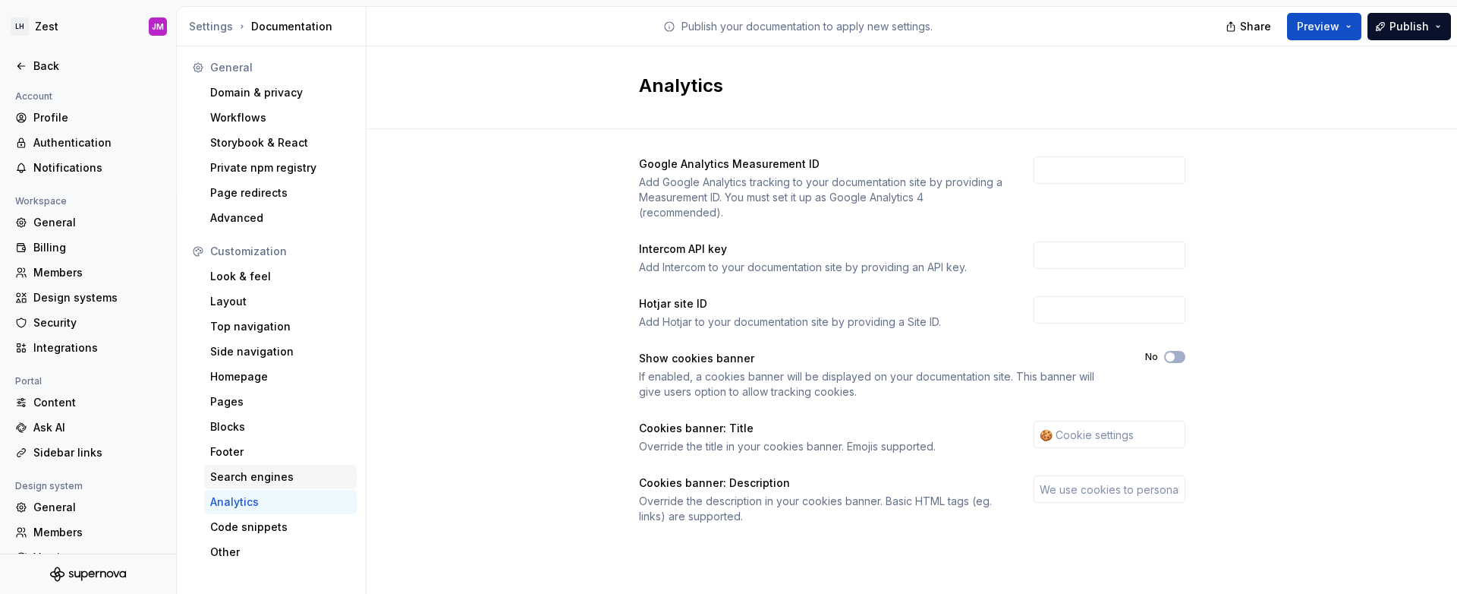
click at [273, 479] on div "Search engines" at bounding box center [280, 476] width 140 height 15
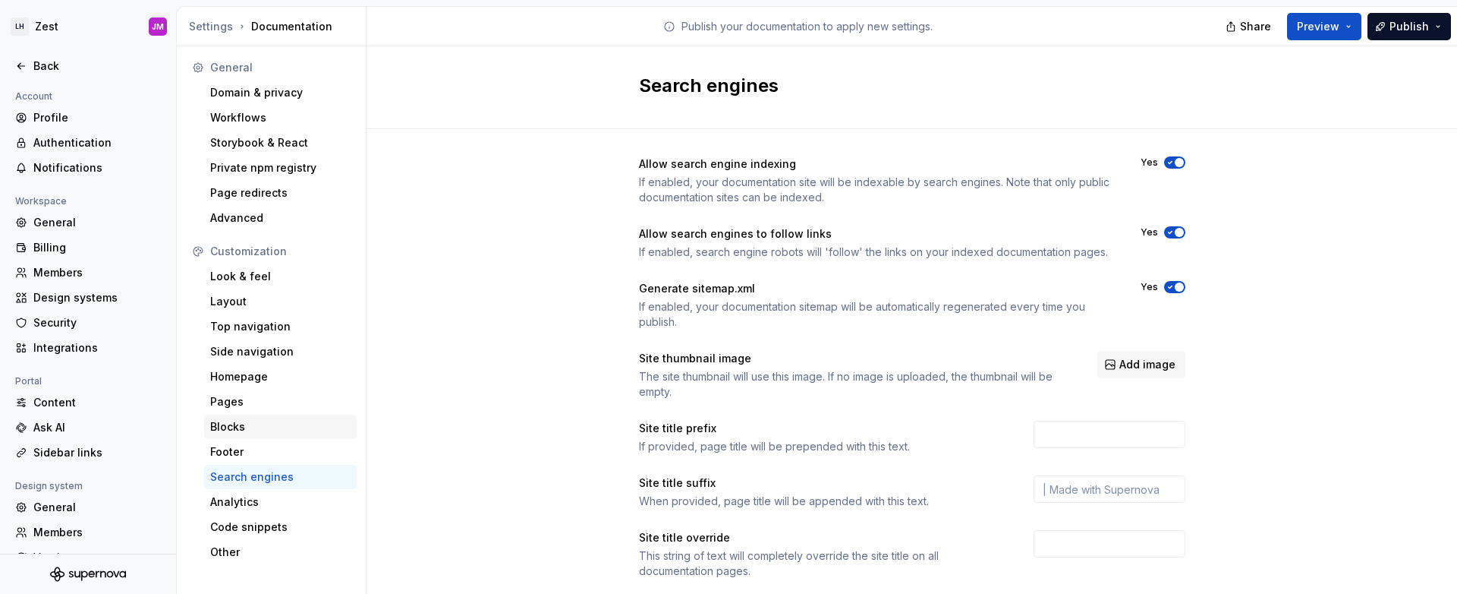
click at [269, 437] on div "Blocks" at bounding box center [280, 426] width 153 height 24
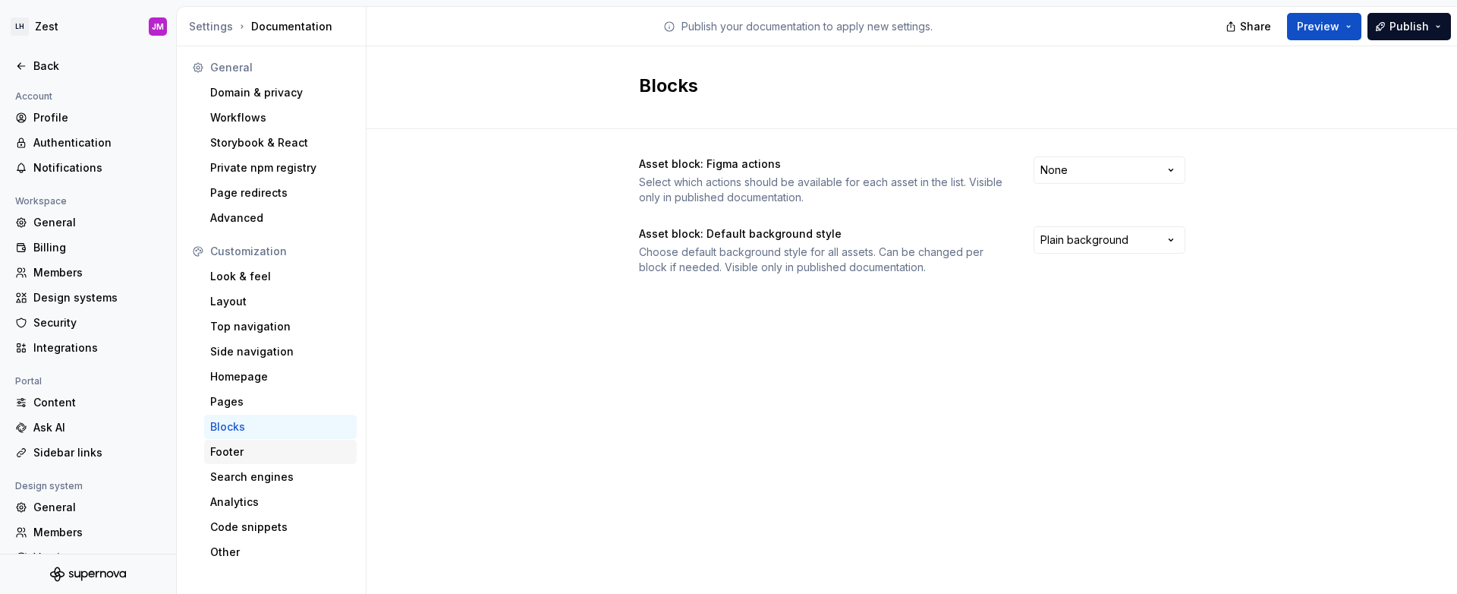
click at [274, 457] on div "Footer" at bounding box center [280, 451] width 140 height 15
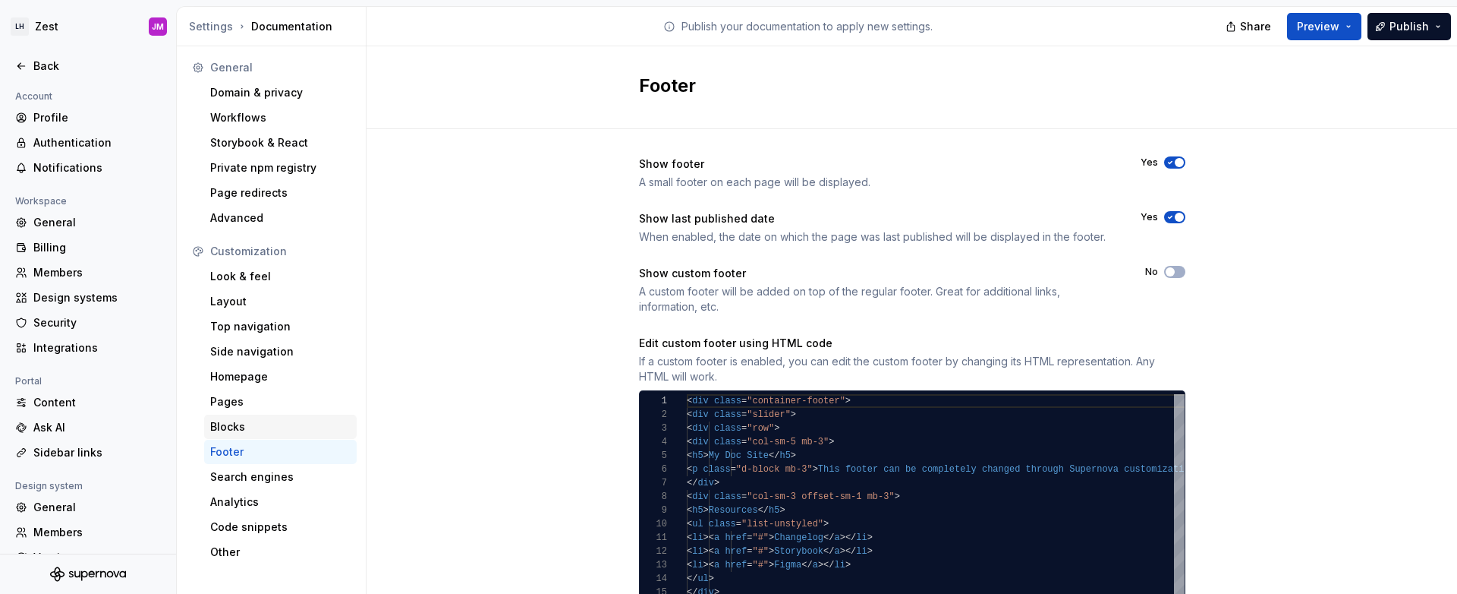
click at [242, 428] on div "Blocks" at bounding box center [280, 426] width 140 height 15
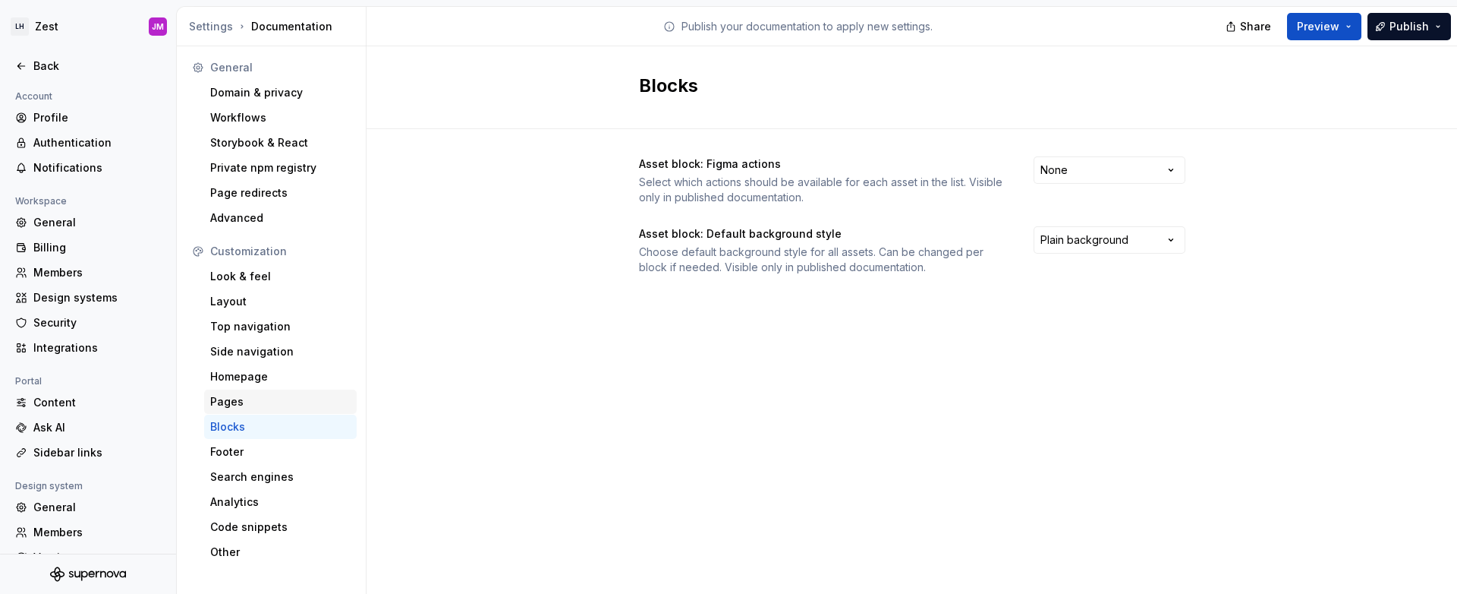
click at [246, 401] on div "Pages" at bounding box center [280, 401] width 140 height 15
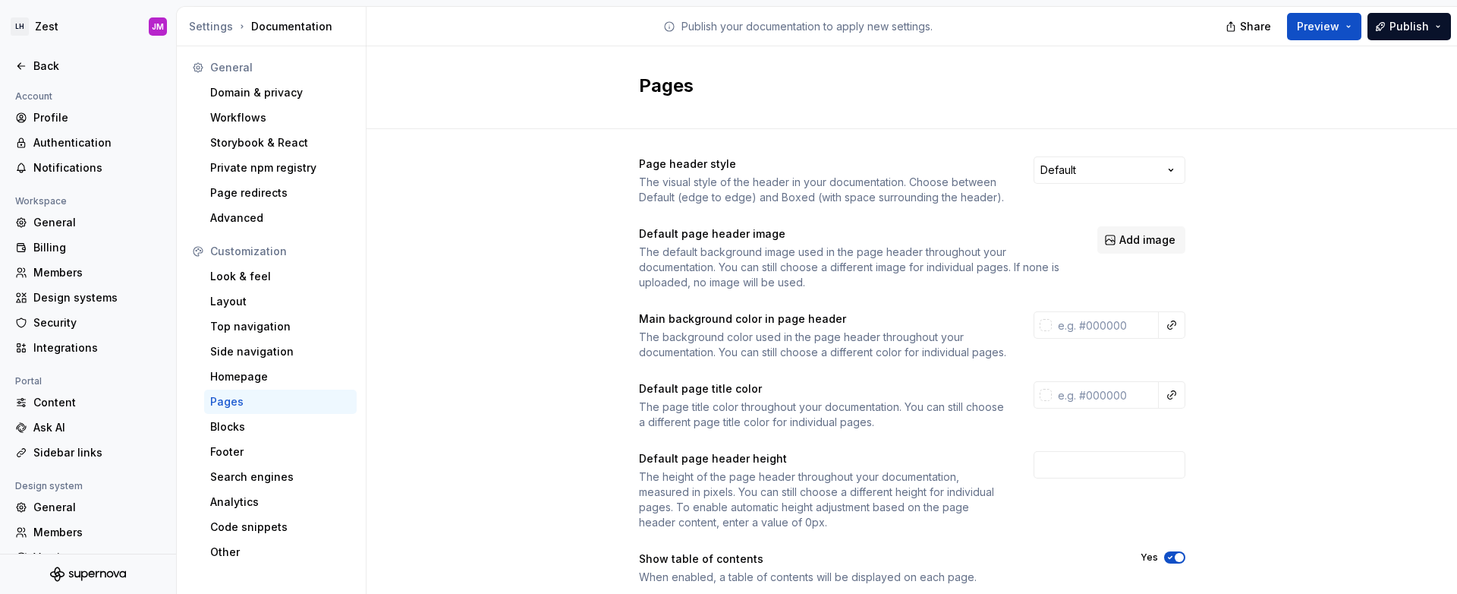
scroll to position [236, 0]
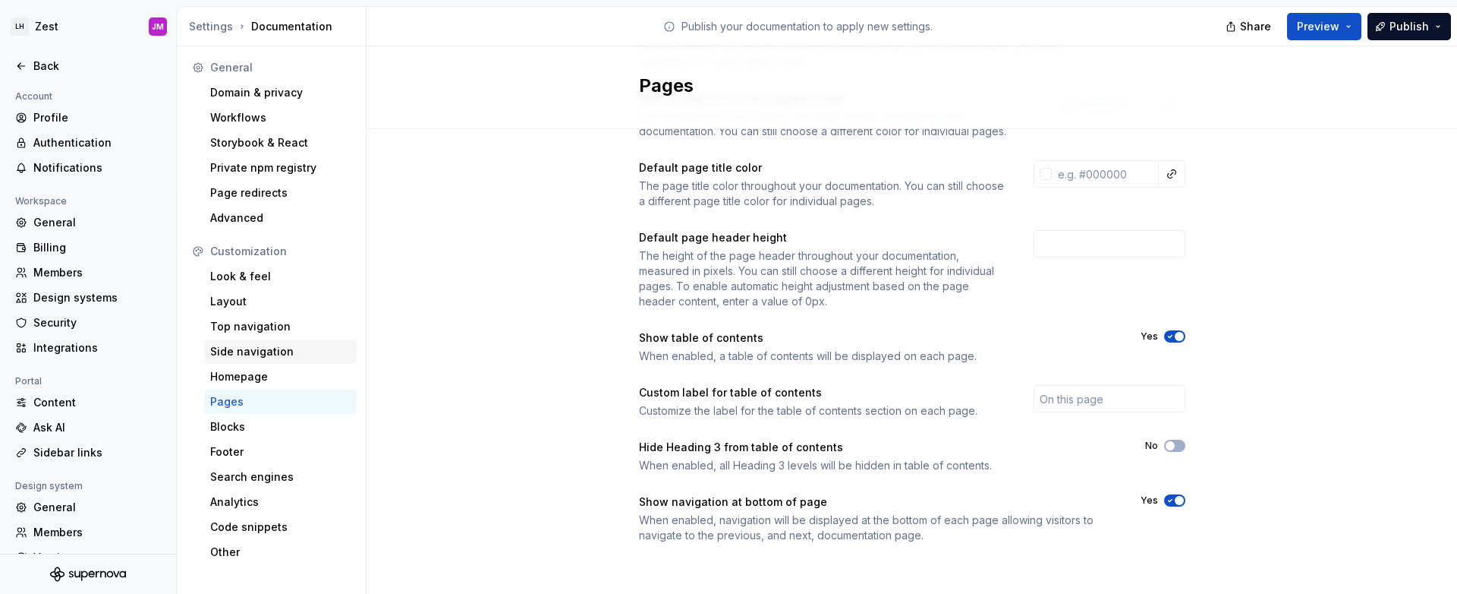
click at [232, 358] on div "Side navigation" at bounding box center [280, 351] width 140 height 15
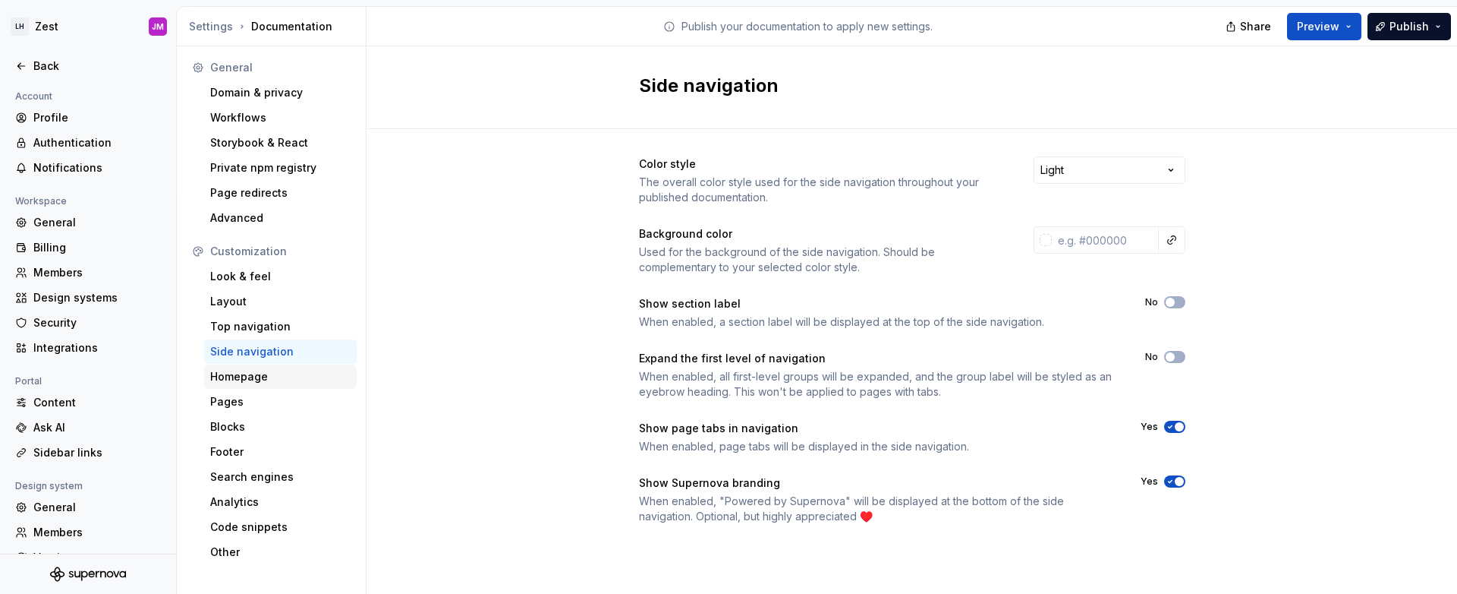
click at [241, 369] on div "Homepage" at bounding box center [280, 376] width 140 height 15
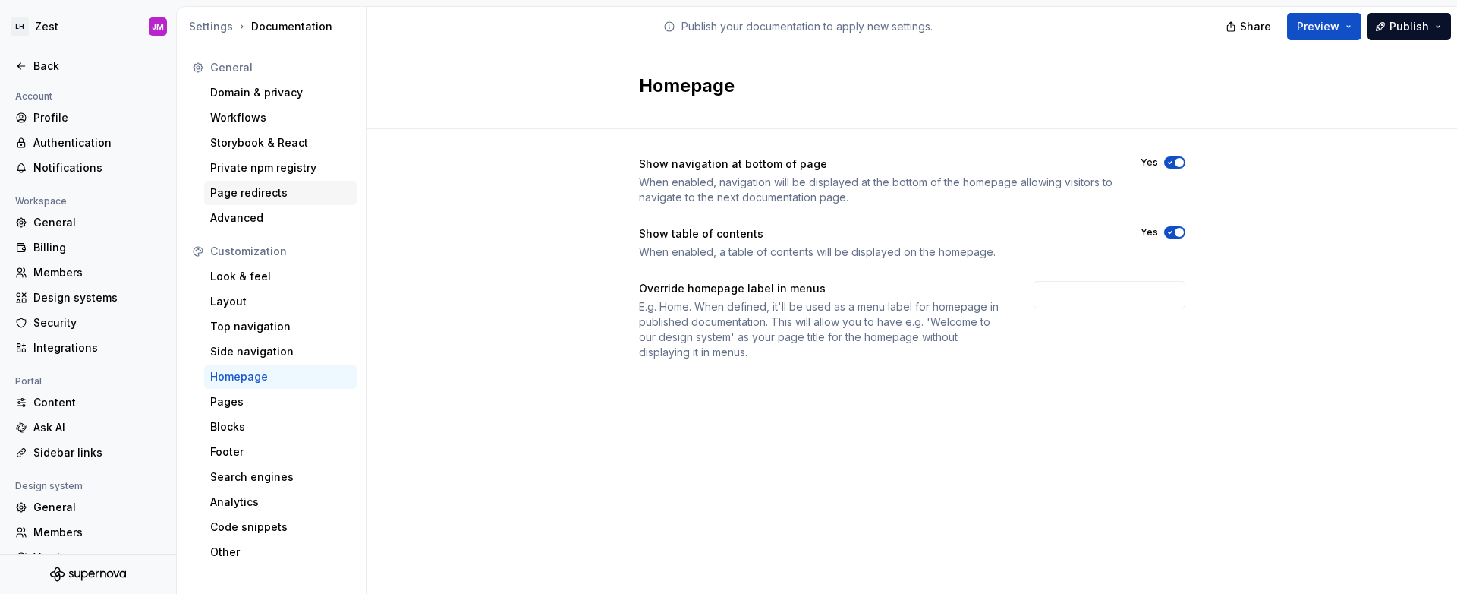
click at [287, 200] on div "Page redirects" at bounding box center [280, 193] width 153 height 24
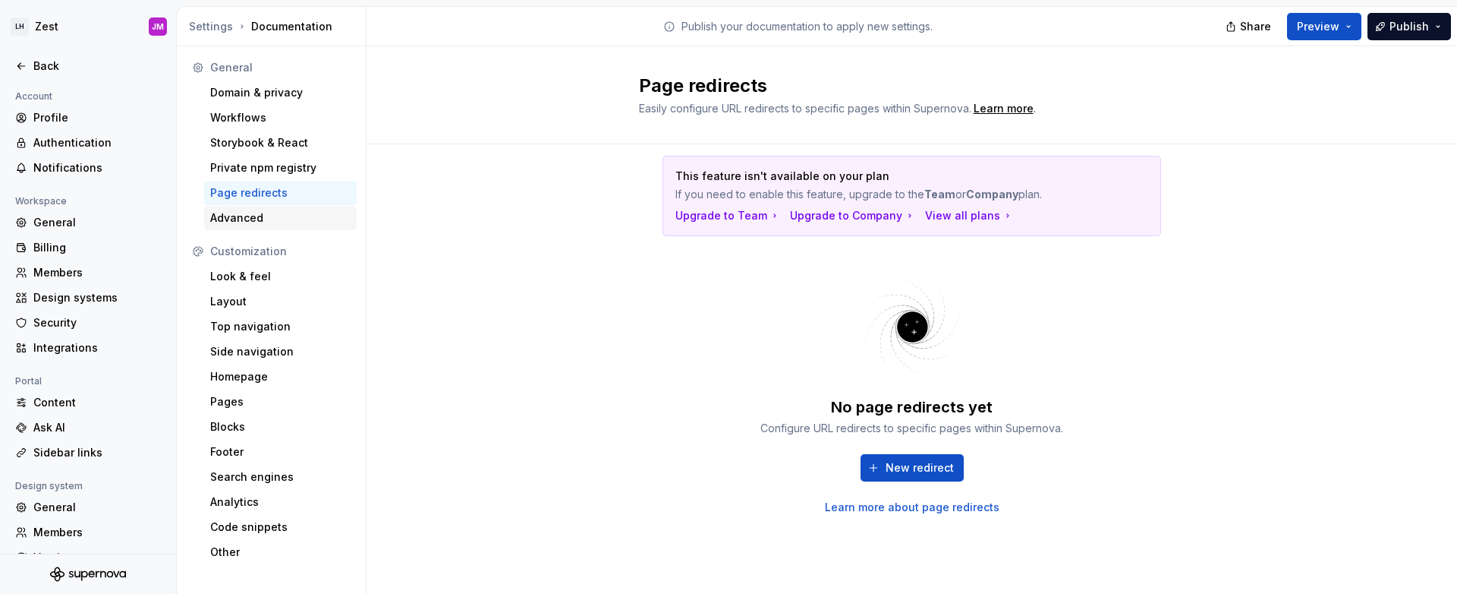
click at [279, 219] on div "Advanced" at bounding box center [280, 217] width 140 height 15
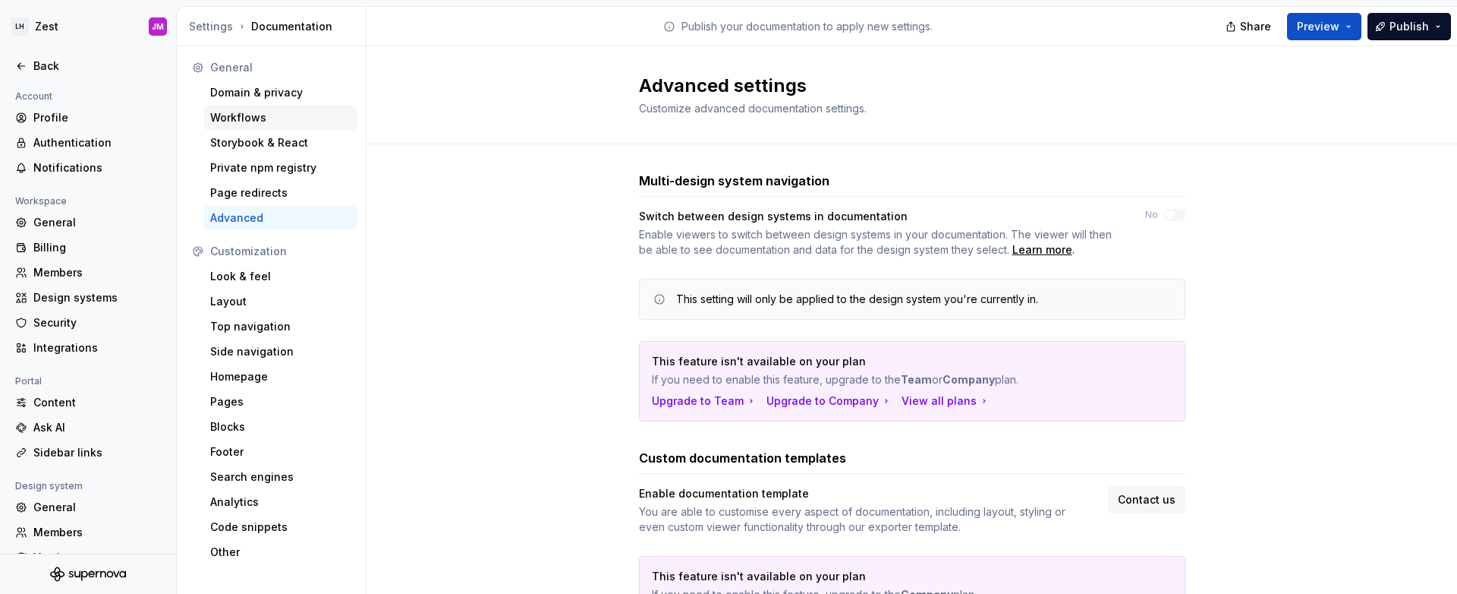
click at [263, 119] on div "Workflows" at bounding box center [280, 117] width 140 height 15
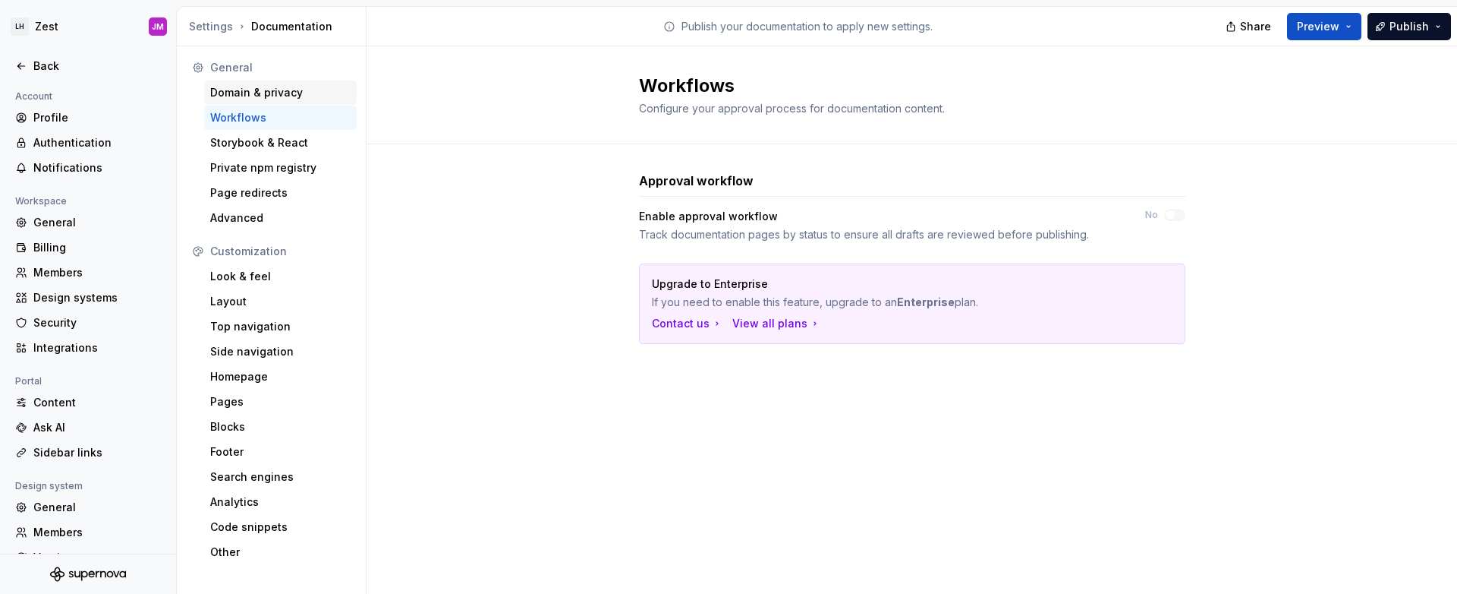
click at [269, 91] on div "Domain & privacy" at bounding box center [280, 92] width 140 height 15
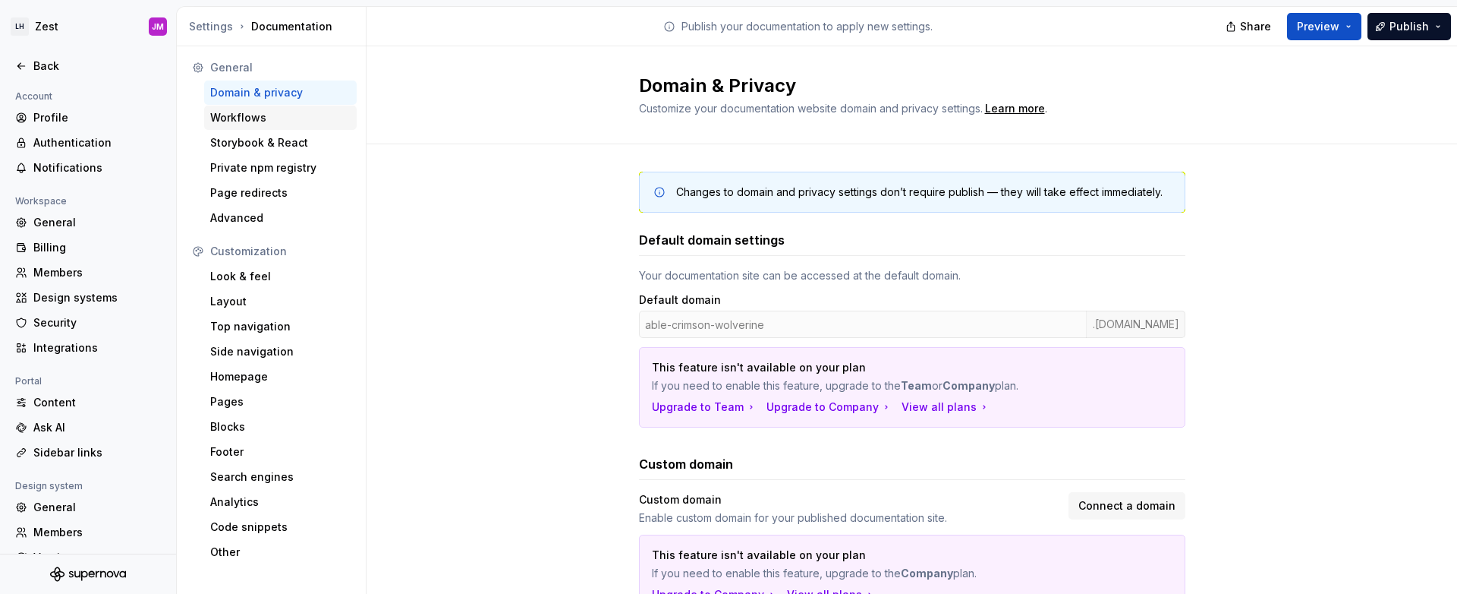
click at [248, 128] on div "Workflows" at bounding box center [280, 118] width 153 height 24
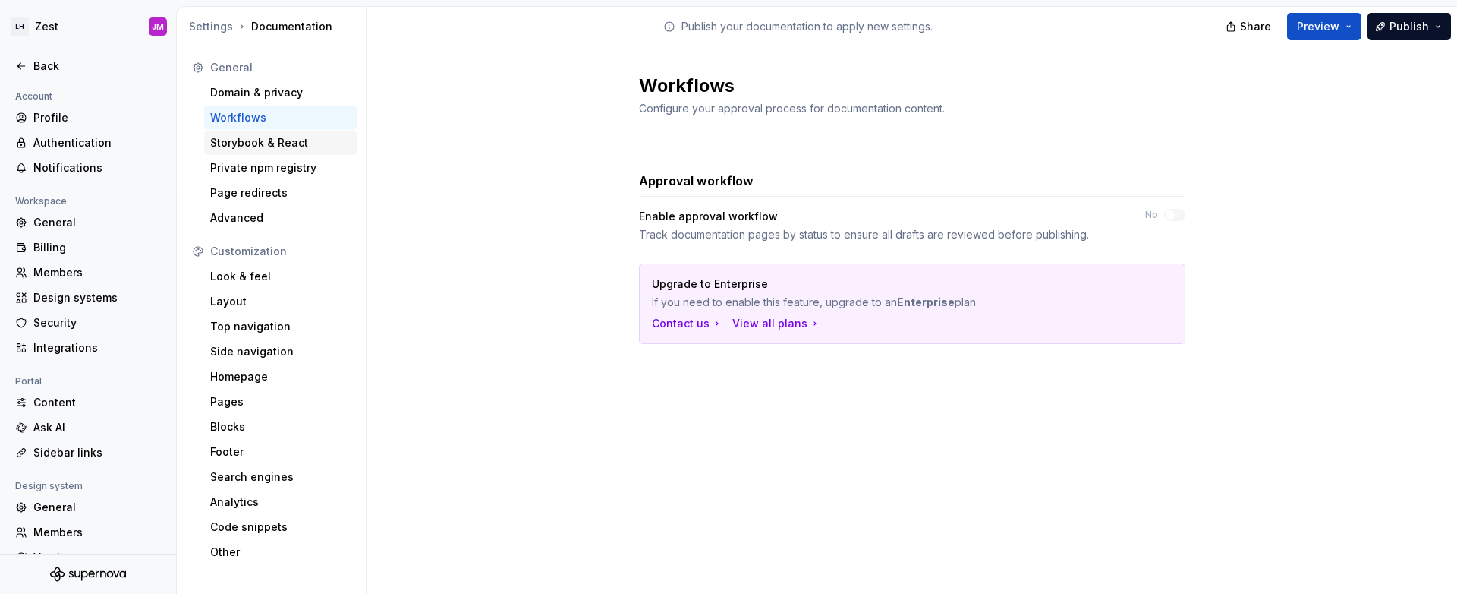
click at [262, 137] on div "Storybook & React" at bounding box center [280, 142] width 140 height 15
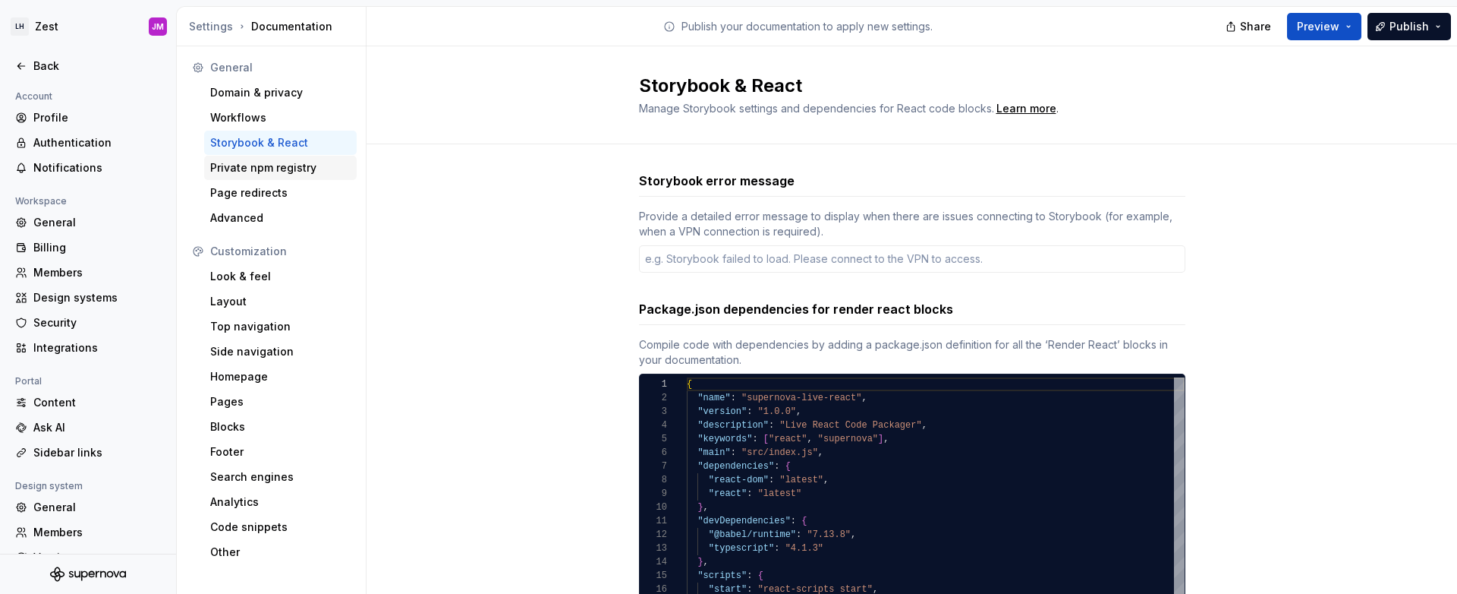
click at [265, 165] on div "Private npm registry" at bounding box center [280, 167] width 140 height 15
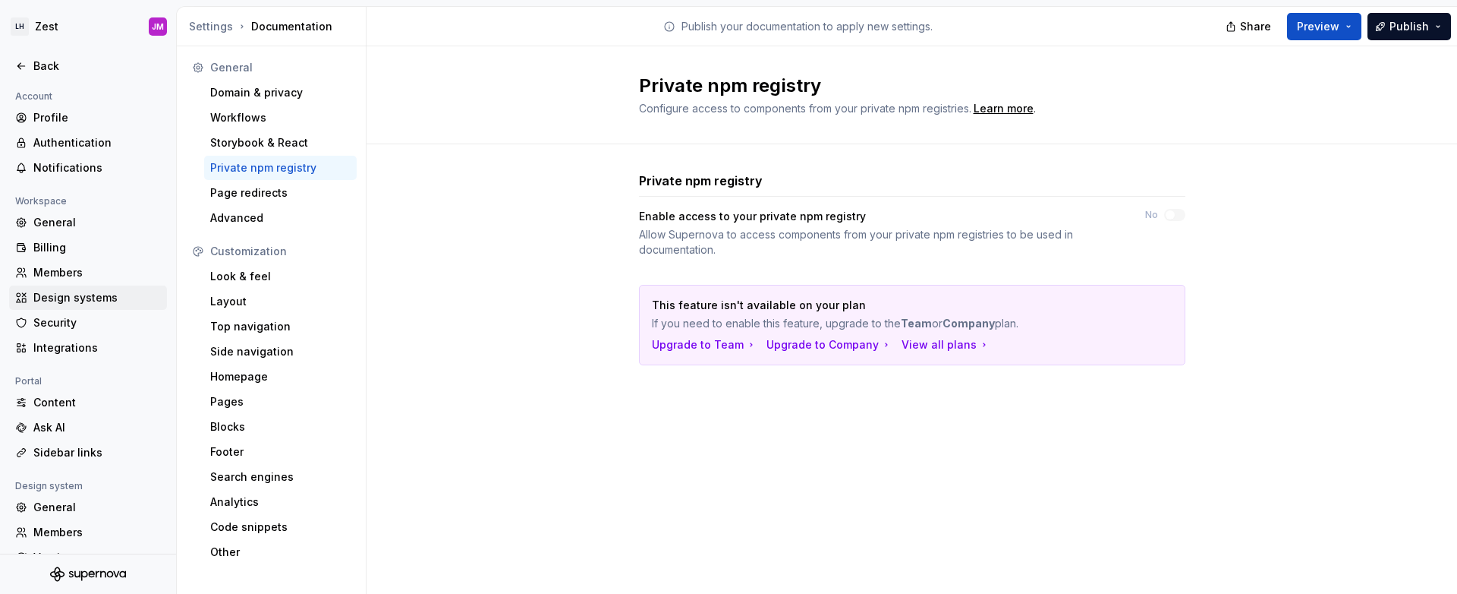
click at [87, 285] on div "Design systems" at bounding box center [88, 297] width 158 height 24
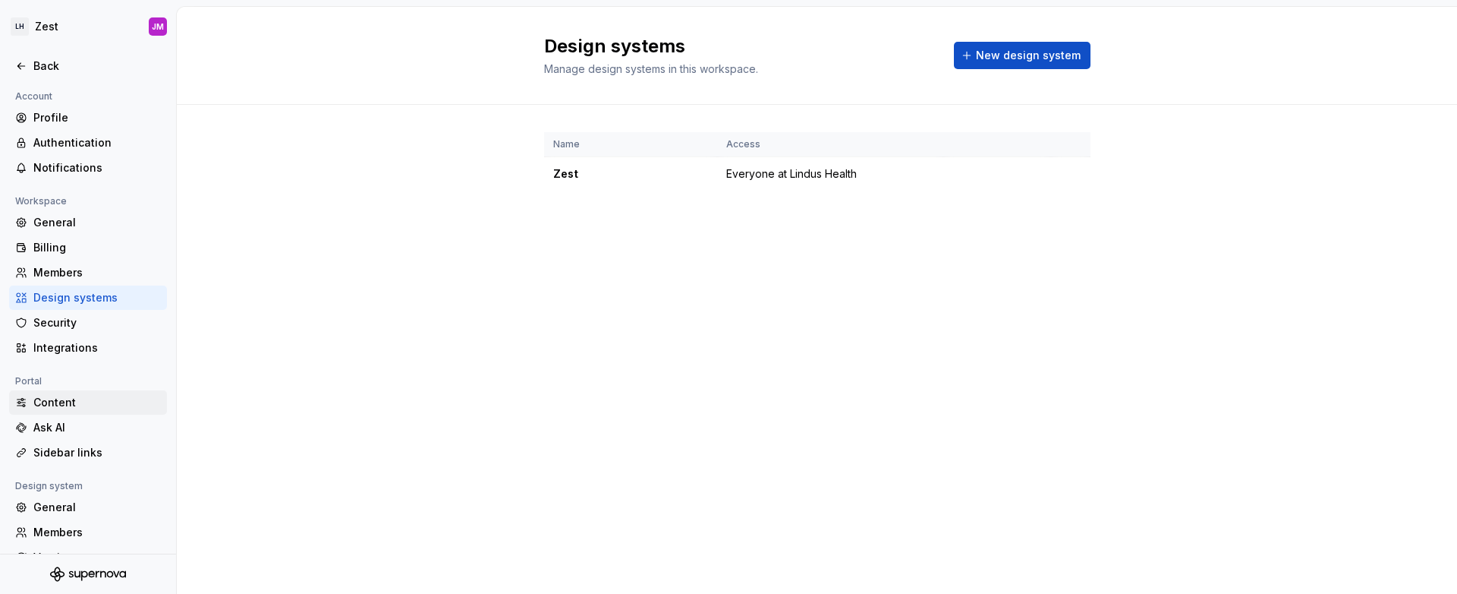
click at [99, 392] on div "Content" at bounding box center [88, 402] width 158 height 24
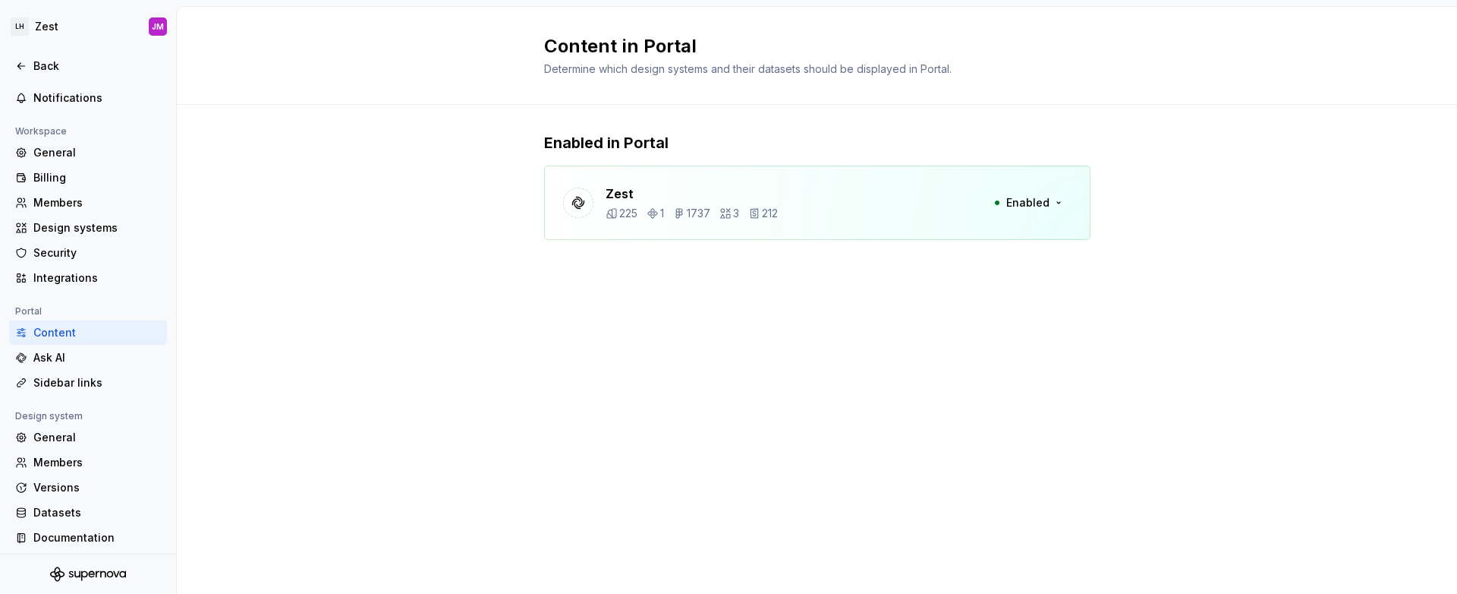
scroll to position [75, 0]
click at [1057, 201] on button "Enabled" at bounding box center [1028, 202] width 87 height 27
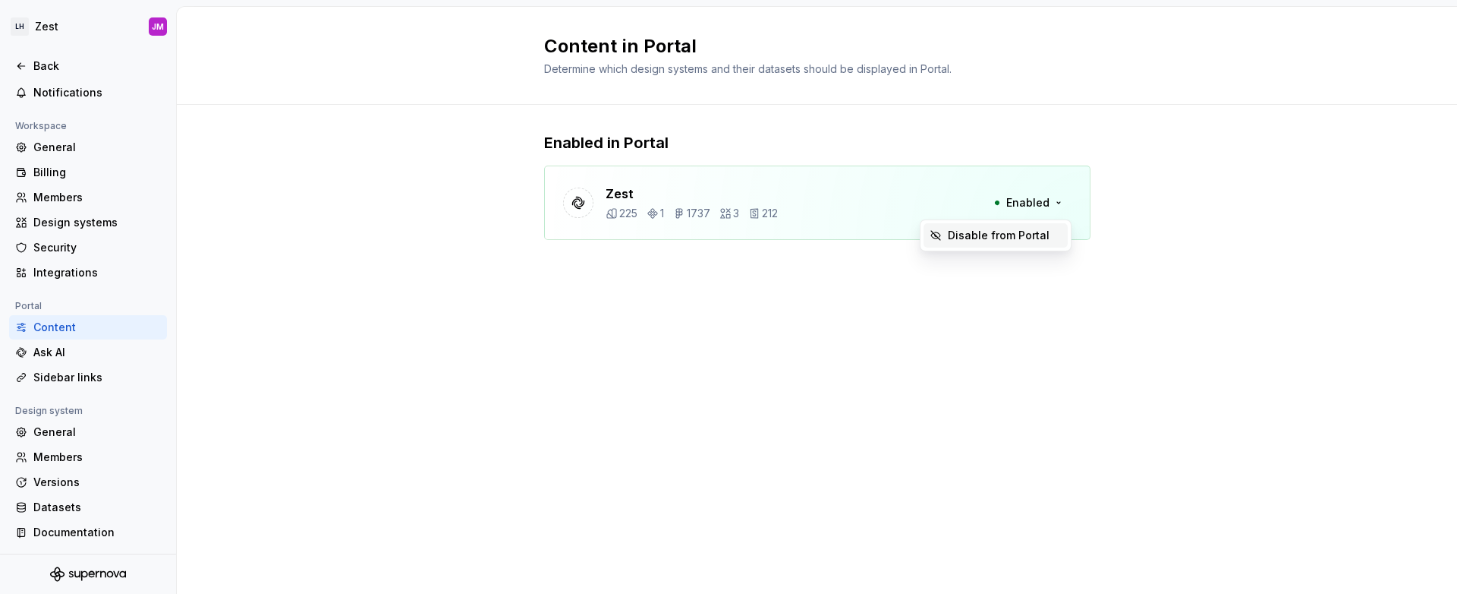
drag, startPoint x: 698, startPoint y: 353, endPoint x: 676, endPoint y: 348, distance: 23.2
click at [698, 353] on div "Content in Portal Determine which design systems and their datasets should be d…" at bounding box center [817, 300] width 1281 height 587
click at [87, 491] on div "Versions" at bounding box center [88, 482] width 158 height 24
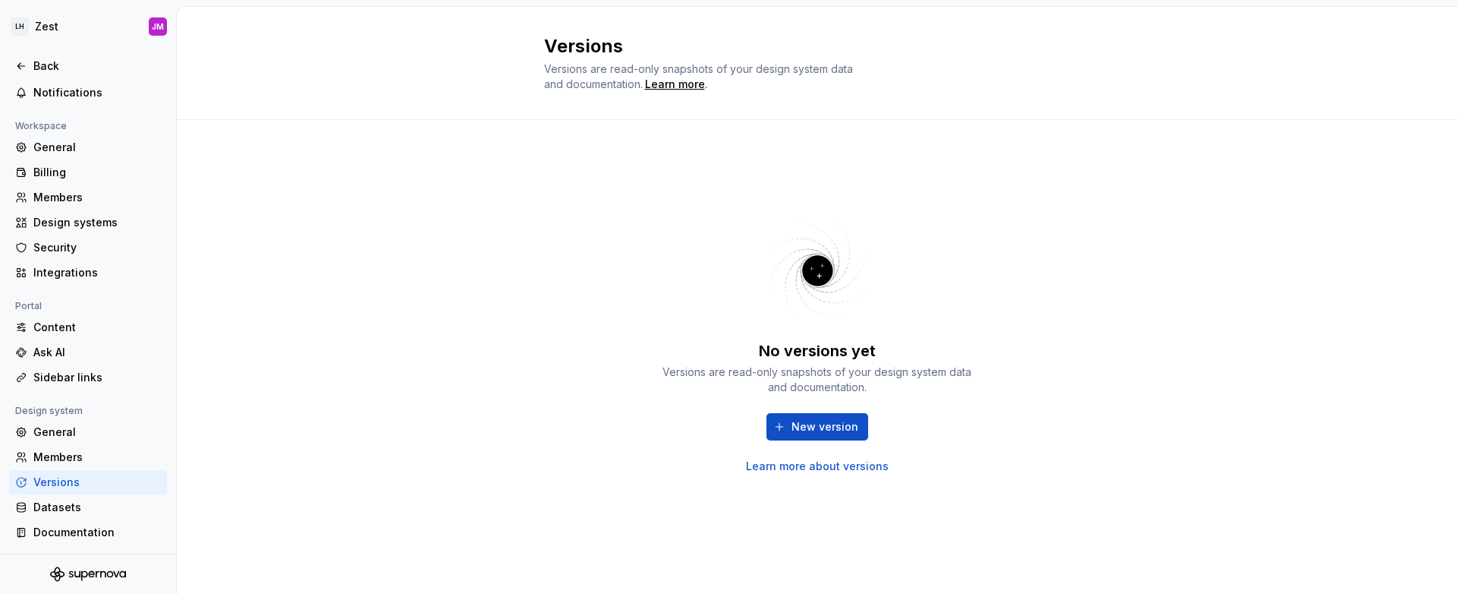
click at [848, 468] on link "Learn more about versions" at bounding box center [817, 465] width 143 height 15
click at [938, 158] on div "No versions yet Versions are read-only snapshots of your design system data and…" at bounding box center [817, 341] width 547 height 389
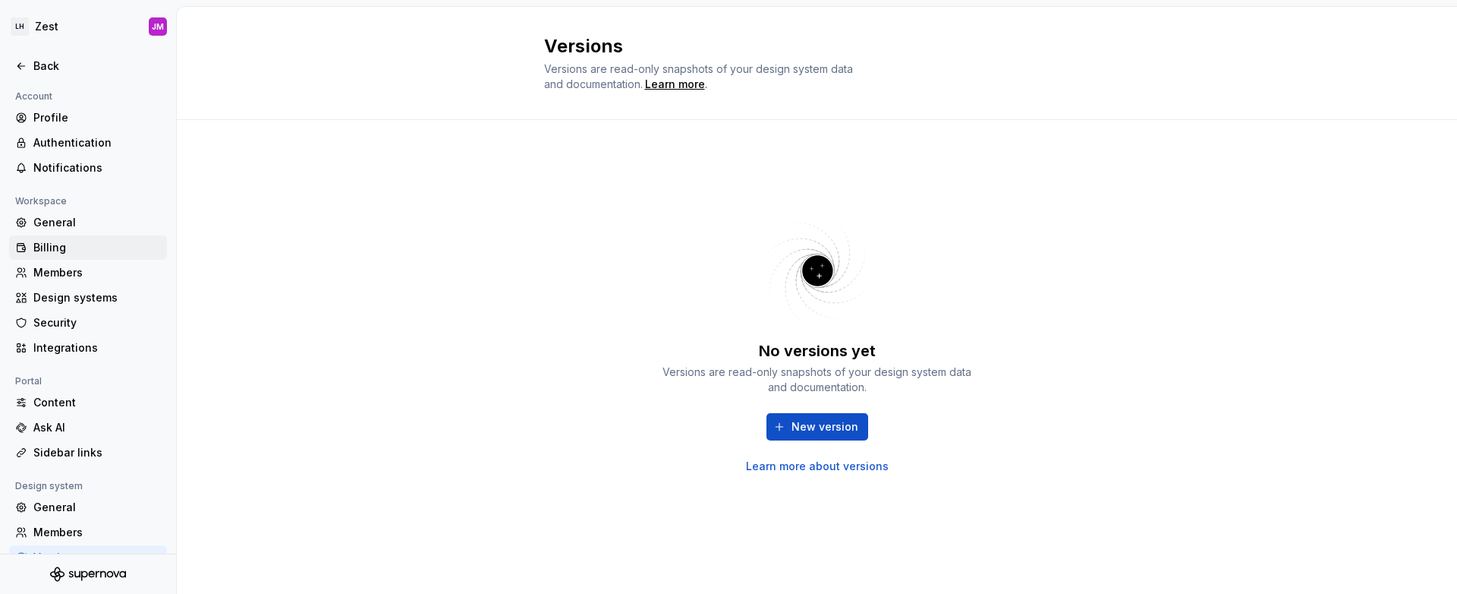
click at [71, 243] on div "Billing" at bounding box center [97, 247] width 128 height 15
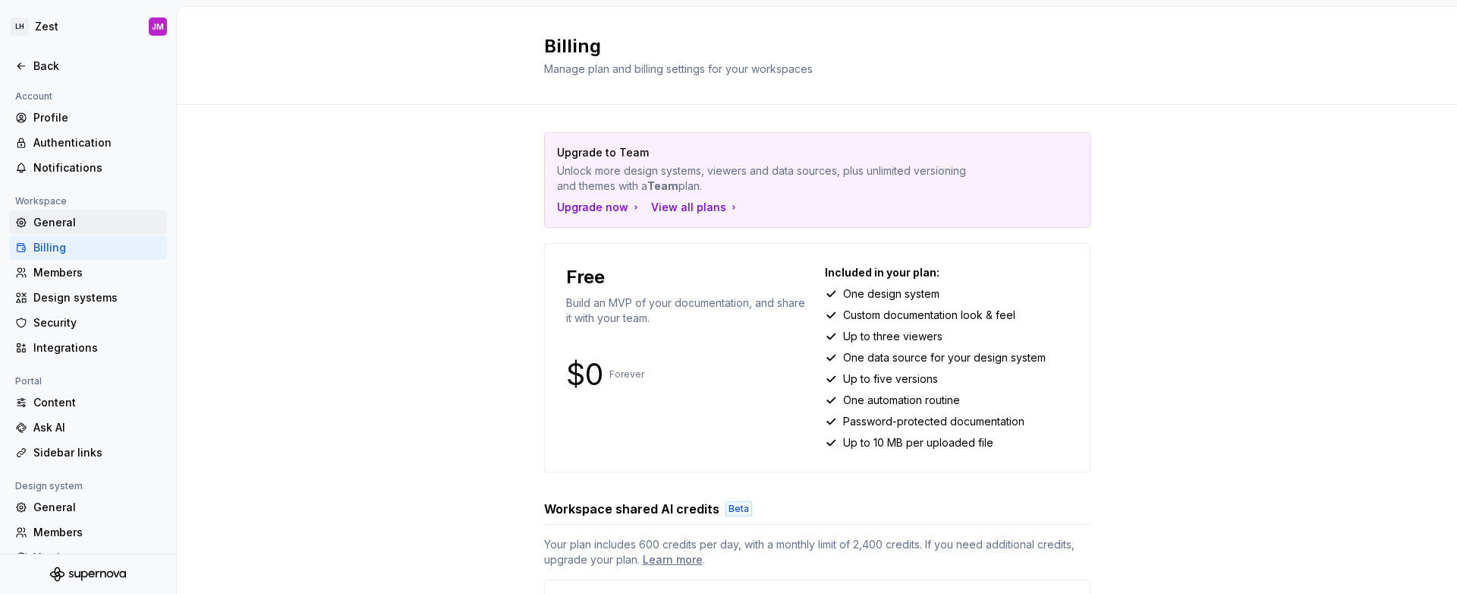
click at [87, 216] on div "General" at bounding box center [97, 222] width 128 height 15
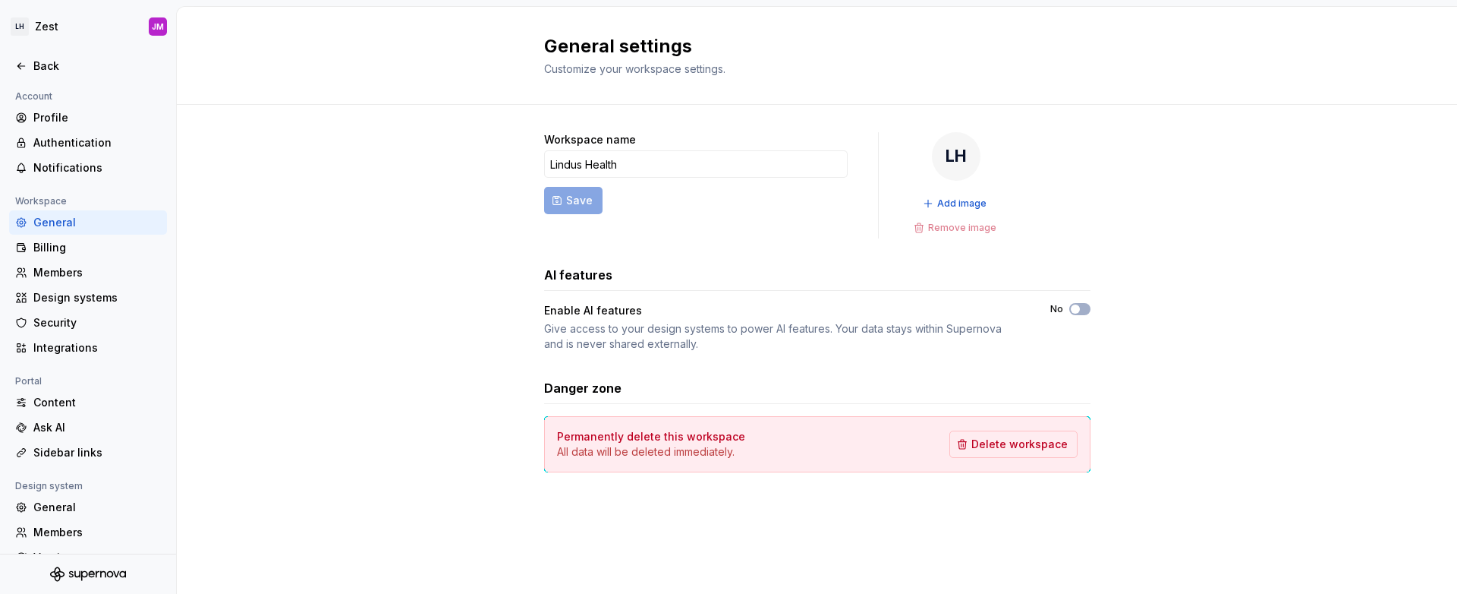
click at [85, 228] on div "General" at bounding box center [97, 222] width 128 height 15
click at [91, 163] on div "Notifications" at bounding box center [97, 167] width 128 height 15
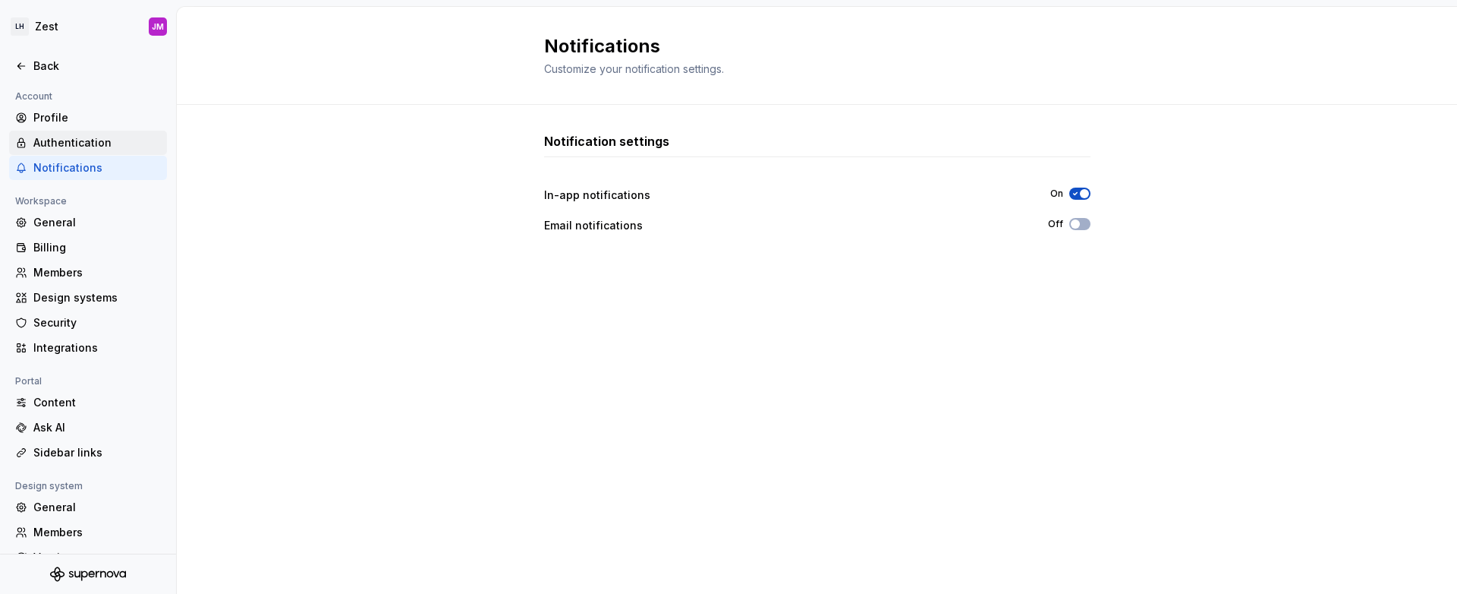
click at [91, 147] on div "Authentication" at bounding box center [97, 142] width 128 height 15
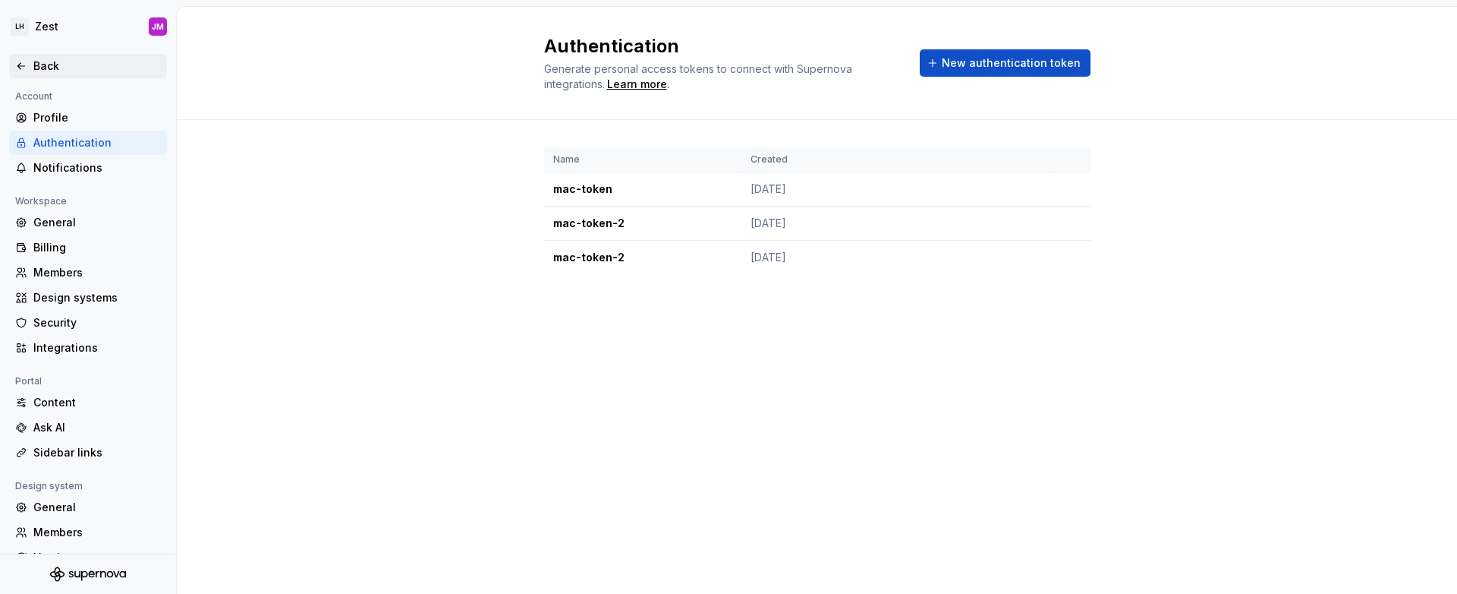
click at [36, 61] on div "Back" at bounding box center [97, 65] width 128 height 15
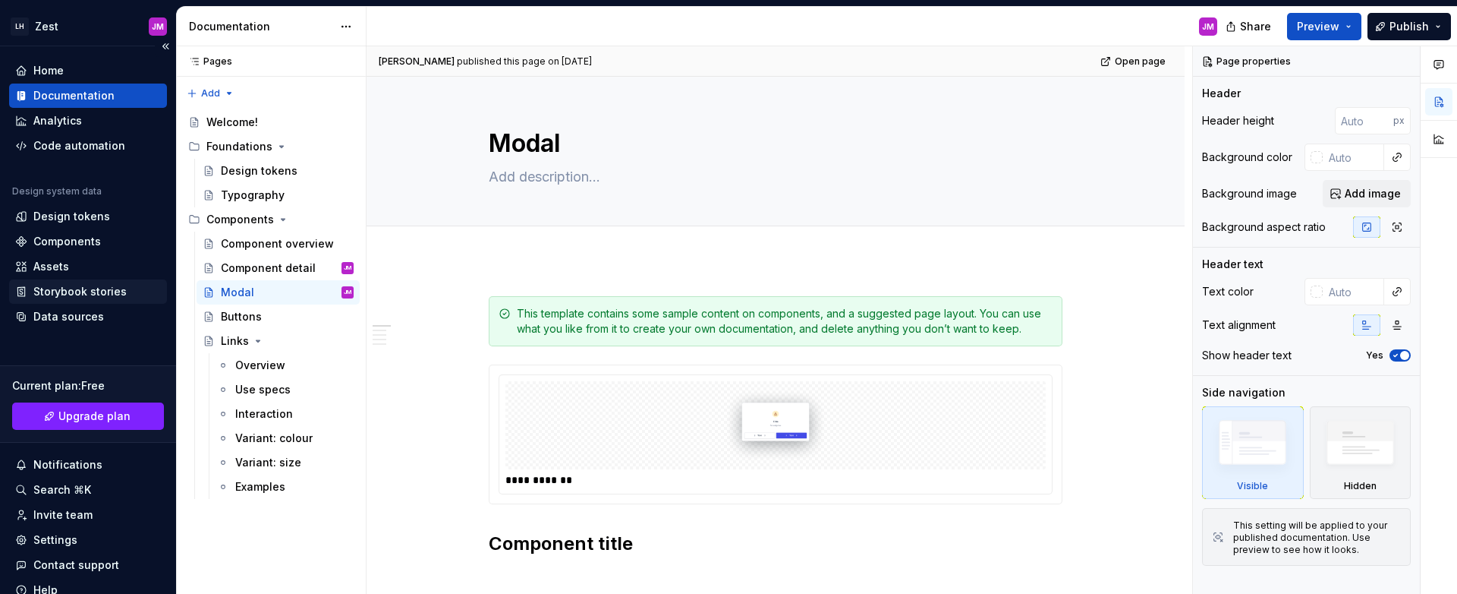
click at [93, 295] on div "Storybook stories" at bounding box center [79, 291] width 93 height 15
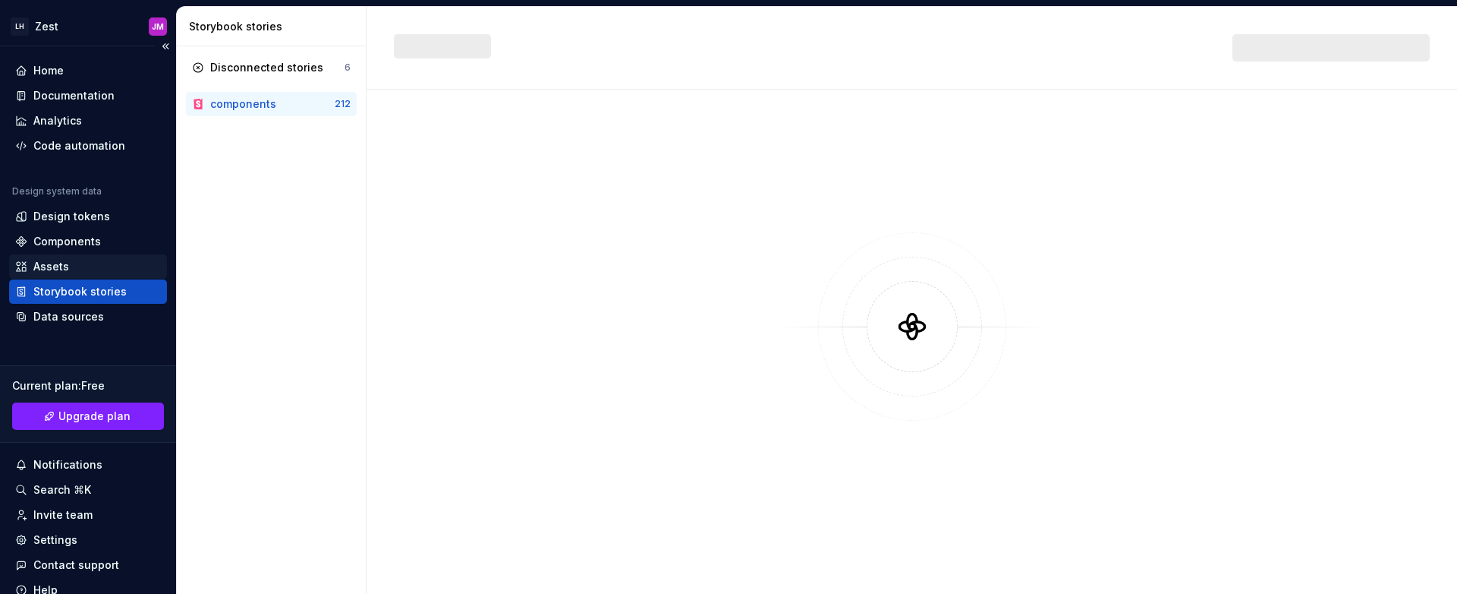
click at [96, 270] on div "Assets" at bounding box center [88, 266] width 146 height 15
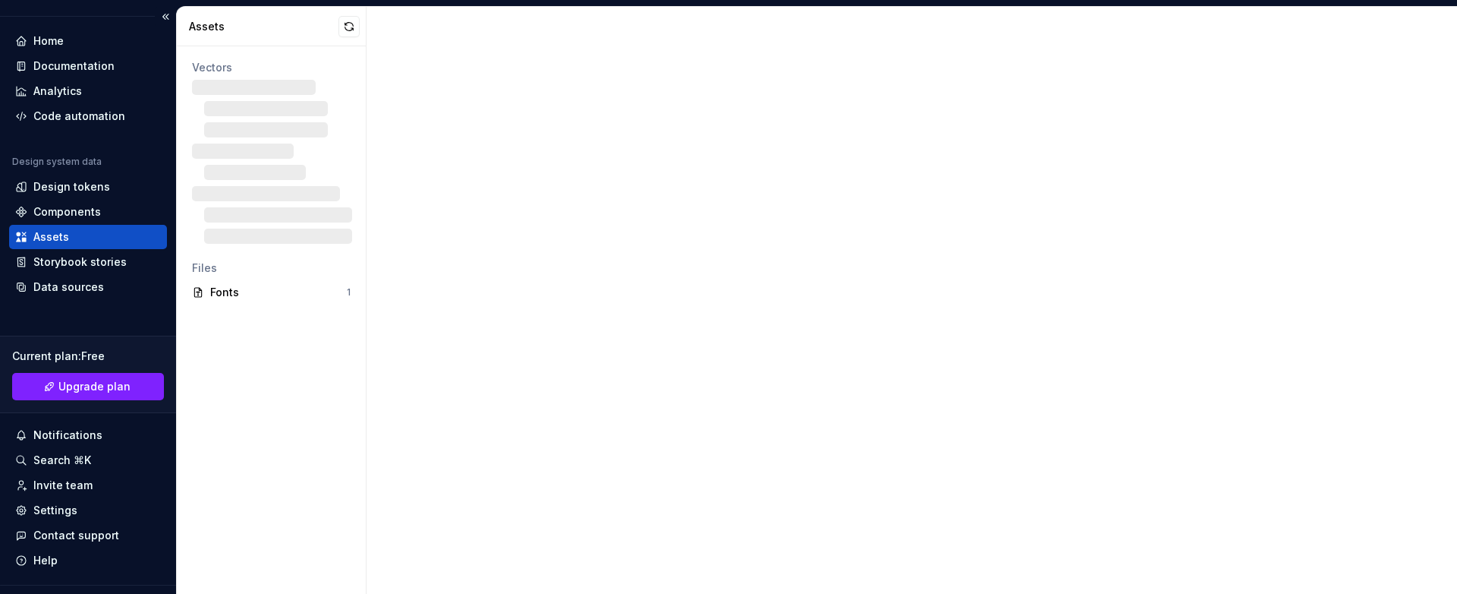
scroll to position [31, 0]
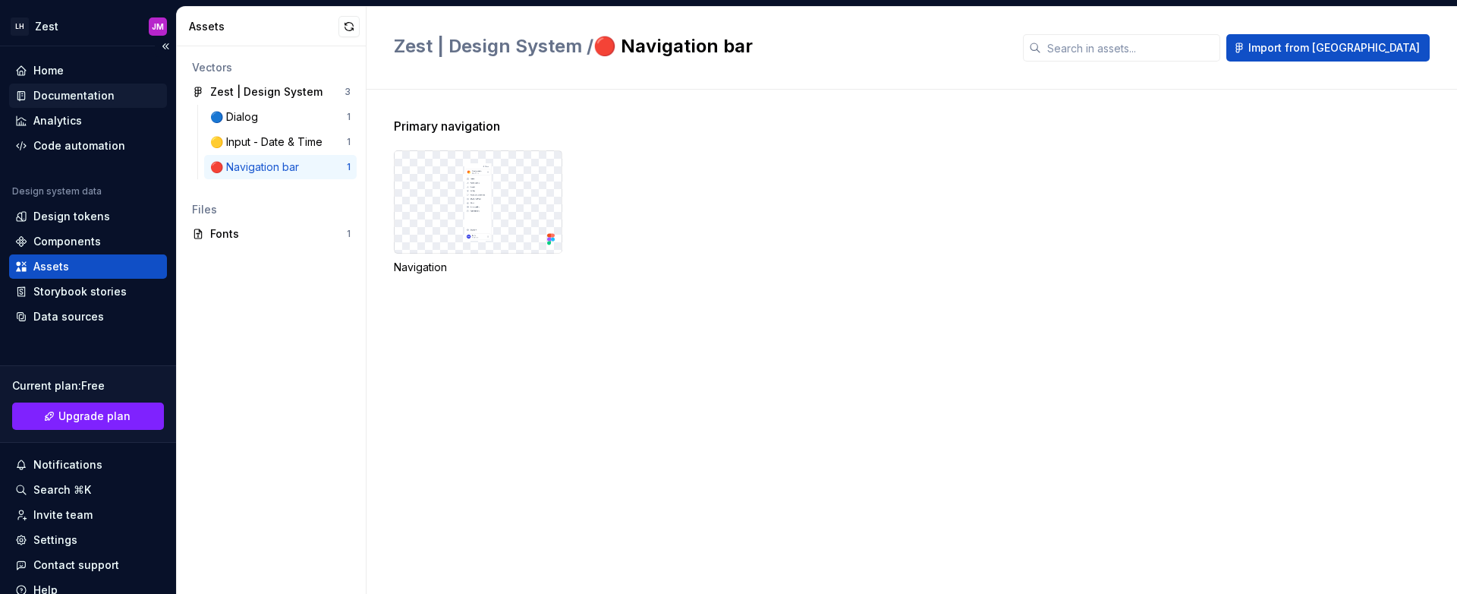
click at [95, 102] on div "Documentation" at bounding box center [73, 95] width 81 height 15
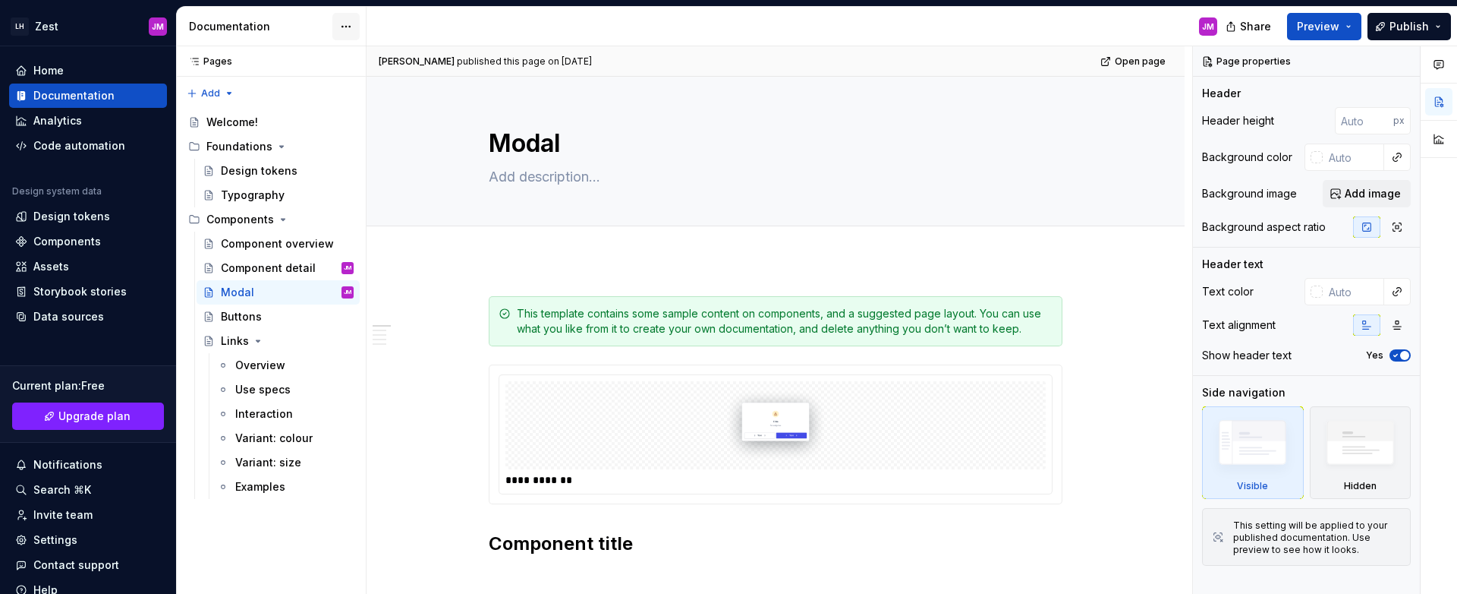
click at [348, 23] on html "LH Zest JM Home Documentation Analytics Code automation Design system data Desi…" at bounding box center [728, 297] width 1457 height 594
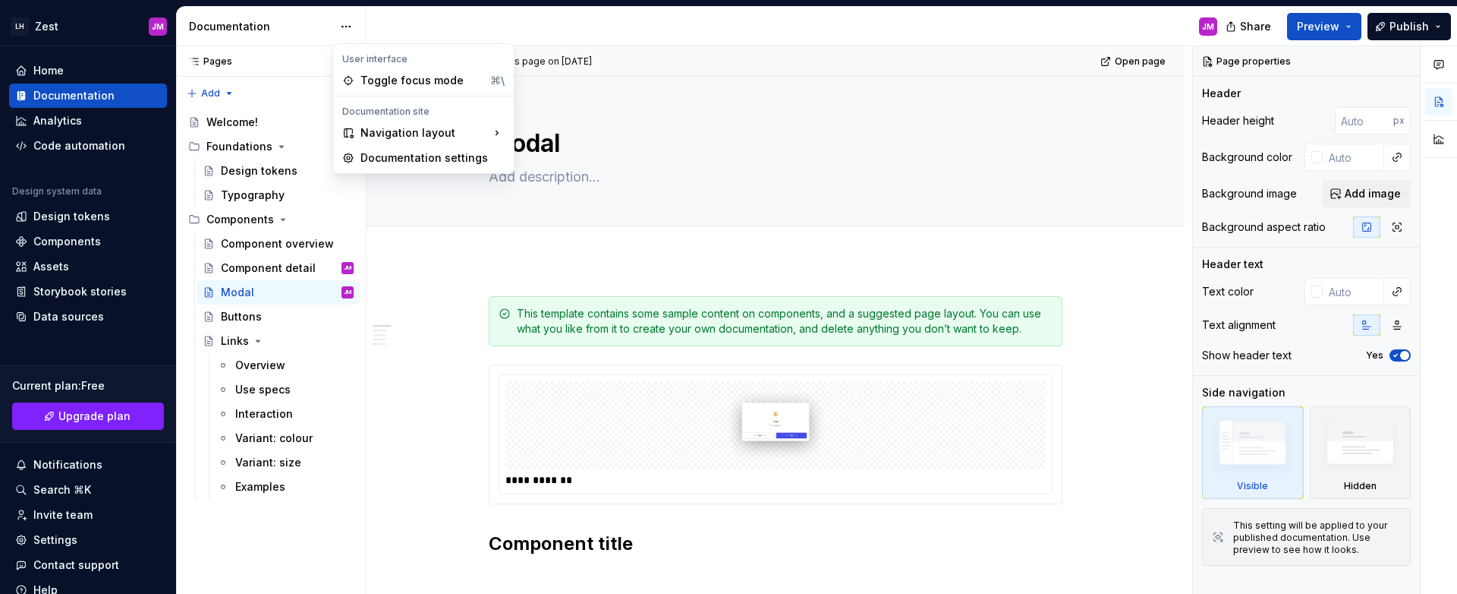
click at [266, 117] on div "Pages Pages Add Accessibility guide for tree Page tree. Navigate the tree with …" at bounding box center [271, 320] width 190 height 548
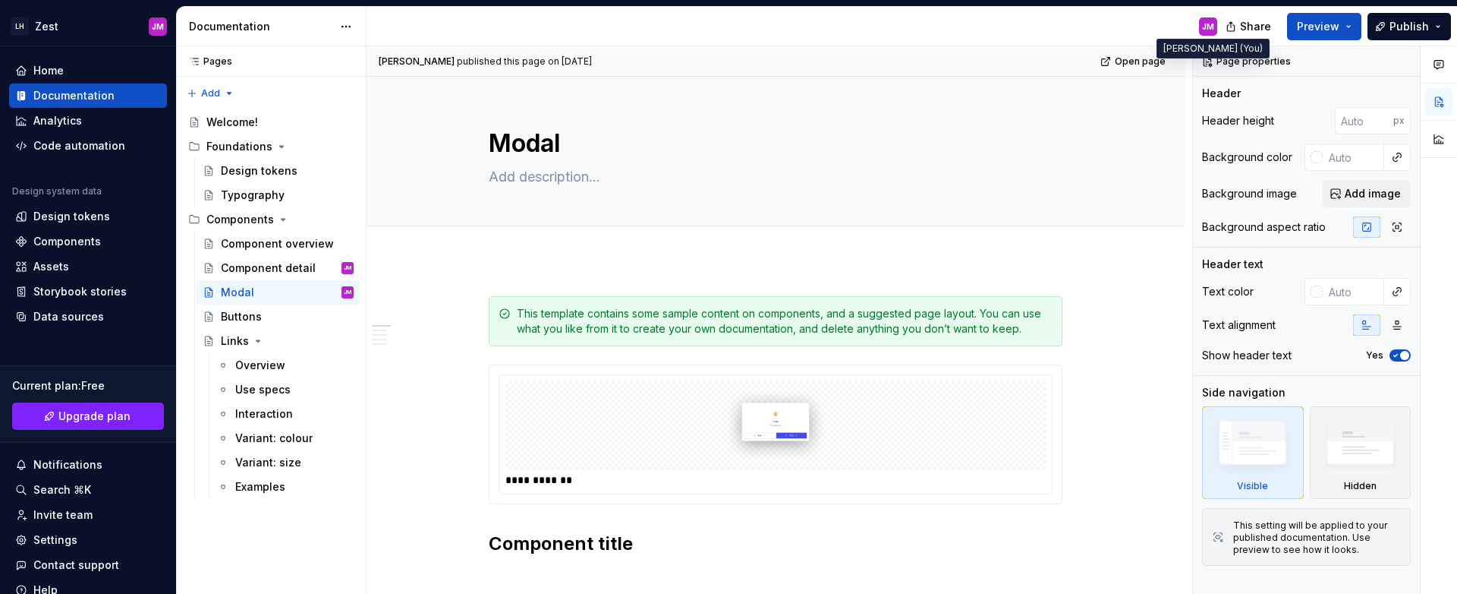
click at [1210, 23] on div "JM" at bounding box center [1208, 26] width 12 height 12
click at [1217, 33] on div "JM" at bounding box center [798, 26] width 863 height 39
click at [1208, 30] on div "JM" at bounding box center [1208, 26] width 12 height 12
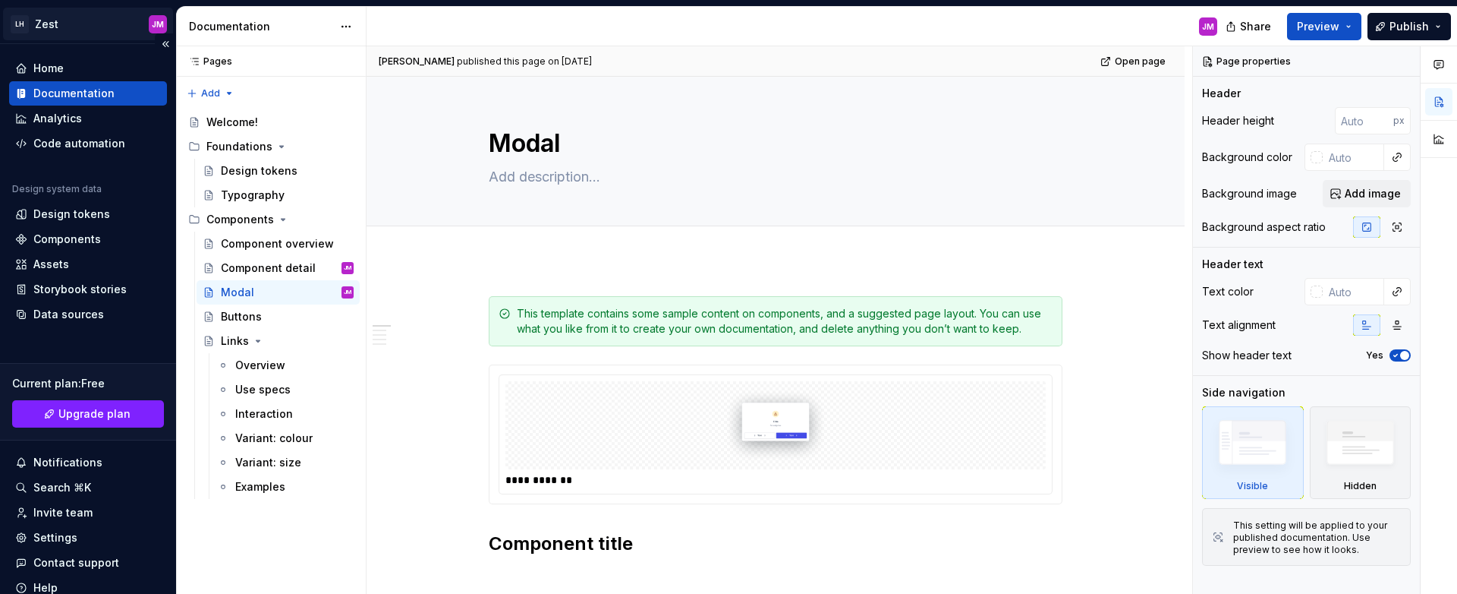
scroll to position [3, 0]
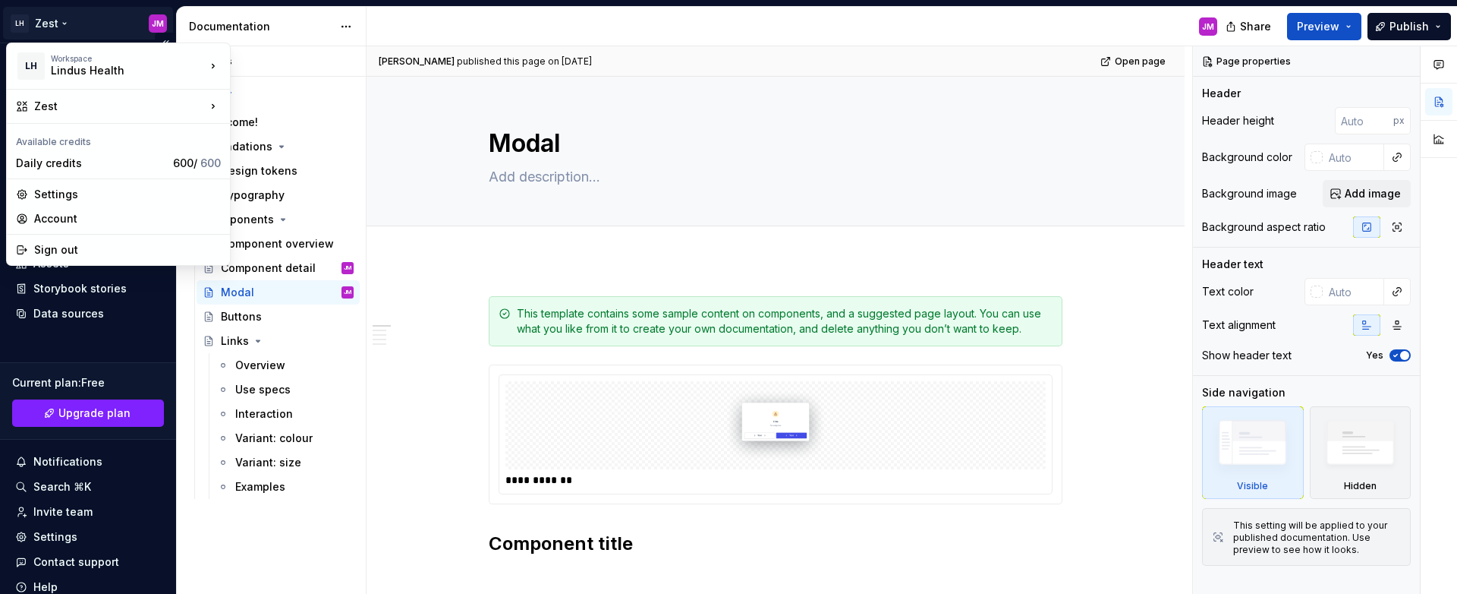
click at [142, 17] on html "LH Zest JM Home Documentation Analytics Code automation Design system data Desi…" at bounding box center [728, 297] width 1457 height 594
click at [93, 246] on div "Sign out" at bounding box center [127, 249] width 187 height 15
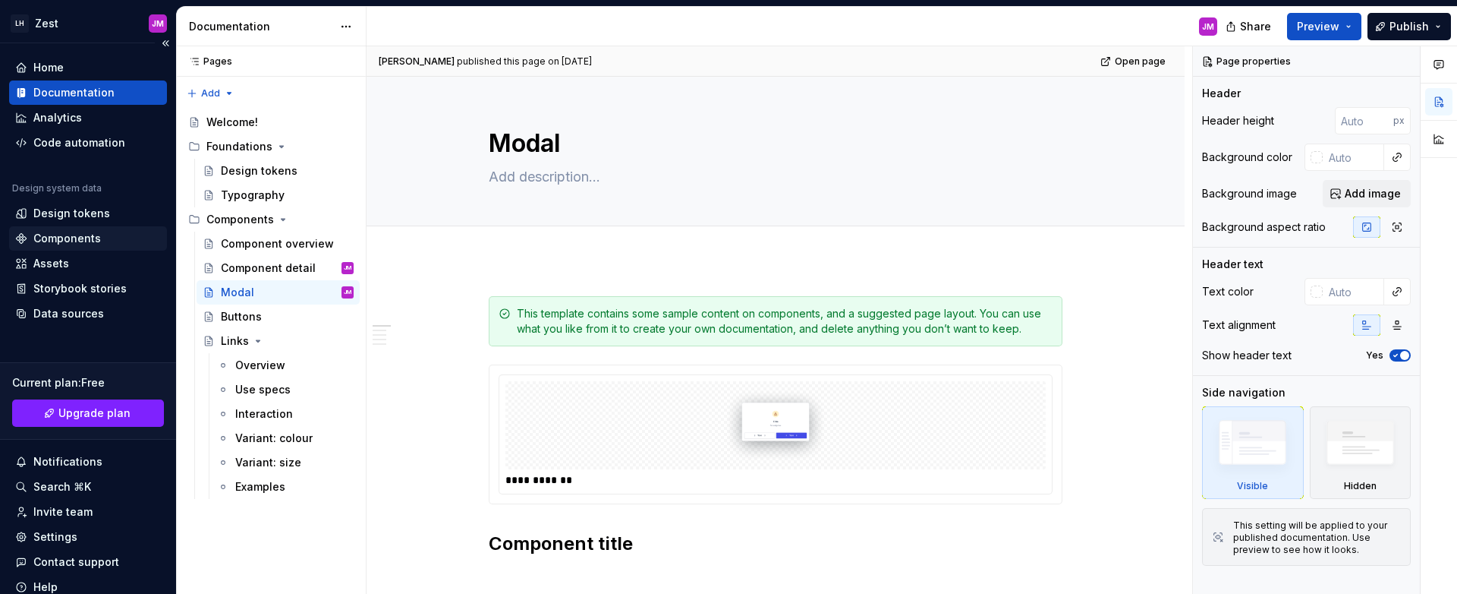
type textarea "*"
